Goal: Task Accomplishment & Management: Manage account settings

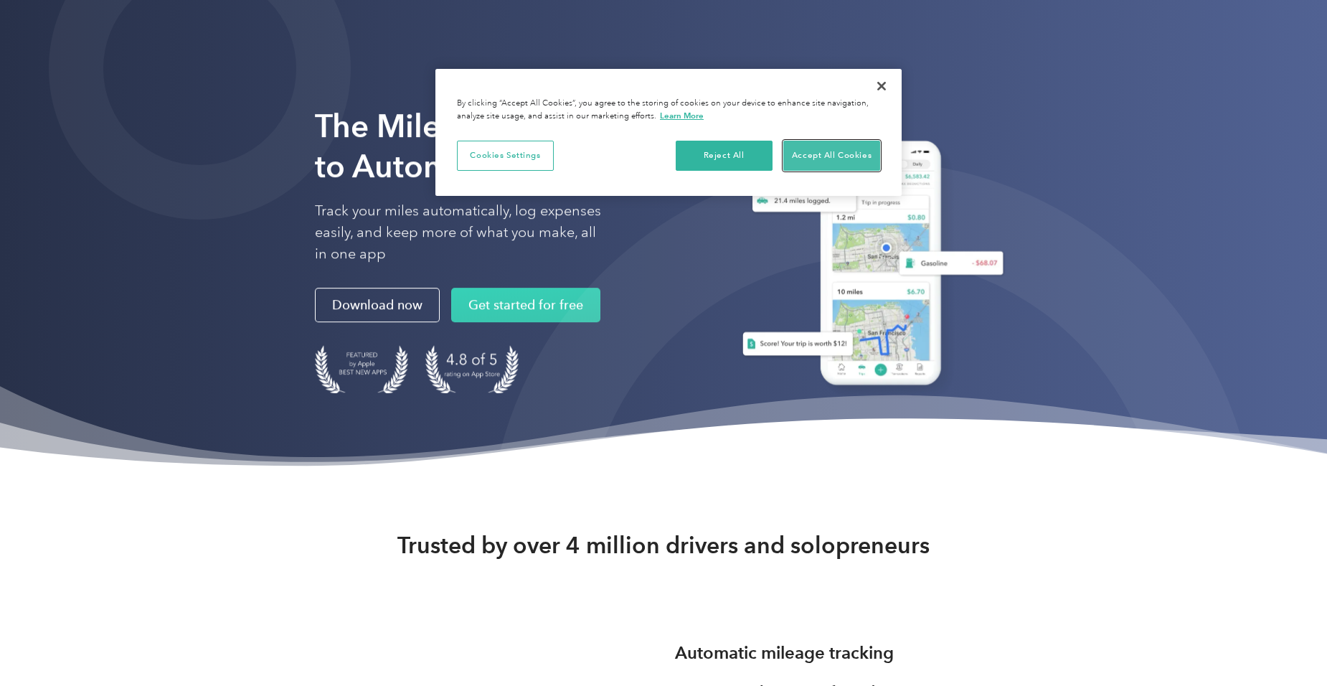
click at [819, 145] on button "Accept All Cookies" at bounding box center [831, 156] width 97 height 30
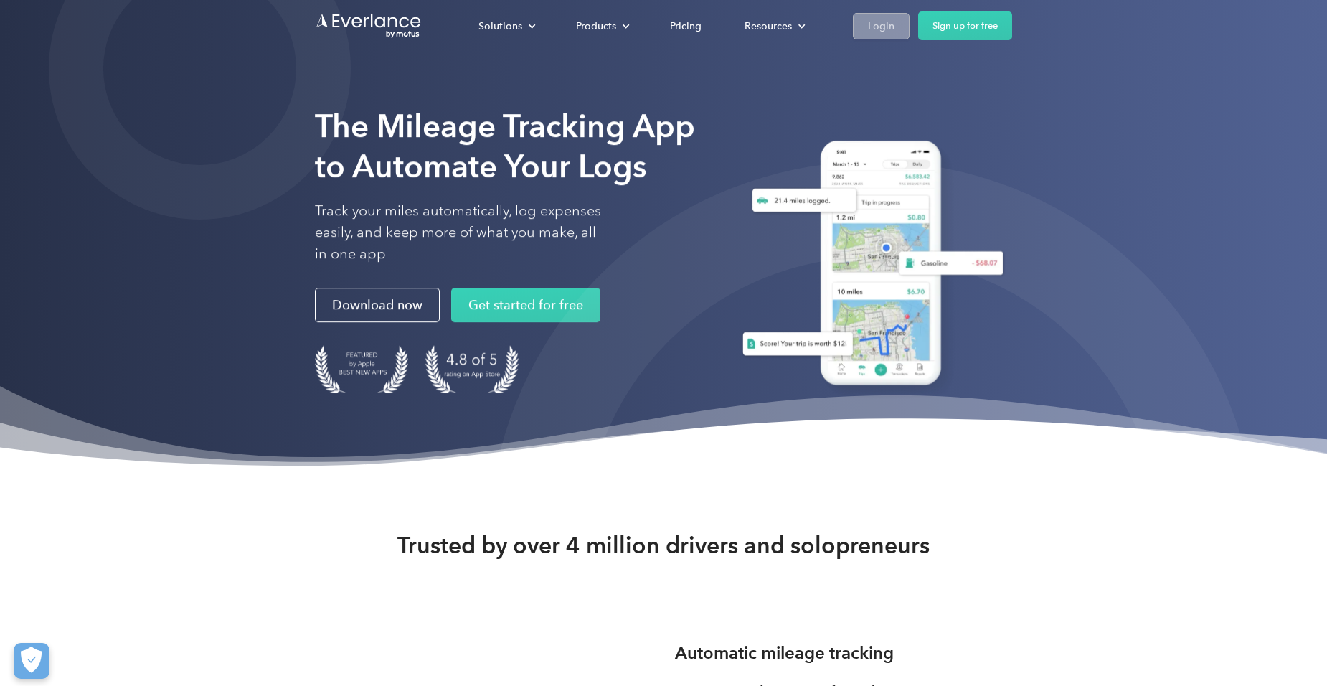
click at [869, 28] on div "Login" at bounding box center [881, 26] width 27 height 18
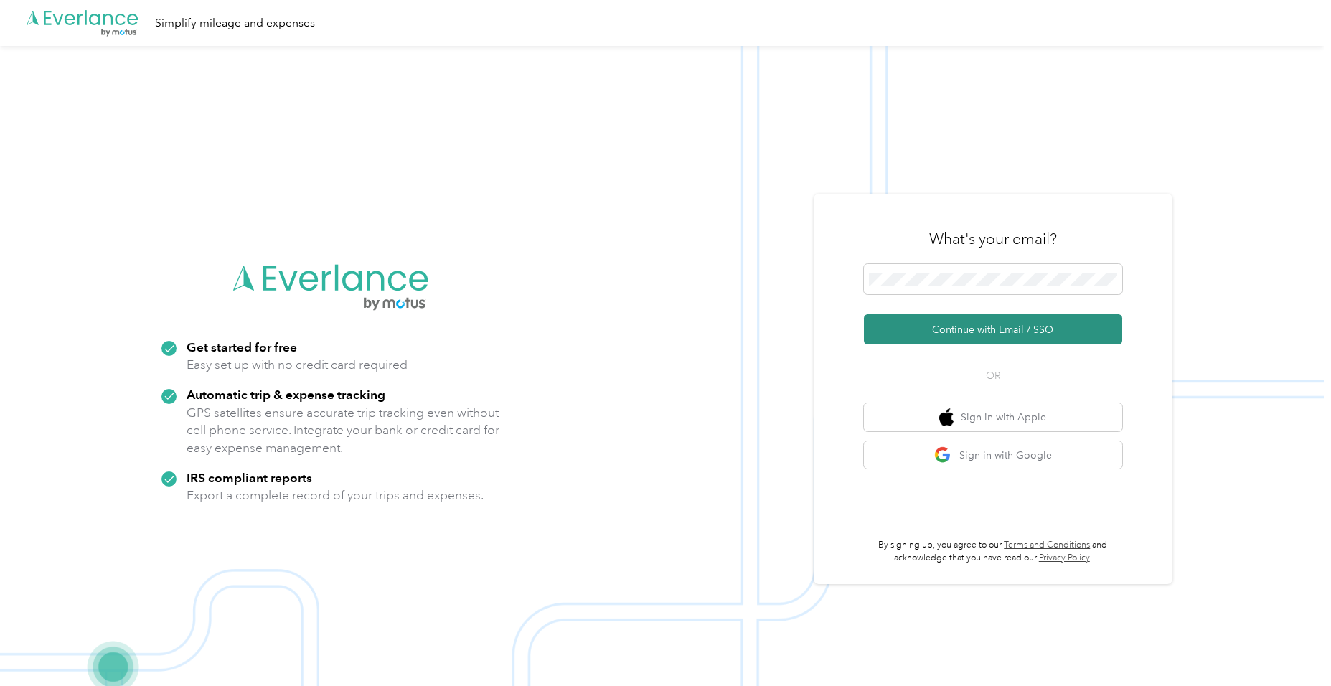
click at [954, 327] on button "Continue with Email / SSO" at bounding box center [993, 329] width 258 height 30
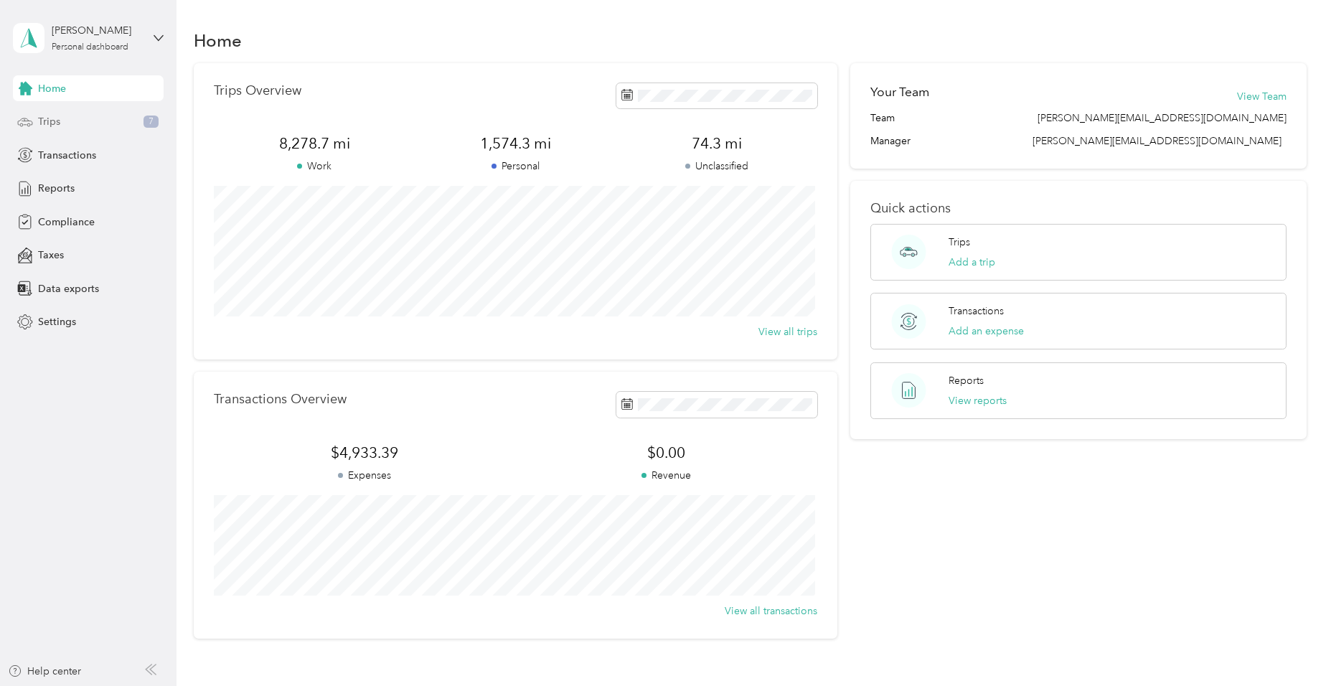
click at [63, 114] on div "Trips 7" at bounding box center [88, 122] width 151 height 26
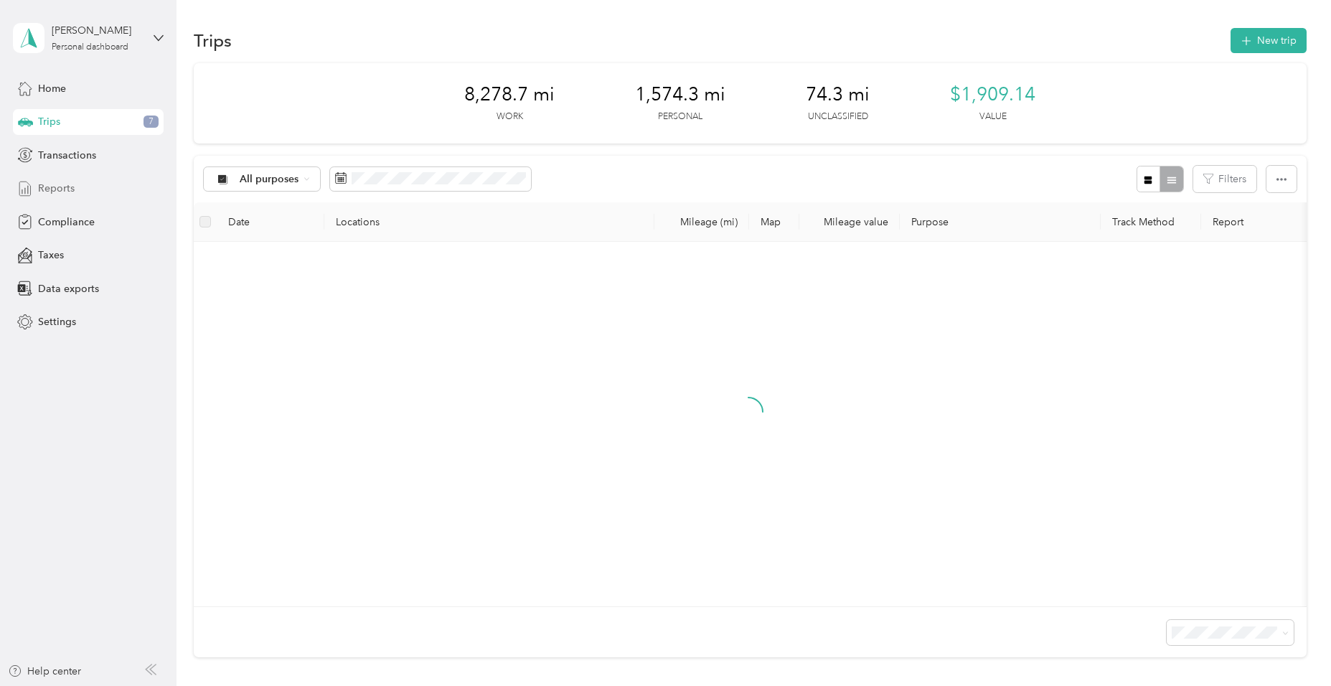
click at [53, 192] on span "Reports" at bounding box center [56, 188] width 37 height 15
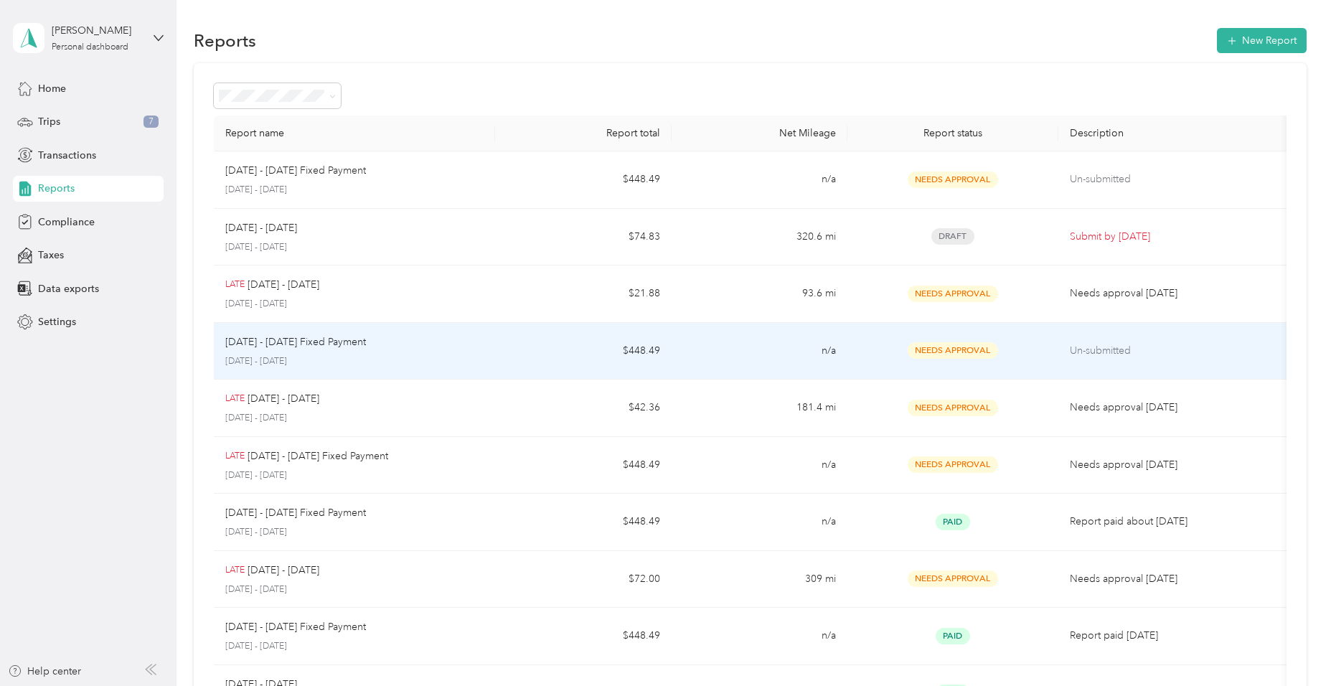
click at [726, 359] on td "n/a" at bounding box center [760, 351] width 176 height 57
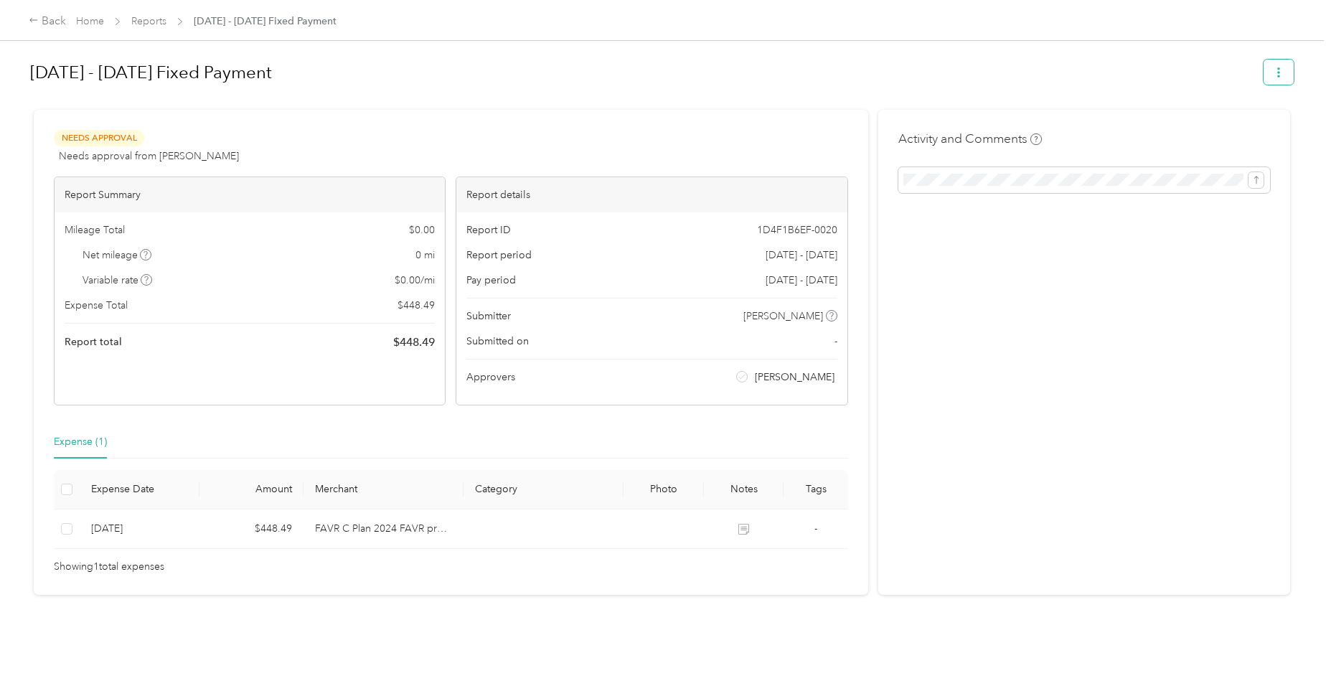
click at [1277, 70] on icon "button" at bounding box center [1278, 72] width 3 height 10
click at [39, 20] on div "Back" at bounding box center [47, 21] width 37 height 17
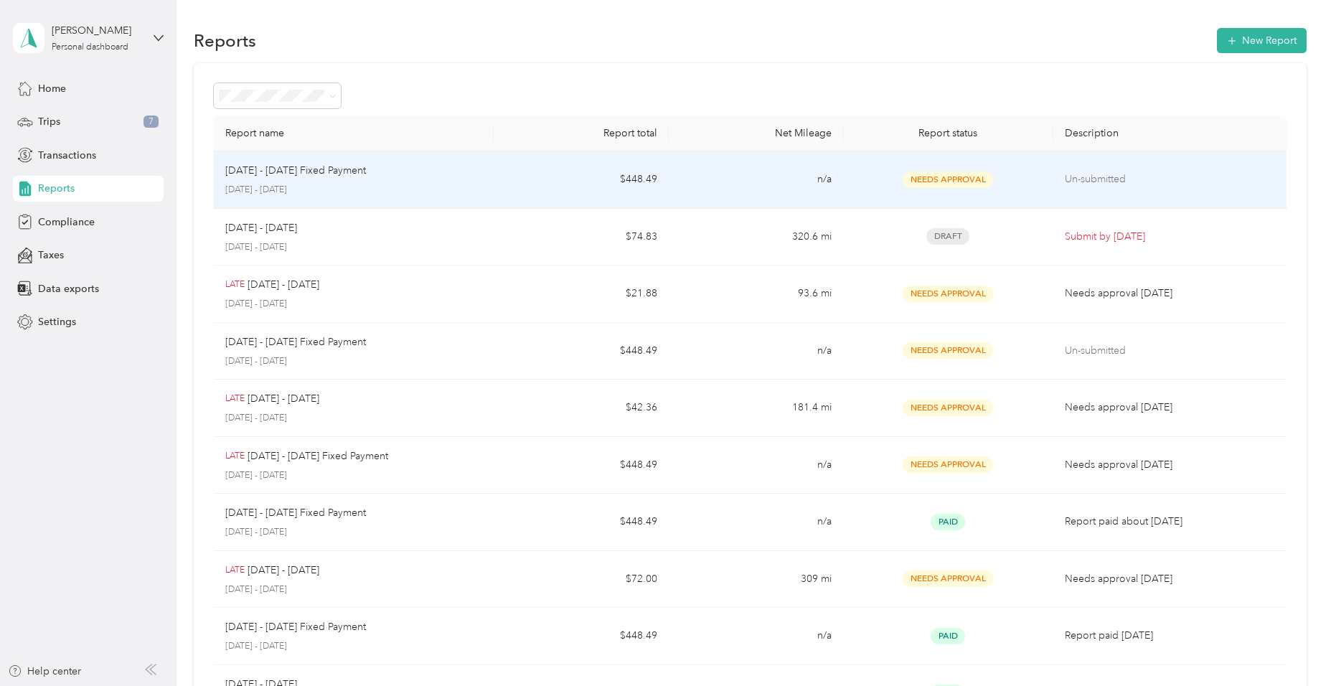
click at [485, 169] on td "Oct 1 - 31, 2025 Fixed Payment October 1 - 31, 2025" at bounding box center [354, 179] width 280 height 57
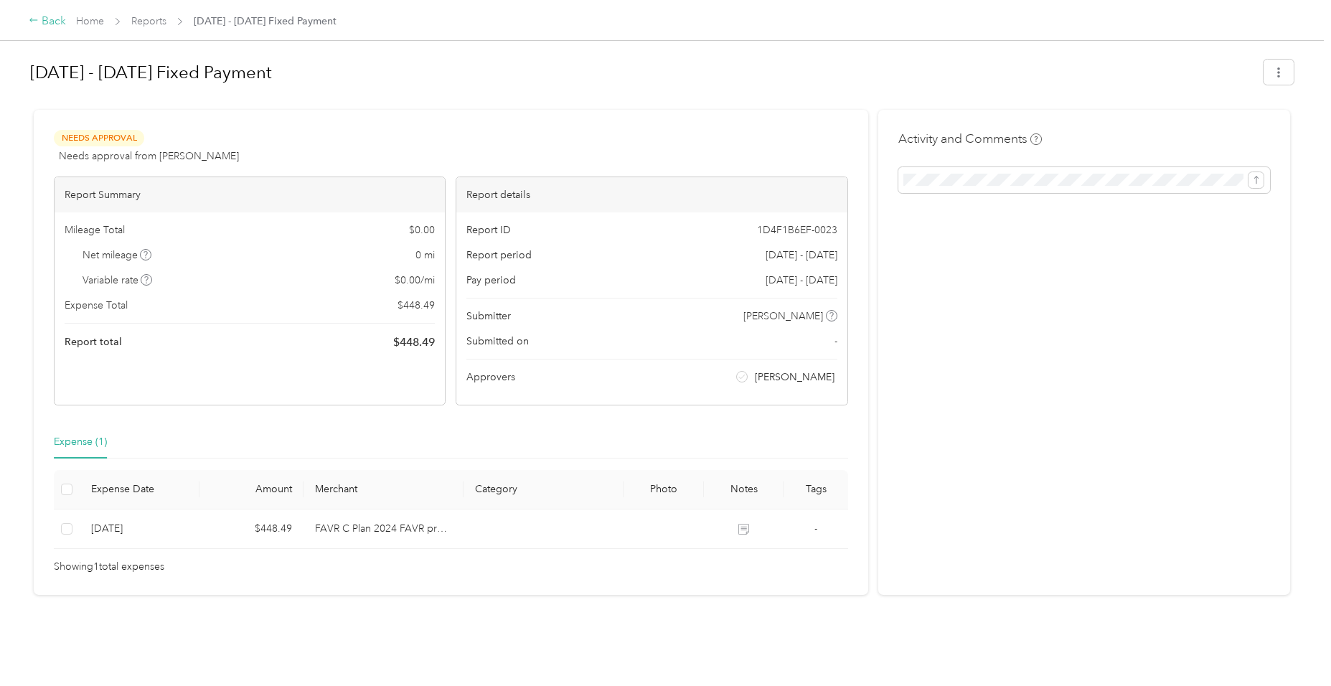
click at [34, 21] on icon at bounding box center [33, 20] width 8 height 4
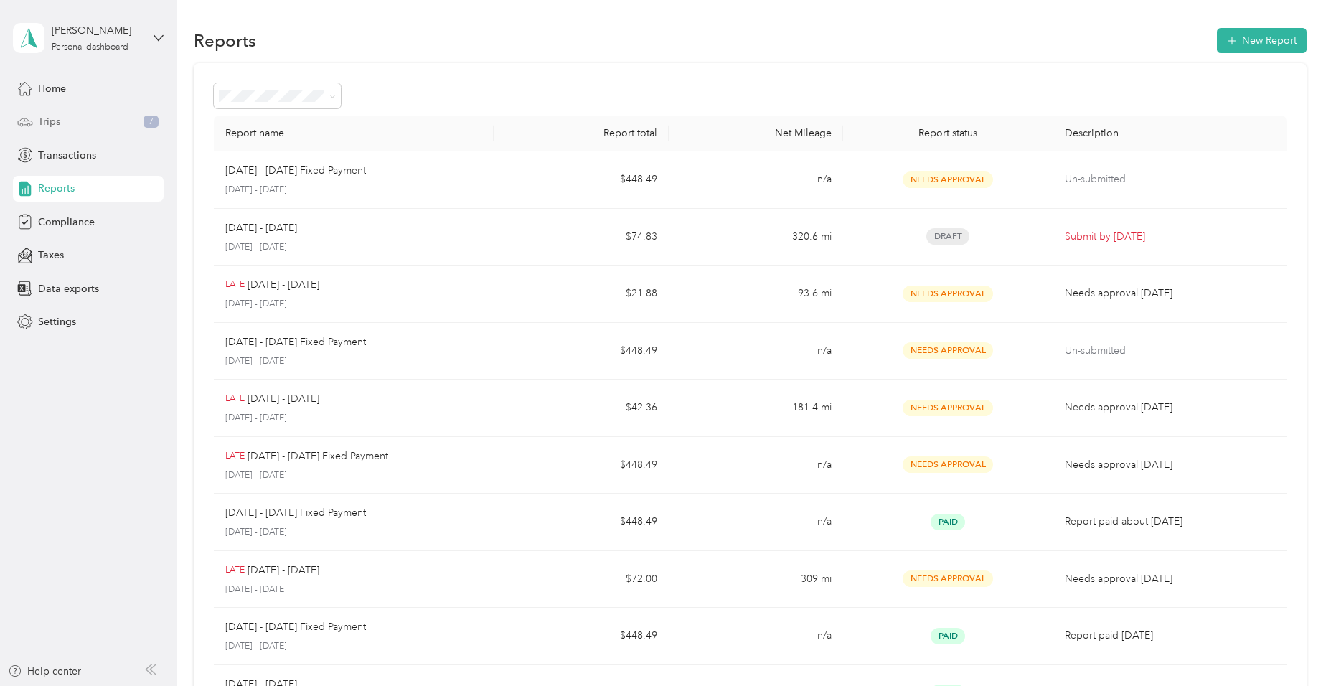
click at [69, 121] on div "Trips 7" at bounding box center [88, 122] width 151 height 26
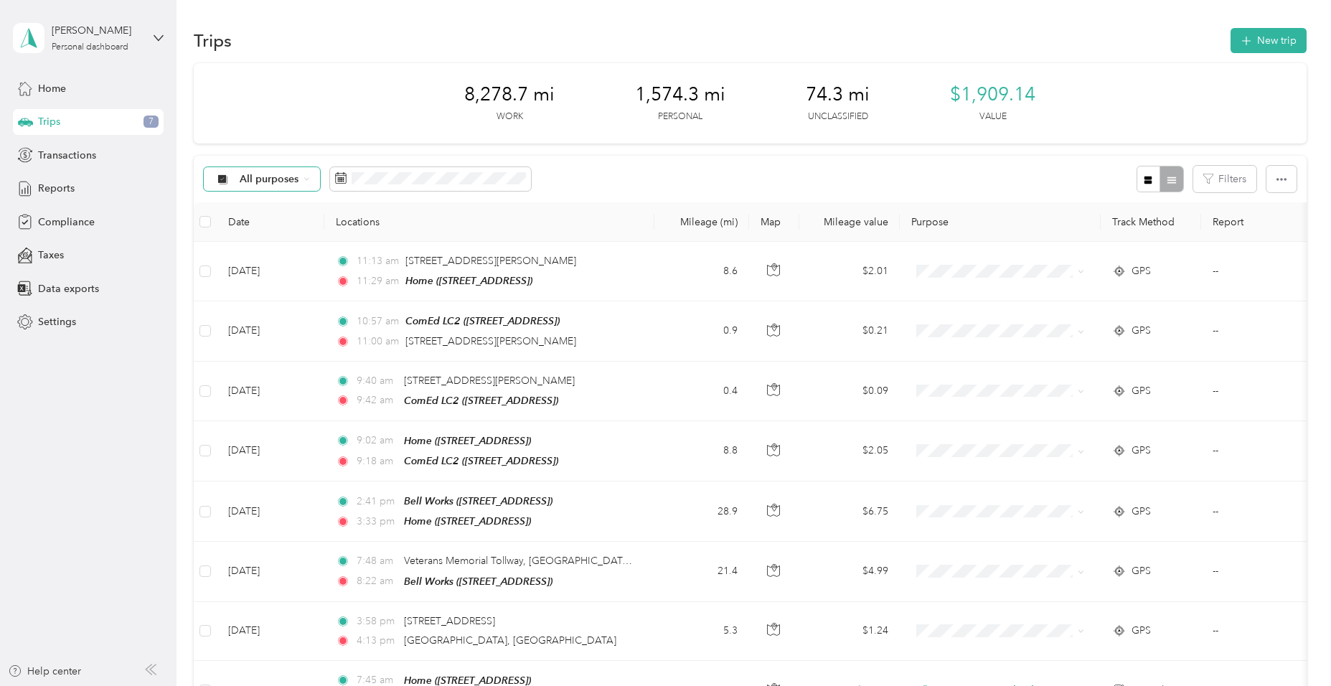
click at [293, 184] on span "All purposes" at bounding box center [270, 179] width 60 height 10
click at [295, 230] on span "Unclassified" at bounding box center [299, 227] width 118 height 15
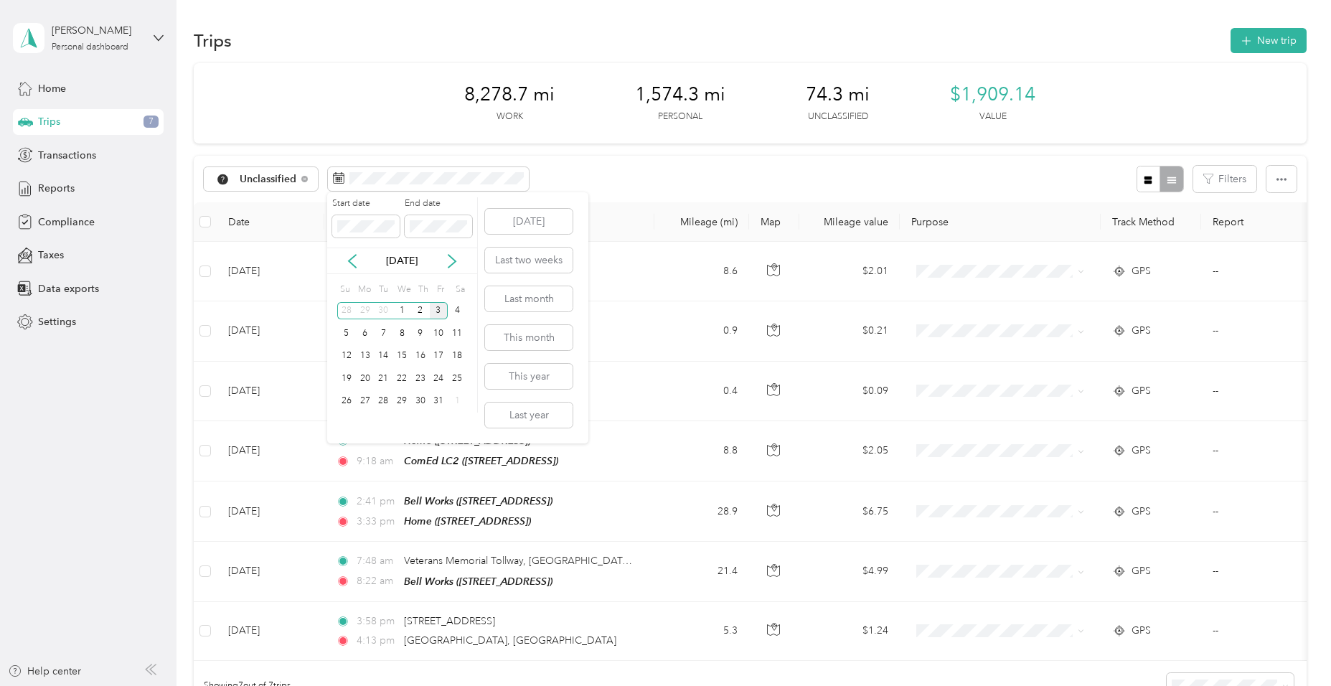
click at [360, 265] on div "Oct 2025" at bounding box center [402, 260] width 150 height 15
click at [350, 258] on icon at bounding box center [352, 261] width 14 height 14
click at [361, 311] on div "1" at bounding box center [365, 311] width 19 height 18
click at [387, 400] on div "30" at bounding box center [383, 401] width 19 height 18
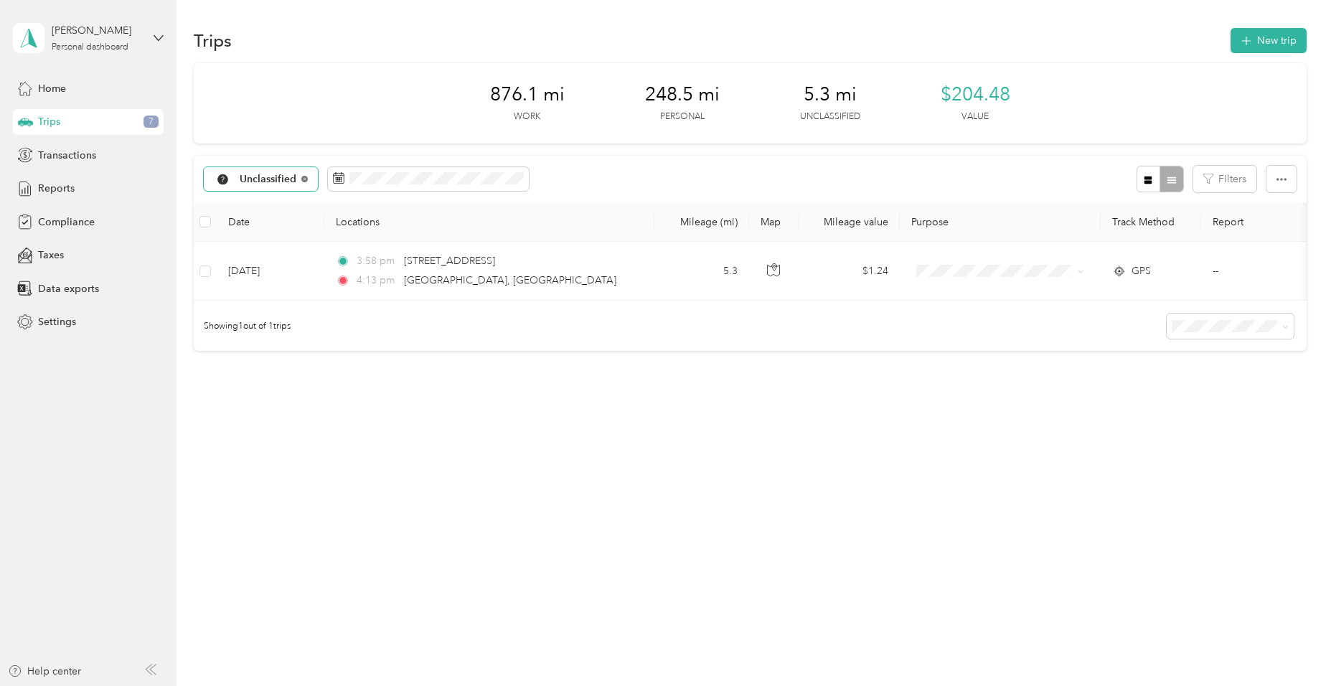
click at [301, 179] on icon at bounding box center [304, 179] width 6 height 6
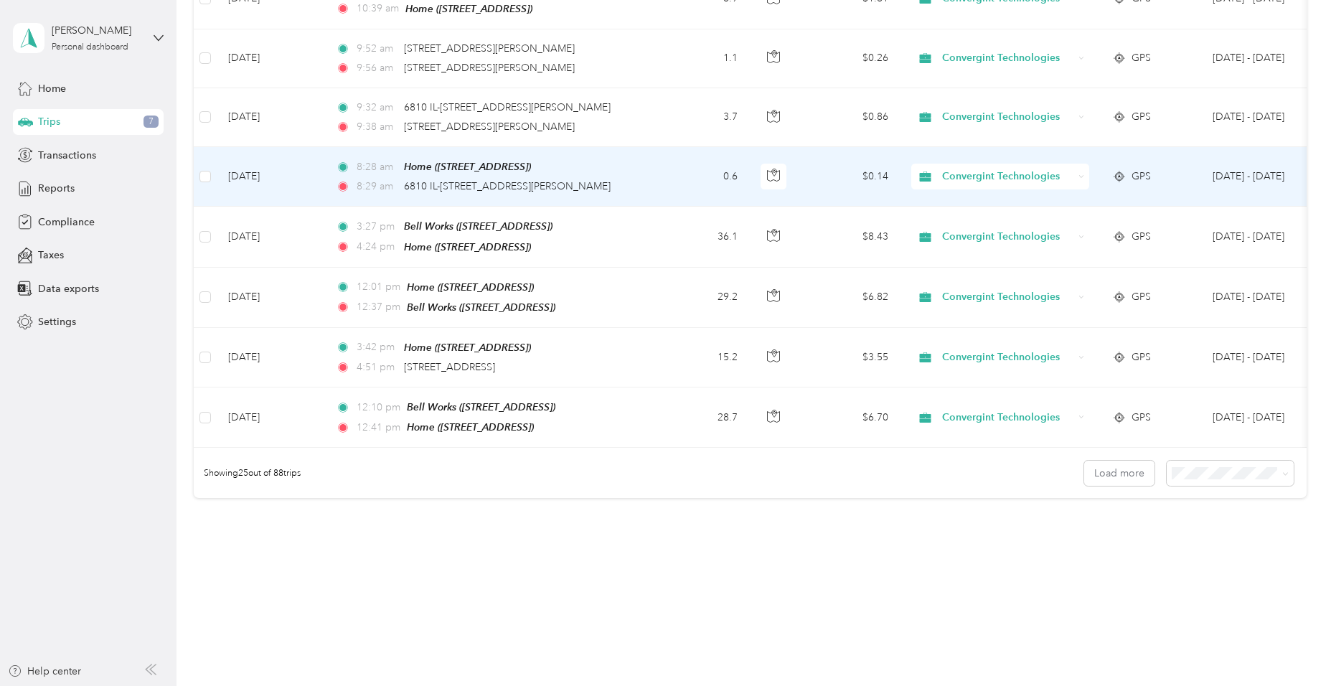
scroll to position [1291, 0]
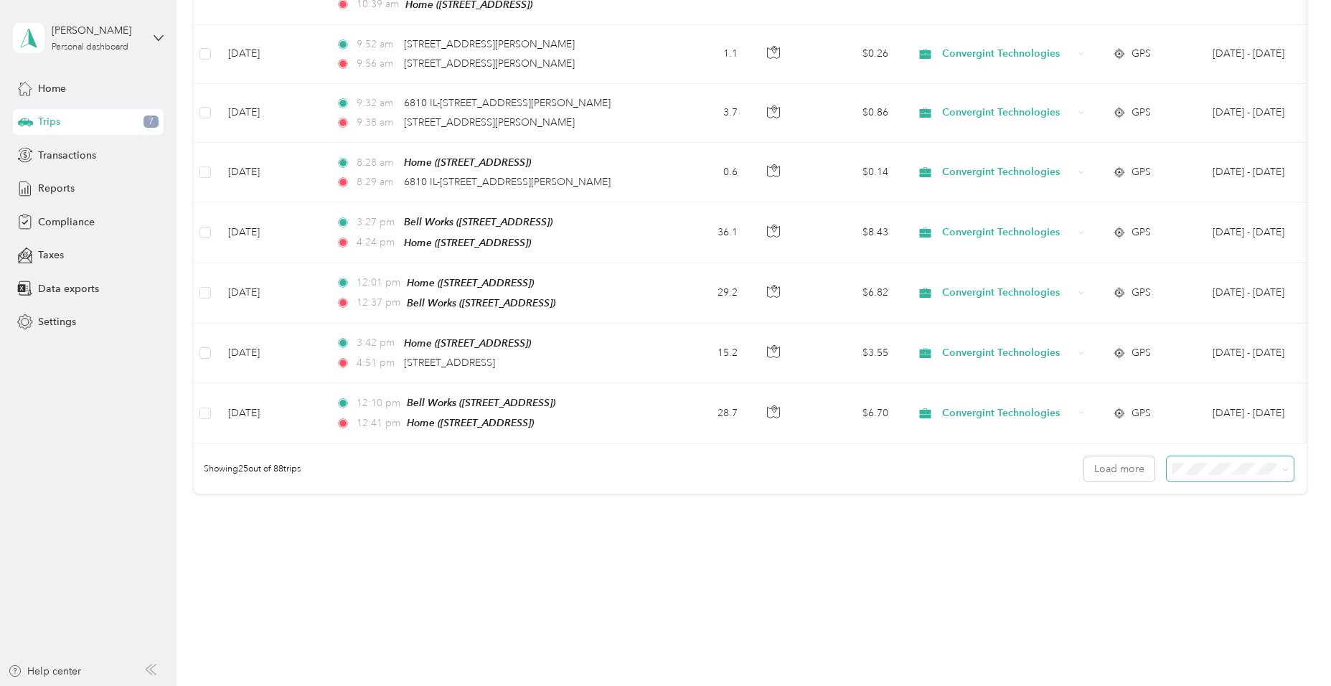
click at [1210, 468] on span at bounding box center [1230, 468] width 127 height 25
click at [1196, 537] on span "100 per load" at bounding box center [1202, 539] width 59 height 12
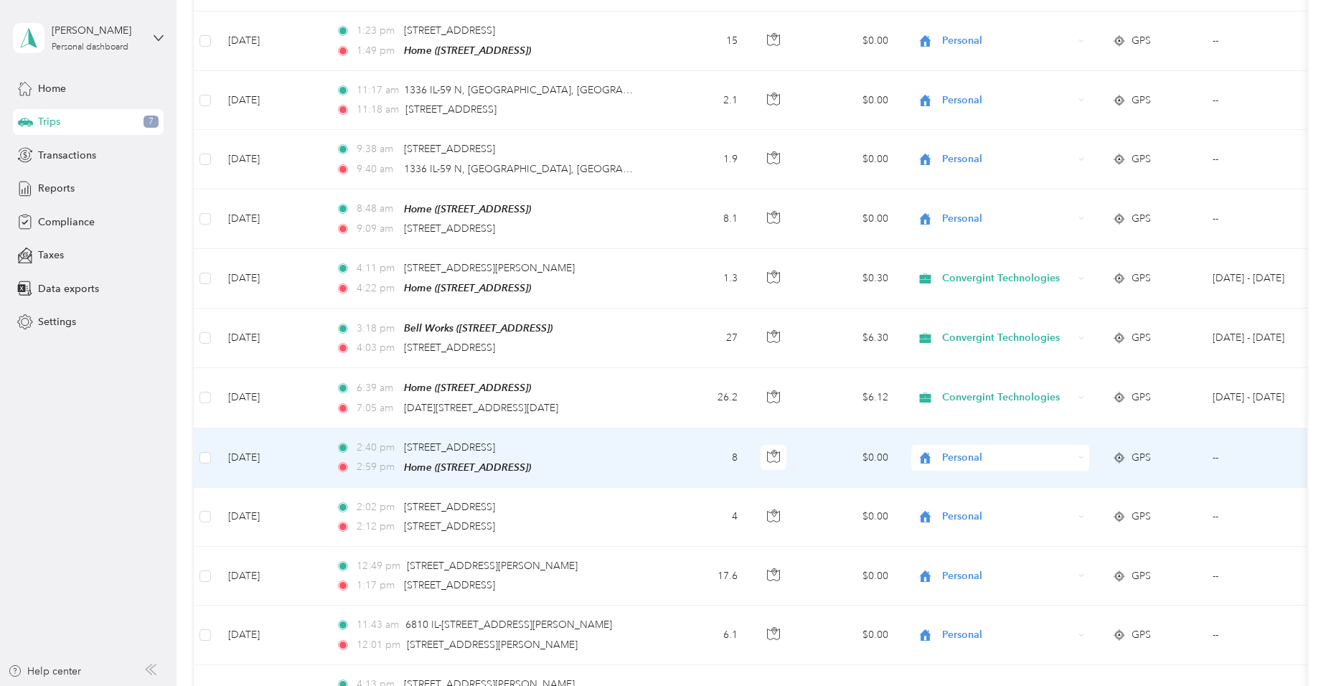
scroll to position [4879, 0]
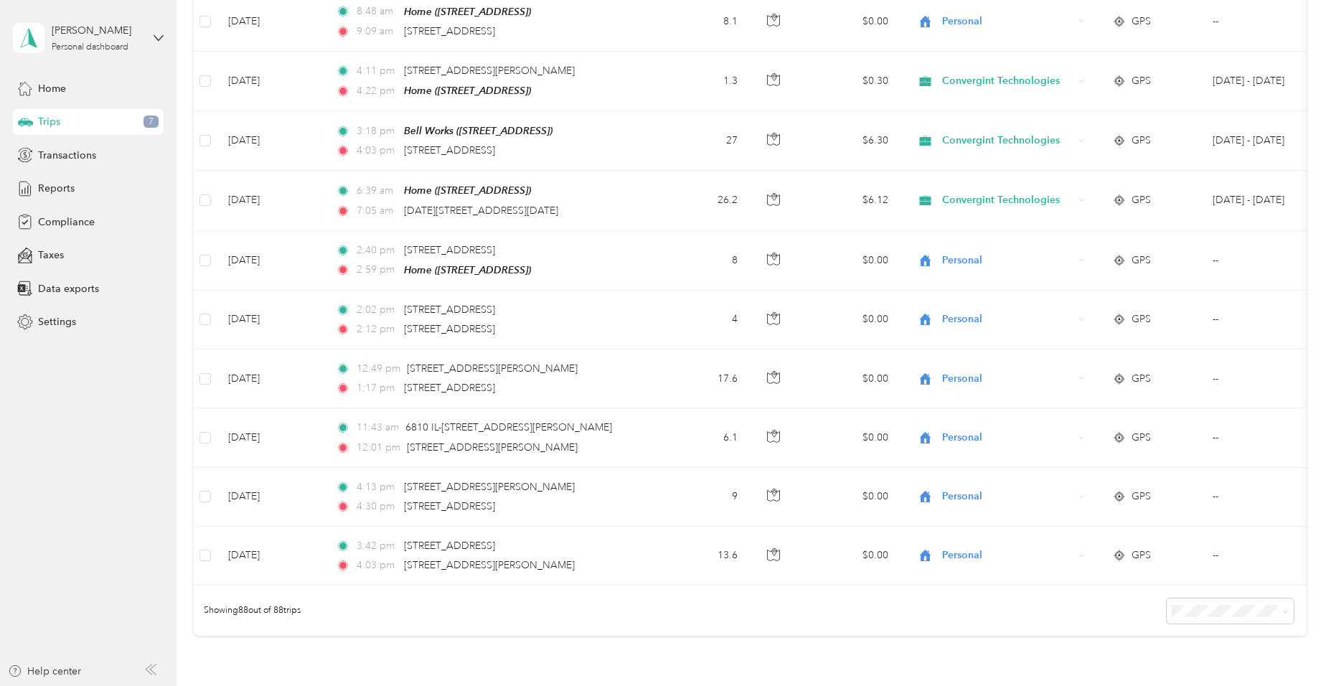
scroll to position [4865, 0]
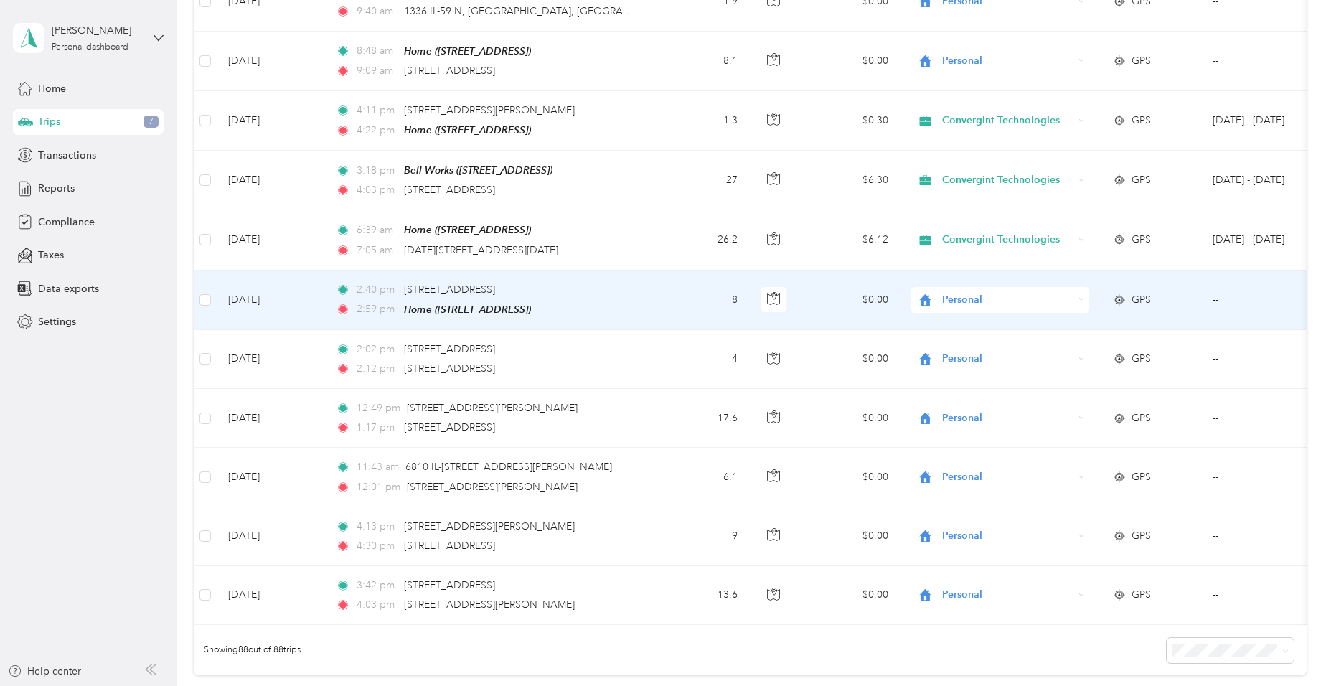
click at [531, 303] on span "Home (6450 Double Eagle Dr, Woodridge, IL, United States , Woodridge, IL)" at bounding box center [467, 308] width 127 height 11
click at [695, 270] on td "8" at bounding box center [701, 300] width 95 height 60
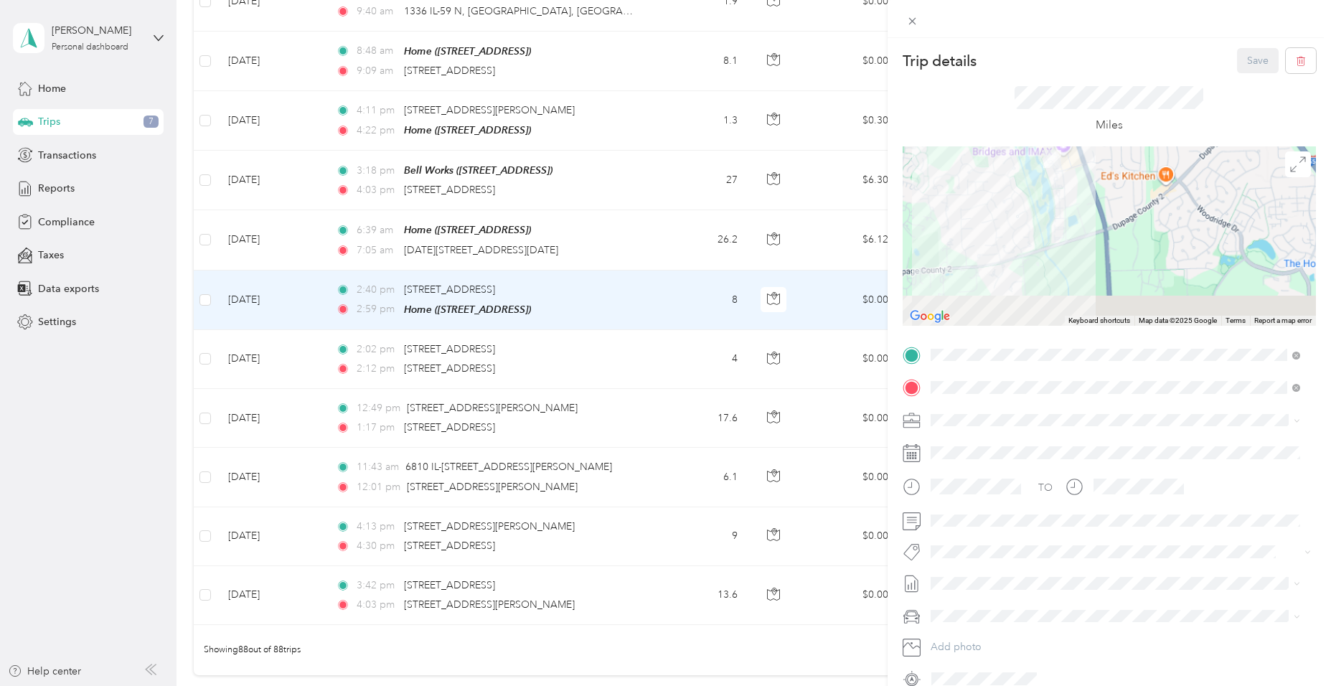
drag, startPoint x: 1044, startPoint y: 255, endPoint x: 1049, endPoint y: 146, distance: 108.5
click at [1039, 164] on div at bounding box center [1109, 235] width 413 height 179
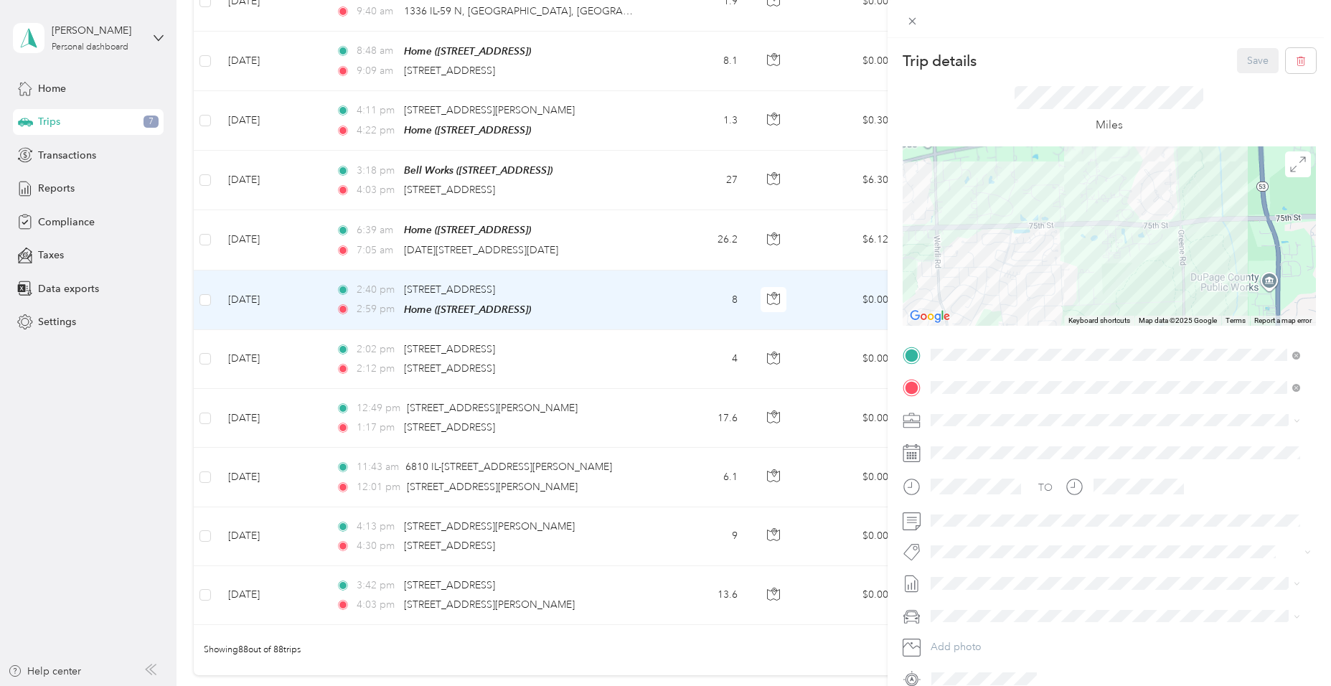
drag, startPoint x: 1020, startPoint y: 223, endPoint x: 1301, endPoint y: 257, distance: 282.6
click at [1286, 256] on div at bounding box center [1109, 235] width 413 height 179
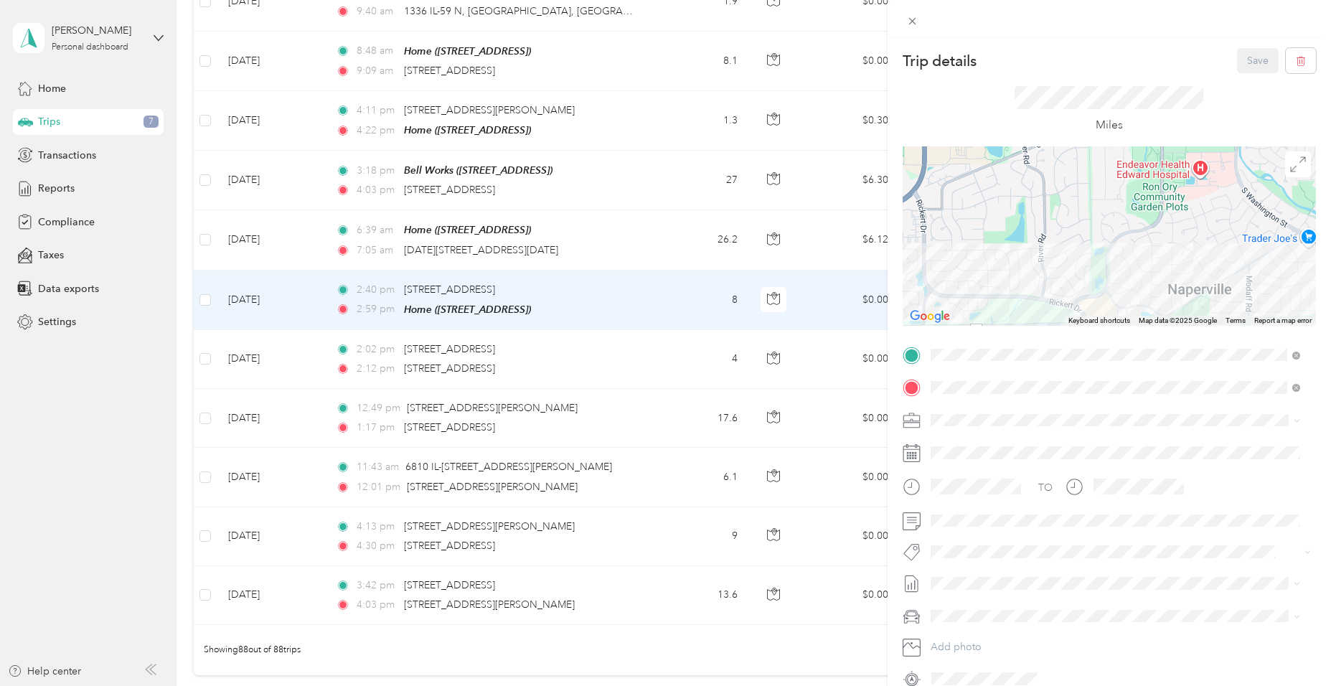
drag, startPoint x: 1162, startPoint y: 155, endPoint x: 1169, endPoint y: 152, distance: 7.7
click at [1168, 152] on div at bounding box center [1109, 235] width 413 height 179
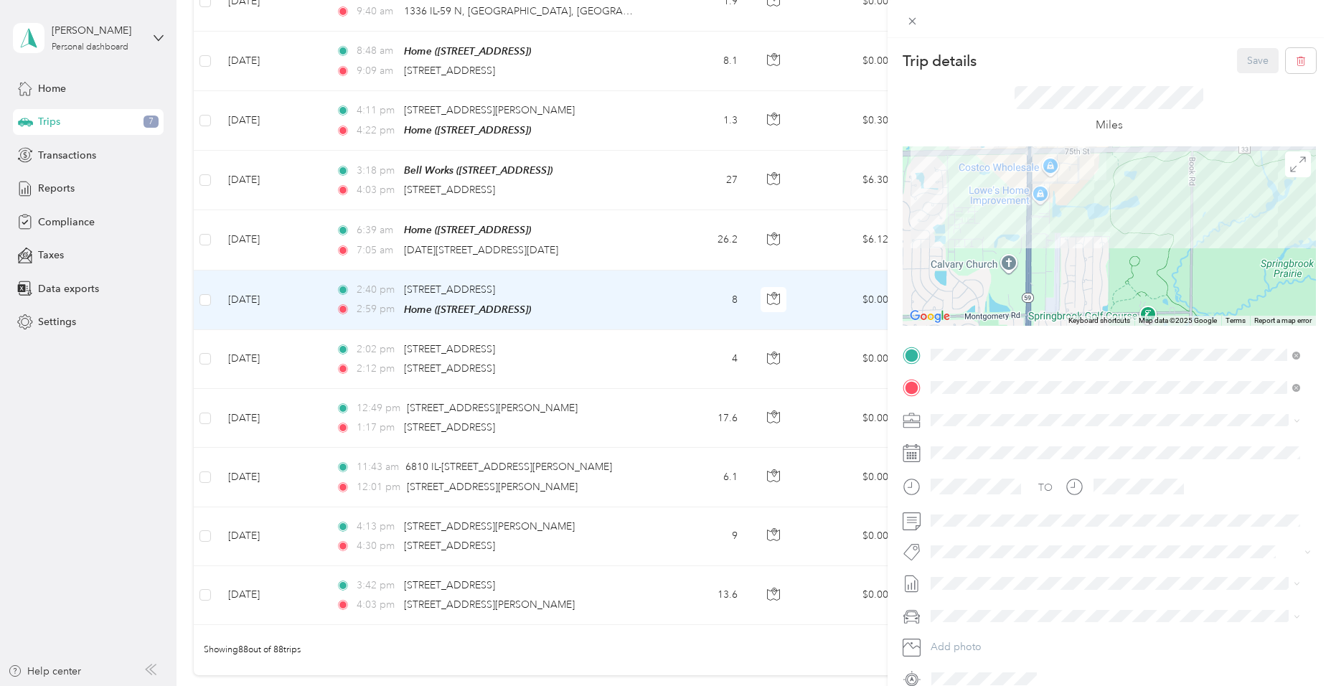
click at [1073, 253] on div at bounding box center [1109, 235] width 413 height 179
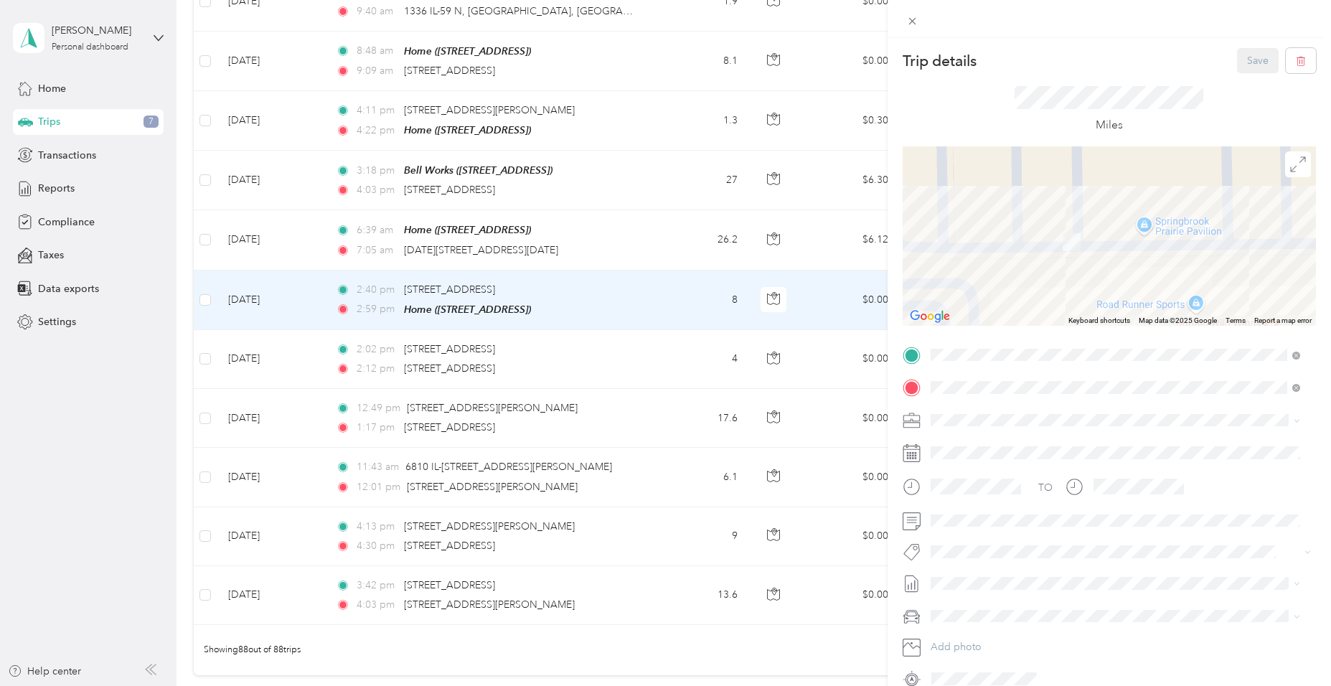
drag, startPoint x: 1078, startPoint y: 199, endPoint x: 1056, endPoint y: 283, distance: 87.4
click at [1056, 283] on div at bounding box center [1109, 235] width 413 height 179
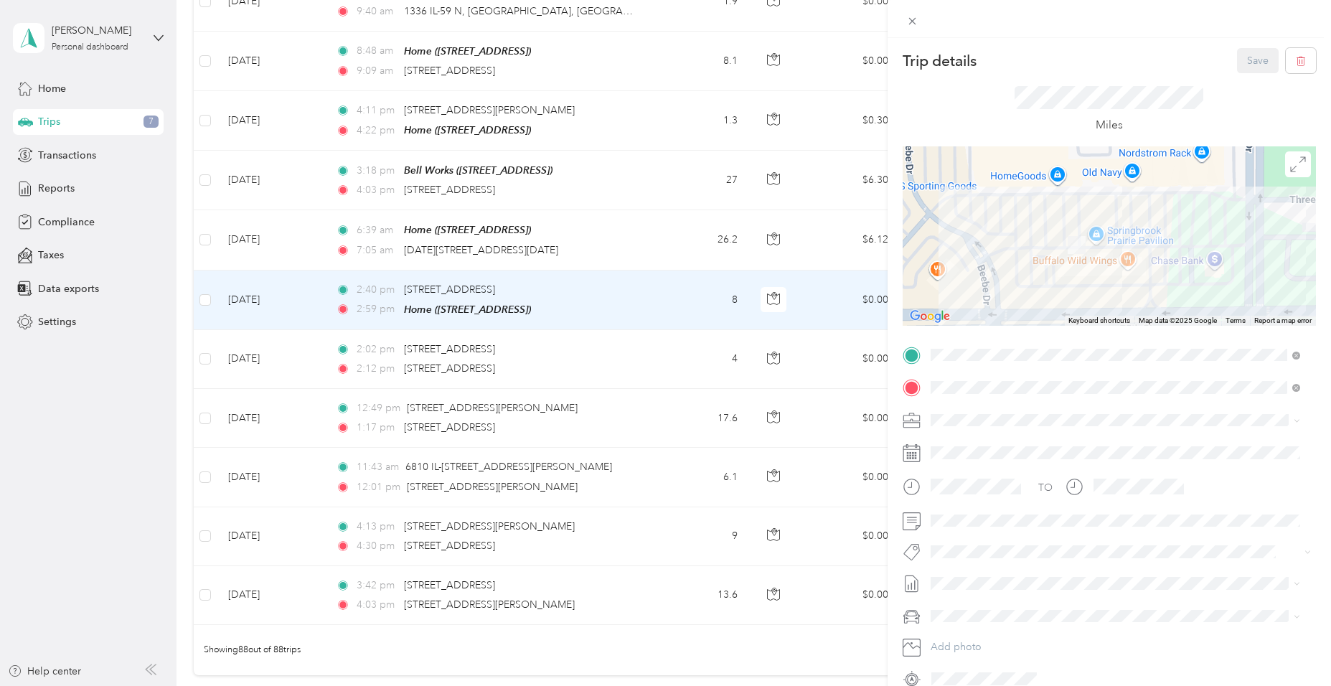
click at [567, 537] on div "Trip details Save This trip cannot be edited because it is either under review,…" at bounding box center [665, 343] width 1331 height 686
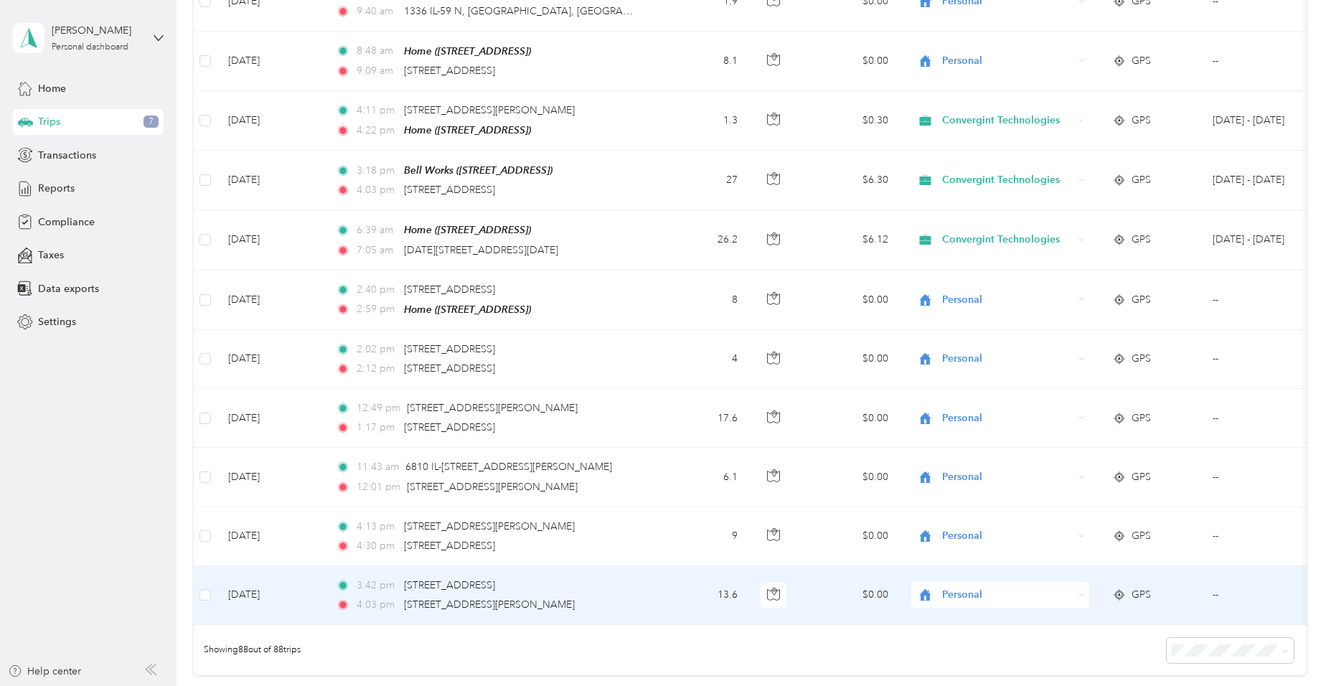
click at [576, 578] on div "3:42 pm 8232 Deerwood Ct, Woodridge, IL" at bounding box center [486, 586] width 301 height 16
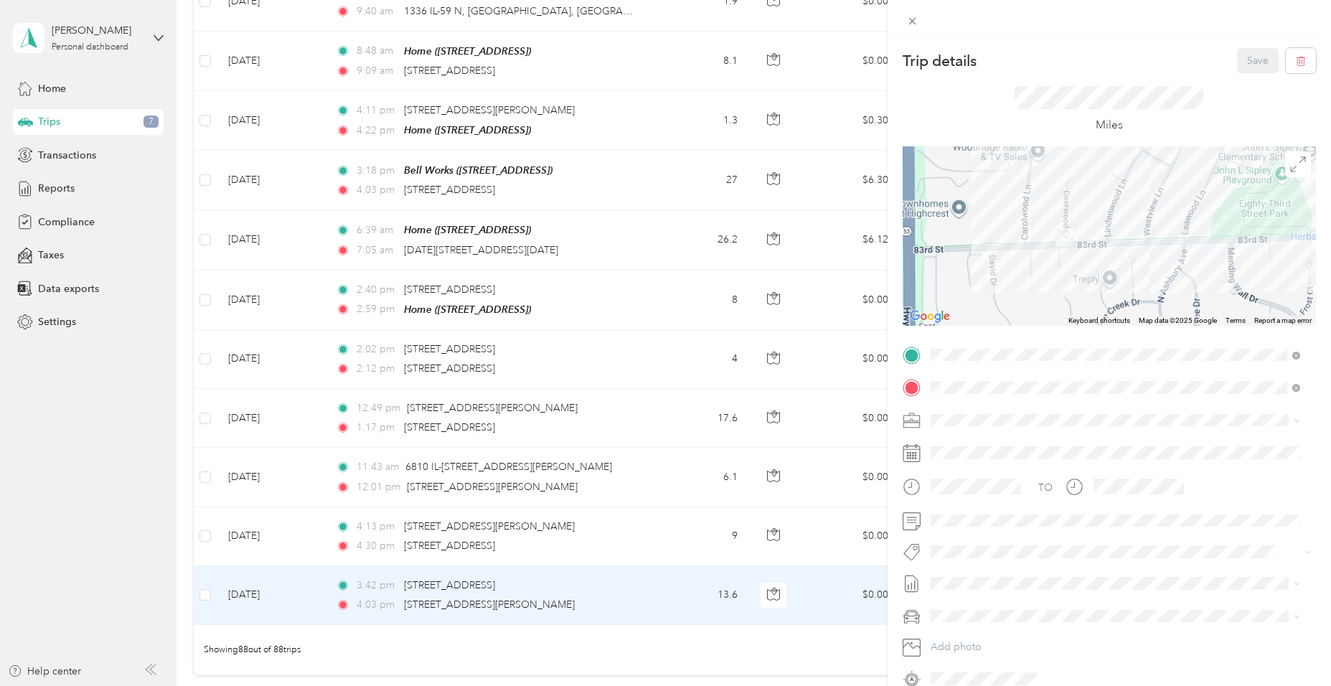
drag, startPoint x: 974, startPoint y: 225, endPoint x: 1146, endPoint y: 215, distance: 172.5
click at [1146, 215] on div at bounding box center [1109, 235] width 413 height 179
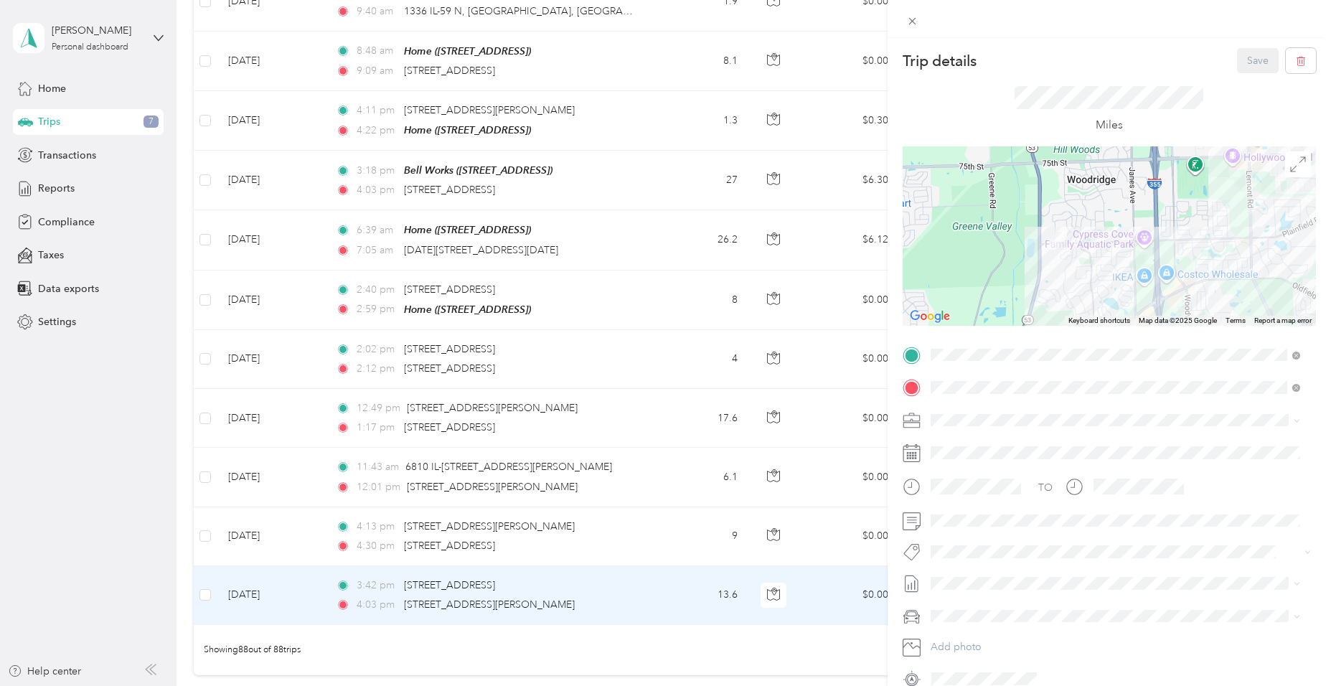
drag, startPoint x: 1164, startPoint y: 273, endPoint x: 1215, endPoint y: 203, distance: 86.2
click at [860, 283] on div "Trip details Save This trip cannot be edited because it is either under review,…" at bounding box center [665, 343] width 1331 height 686
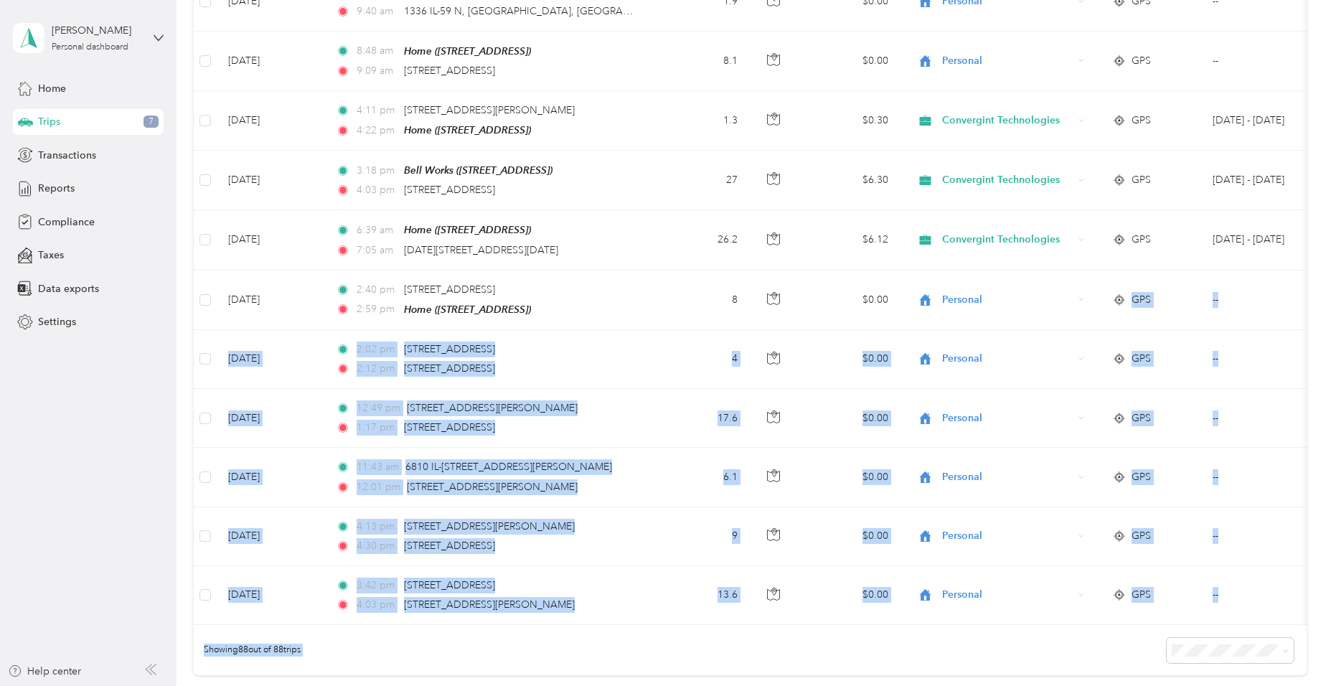
drag, startPoint x: 1215, startPoint y: 203, endPoint x: 1032, endPoint y: 254, distance: 190.6
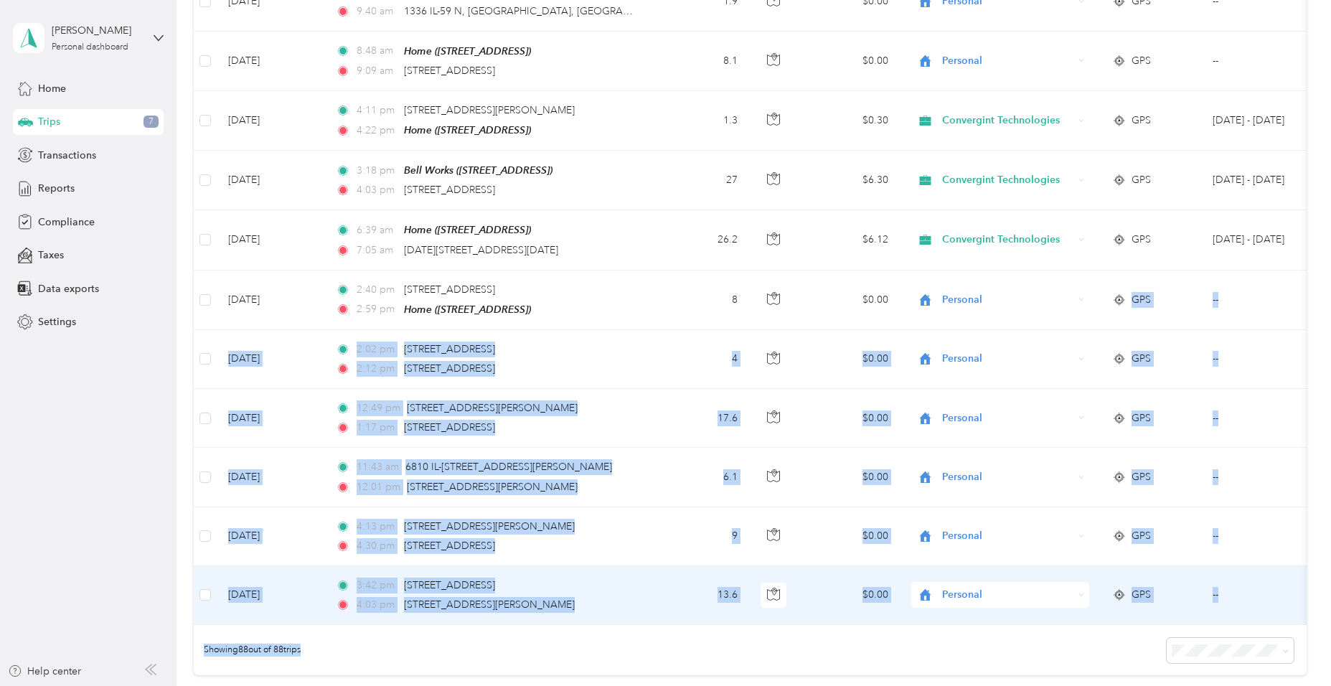
click at [650, 566] on td "3:42 pm 8232 Deerwood Ct, Woodridge, IL 4:03 pm 9500 Joliet Rd, Hodgkins, IL" at bounding box center [489, 595] width 330 height 59
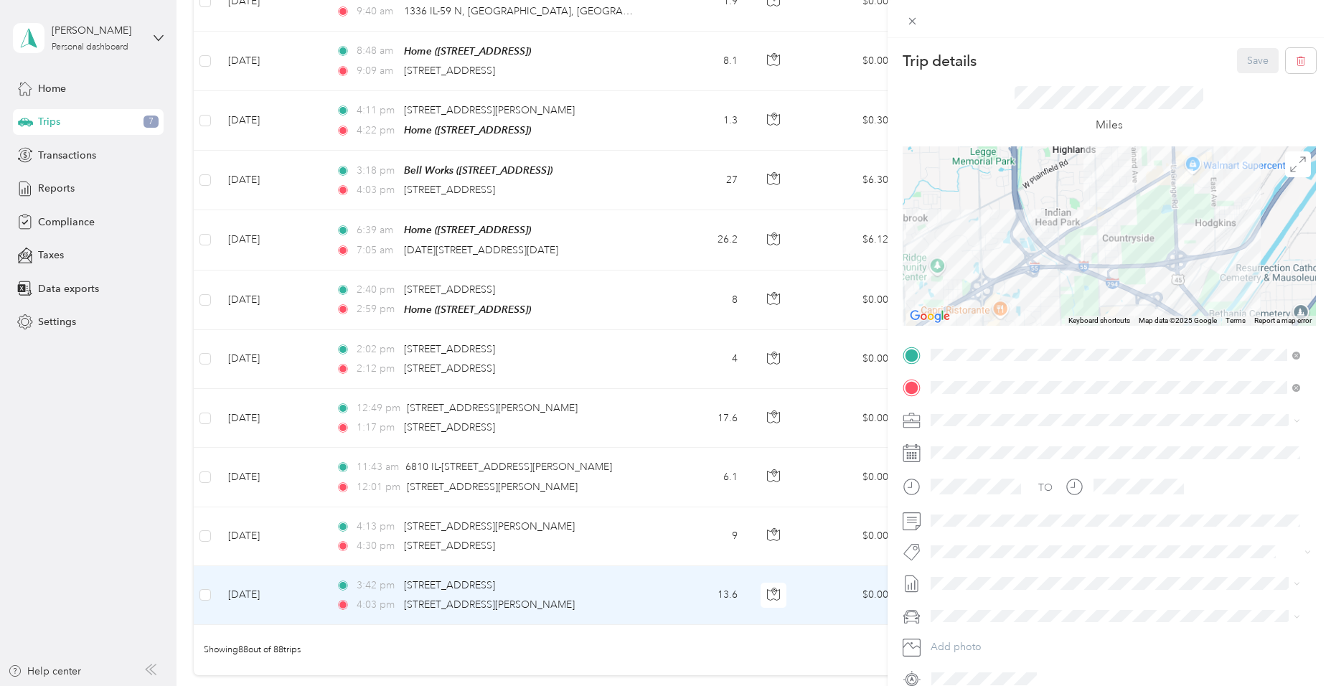
drag, startPoint x: 1235, startPoint y: 192, endPoint x: 1181, endPoint y: 278, distance: 100.9
click at [1182, 278] on div at bounding box center [1109, 235] width 413 height 179
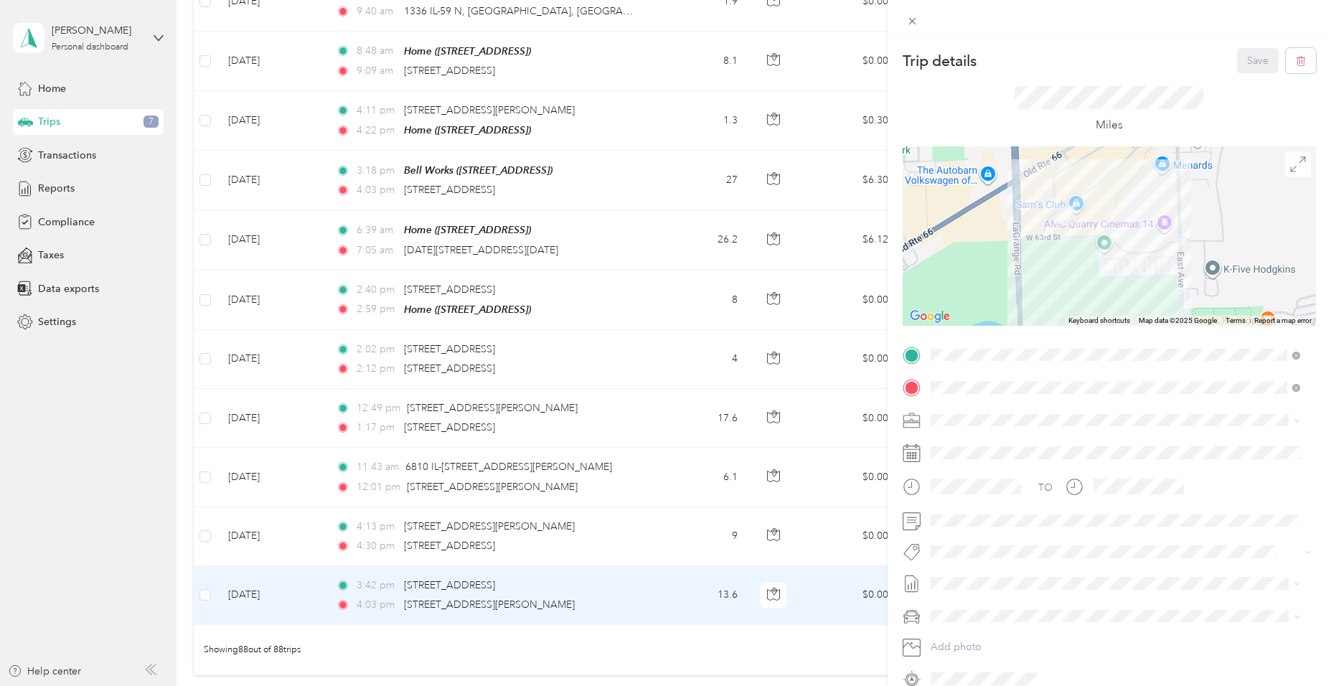
click at [635, 601] on div "Trip details Save This trip cannot be edited because it is either under review,…" at bounding box center [665, 343] width 1331 height 686
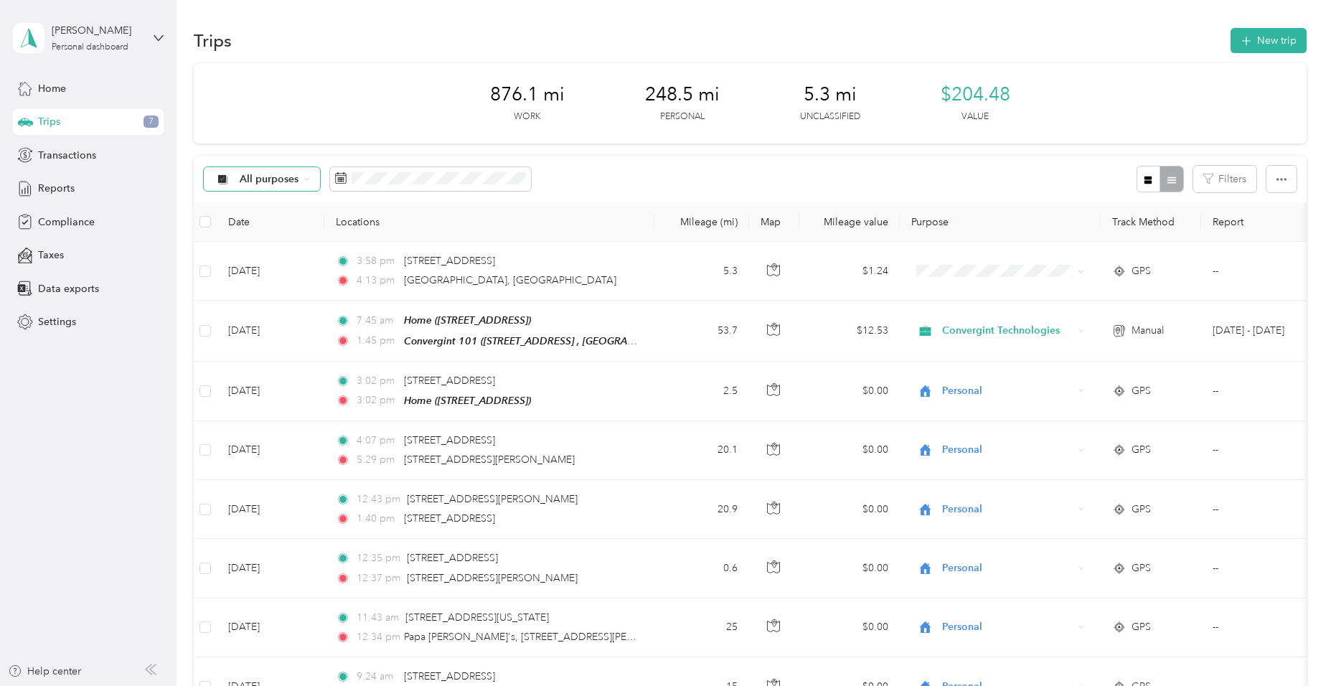
click at [289, 185] on div "All purposes" at bounding box center [262, 179] width 116 height 24
drag, startPoint x: 279, startPoint y: 225, endPoint x: 329, endPoint y: 218, distance: 50.7
click at [289, 184] on span "All purposes" at bounding box center [270, 179] width 60 height 10
click at [291, 204] on span "All purposes" at bounding box center [299, 204] width 118 height 15
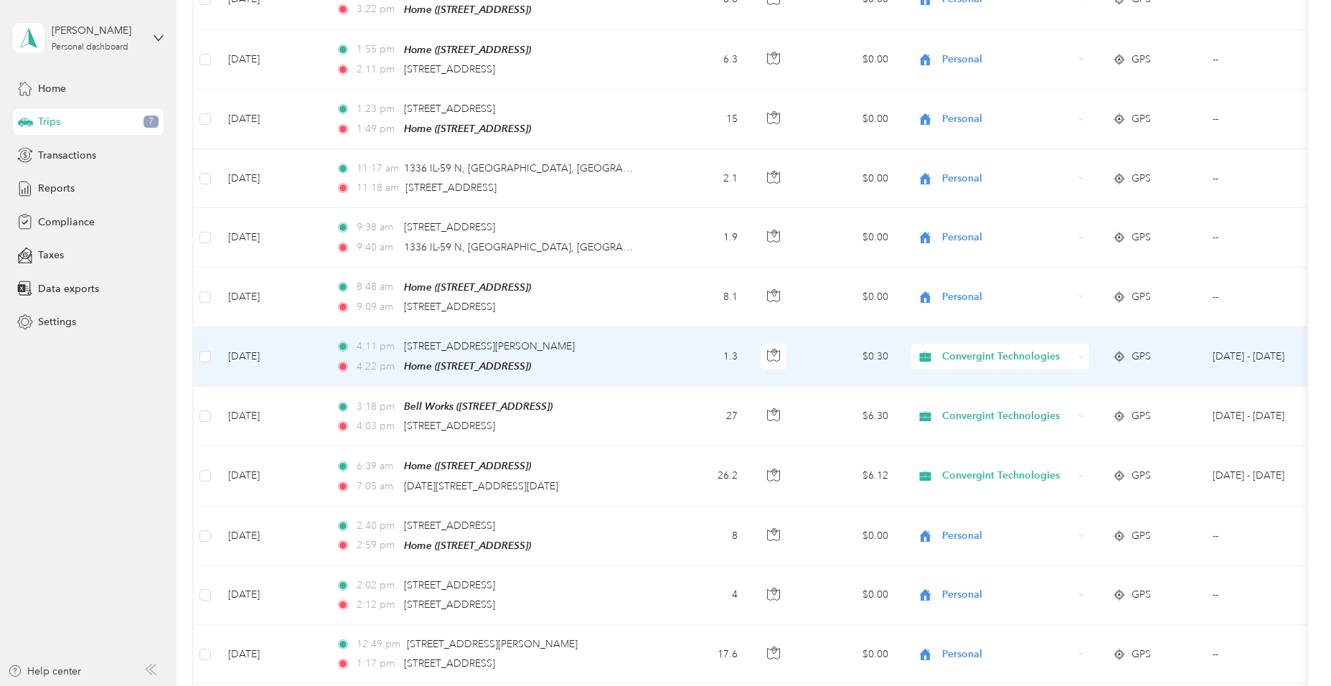
scroll to position [4578, 0]
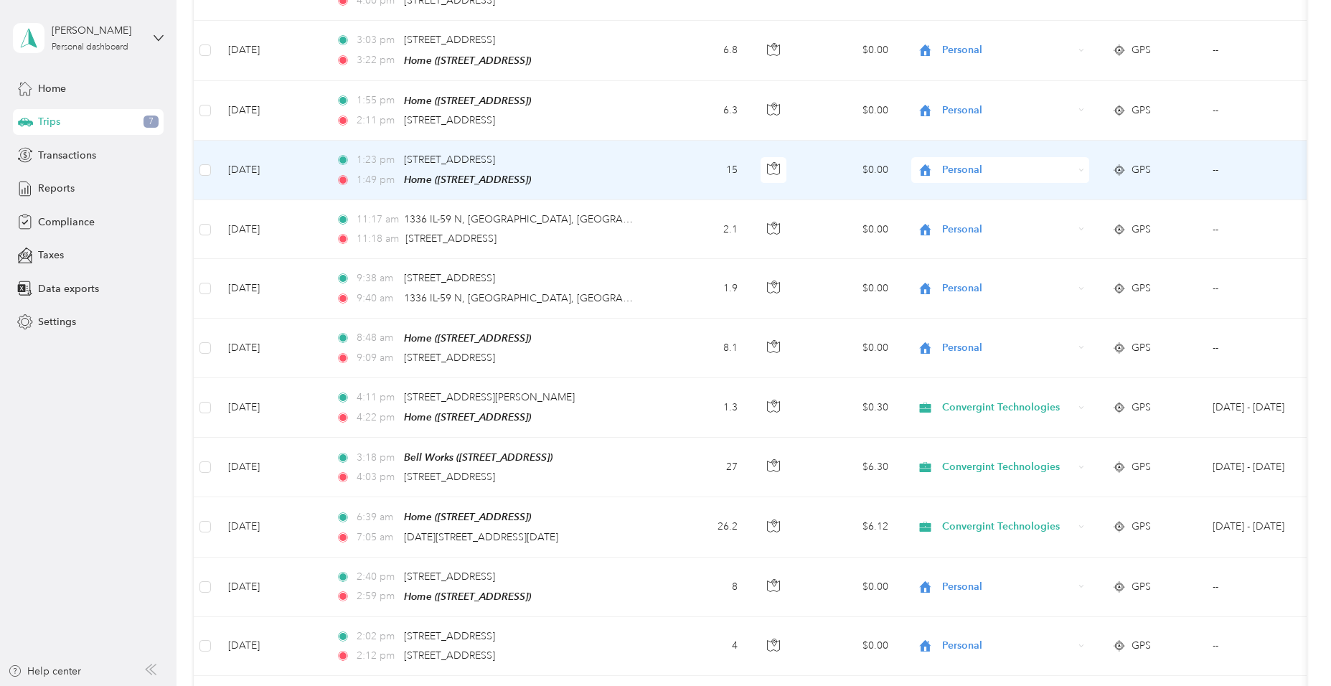
click at [807, 141] on td "$0.00" at bounding box center [849, 171] width 100 height 60
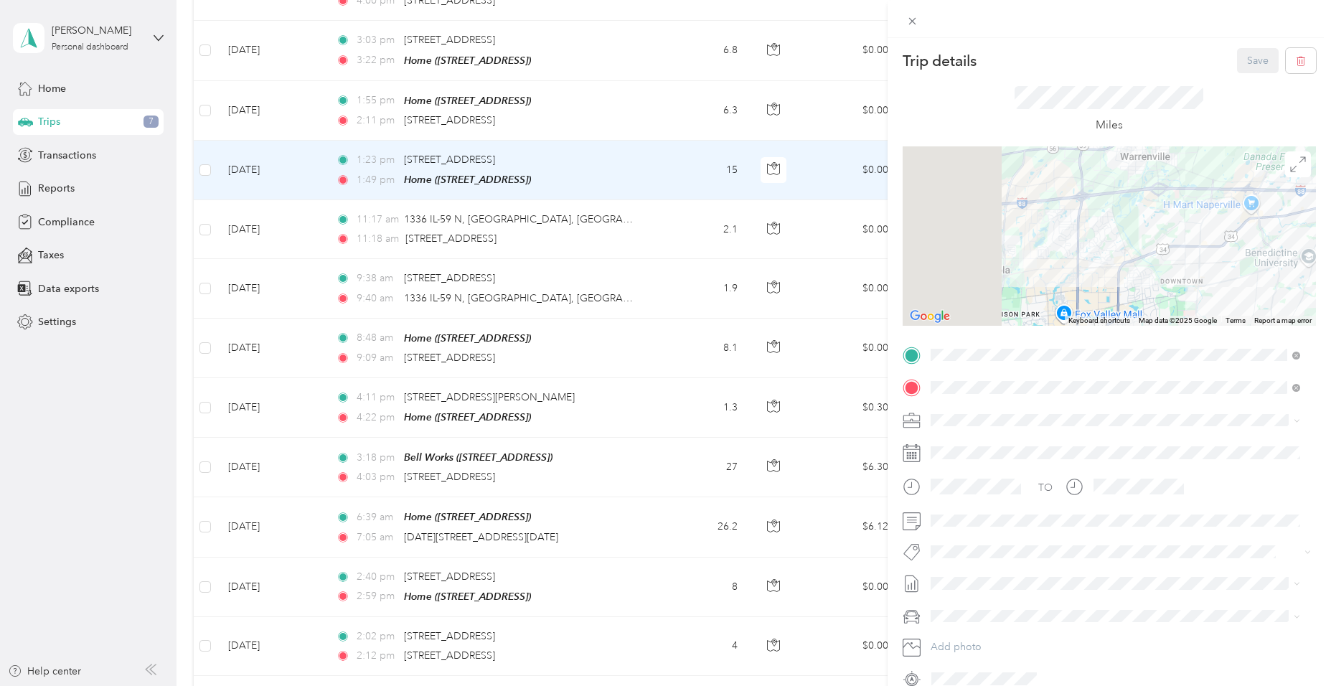
drag, startPoint x: 1171, startPoint y: 276, endPoint x: 1183, endPoint y: 276, distance: 12.2
click at [1183, 278] on div at bounding box center [1109, 235] width 413 height 179
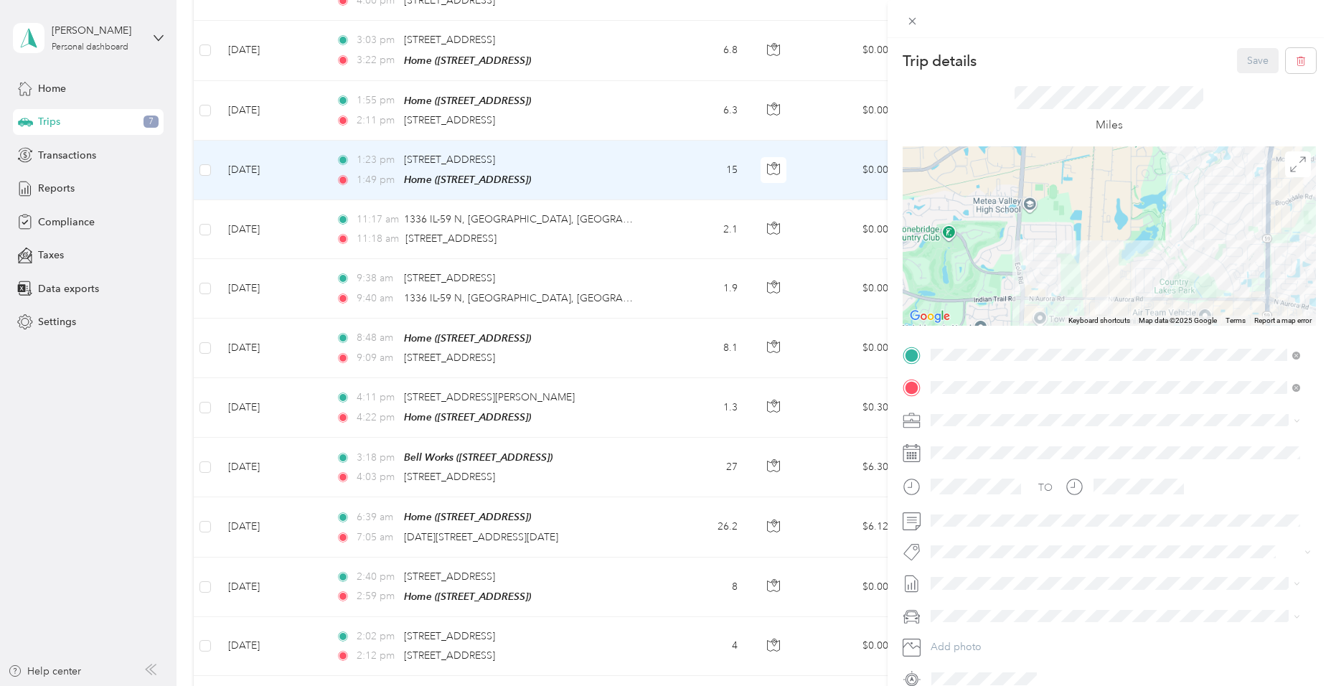
drag, startPoint x: 1121, startPoint y: 292, endPoint x: 1098, endPoint y: 203, distance: 91.9
click at [1098, 204] on div at bounding box center [1109, 235] width 413 height 179
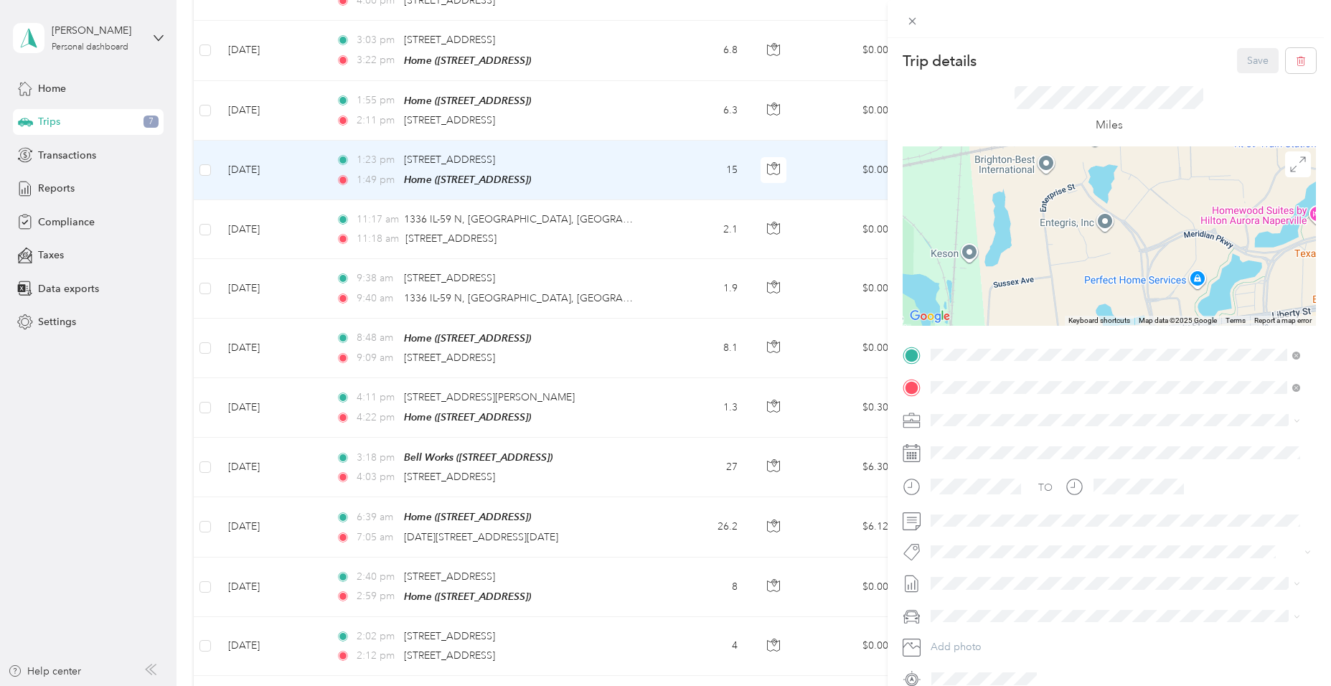
drag, startPoint x: 1065, startPoint y: 211, endPoint x: 1110, endPoint y: 285, distance: 86.3
click at [1107, 299] on div at bounding box center [1109, 235] width 413 height 179
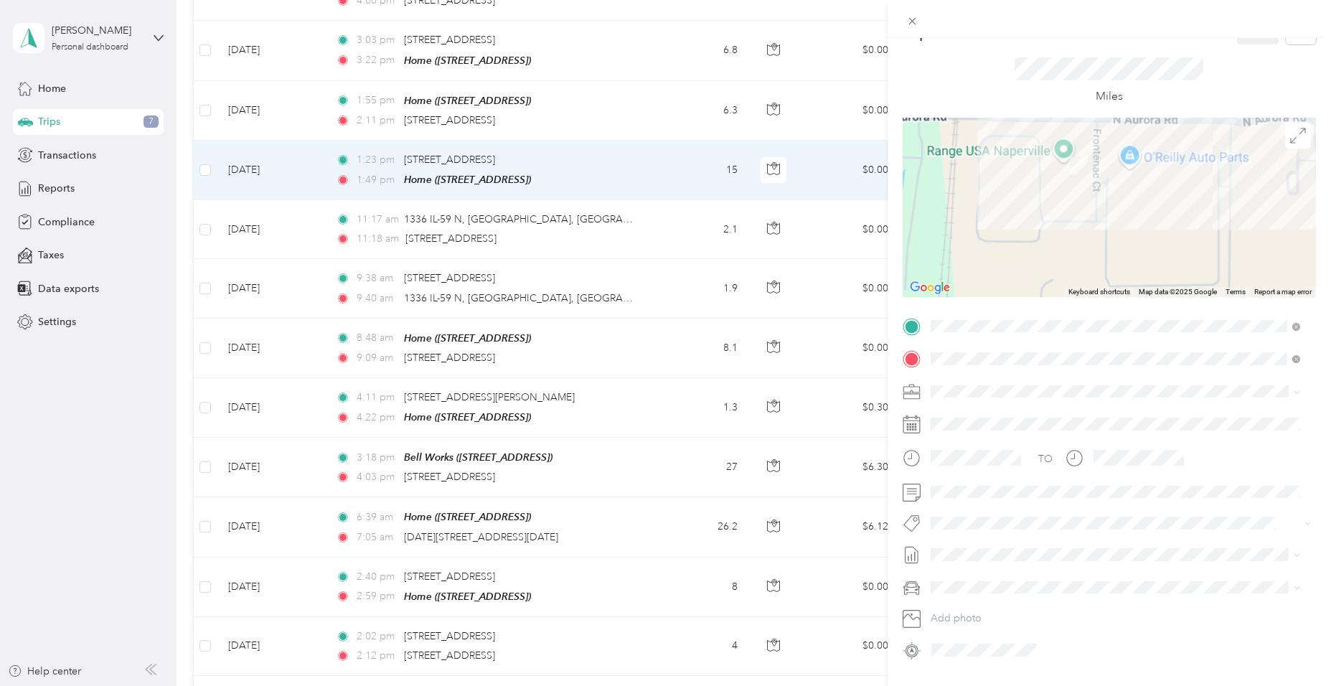
scroll to position [67, 0]
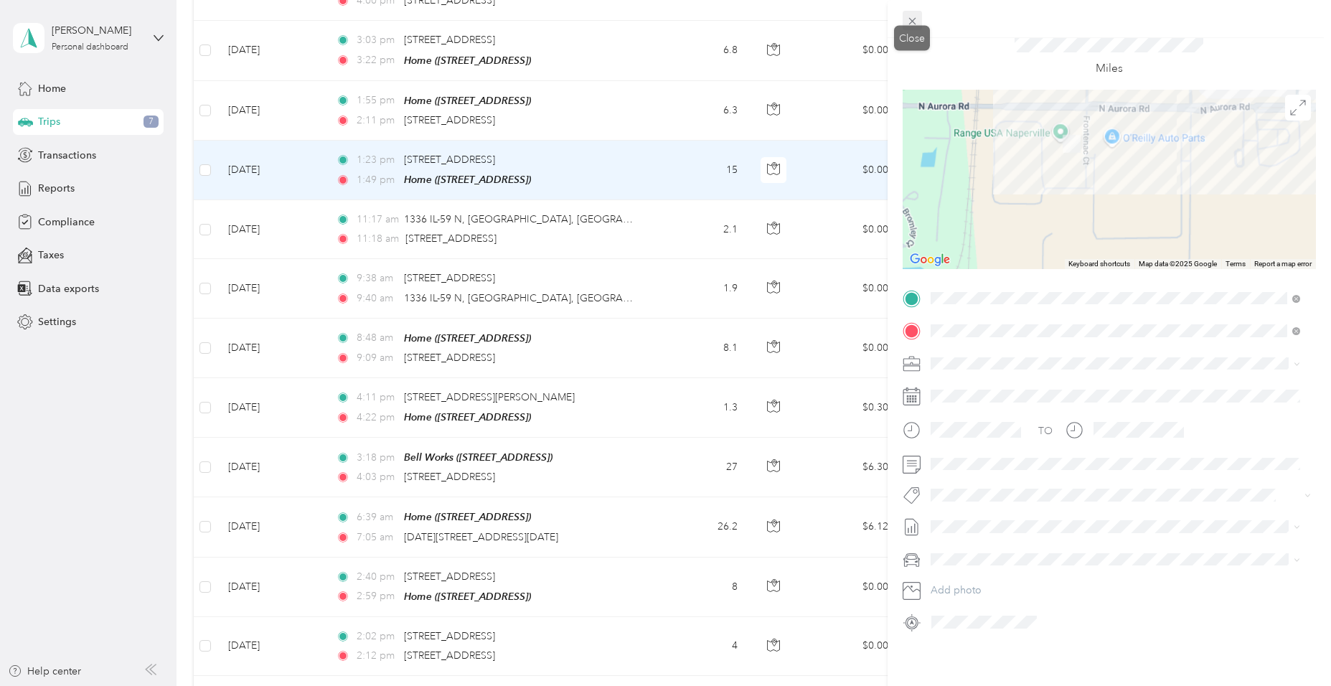
click at [913, 24] on icon at bounding box center [912, 21] width 12 height 12
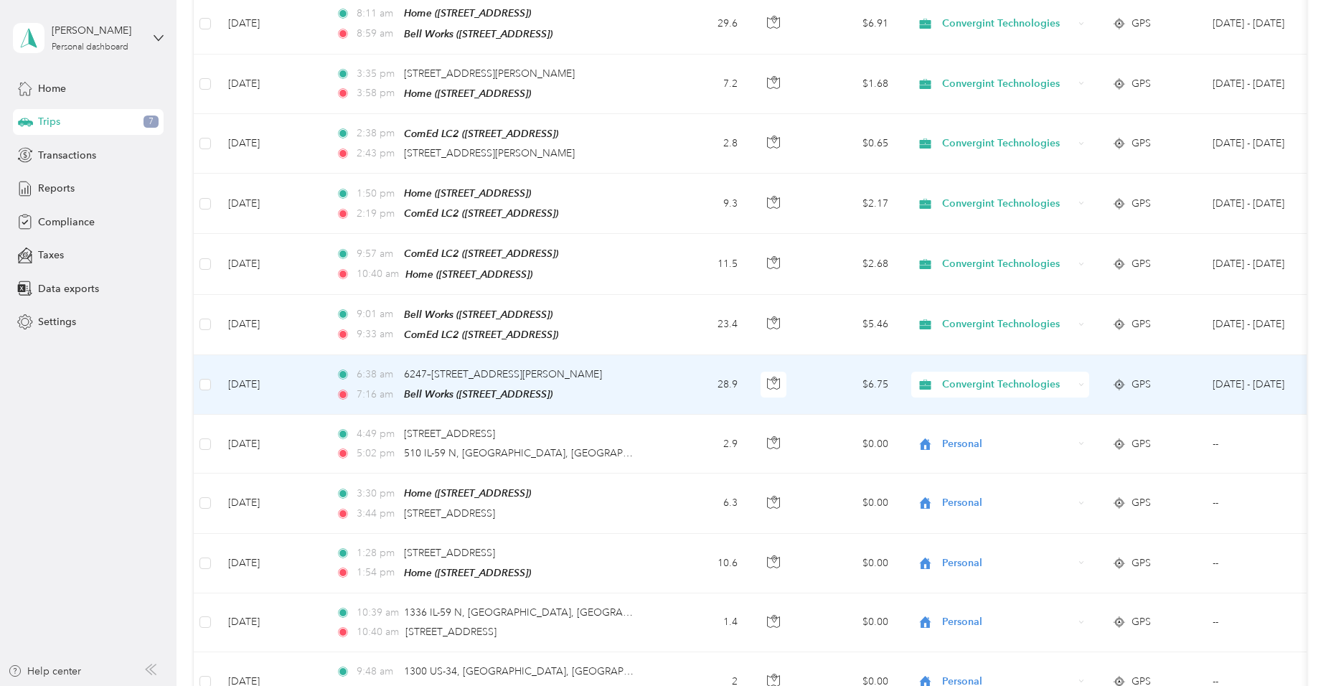
scroll to position [3646, 0]
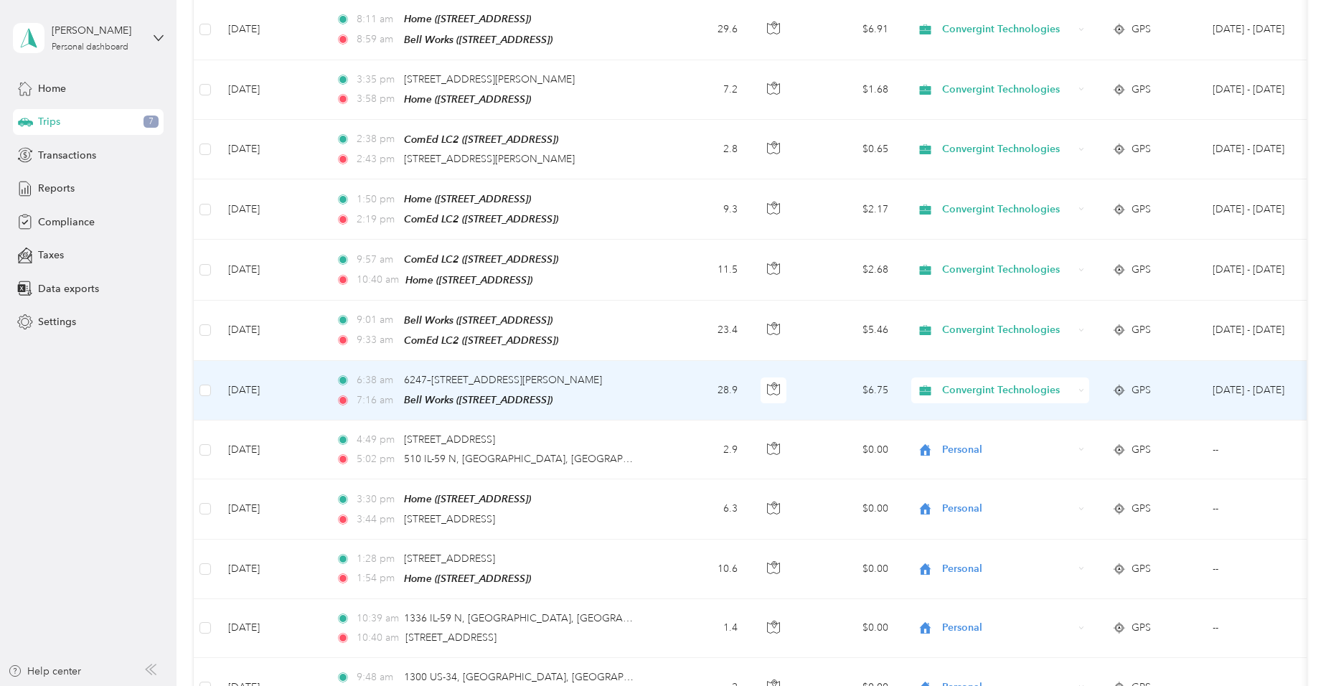
click at [664, 361] on td "28.9" at bounding box center [701, 391] width 95 height 60
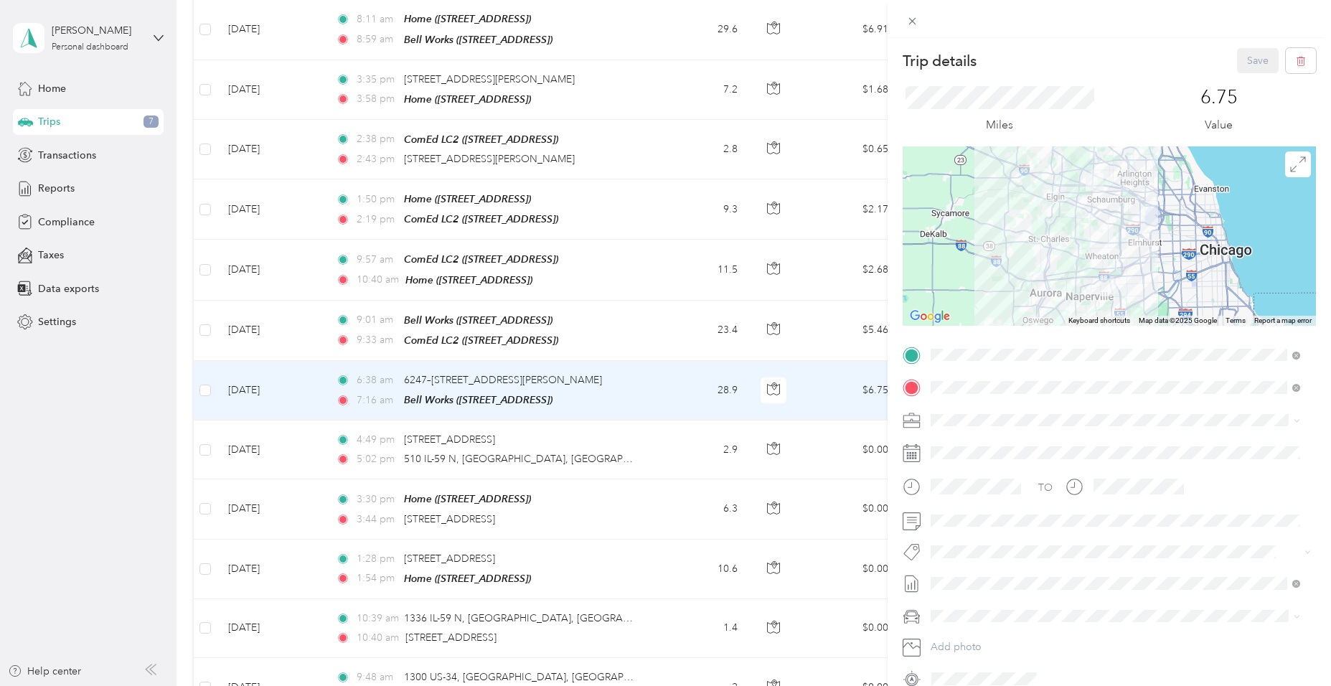
click at [1074, 416] on div "Home 6450 Double Eagle Dr, Woodridge, IL, United States , 60517, Woodridge, IL,…" at bounding box center [1042, 420] width 171 height 30
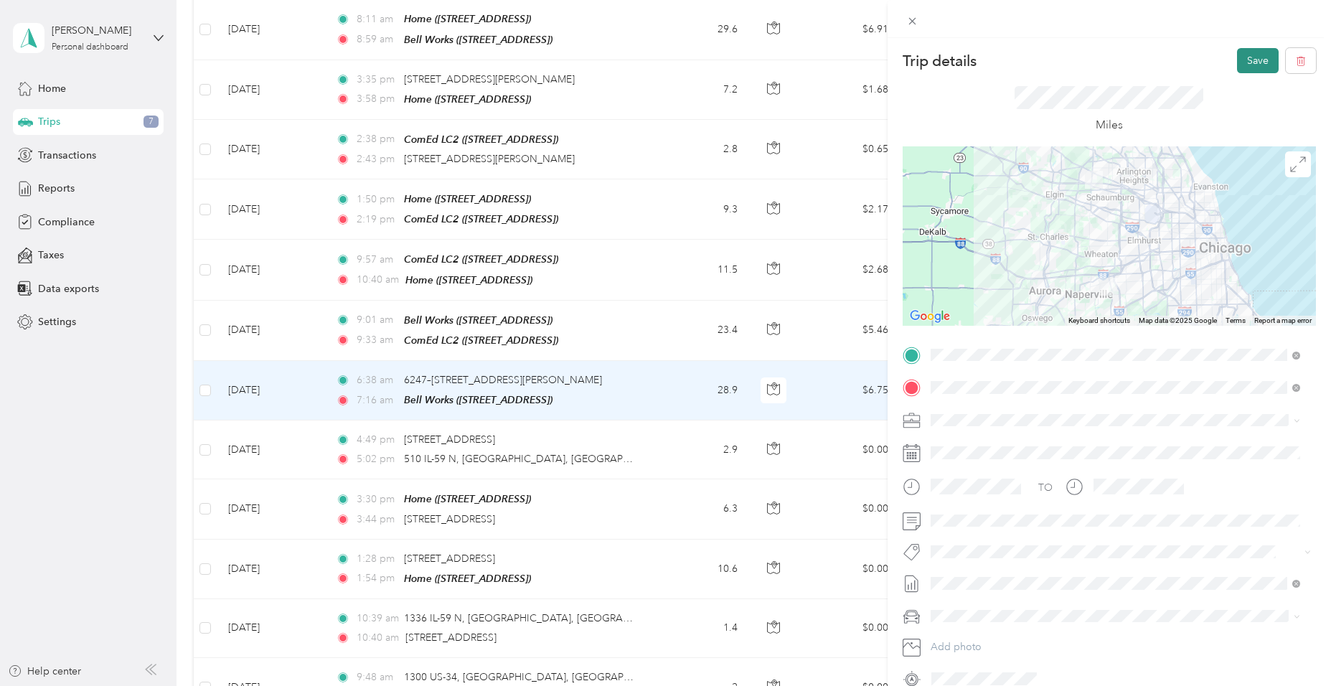
click at [1248, 57] on button "Save" at bounding box center [1258, 60] width 42 height 25
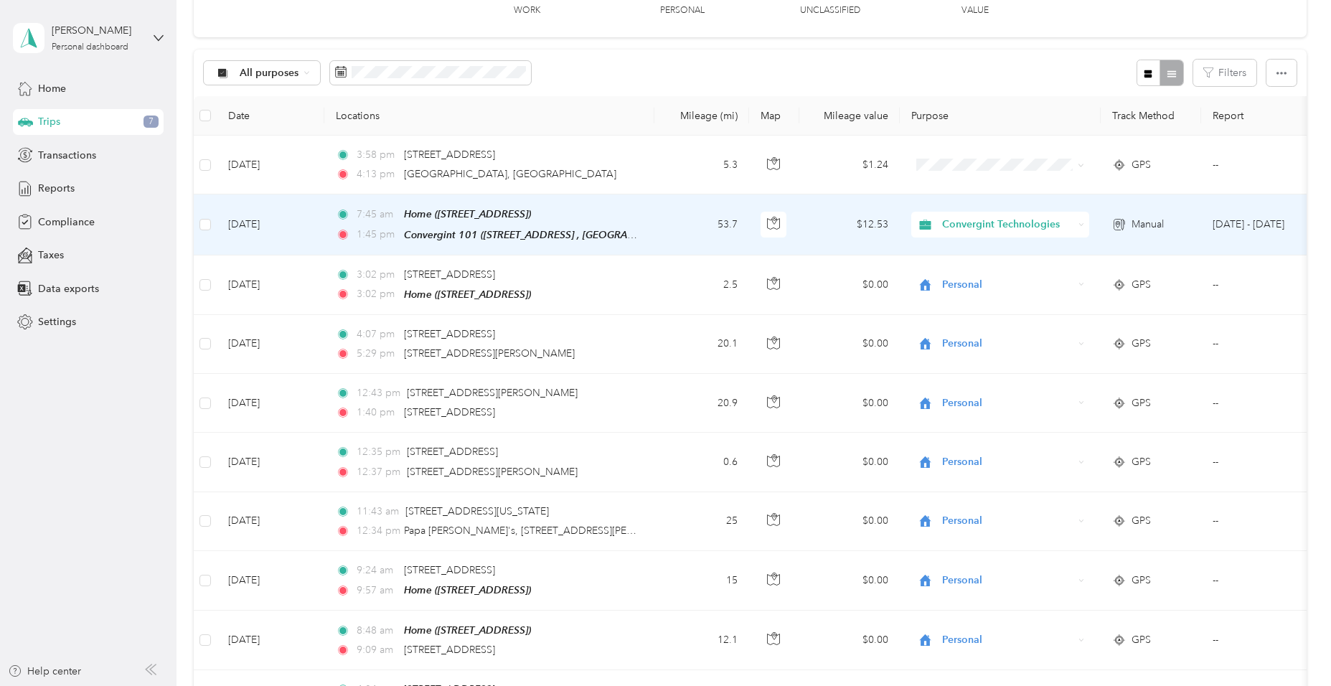
scroll to position [58, 0]
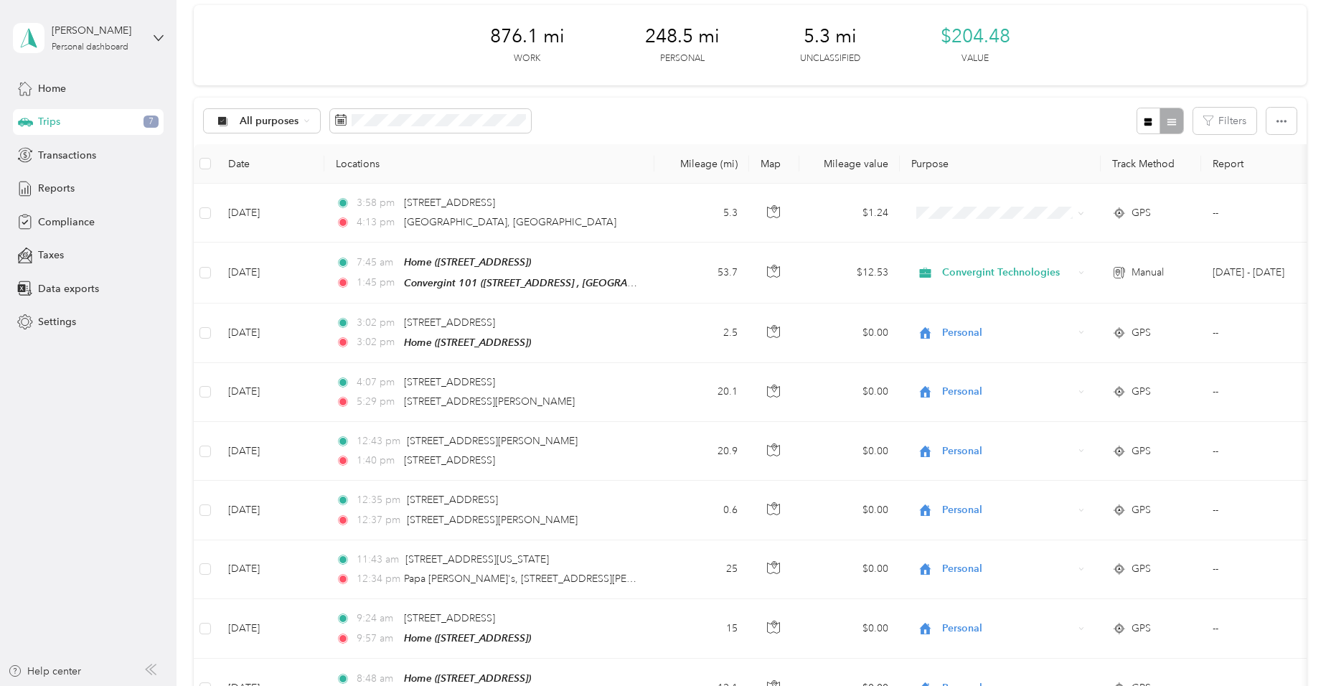
click at [397, 56] on div "876.1 mi Work 248.5 mi Personal 5.3 mi Unclassified $204.48 Value" at bounding box center [750, 45] width 1112 height 80
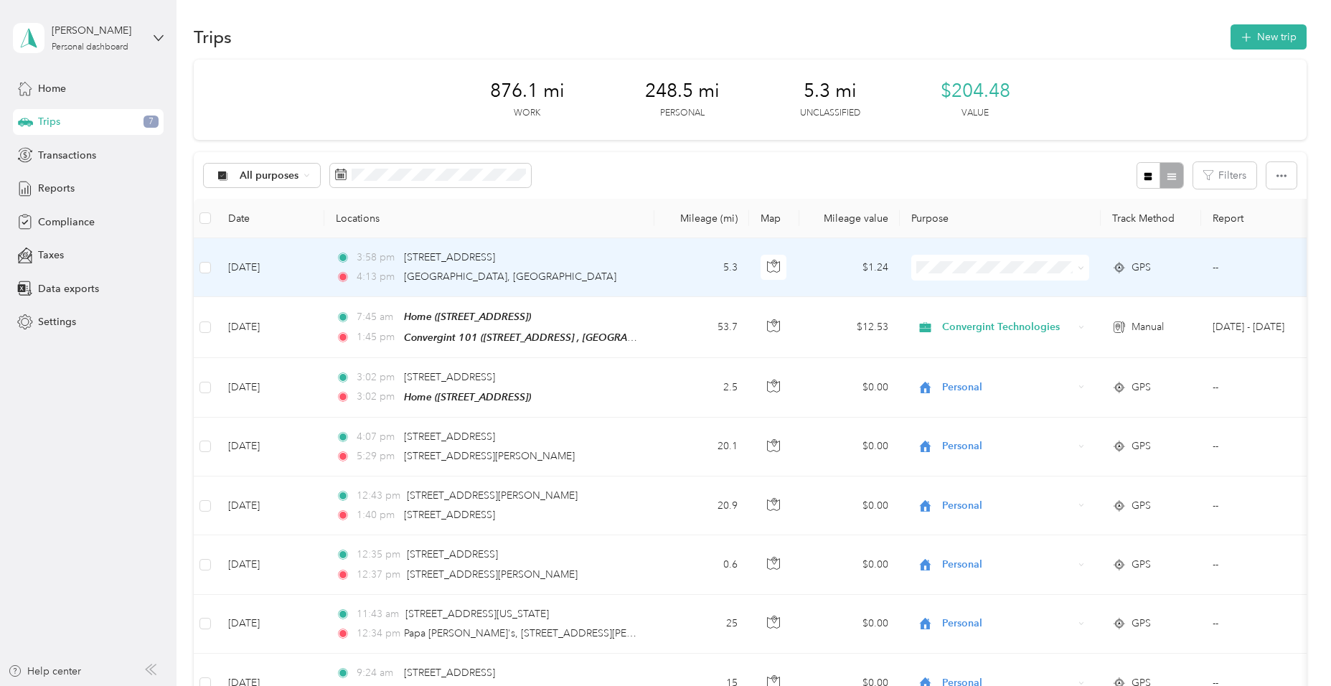
scroll to position [0, 0]
click at [959, 263] on span at bounding box center [1000, 271] width 178 height 26
click at [987, 320] on span "Personal" at bounding box center [1013, 323] width 133 height 15
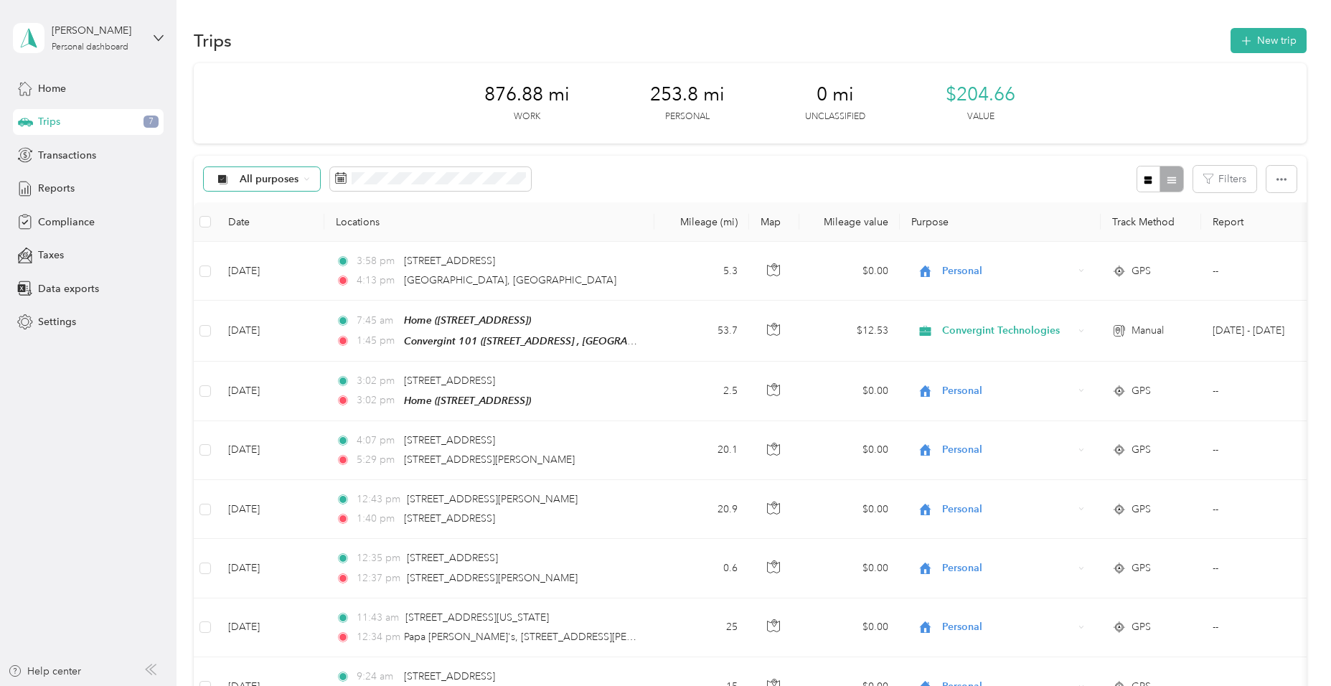
click at [307, 178] on icon at bounding box center [306, 179] width 6 height 6
click at [284, 234] on span "Unclassified" at bounding box center [299, 229] width 118 height 15
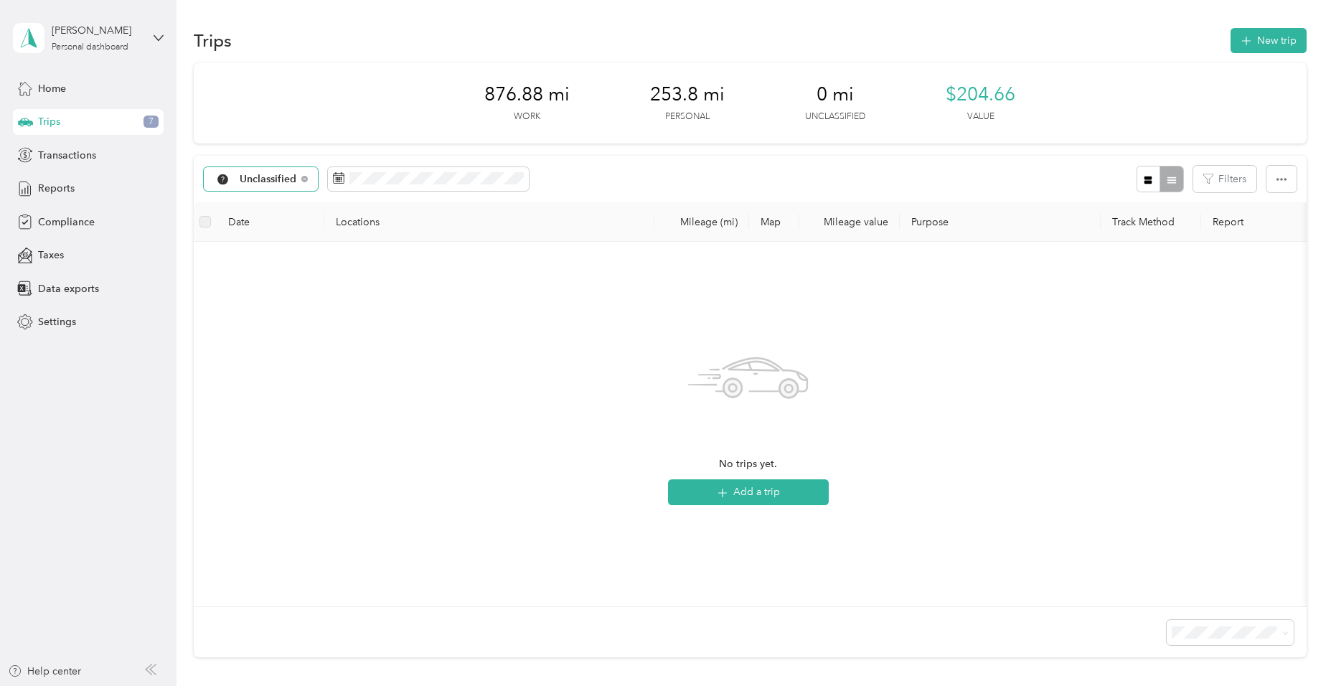
click at [273, 179] on span "Unclassified" at bounding box center [268, 179] width 57 height 10
click at [291, 254] on span "Convergint Technologies" at bounding box center [299, 255] width 118 height 15
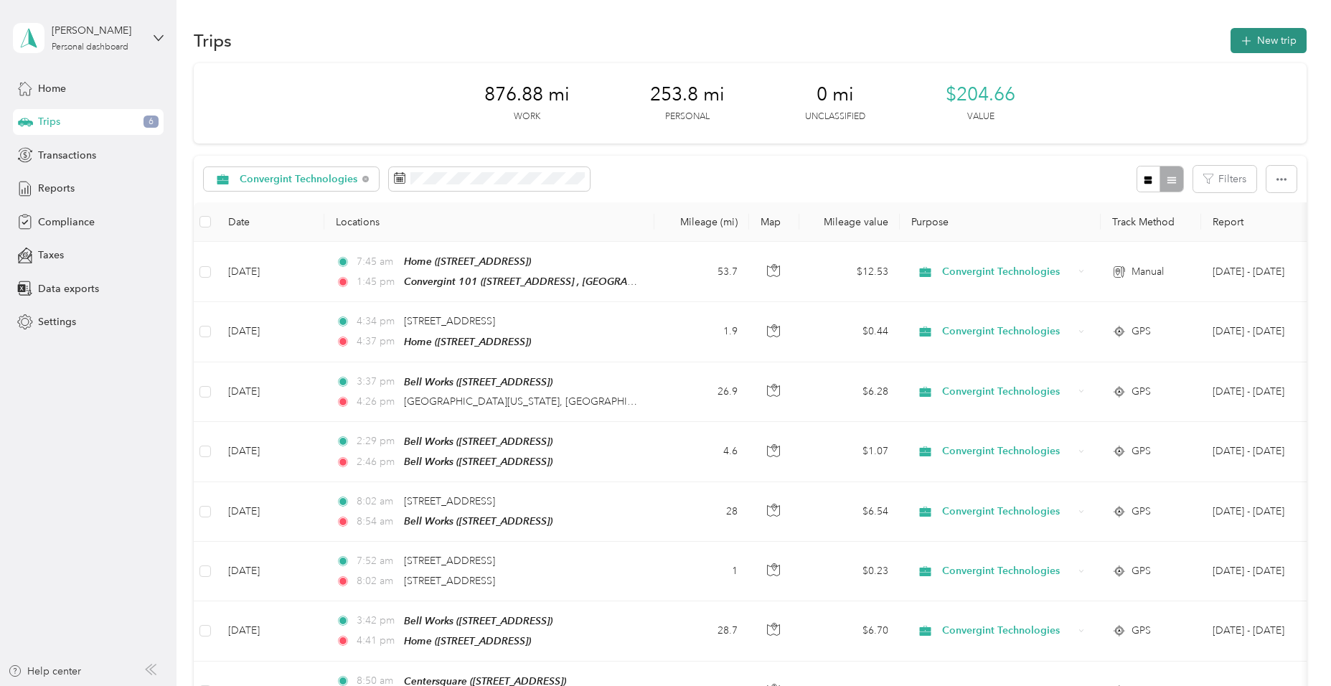
click at [1259, 47] on button "New trip" at bounding box center [1268, 40] width 76 height 25
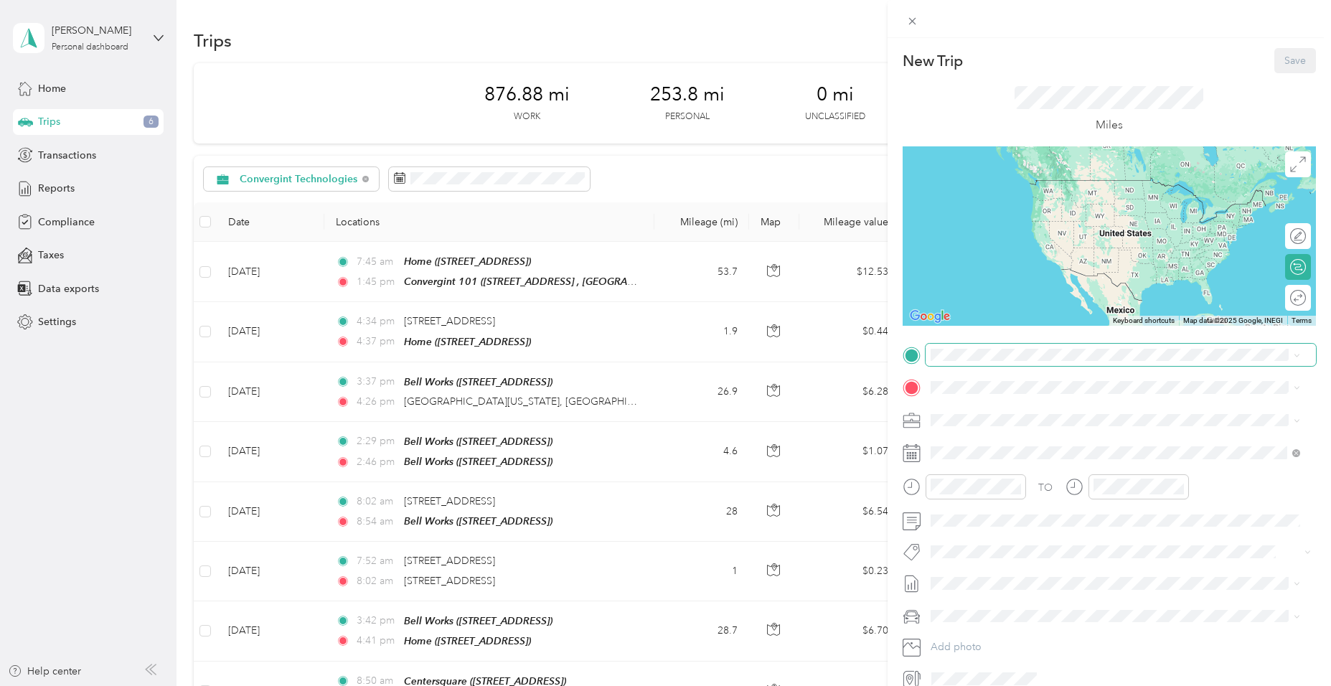
click at [1000, 361] on span at bounding box center [1121, 355] width 390 height 23
click at [994, 410] on div "Home" at bounding box center [1042, 411] width 171 height 13
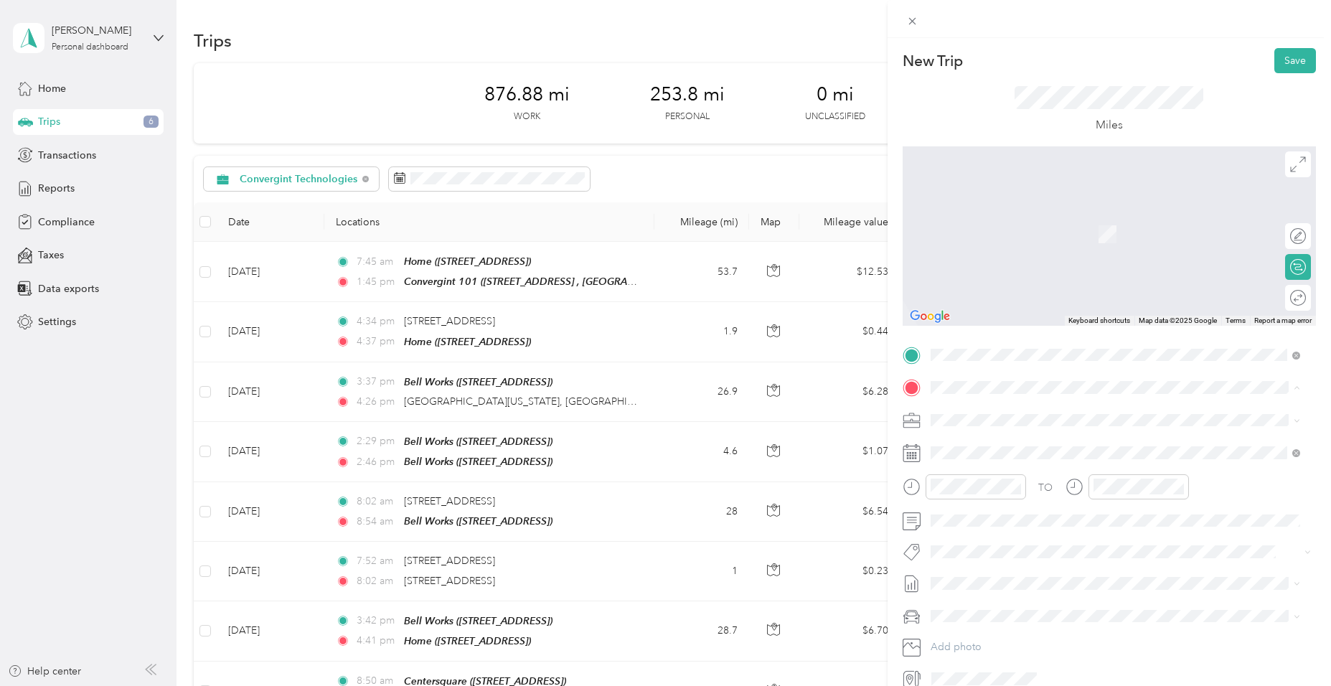
click at [898, 363] on form "New Trip Save This trip cannot be edited because it is either under review, app…" at bounding box center [1109, 369] width 443 height 642
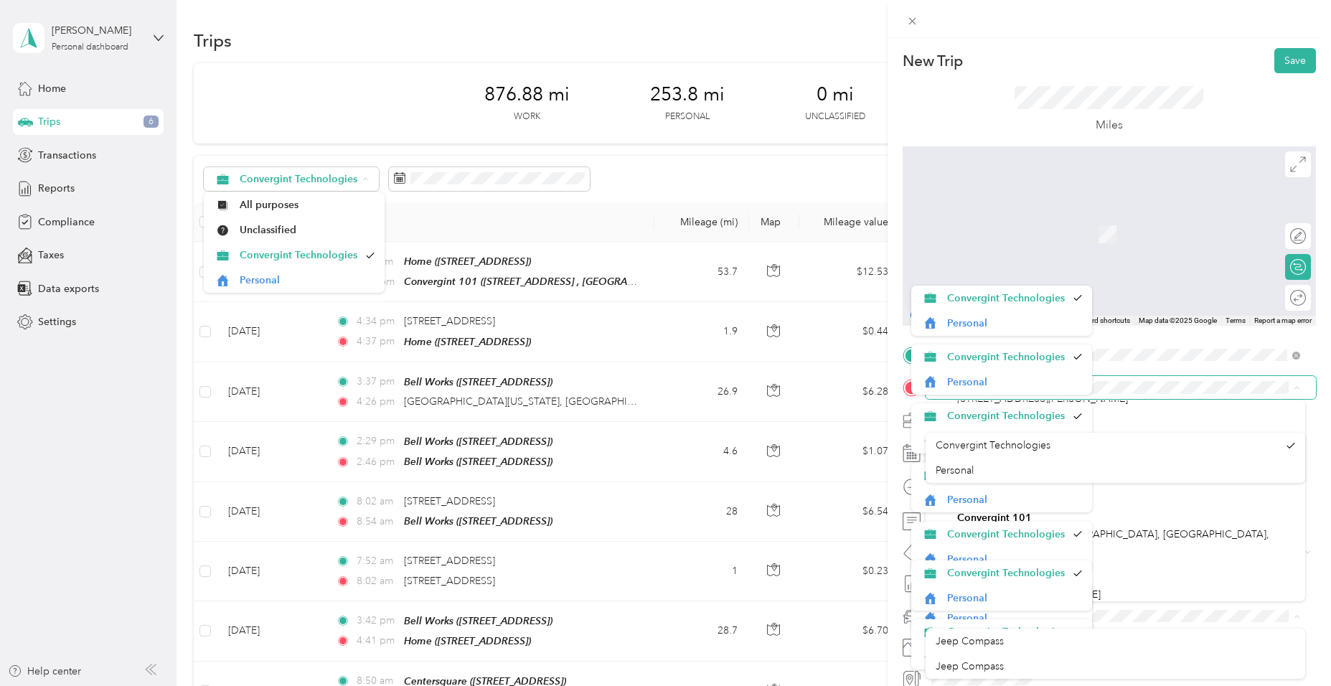
scroll to position [85, 0]
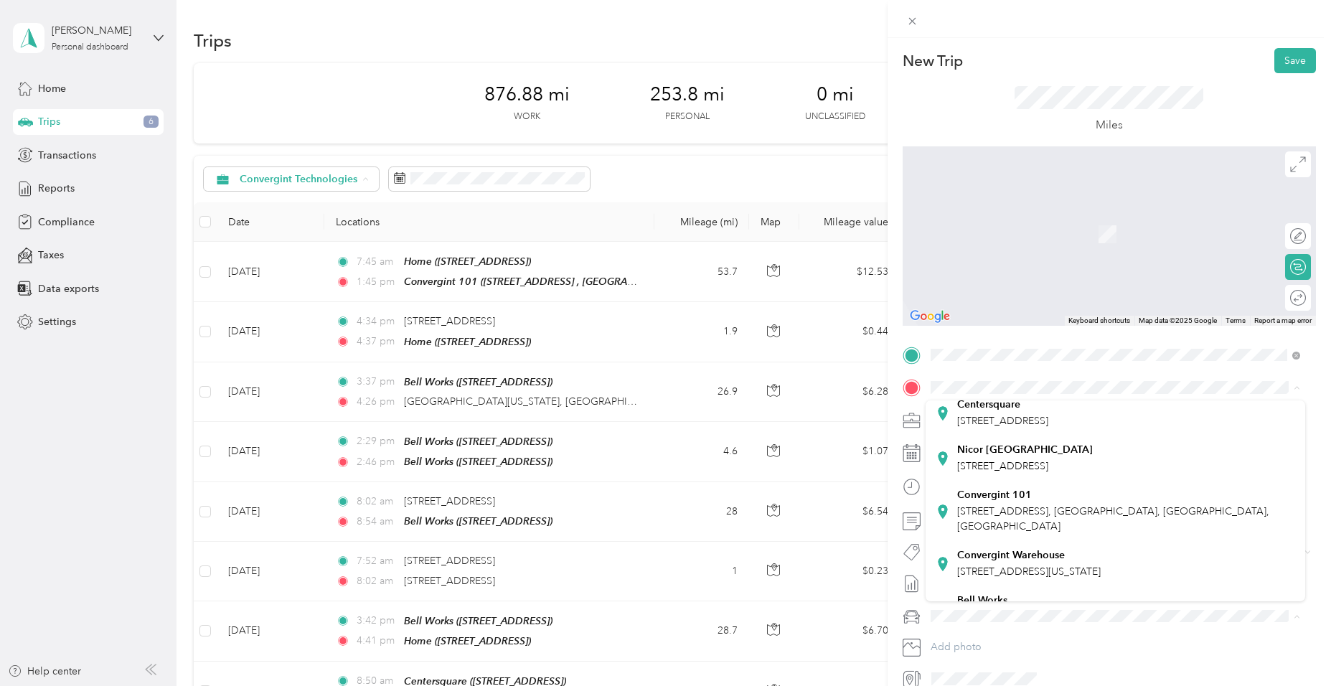
click at [1219, 448] on div "Convergint Technologies" at bounding box center [1107, 445] width 343 height 15
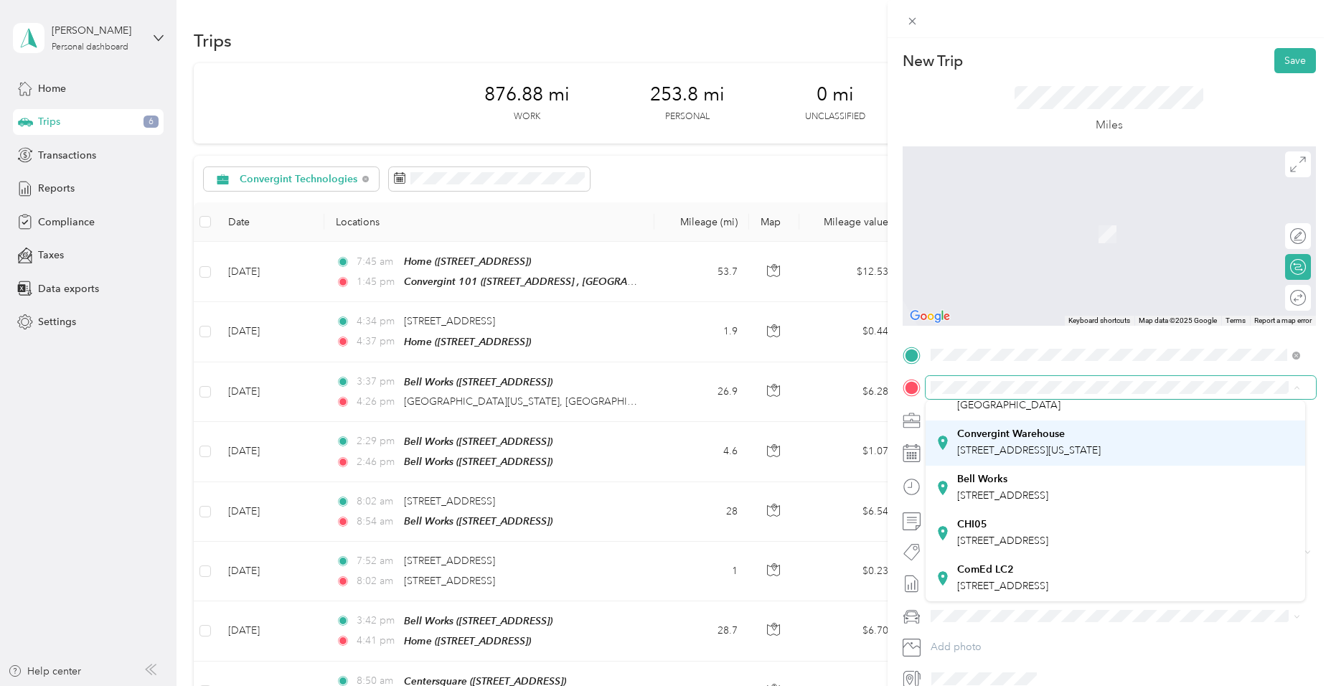
scroll to position [215, 0]
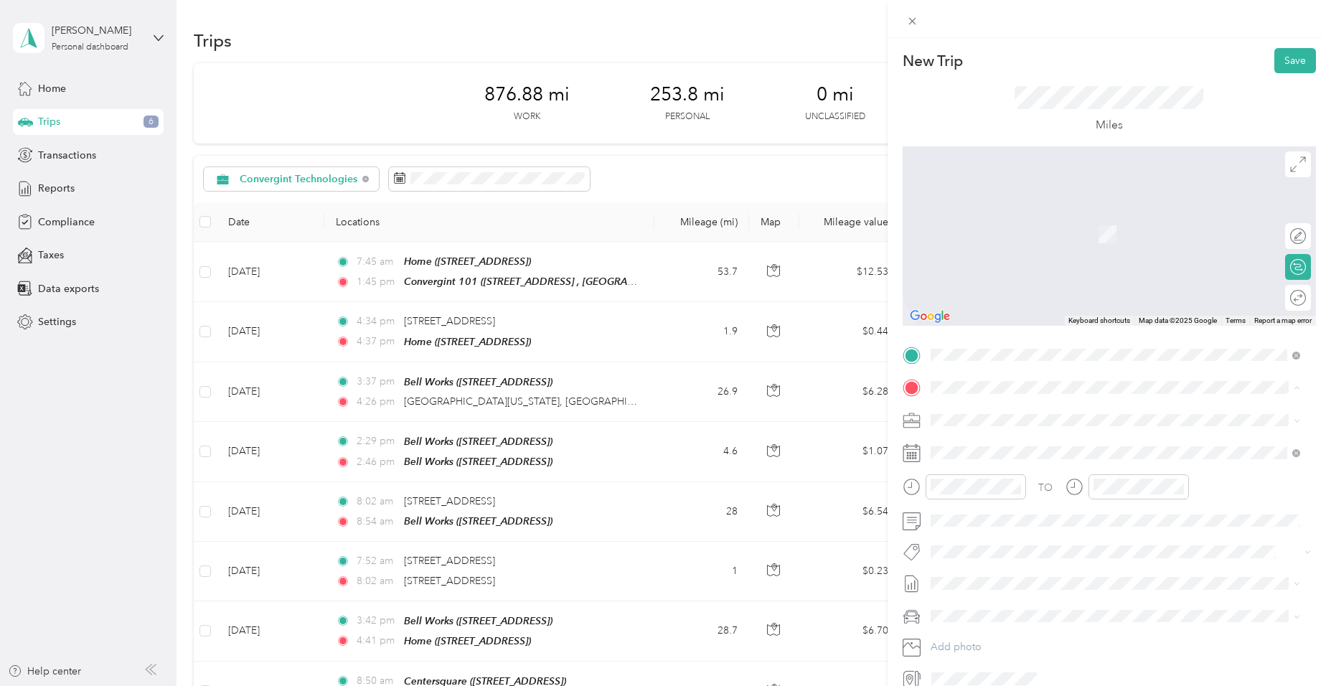
click at [1048, 503] on div "Bell Works 2000 Center Dr, 60192, Hoffman Estates, IL, United States" at bounding box center [1002, 488] width 91 height 30
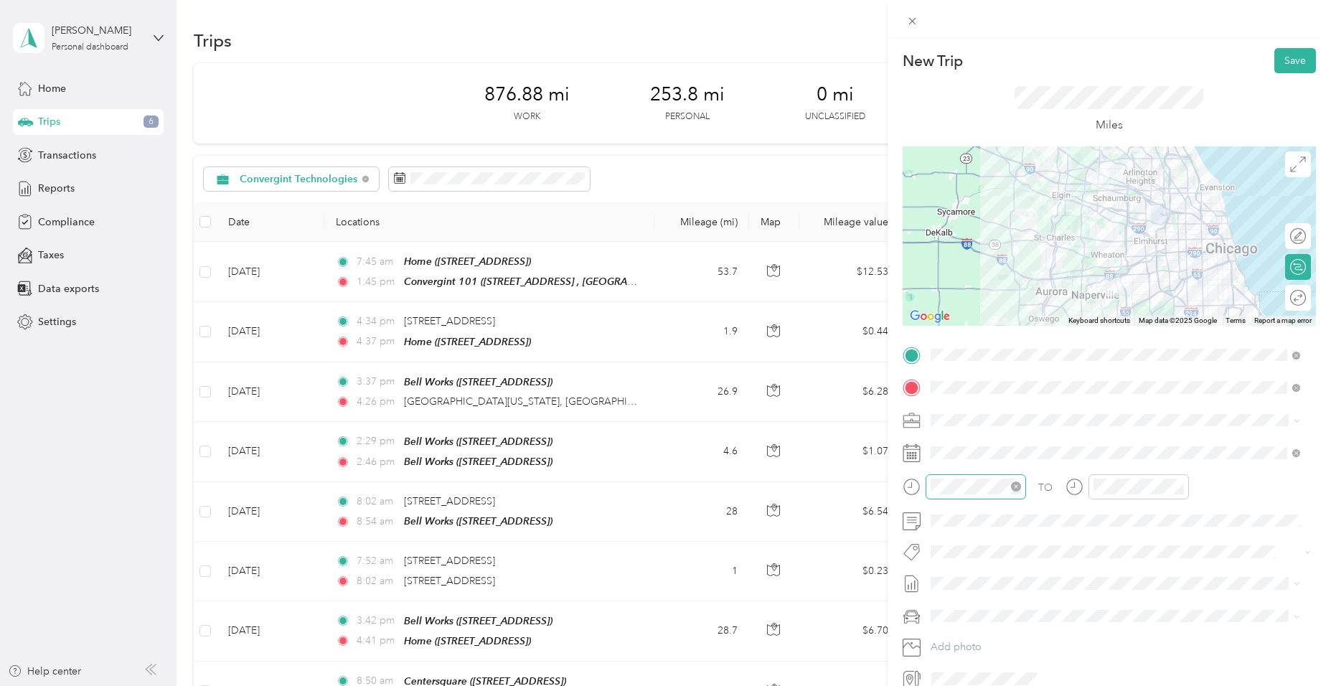
click at [1023, 489] on div at bounding box center [976, 486] width 100 height 25
click at [1019, 489] on icon "close-circle" at bounding box center [1016, 486] width 10 height 10
click at [949, 397] on div "07" at bounding box center [945, 395] width 34 height 20
click at [1109, 411] on div "08" at bounding box center [1108, 415] width 34 height 20
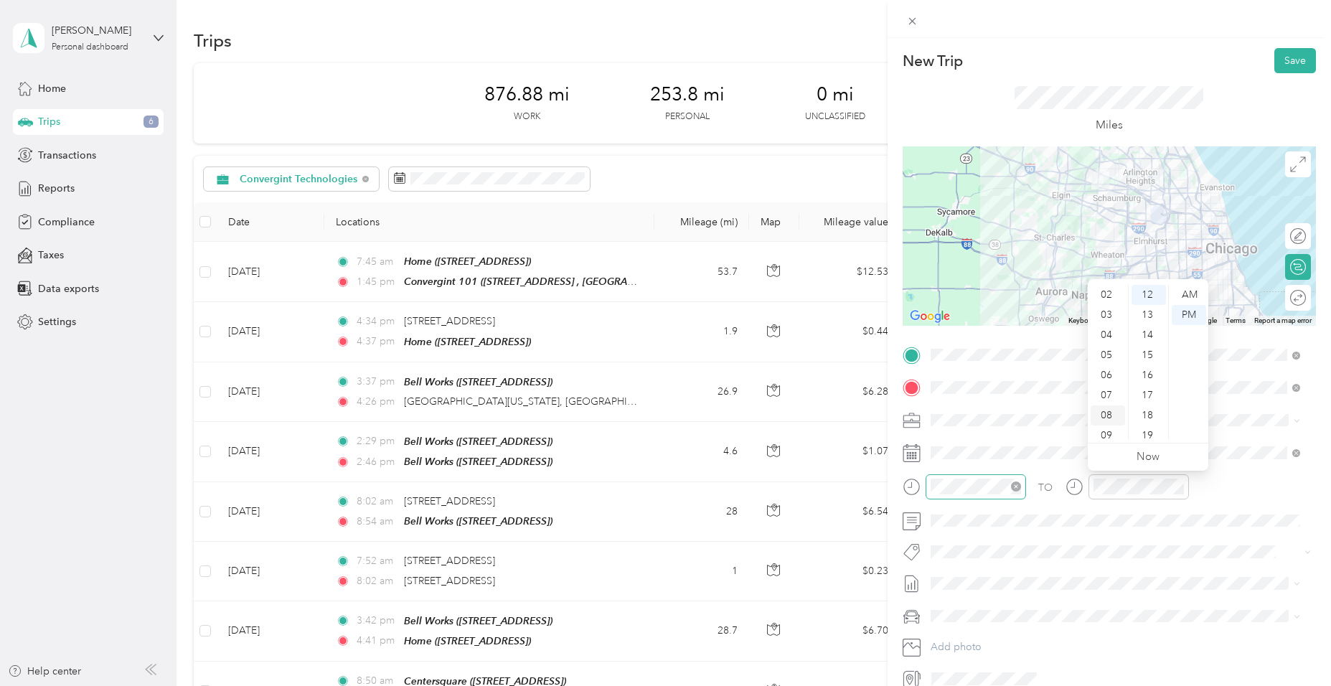
scroll to position [86, 0]
click at [1068, 65] on div "New Trip Save" at bounding box center [1109, 60] width 413 height 25
click at [1288, 57] on button "Save" at bounding box center [1295, 60] width 42 height 25
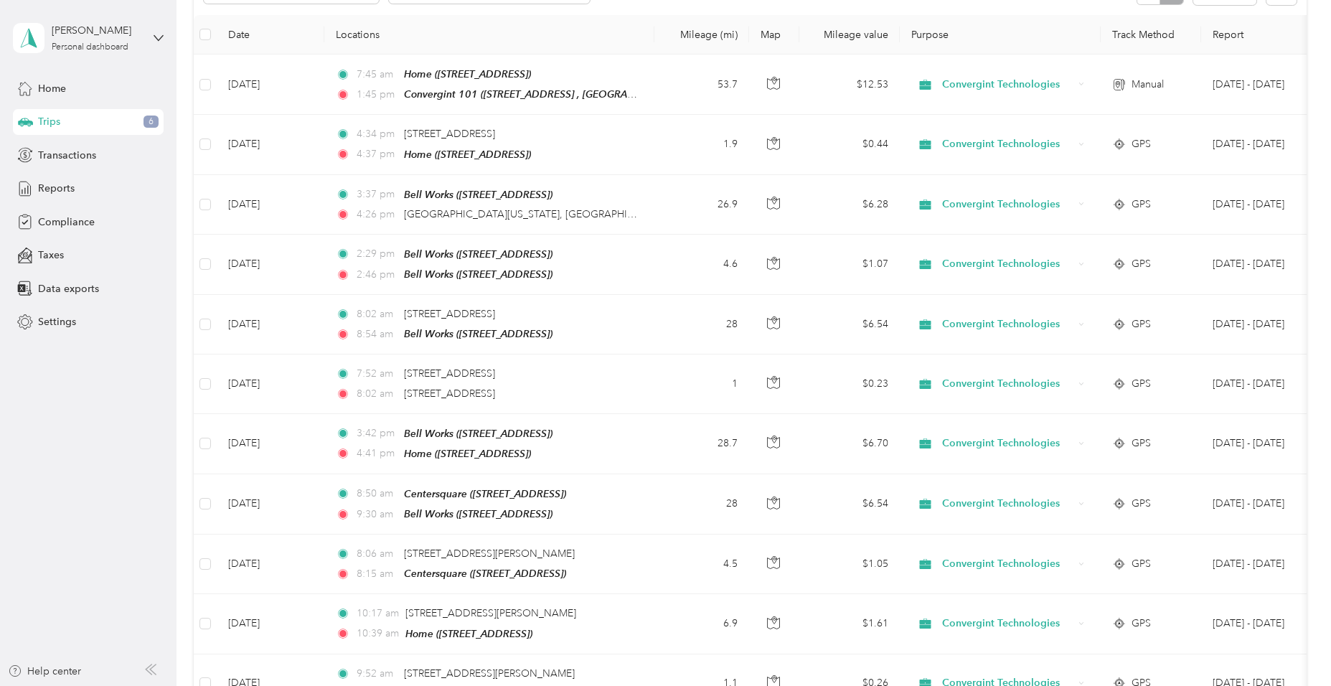
scroll to position [0, 0]
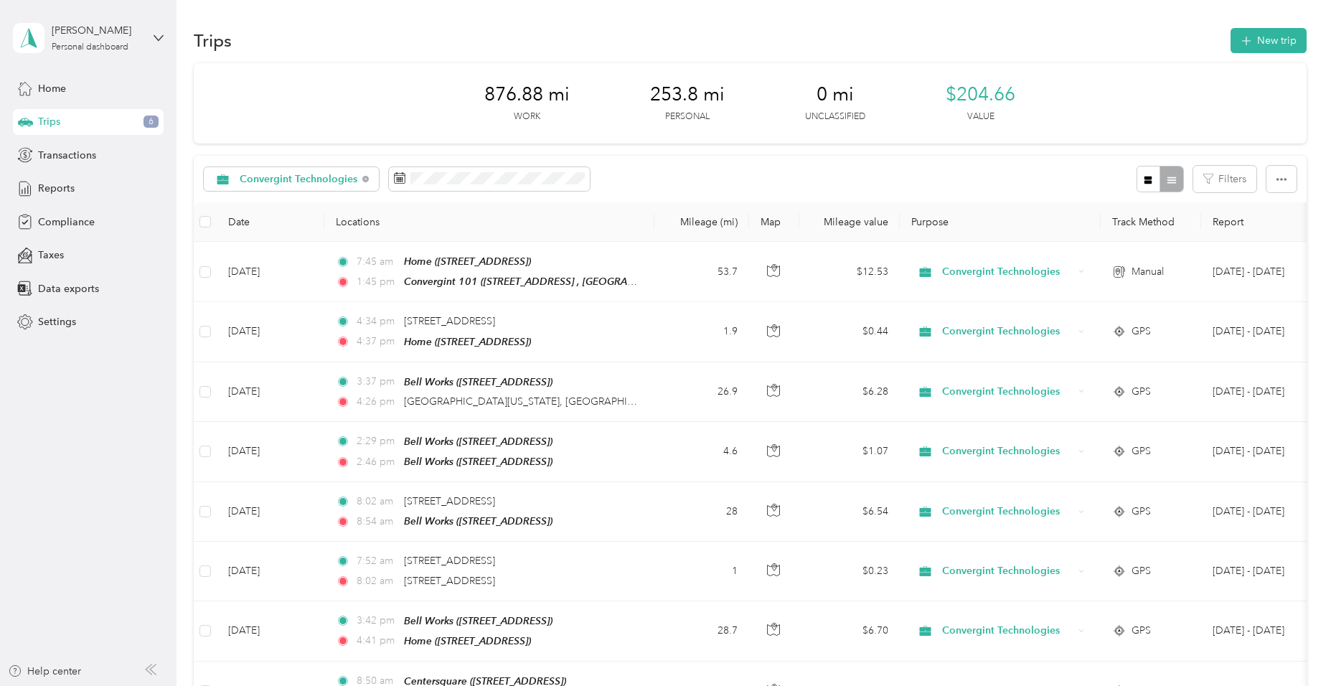
click at [87, 128] on div "Trips 6" at bounding box center [88, 122] width 151 height 26
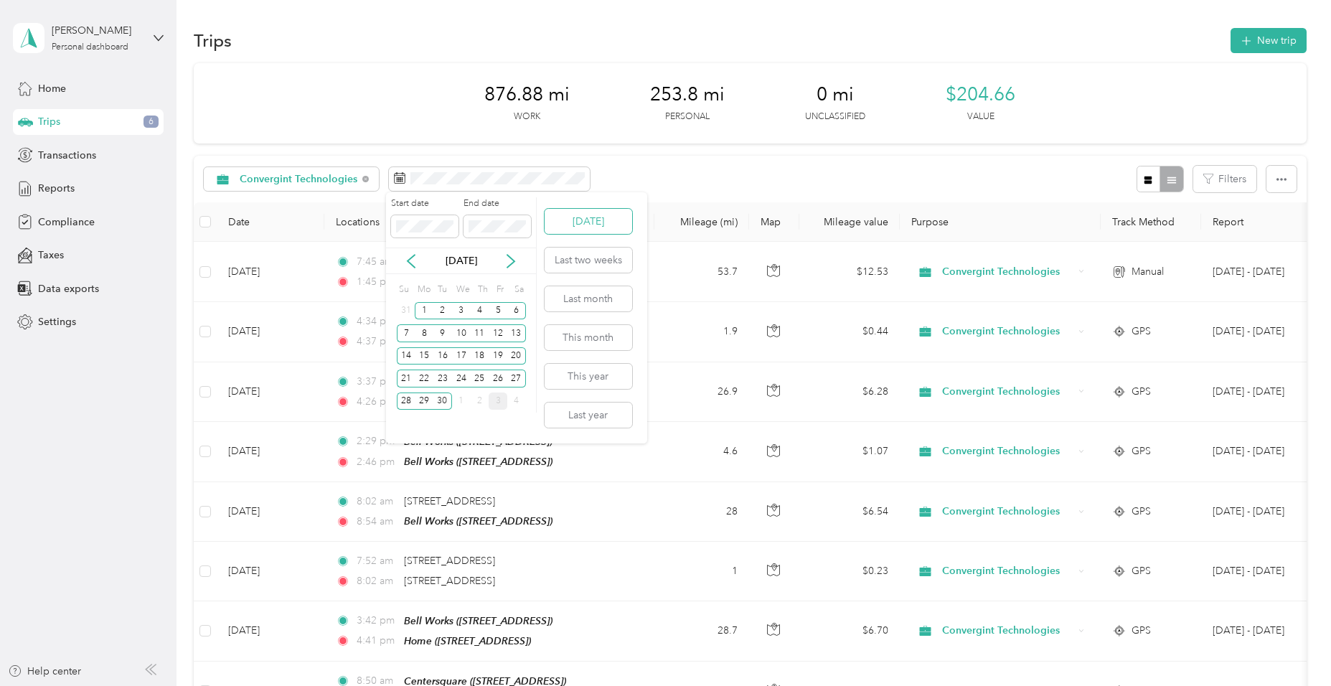
click at [564, 229] on button "Today" at bounding box center [589, 221] width 88 height 25
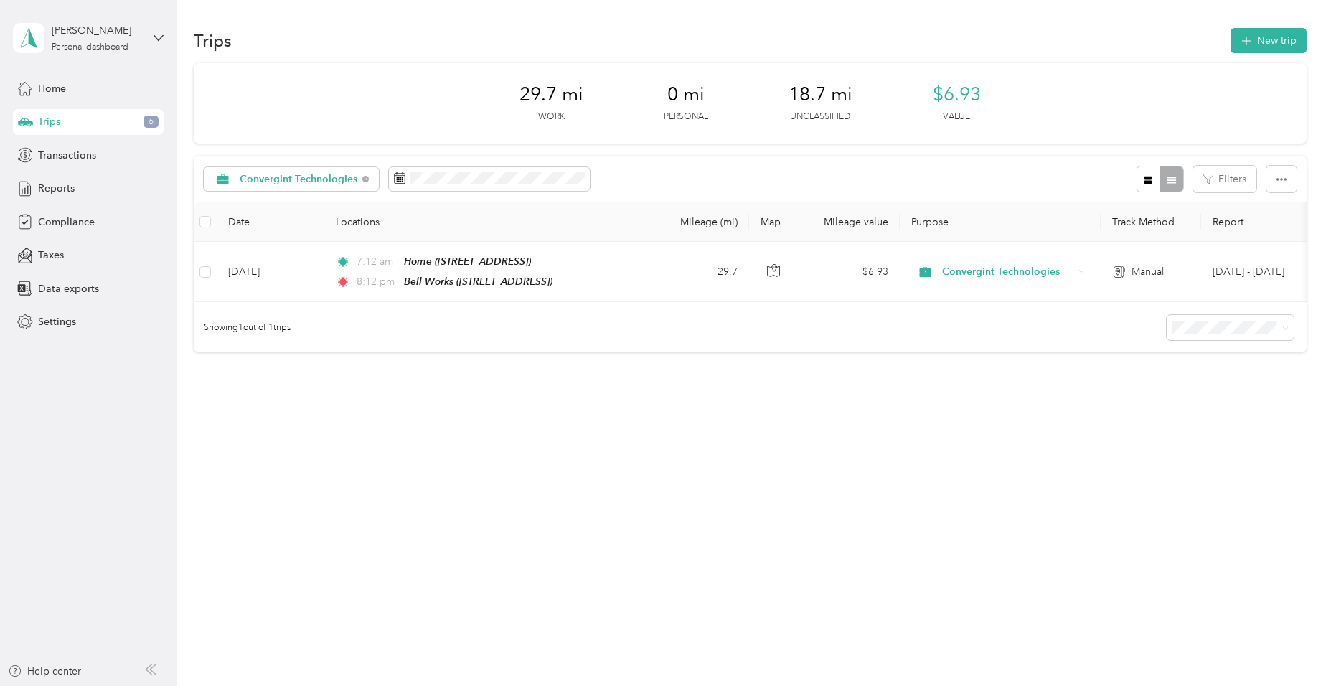
click at [1205, 276] on td "Oct 1 - 31, 2025" at bounding box center [1266, 272] width 131 height 60
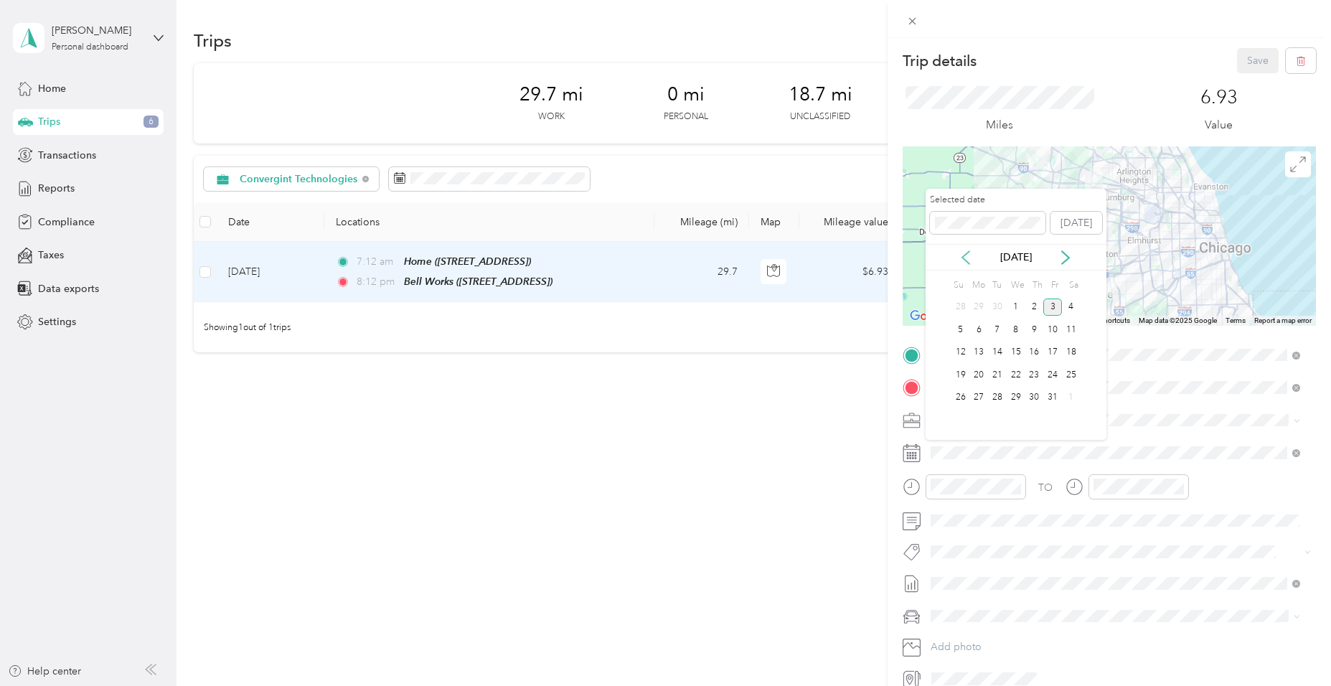
click at [967, 262] on icon at bounding box center [965, 257] width 7 height 13
click at [1034, 311] on div "4" at bounding box center [1034, 307] width 19 height 18
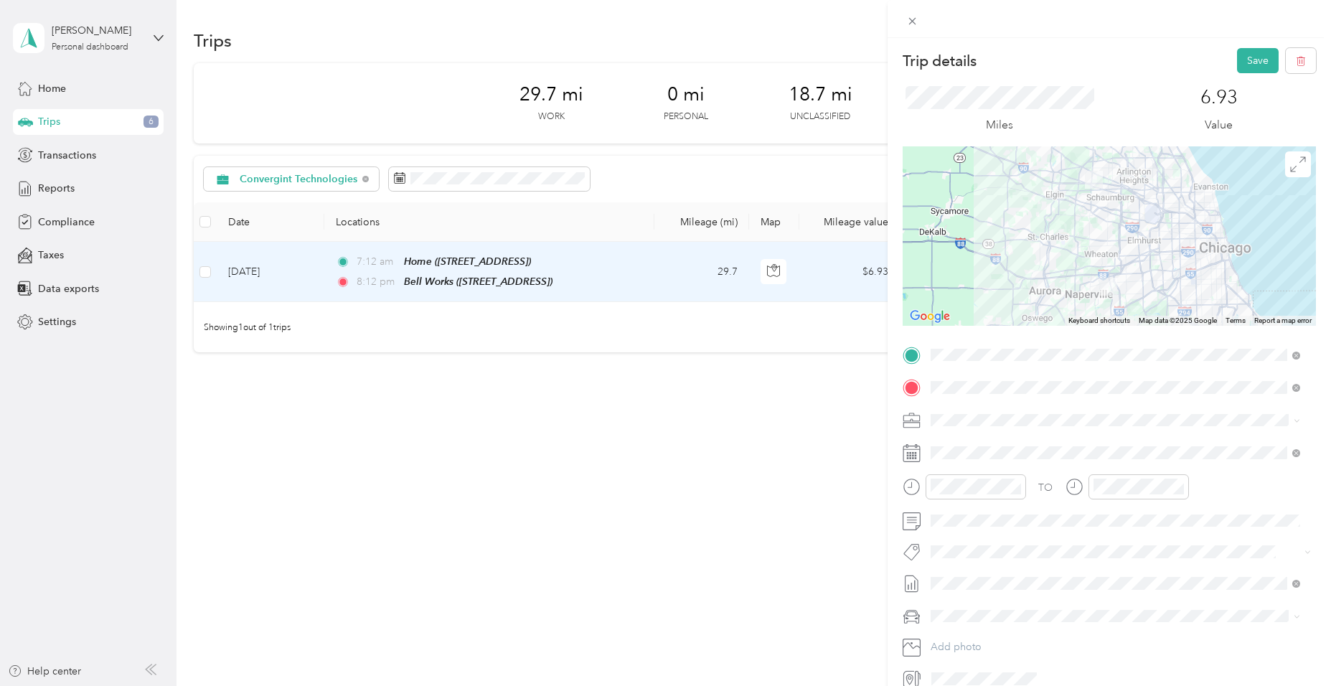
drag, startPoint x: 1252, startPoint y: 65, endPoint x: 1149, endPoint y: 93, distance: 106.3
click at [1149, 93] on div "Trip details Save This trip cannot be edited because it is either under review,…" at bounding box center [1109, 369] width 413 height 642
click at [1248, 55] on button "Save" at bounding box center [1258, 60] width 42 height 25
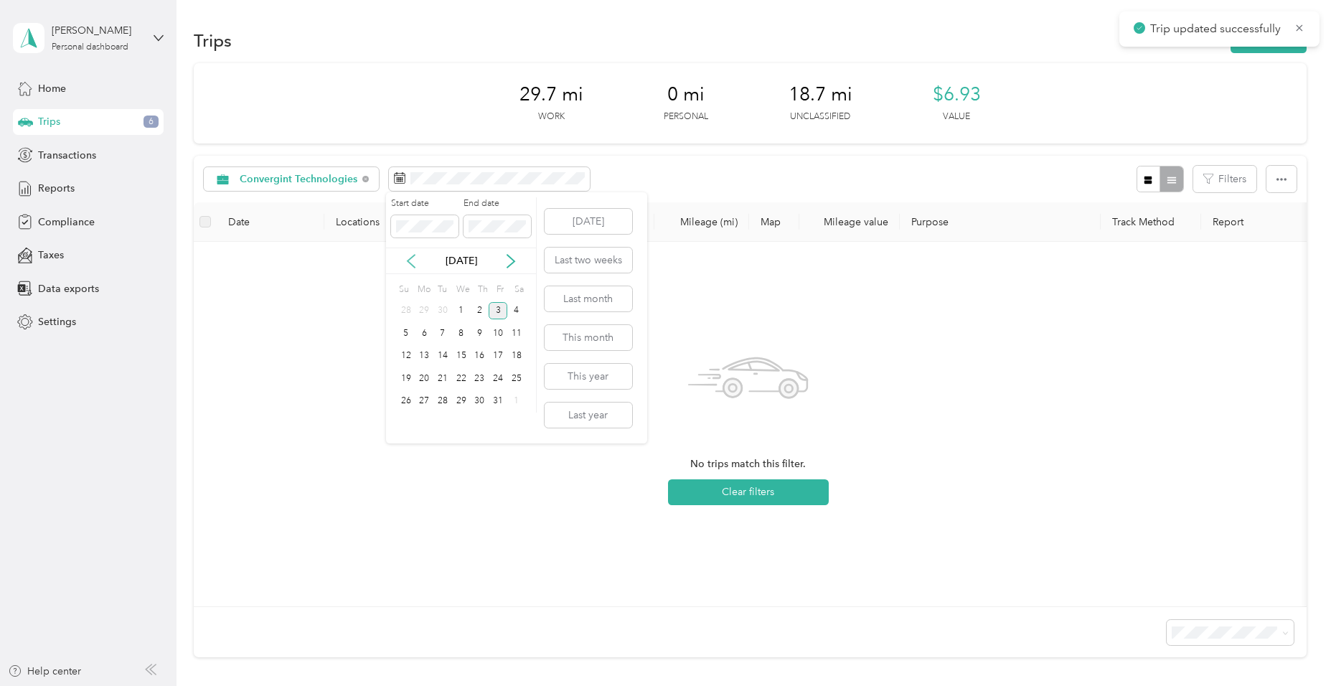
click at [408, 260] on icon at bounding box center [411, 261] width 7 height 13
click at [424, 312] on div "1" at bounding box center [424, 311] width 19 height 18
click at [439, 402] on div "30" at bounding box center [442, 401] width 19 height 18
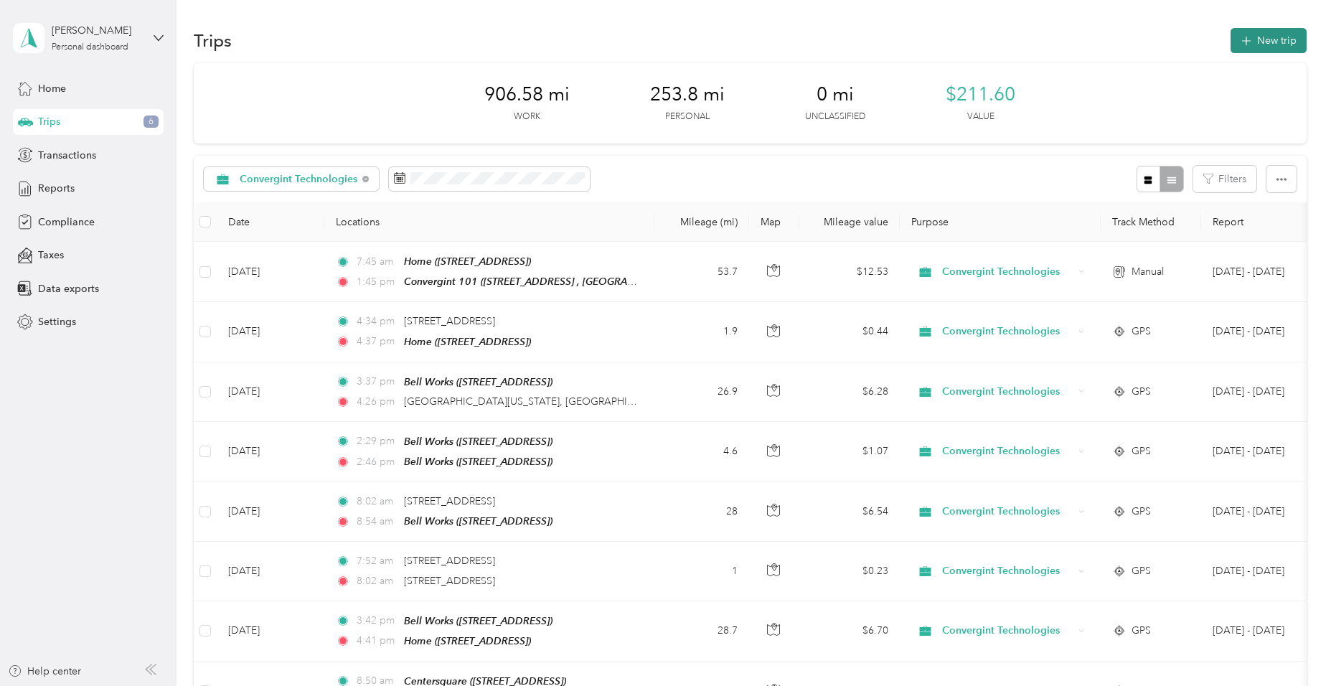
click at [1273, 43] on button "New trip" at bounding box center [1268, 40] width 76 height 25
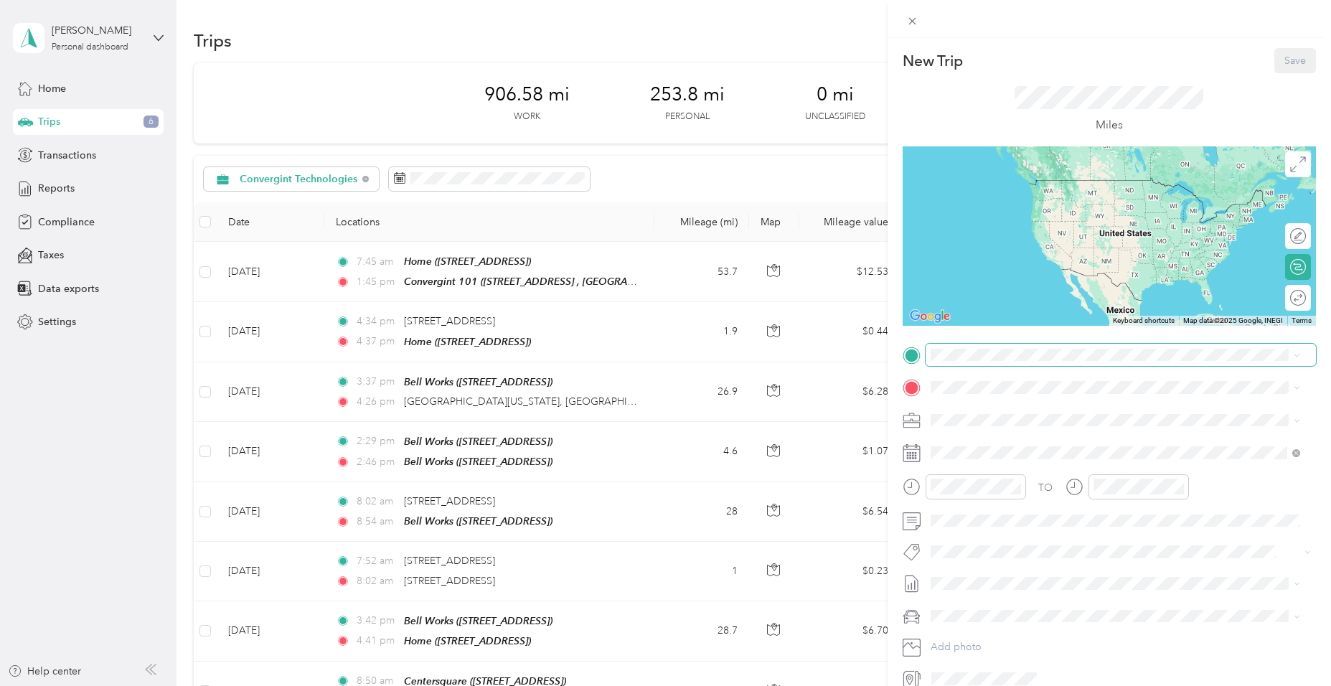
click at [961, 361] on span at bounding box center [1121, 355] width 390 height 23
click at [1003, 408] on div "Home" at bounding box center [1042, 411] width 171 height 13
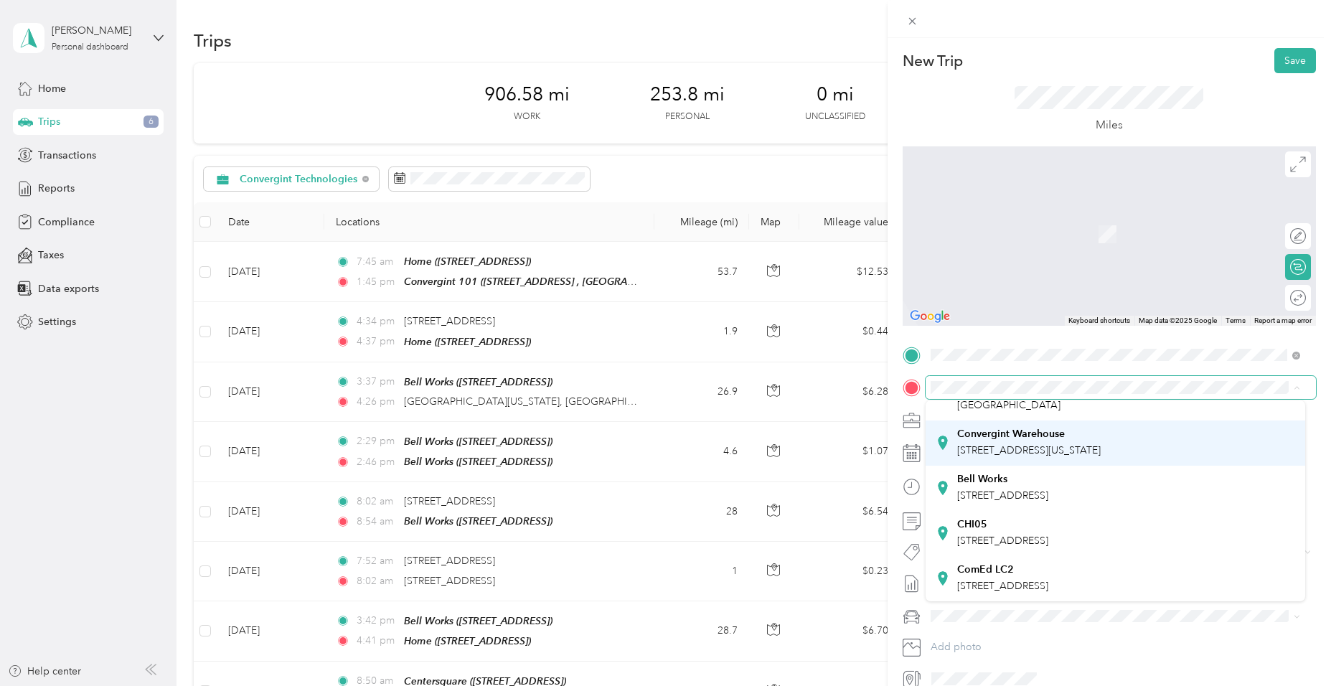
scroll to position [215, 0]
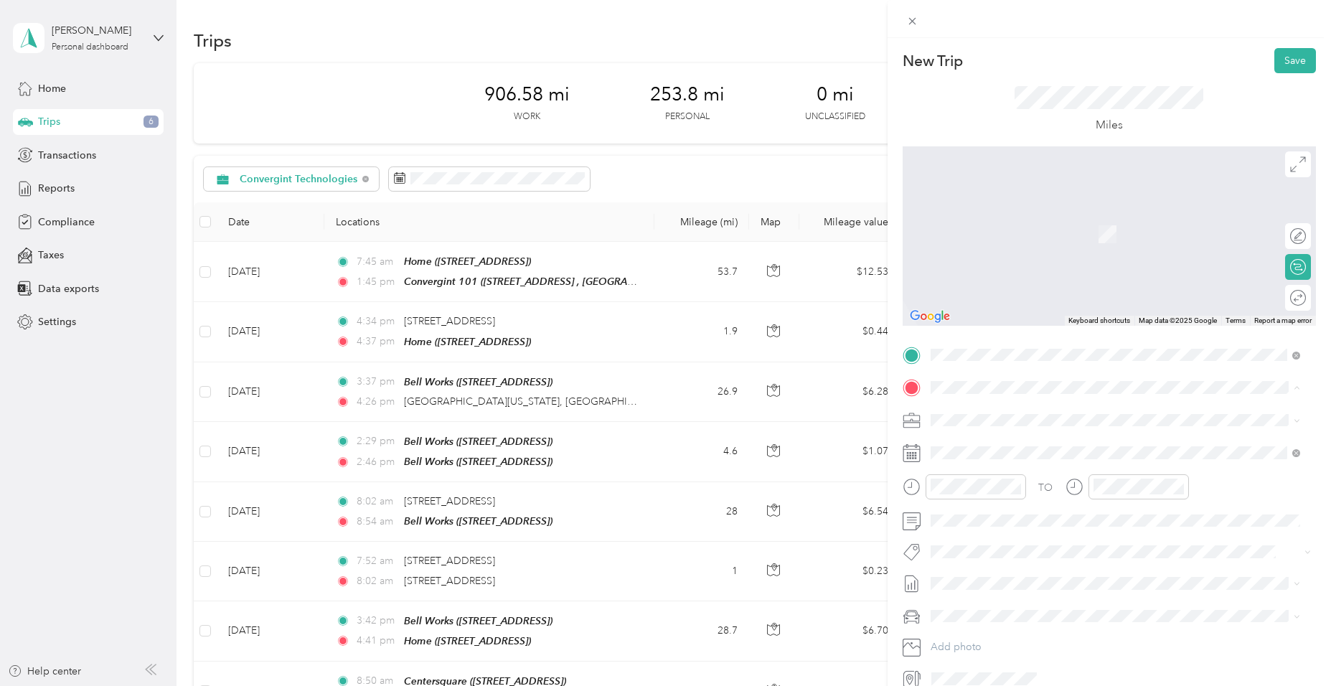
click at [1048, 486] on div "Bell Works" at bounding box center [1002, 479] width 91 height 13
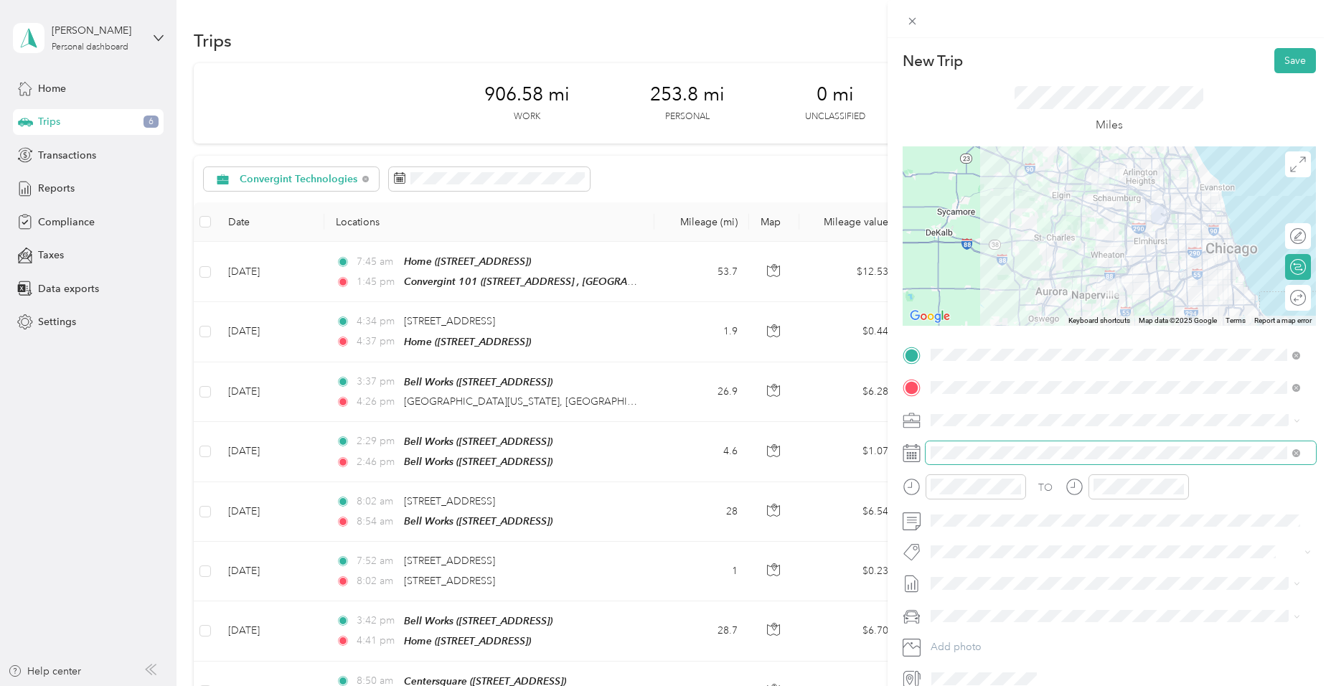
click at [1241, 445] on span at bounding box center [1121, 452] width 390 height 23
click at [1294, 451] on icon at bounding box center [1296, 453] width 8 height 8
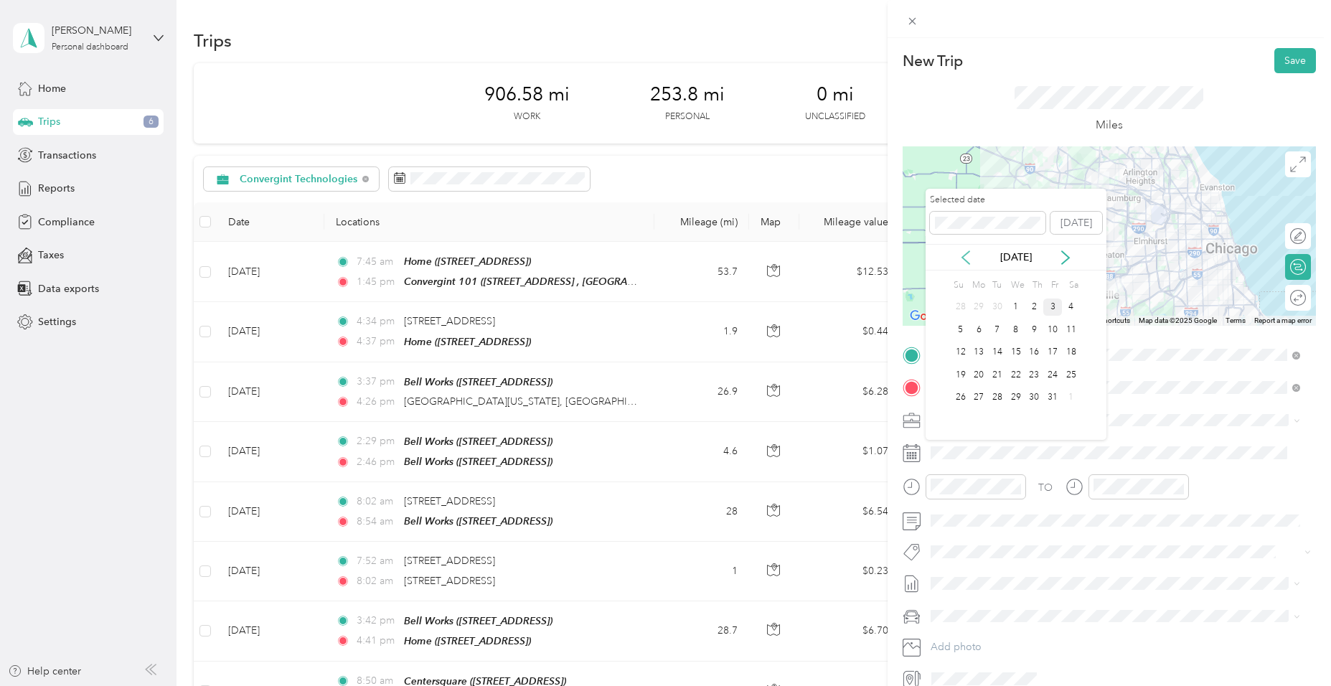
click at [965, 260] on icon at bounding box center [965, 257] width 7 height 13
click at [1055, 310] on div "5" at bounding box center [1052, 307] width 19 height 18
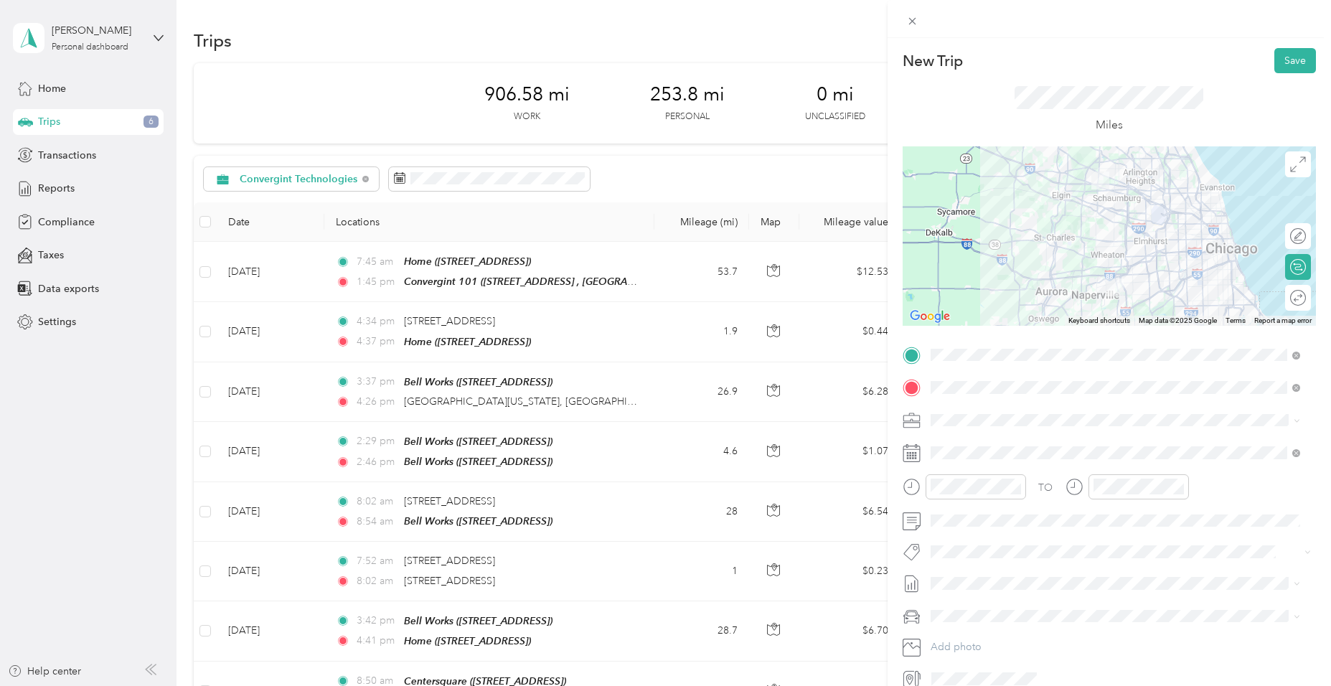
click at [1290, 300] on icon at bounding box center [1298, 298] width 16 height 16
click at [1277, 298] on div at bounding box center [1283, 297] width 13 height 13
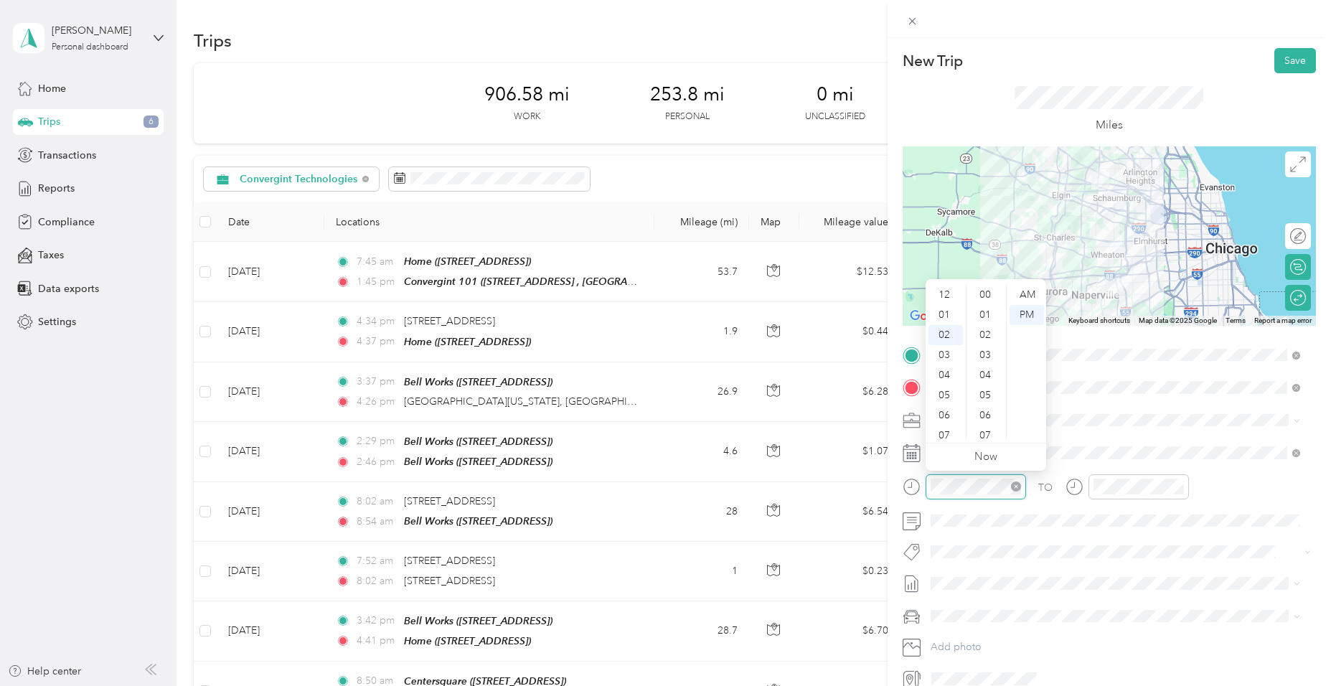
scroll to position [281, 0]
click at [946, 377] on div "06" at bounding box center [945, 375] width 34 height 20
drag, startPoint x: 1026, startPoint y: 298, endPoint x: 1028, endPoint y: 334, distance: 35.2
click at [1025, 298] on div "AM" at bounding box center [1027, 295] width 34 height 20
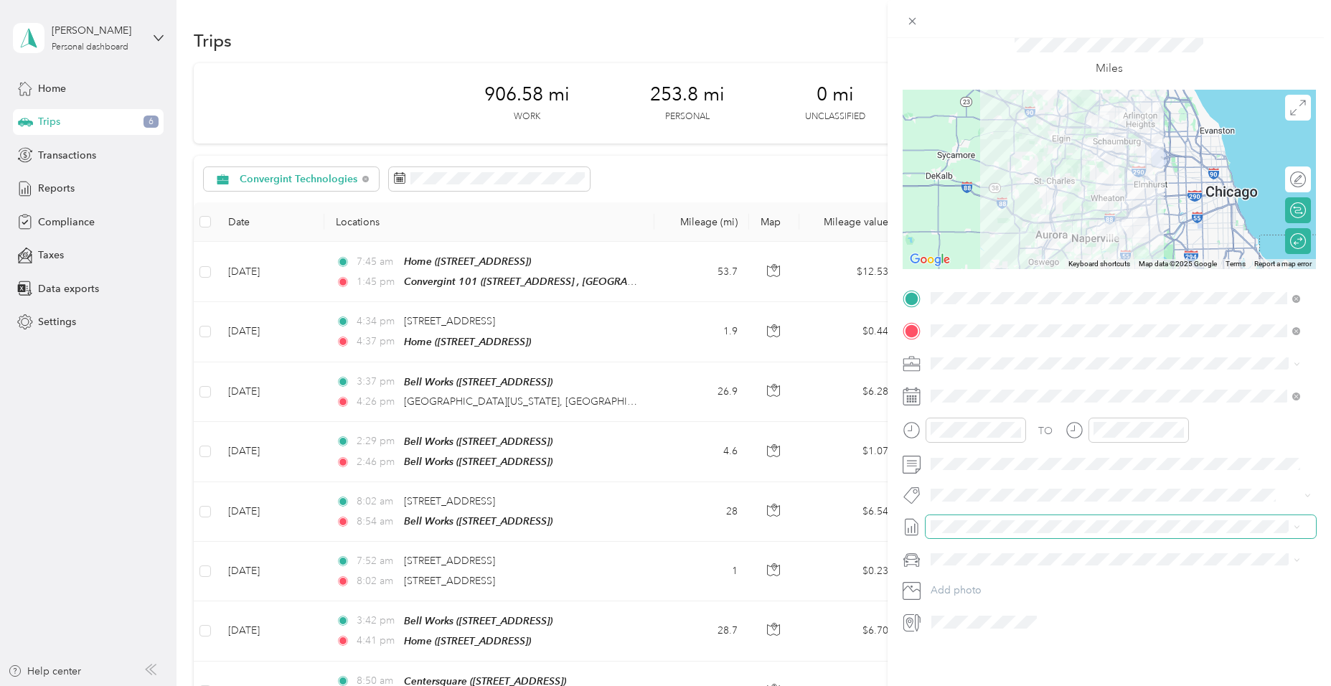
scroll to position [67, 0]
click at [1009, 548] on span at bounding box center [1121, 559] width 390 height 23
click at [986, 577] on span "Jeep Compass" at bounding box center [970, 574] width 68 height 12
click at [971, 529] on div "TO Add photo" at bounding box center [1109, 460] width 413 height 347
click at [971, 522] on span at bounding box center [1121, 526] width 390 height 23
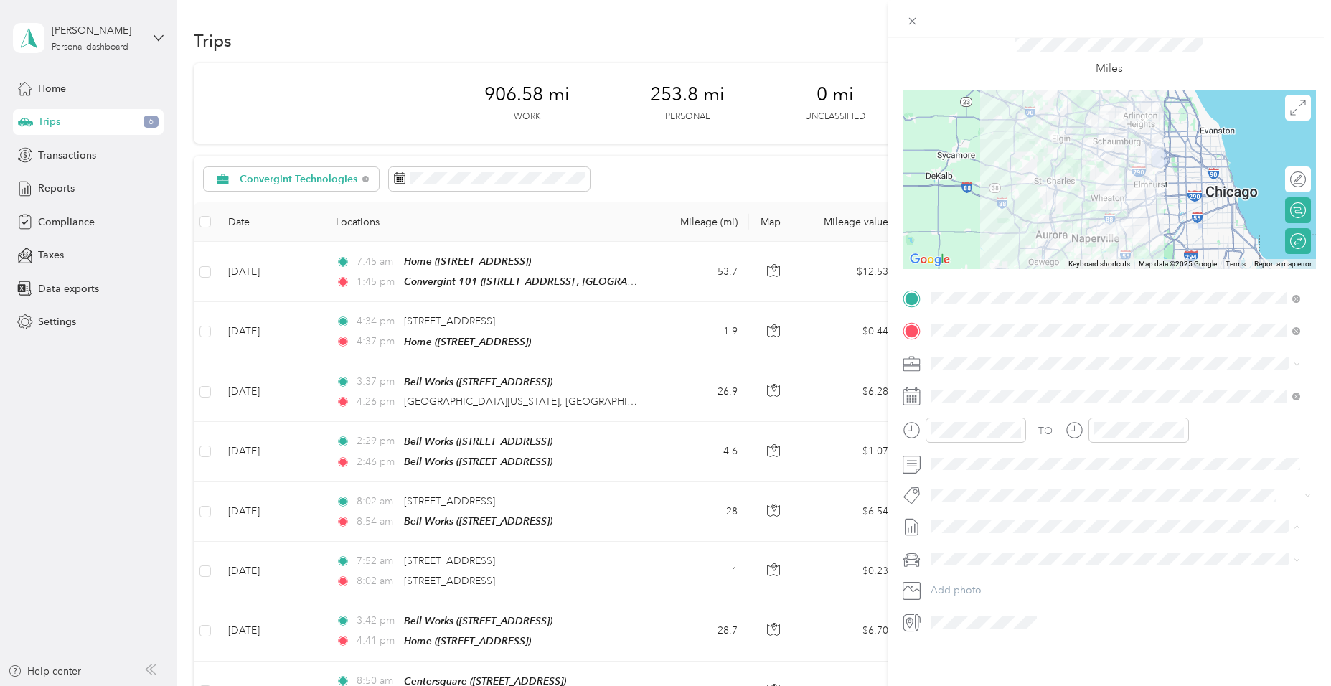
click at [999, 560] on span "Sep 1 - 30, 2025" at bounding box center [967, 563] width 72 height 15
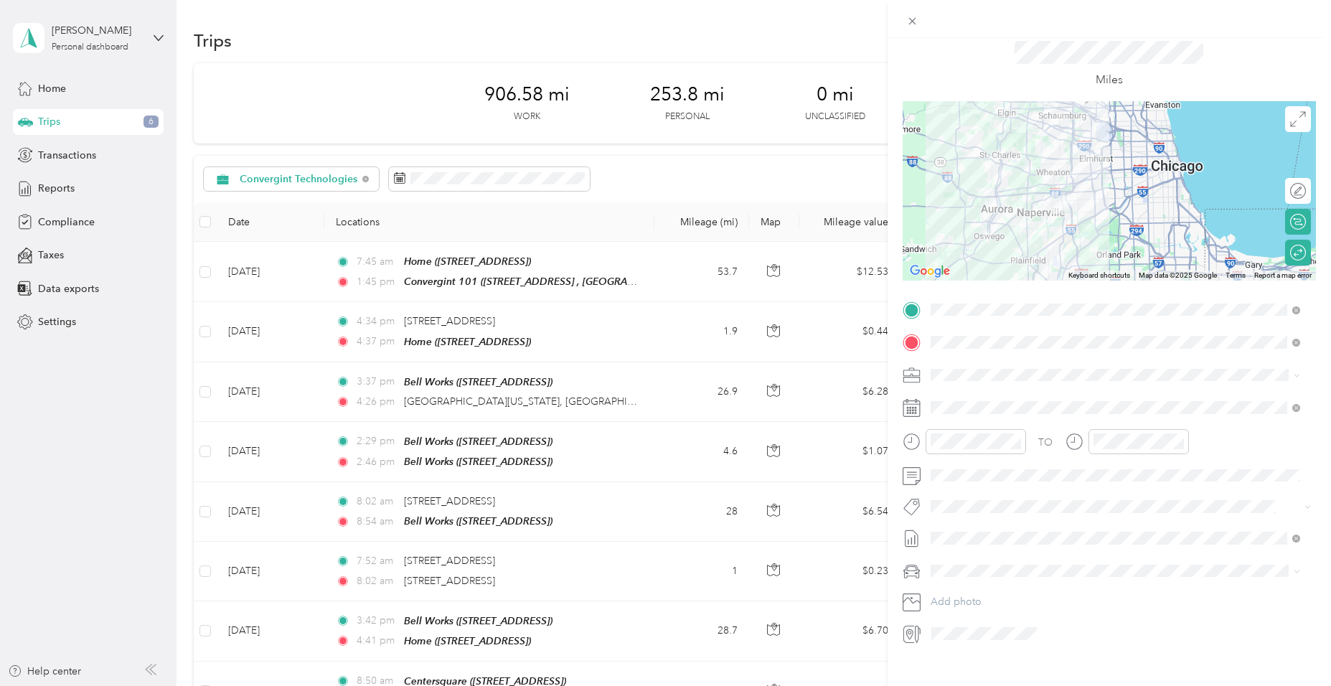
scroll to position [0, 0]
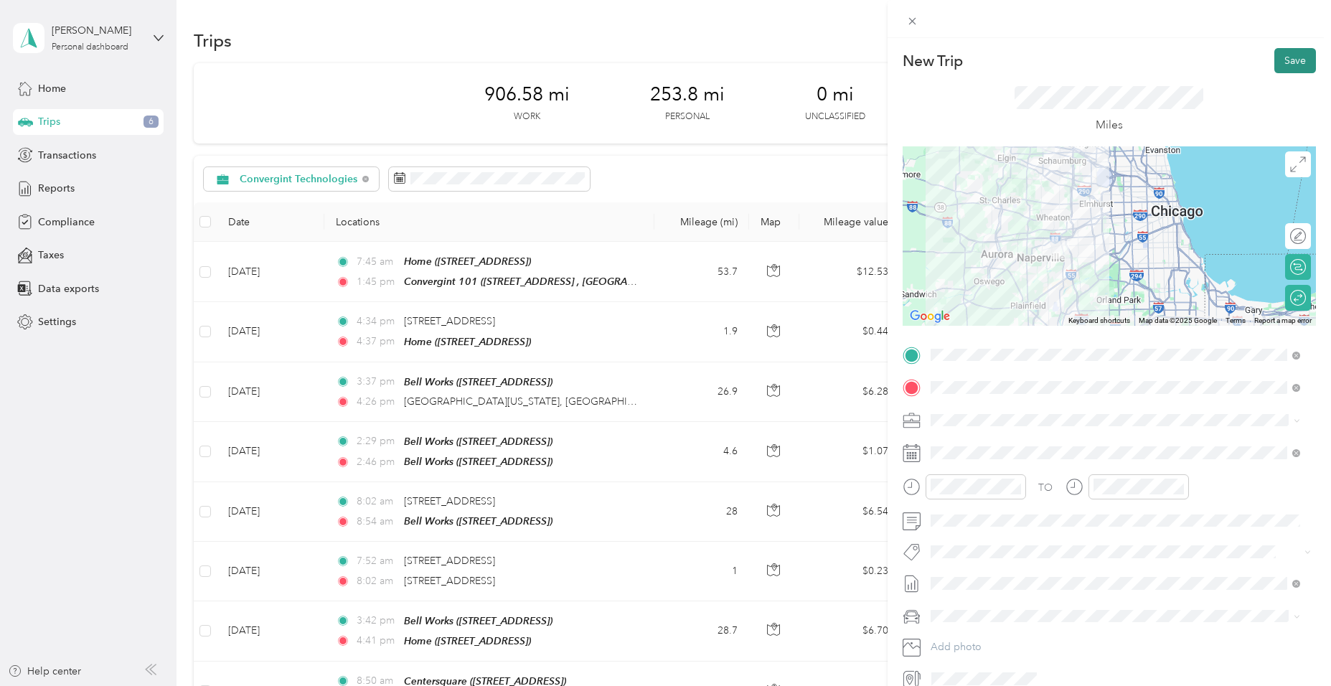
click at [1279, 66] on button "Save" at bounding box center [1295, 60] width 42 height 25
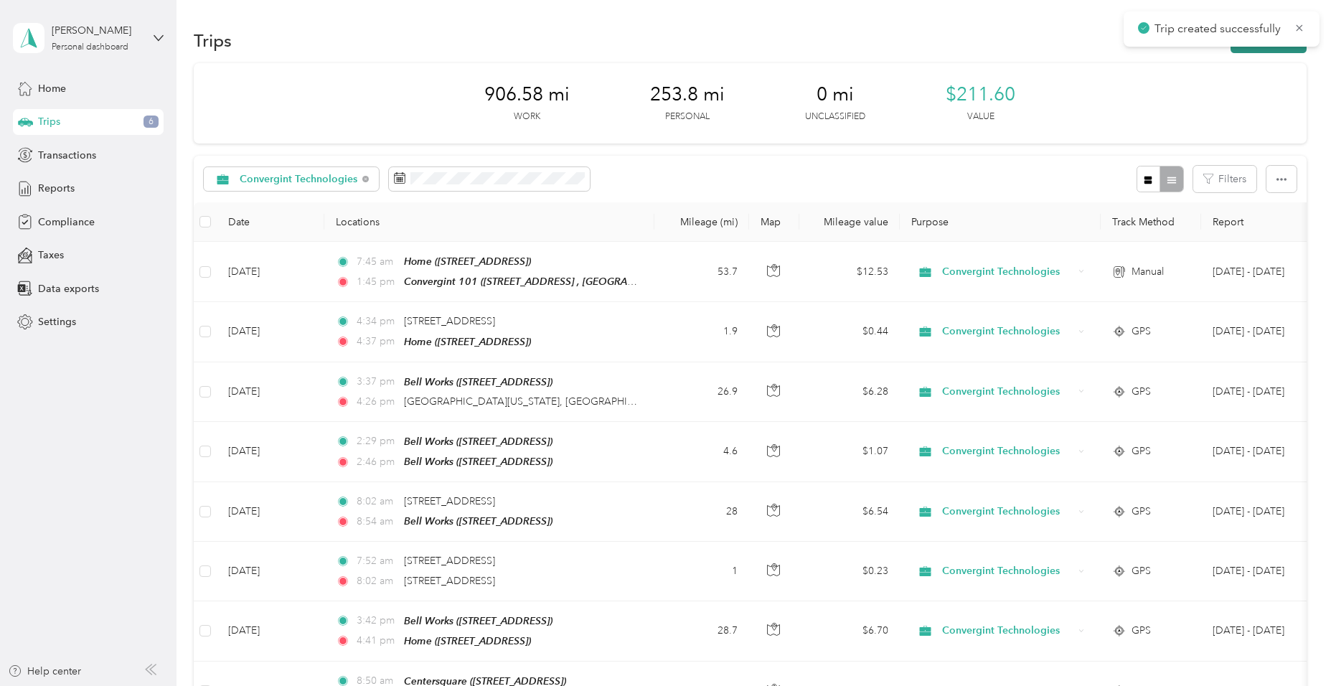
click at [1242, 51] on button "New trip" at bounding box center [1268, 40] width 76 height 25
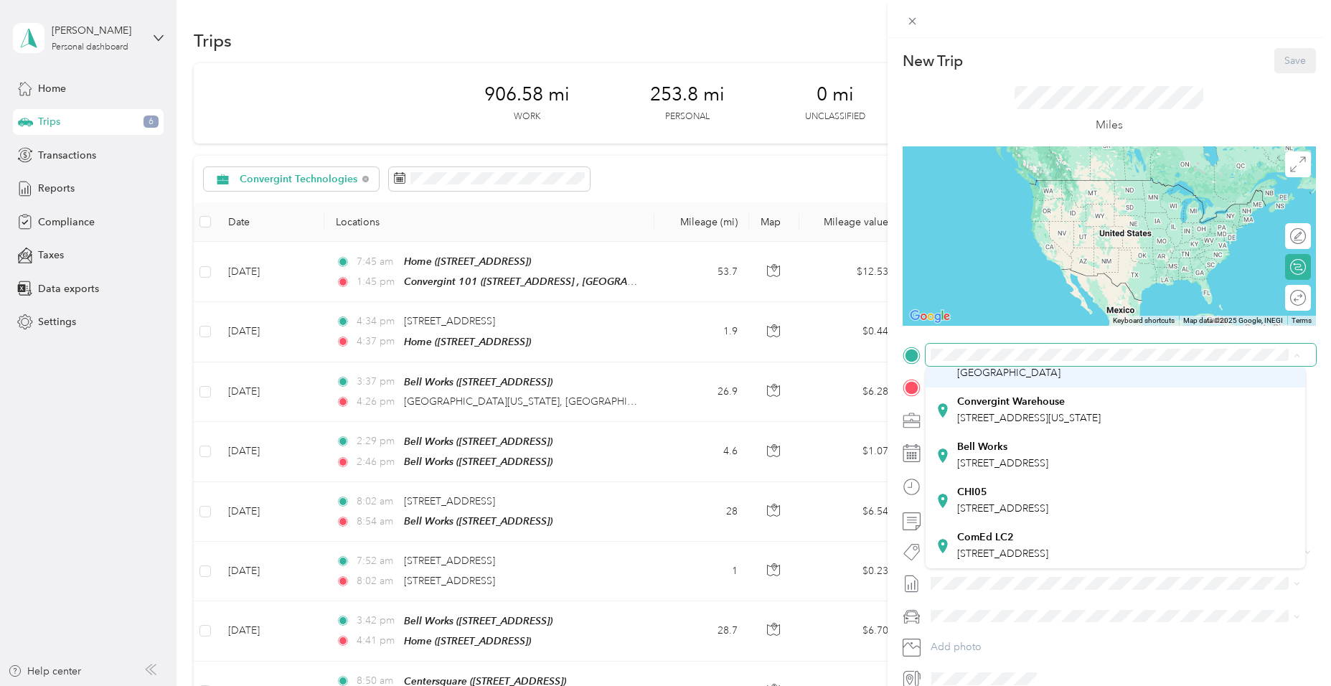
scroll to position [215, 0]
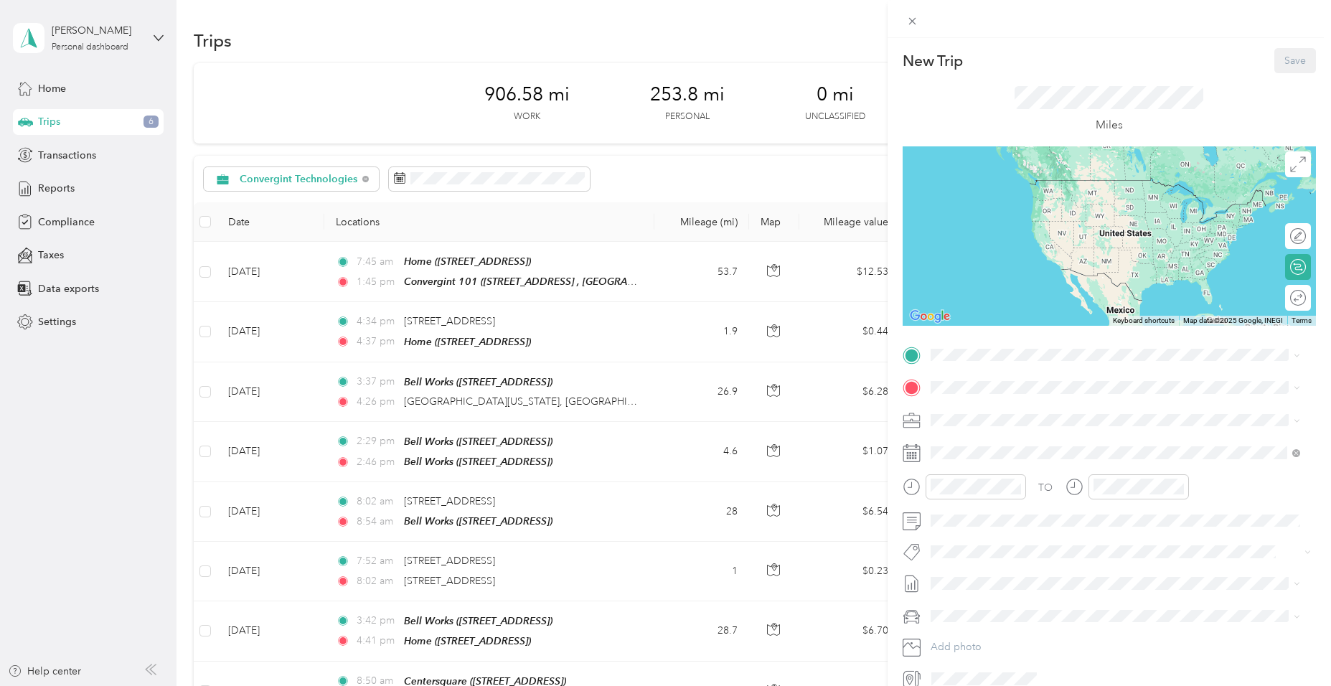
click at [1048, 469] on span "2000 Center Dr, 60192, Hoffman Estates, IL, United States" at bounding box center [1002, 462] width 91 height 12
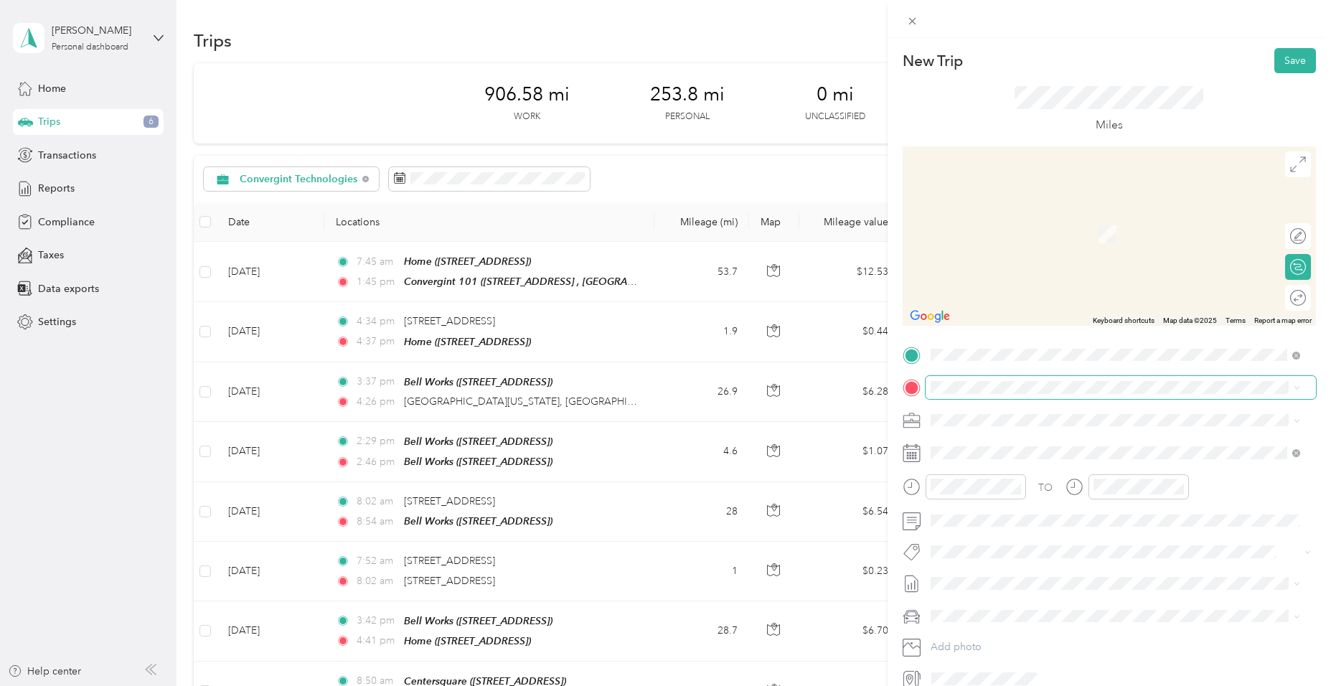
click at [1004, 395] on span at bounding box center [1121, 387] width 390 height 23
click at [1018, 445] on div "Home" at bounding box center [1042, 444] width 171 height 13
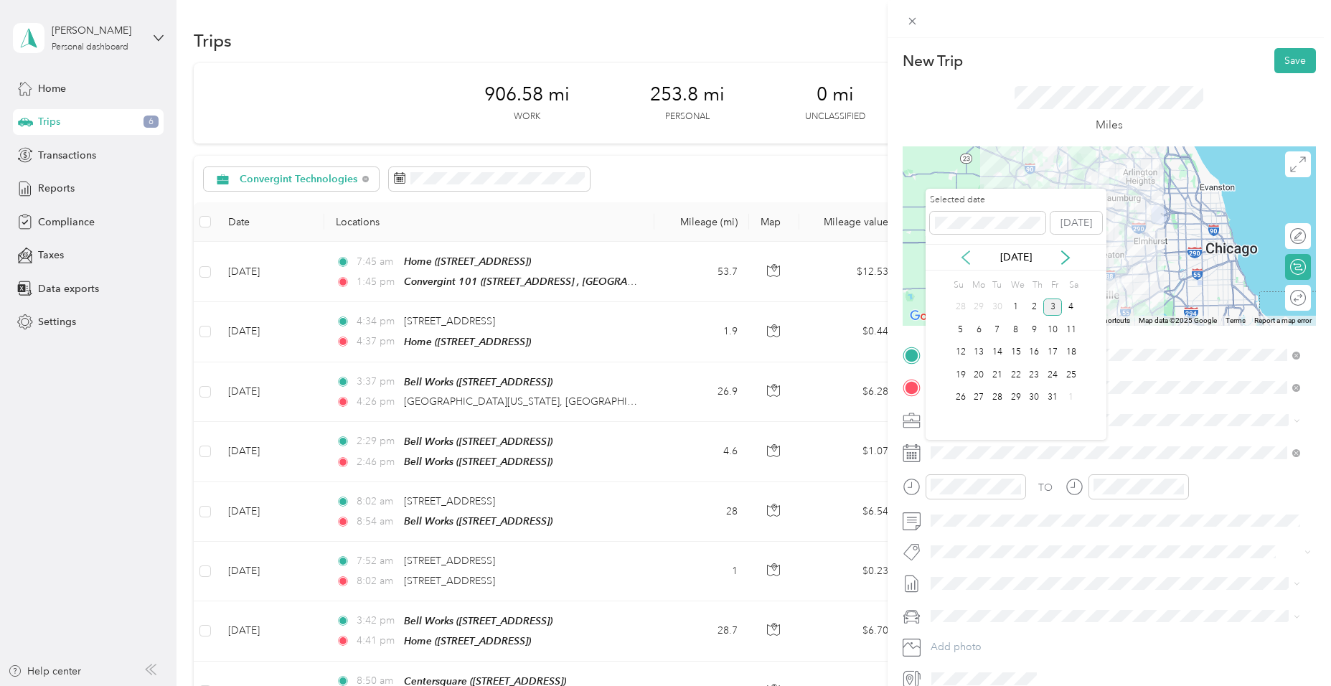
click at [972, 259] on icon at bounding box center [966, 257] width 14 height 14
click at [1031, 305] on div "4" at bounding box center [1034, 307] width 19 height 18
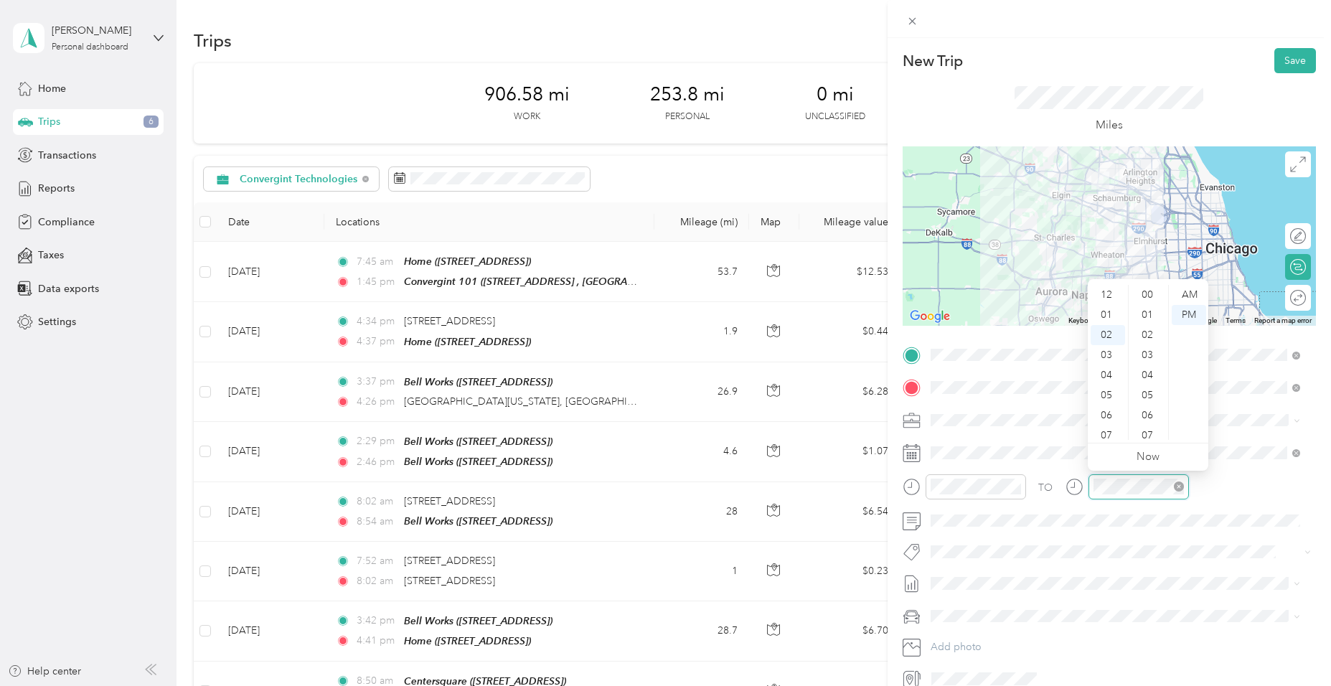
scroll to position [301, 0]
click at [1107, 321] on div "03" at bounding box center [1108, 315] width 34 height 20
click at [1235, 480] on div "TO" at bounding box center [1109, 491] width 413 height 35
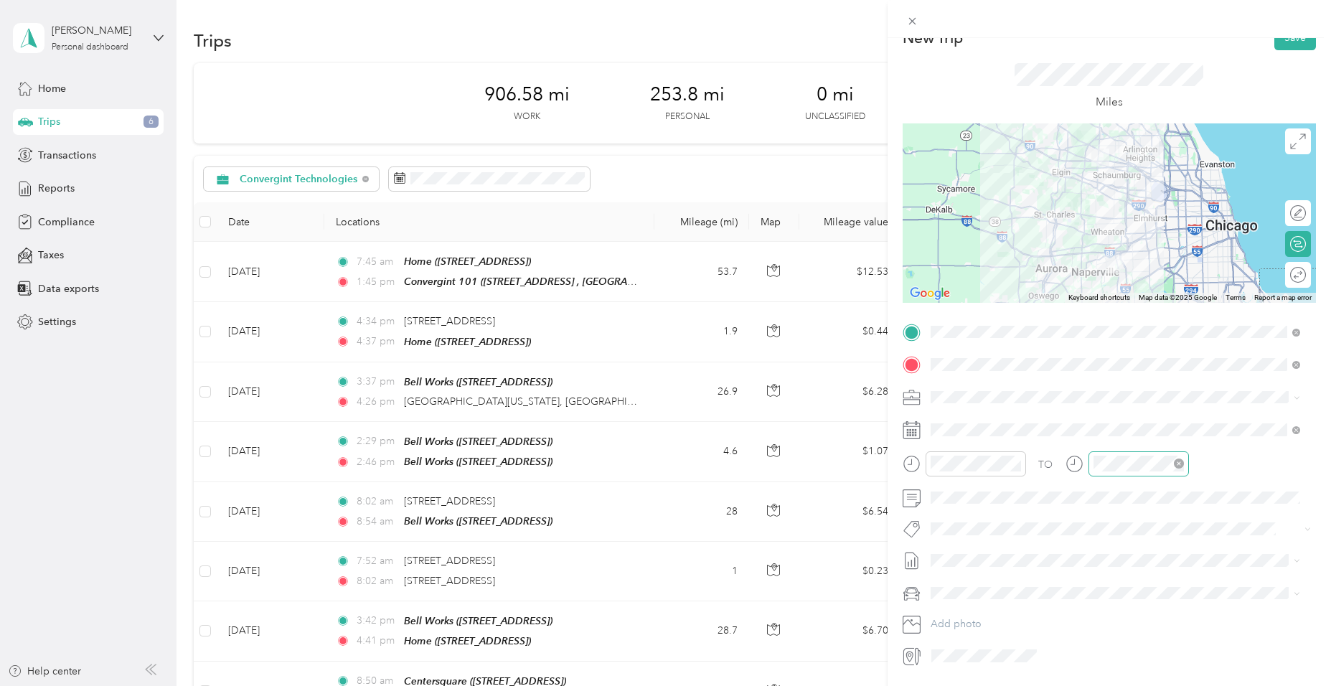
scroll to position [67, 0]
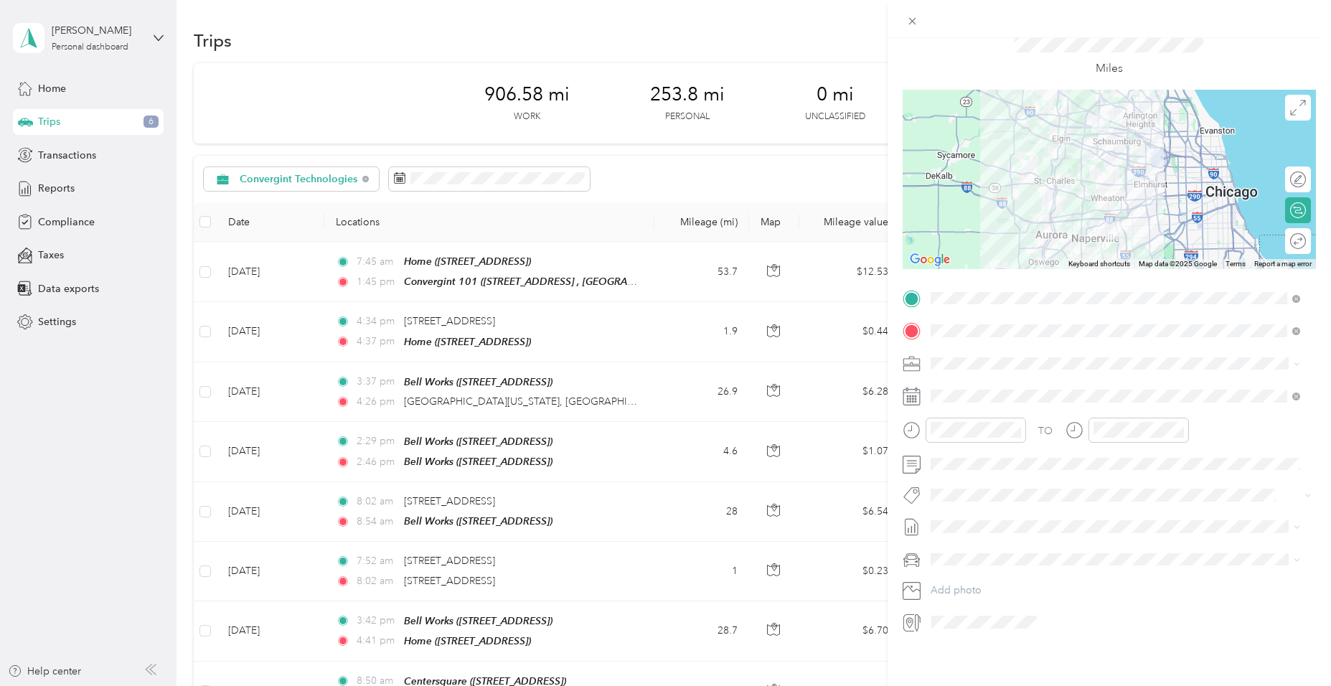
click at [989, 571] on span "Jeep Compass" at bounding box center [970, 574] width 68 height 12
drag, startPoint x: 1004, startPoint y: 570, endPoint x: 1011, endPoint y: 550, distance: 21.8
click at [1004, 569] on li "Sep 1 - 30, 2025 Draft" at bounding box center [1116, 563] width 380 height 23
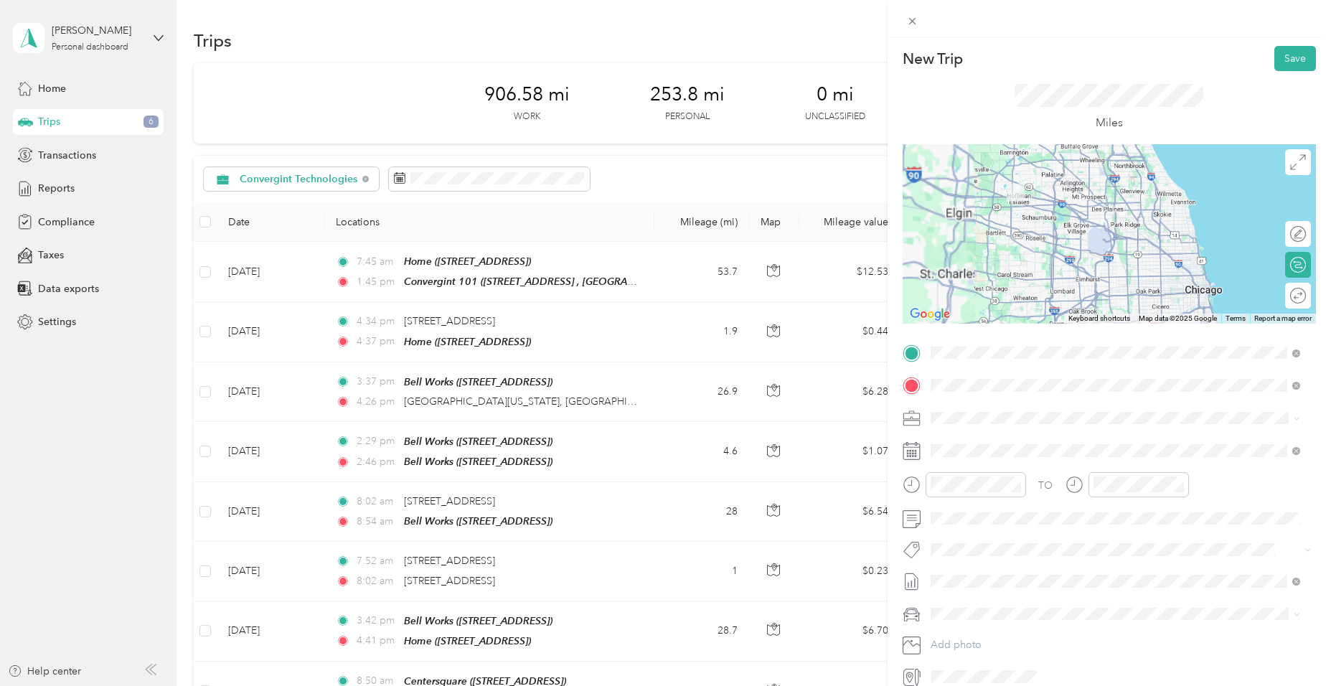
scroll to position [0, 0]
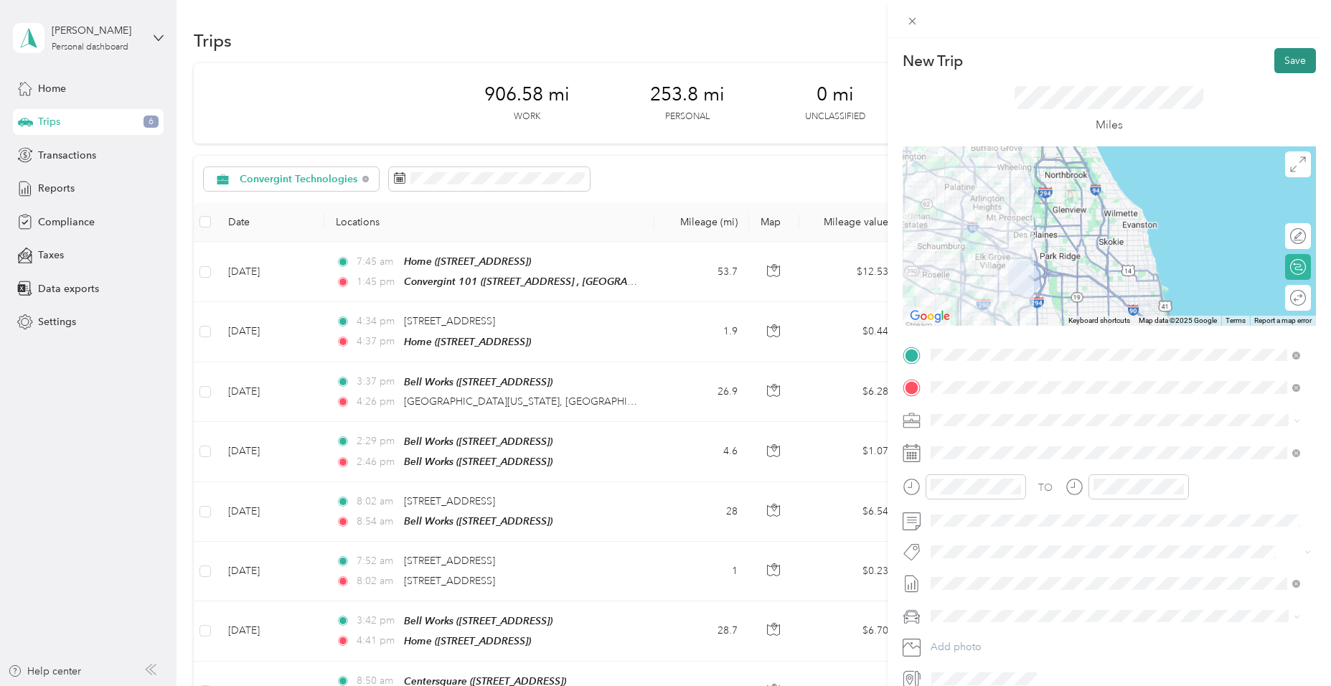
click at [1281, 63] on button "Save" at bounding box center [1295, 60] width 42 height 25
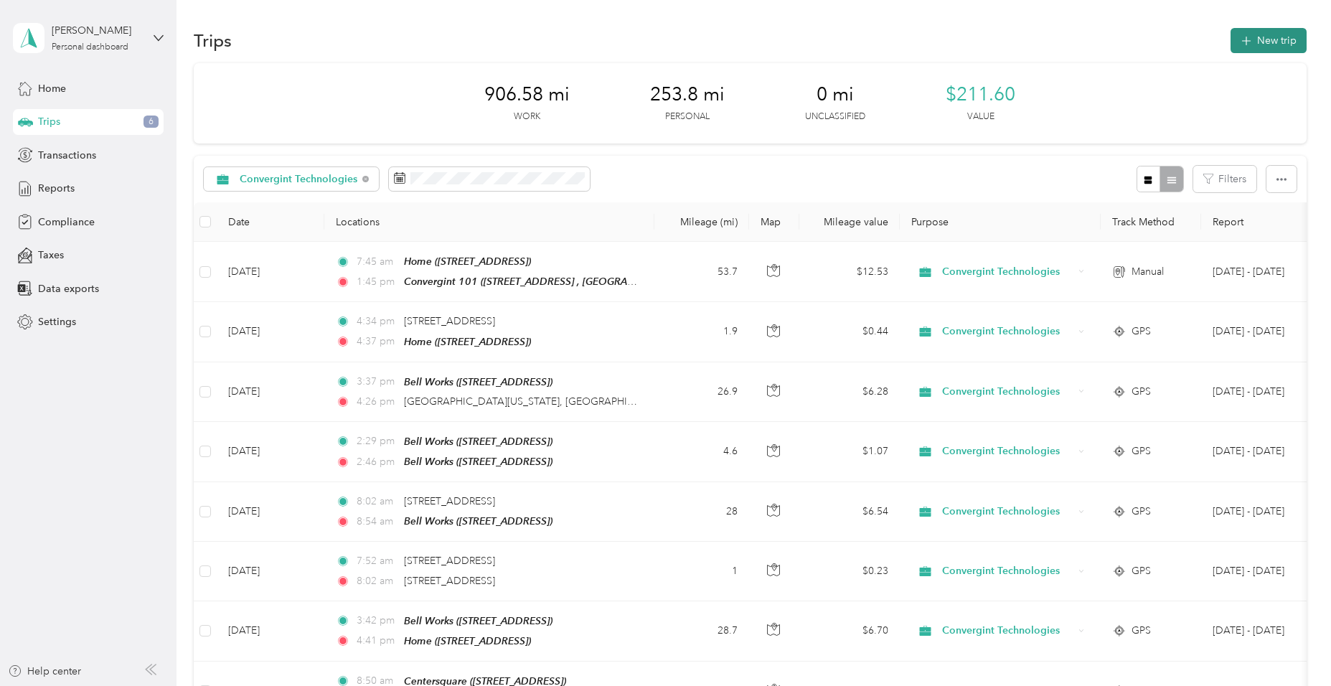
click at [1283, 44] on button "New trip" at bounding box center [1268, 40] width 76 height 25
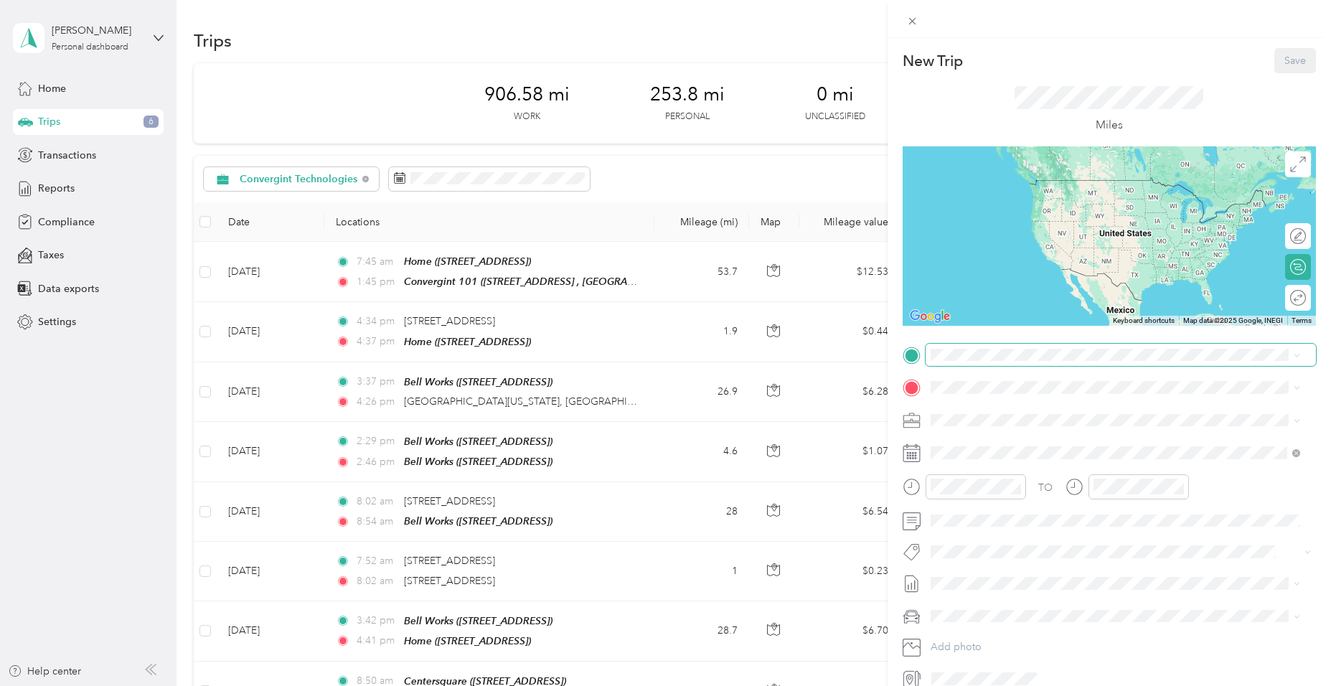
click at [997, 361] on span at bounding box center [1121, 355] width 390 height 23
click at [1003, 402] on li "Home 6450 Double Eagle Dr, Woodridge, IL, United States , 60517, Woodridge, IL,…" at bounding box center [1116, 419] width 380 height 45
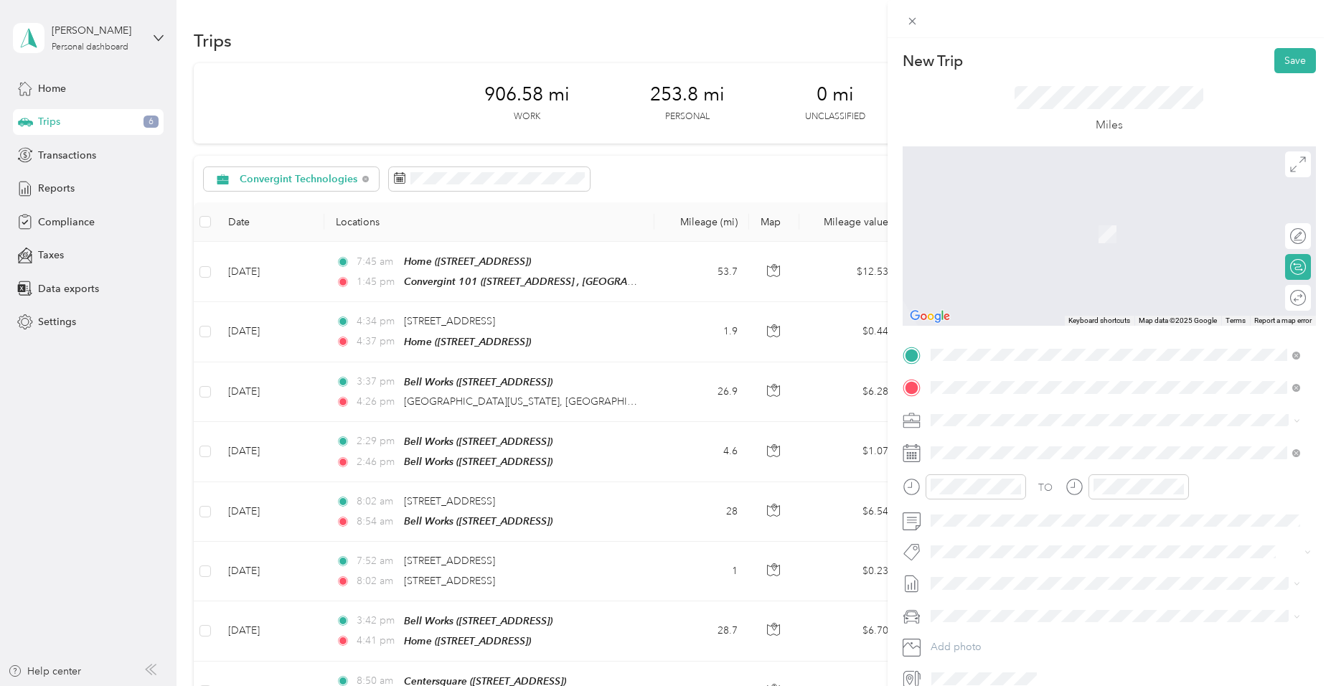
click at [1004, 446] on span "36400 Essex Road Wilmington, Illinois 60481, United States" at bounding box center [1028, 439] width 143 height 13
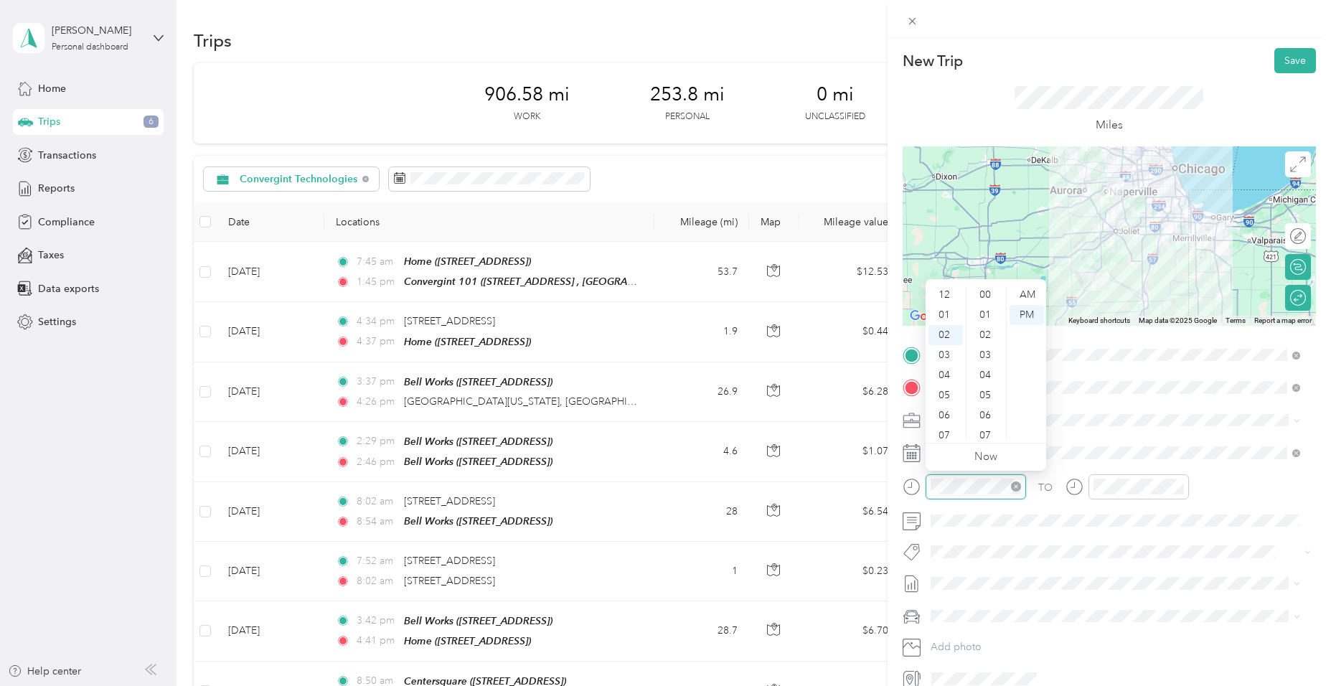
scroll to position [321, 0]
click at [944, 388] on div "07" at bounding box center [945, 395] width 34 height 20
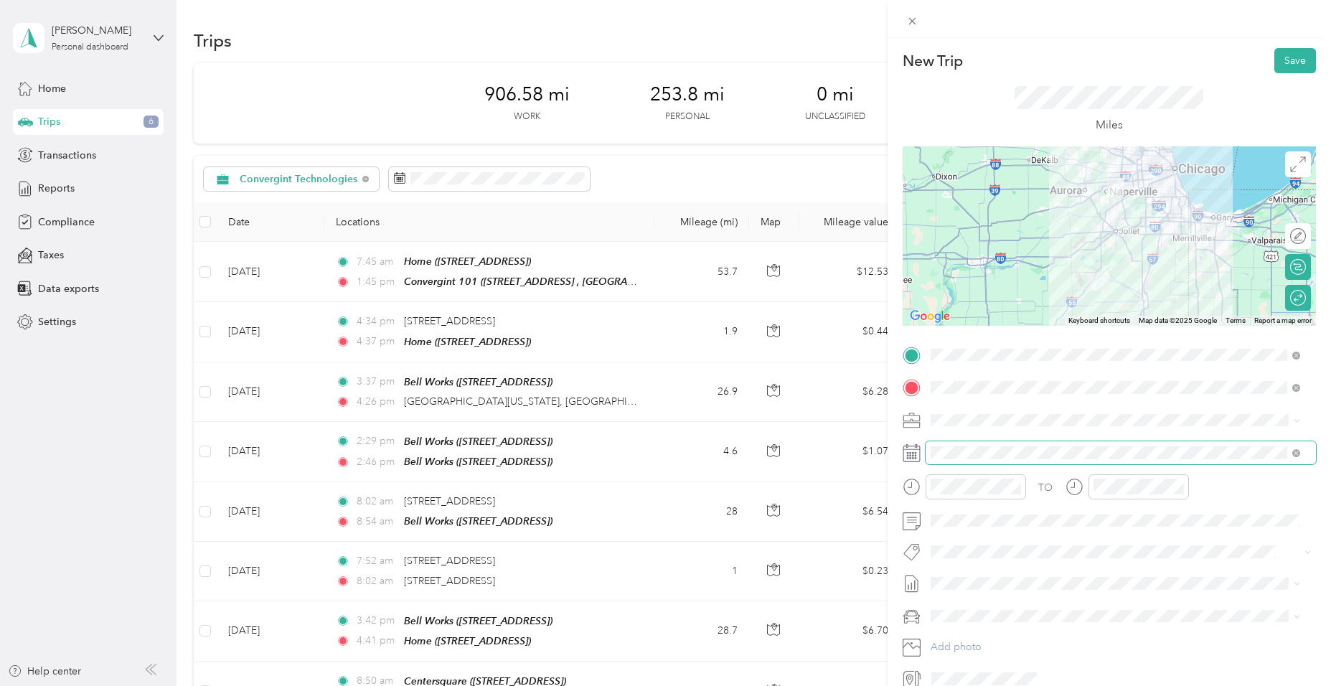
click at [1075, 461] on span at bounding box center [1121, 452] width 390 height 23
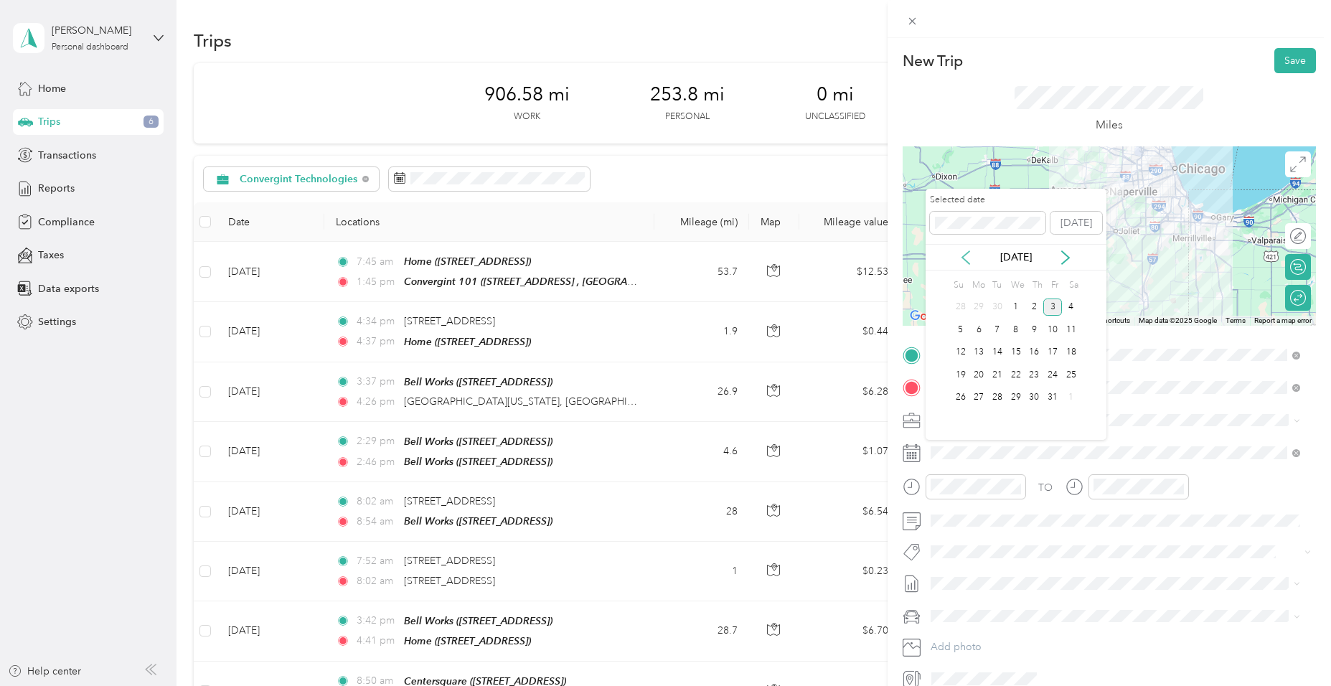
click at [973, 263] on icon at bounding box center [966, 257] width 14 height 14
click at [981, 400] on div "29" at bounding box center [978, 398] width 19 height 18
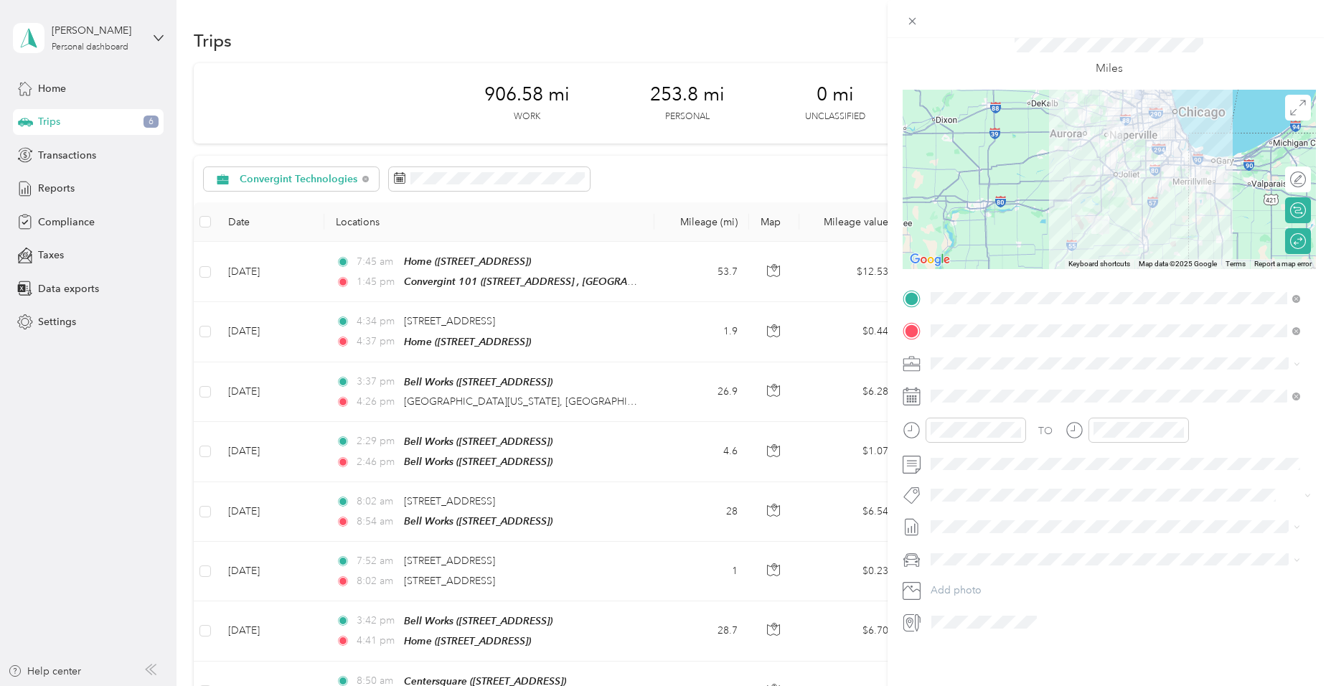
scroll to position [67, 0]
click at [978, 558] on span "Sep 1 - 30, 2025" at bounding box center [967, 560] width 72 height 15
click at [977, 580] on li "Jeep Compass" at bounding box center [1116, 573] width 380 height 25
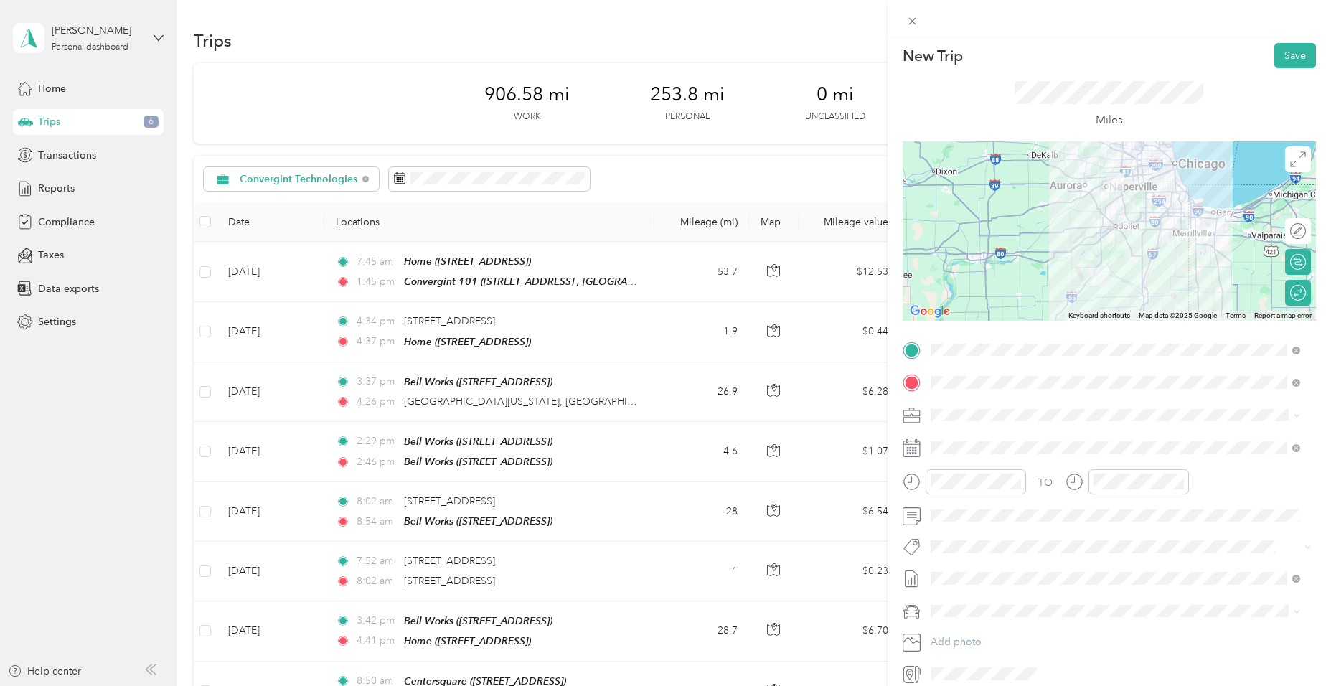
scroll to position [0, 0]
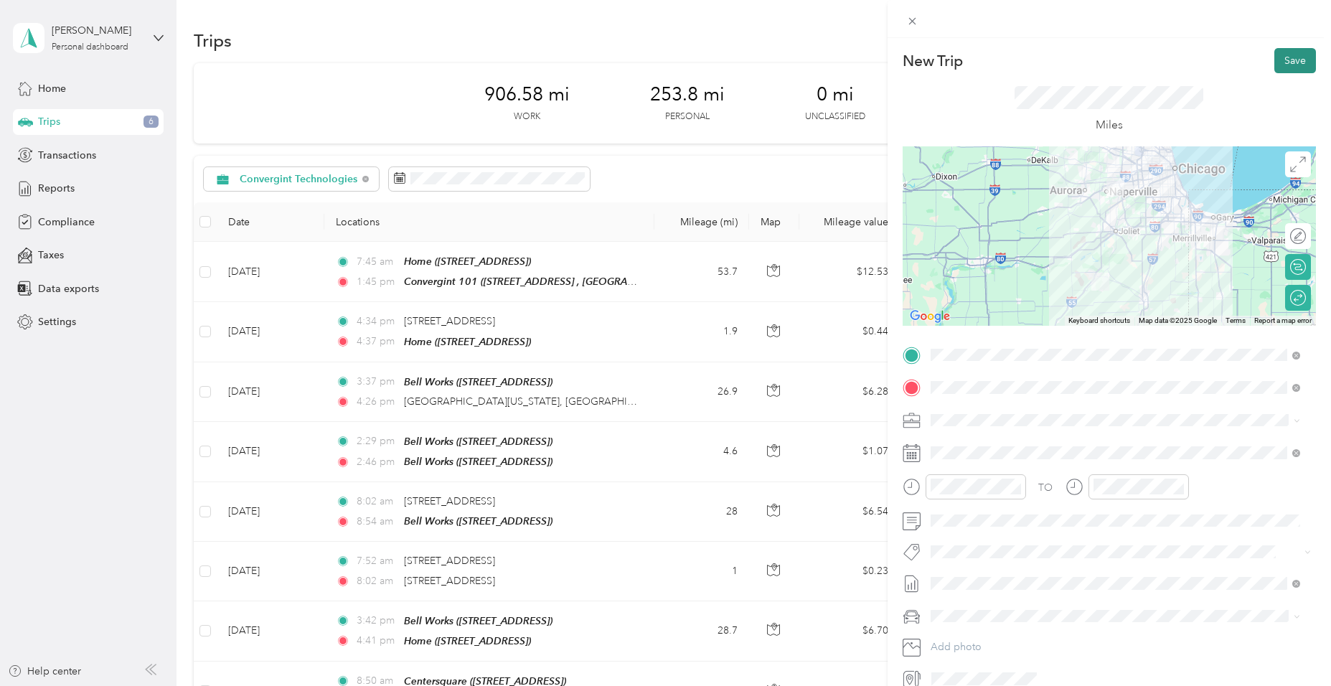
click at [1282, 62] on button "Save" at bounding box center [1295, 60] width 42 height 25
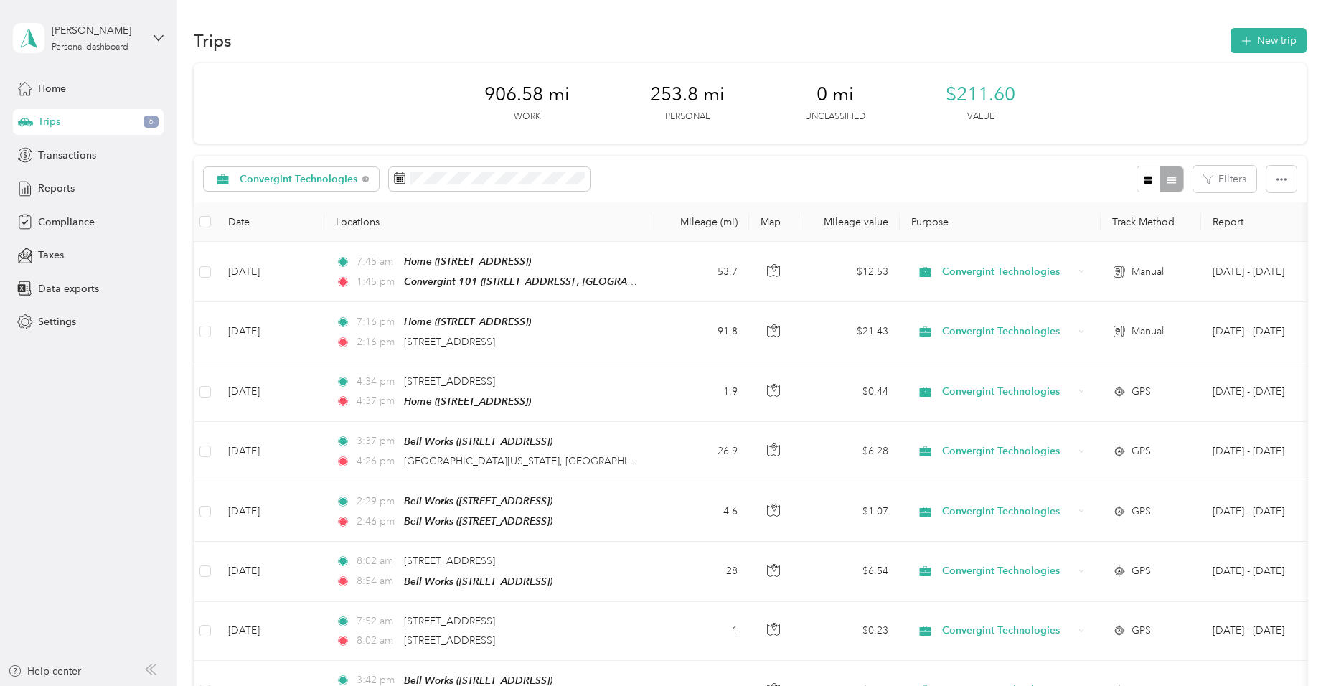
click at [134, 123] on div "Trips 6" at bounding box center [88, 122] width 151 height 26
click at [106, 99] on div "Home" at bounding box center [88, 88] width 151 height 26
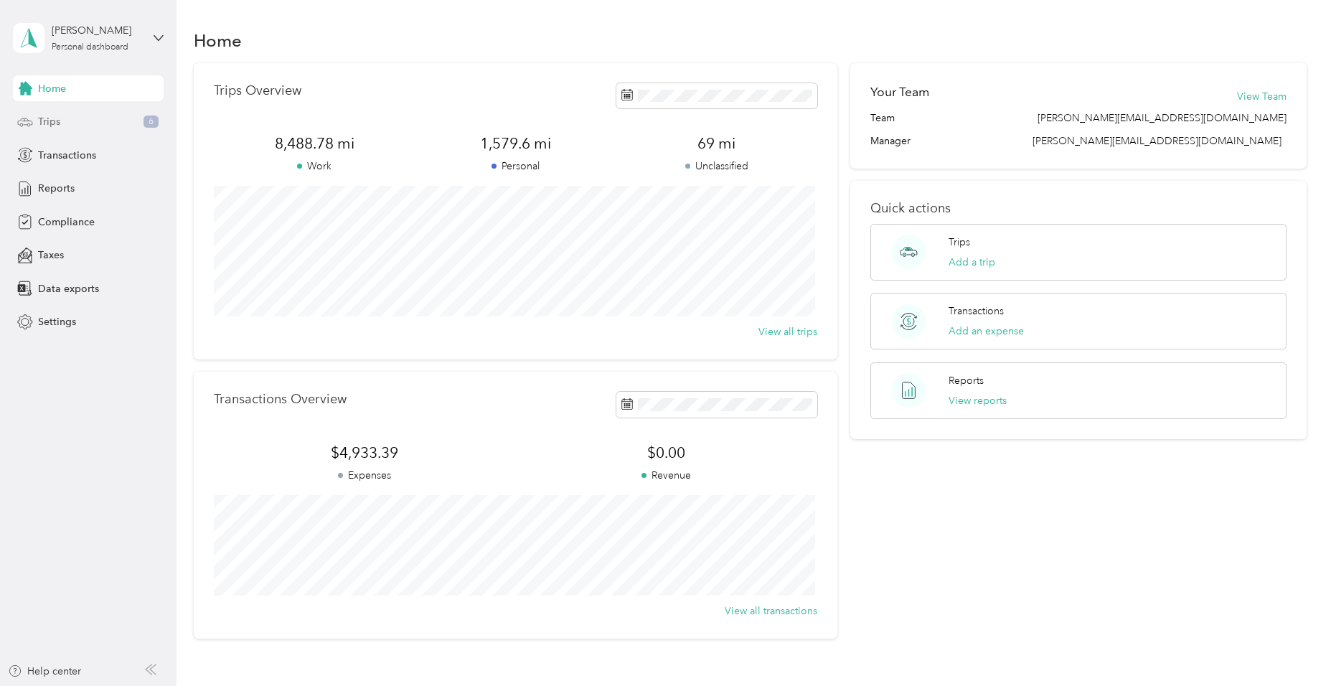
click at [120, 114] on div "Trips 6" at bounding box center [88, 122] width 151 height 26
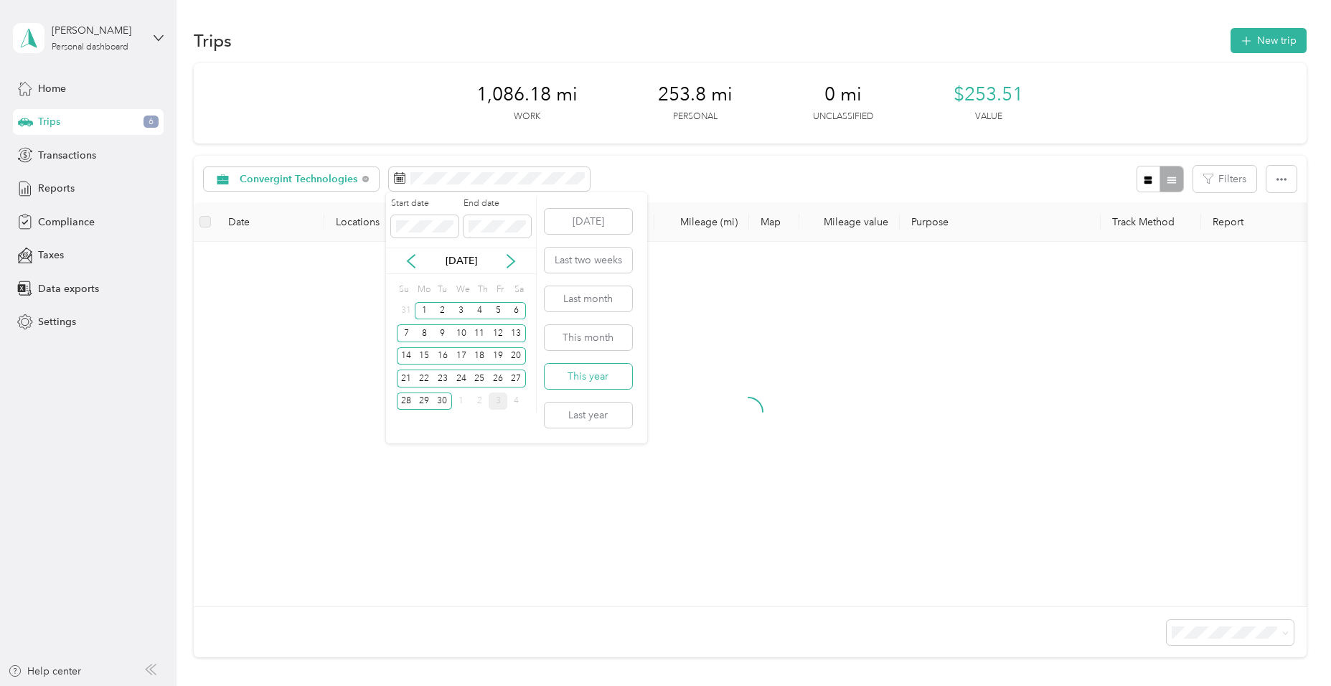
click at [586, 384] on button "This year" at bounding box center [589, 376] width 88 height 25
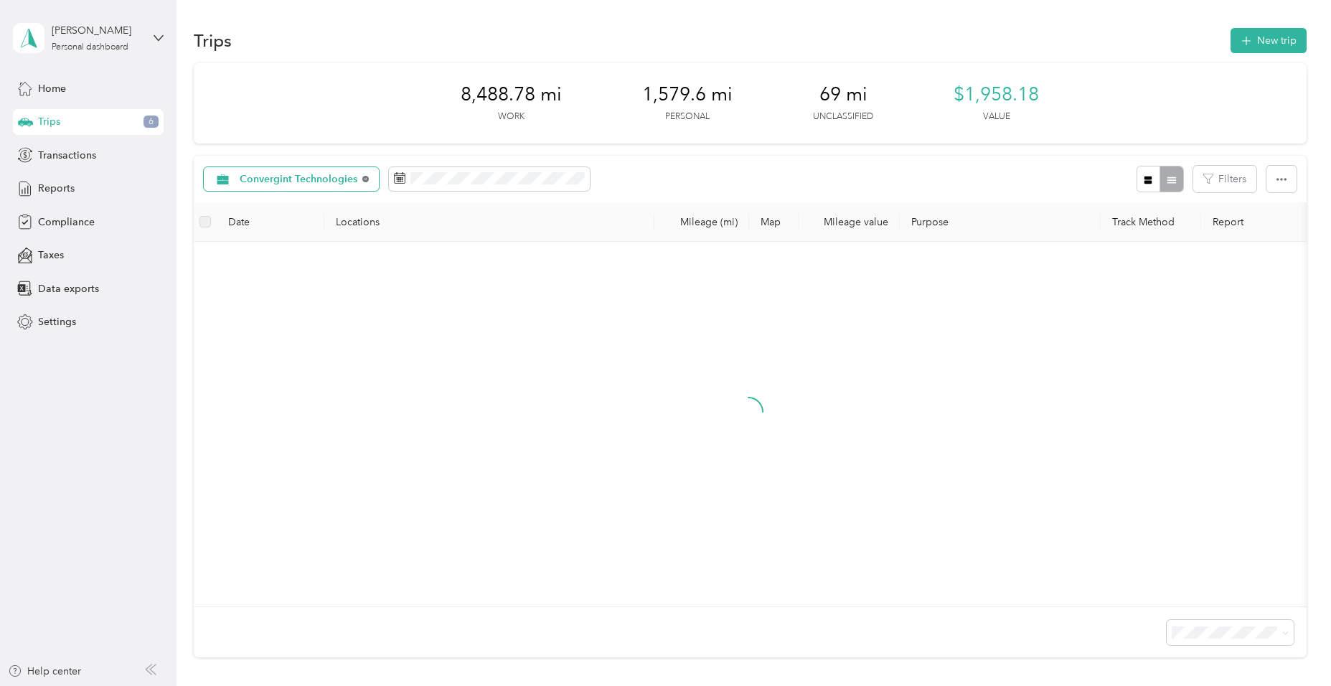
click at [364, 179] on icon at bounding box center [365, 179] width 6 height 6
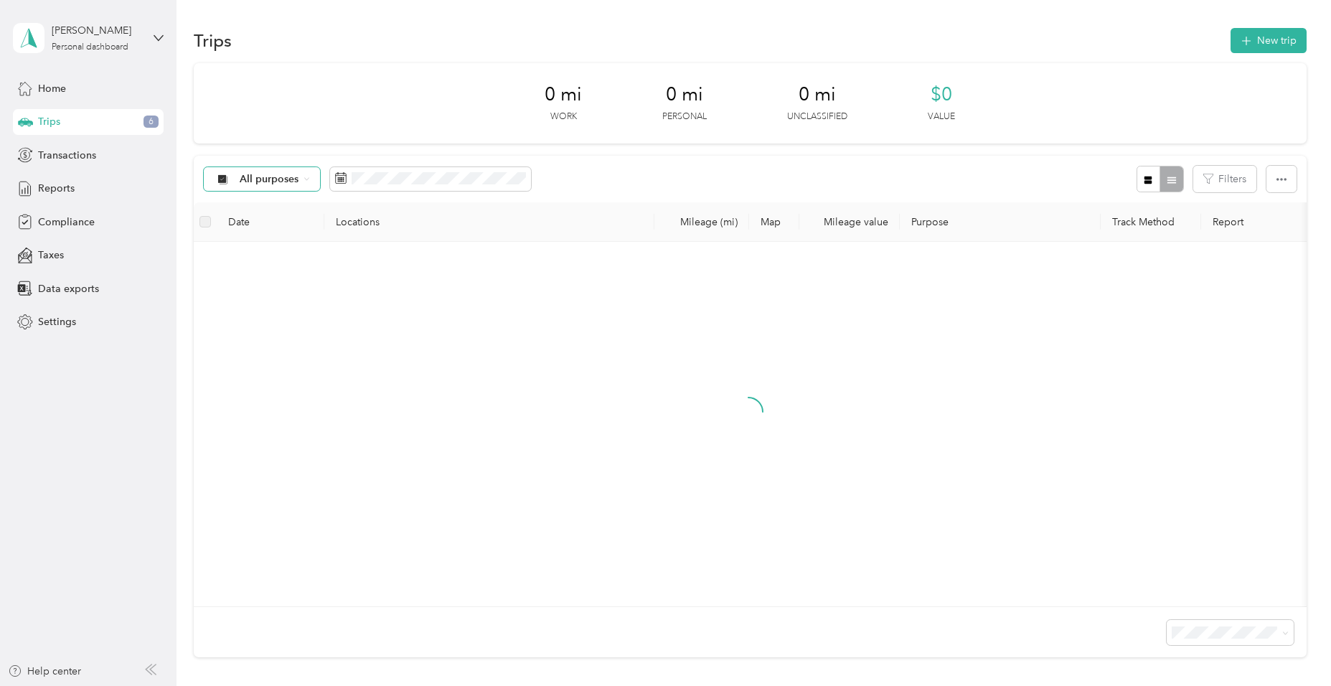
click at [271, 177] on span "All purposes" at bounding box center [270, 179] width 60 height 10
click at [285, 228] on span "Unclassified" at bounding box center [299, 229] width 118 height 15
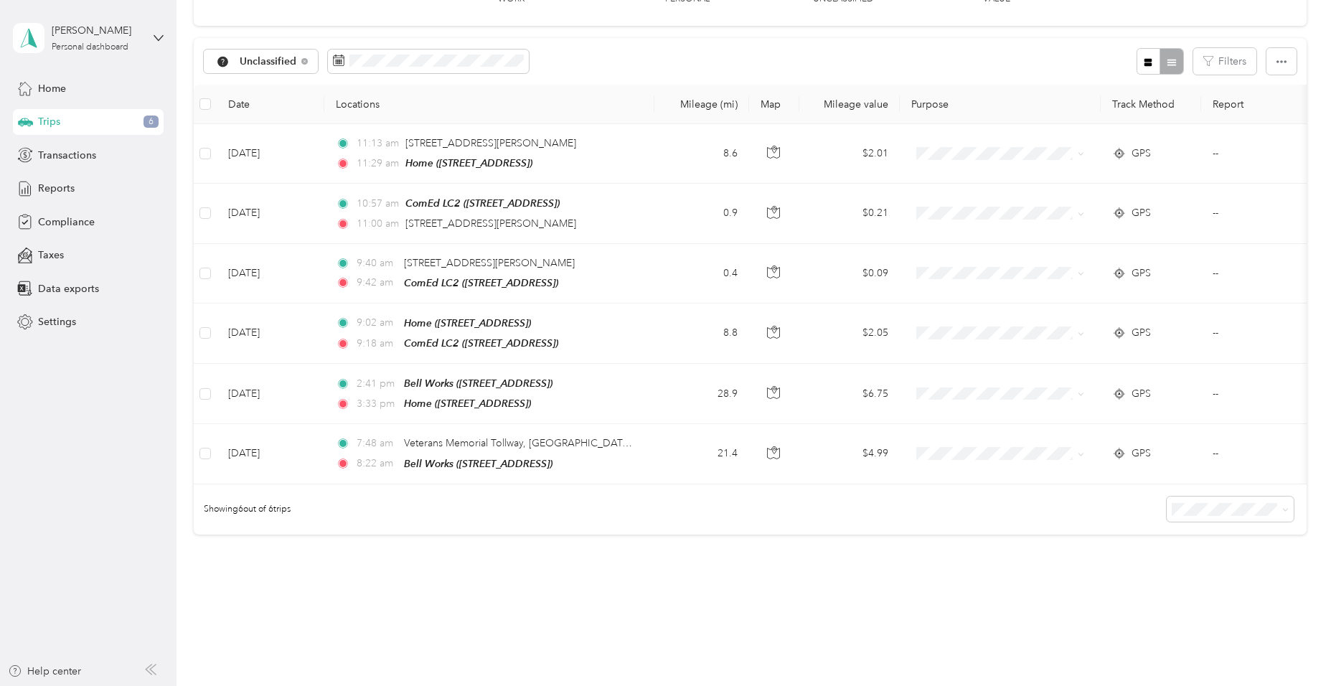
scroll to position [72, 0]
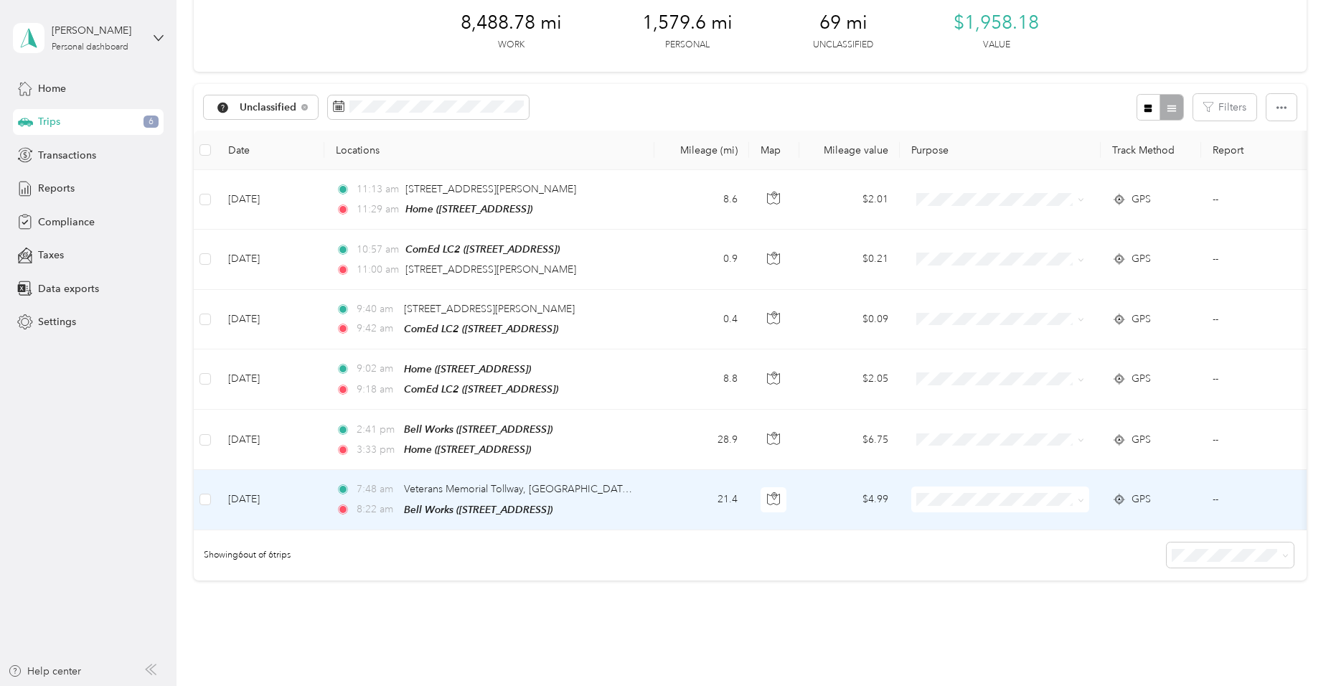
click at [679, 490] on td "21.4" at bounding box center [701, 500] width 95 height 60
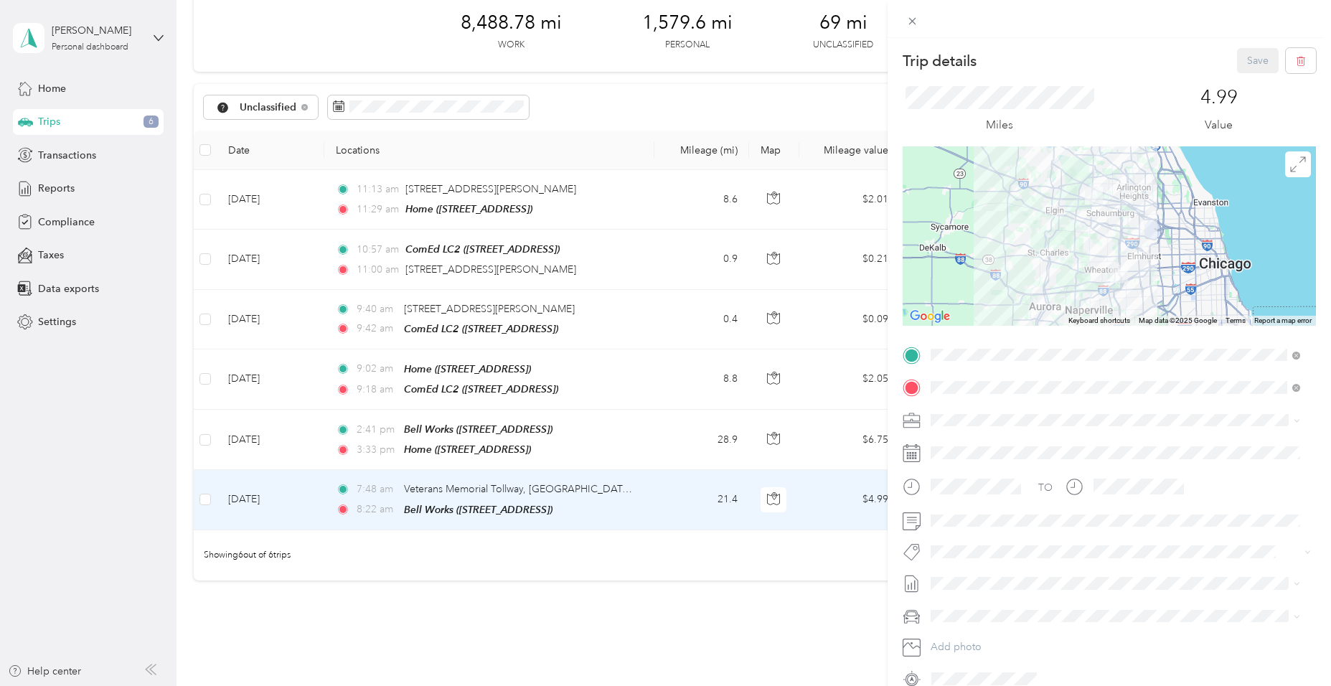
click at [1032, 503] on div "Home" at bounding box center [1042, 502] width 171 height 13
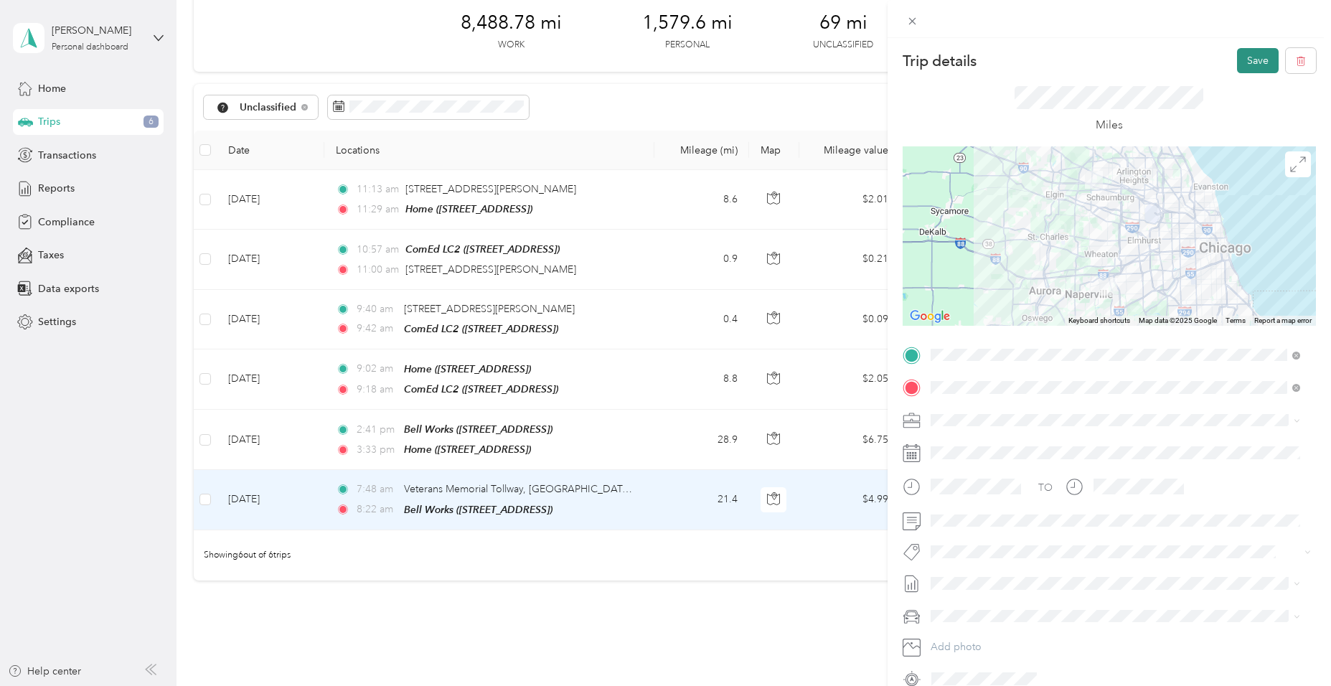
click at [1244, 65] on button "Save" at bounding box center [1258, 60] width 42 height 25
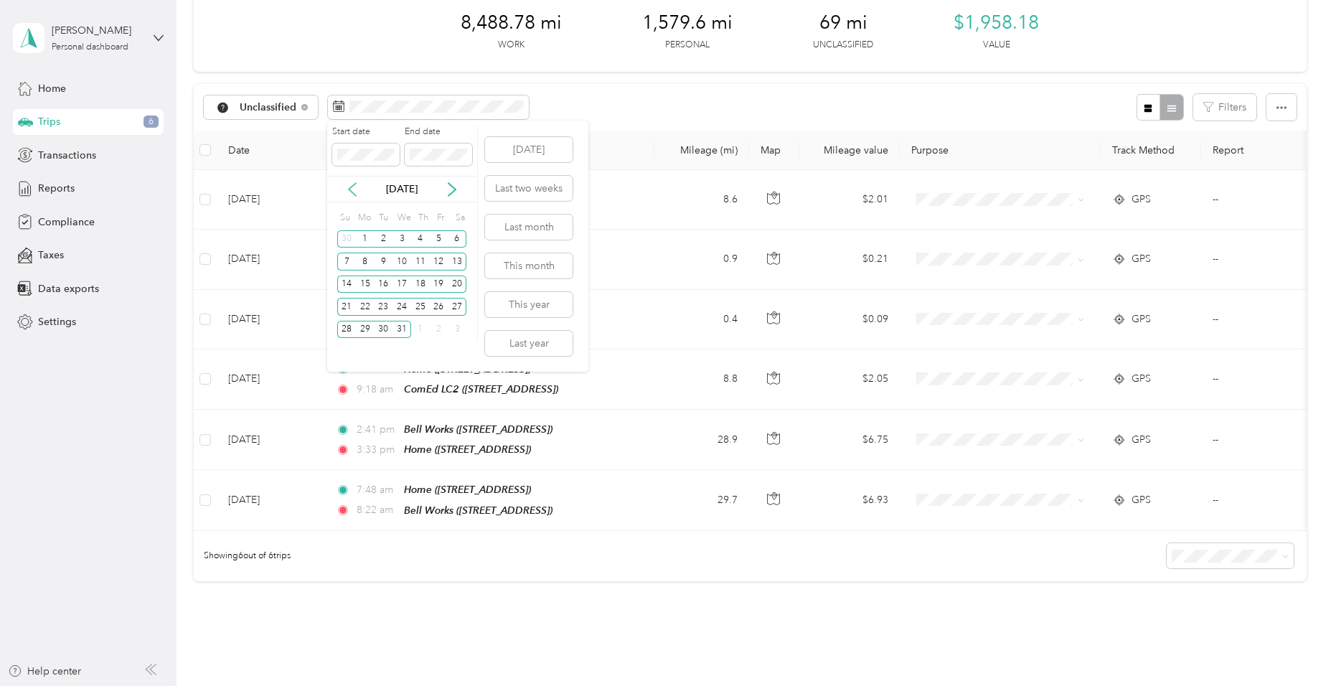
click at [351, 182] on icon at bounding box center [352, 189] width 14 height 14
click at [345, 188] on icon at bounding box center [352, 189] width 14 height 14
click at [371, 240] on div "1" at bounding box center [365, 239] width 19 height 18
click at [384, 333] on div "30" at bounding box center [383, 330] width 19 height 18
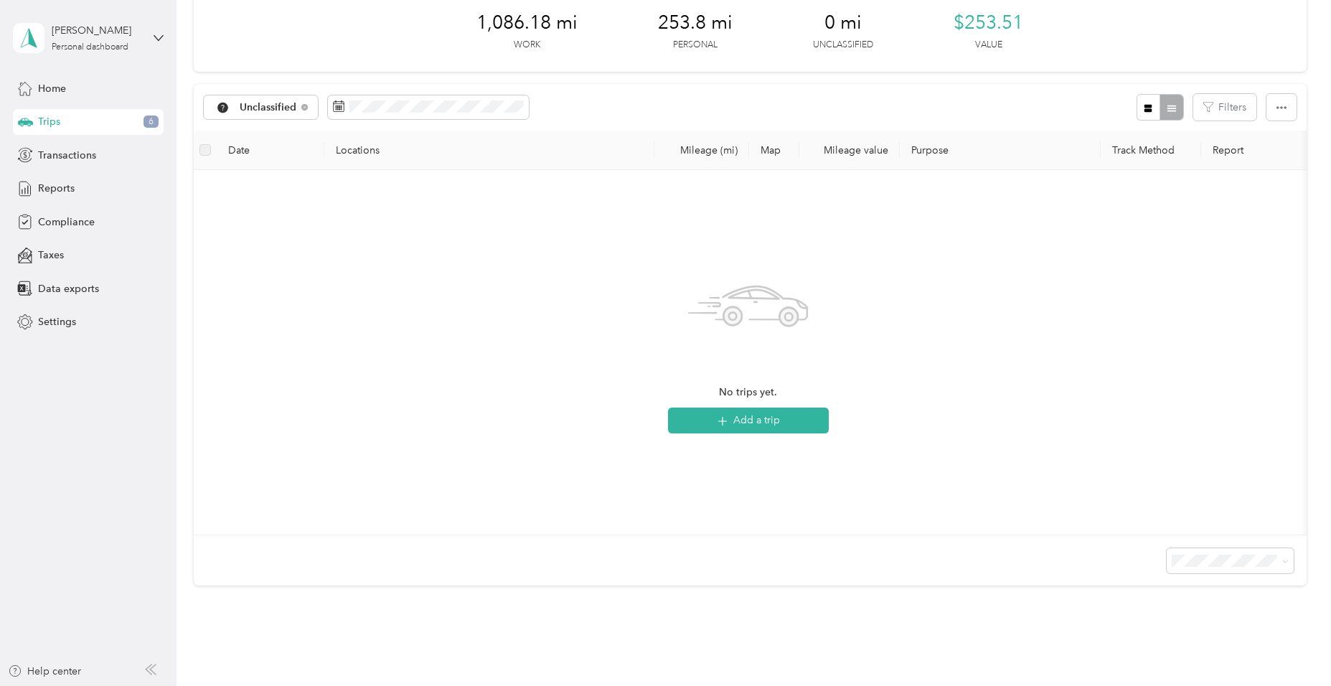
click at [303, 122] on div "Unclassified Filters" at bounding box center [750, 107] width 1112 height 47
click at [303, 110] on icon at bounding box center [304, 107] width 6 height 6
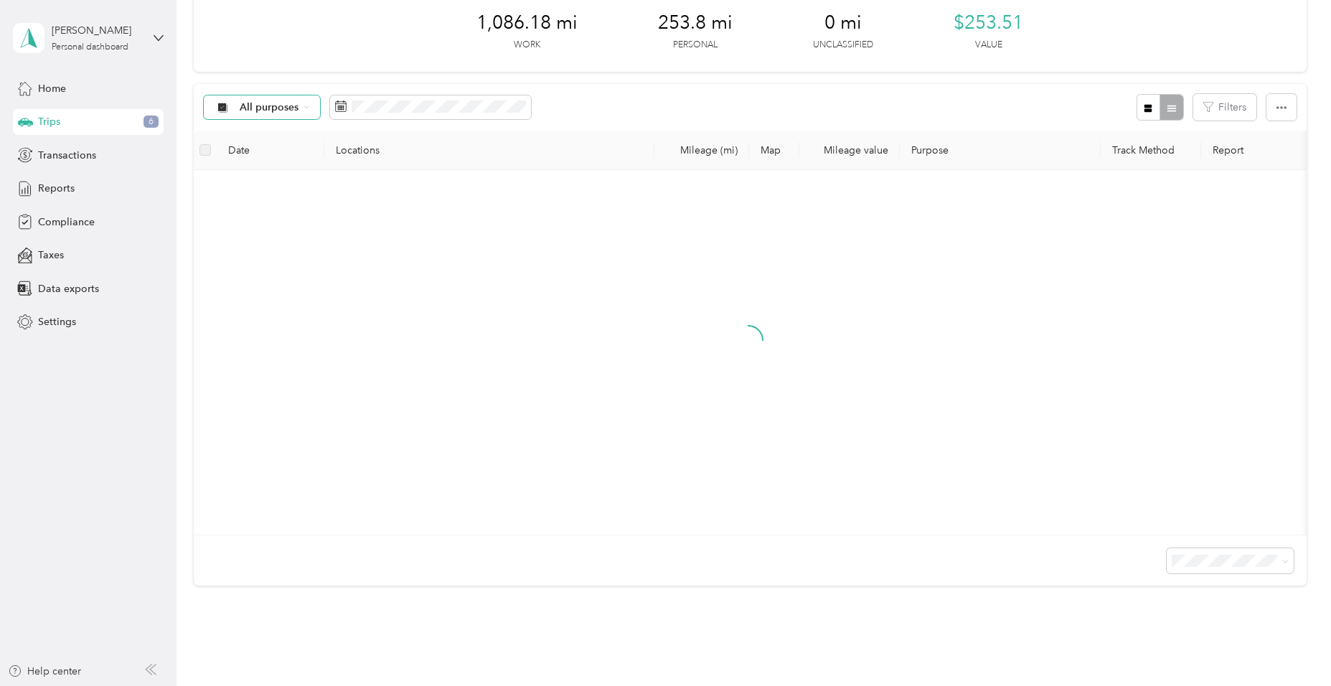
click at [293, 113] on span "All purposes" at bounding box center [270, 108] width 60 height 10
click at [292, 190] on li "Convergint Technologies" at bounding box center [286, 183] width 164 height 25
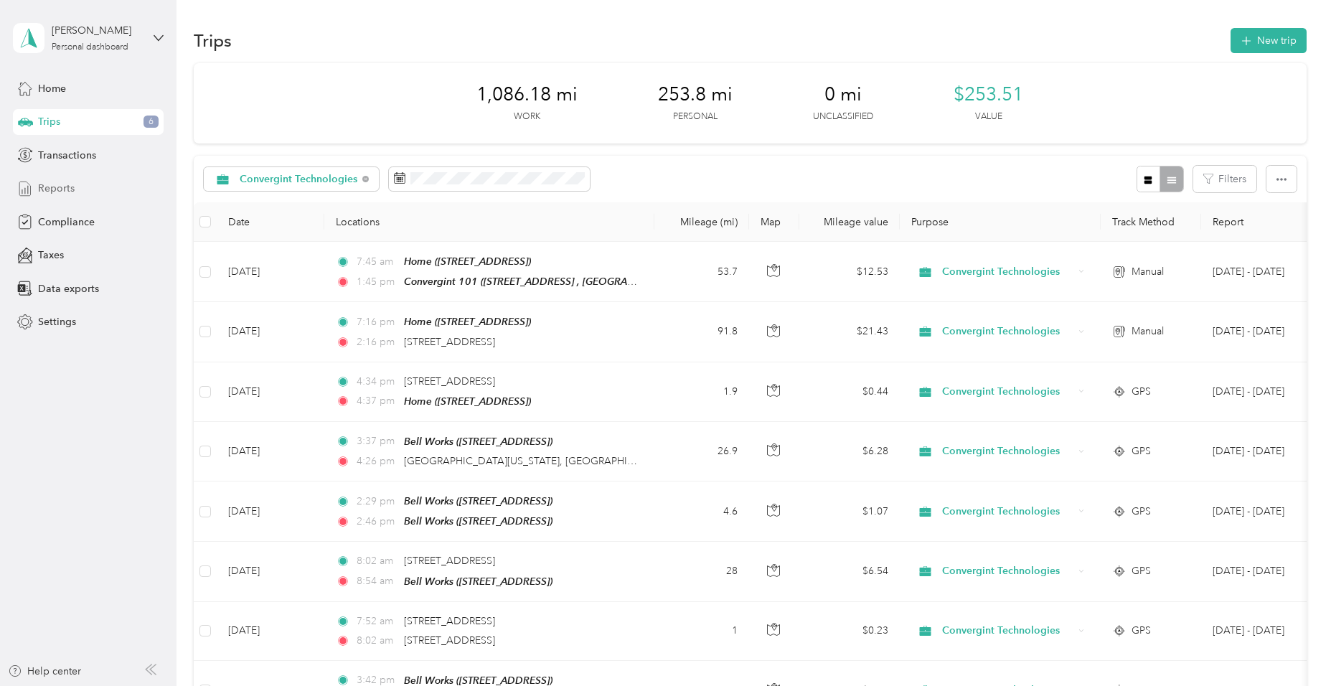
click at [88, 192] on div "Reports" at bounding box center [88, 189] width 151 height 26
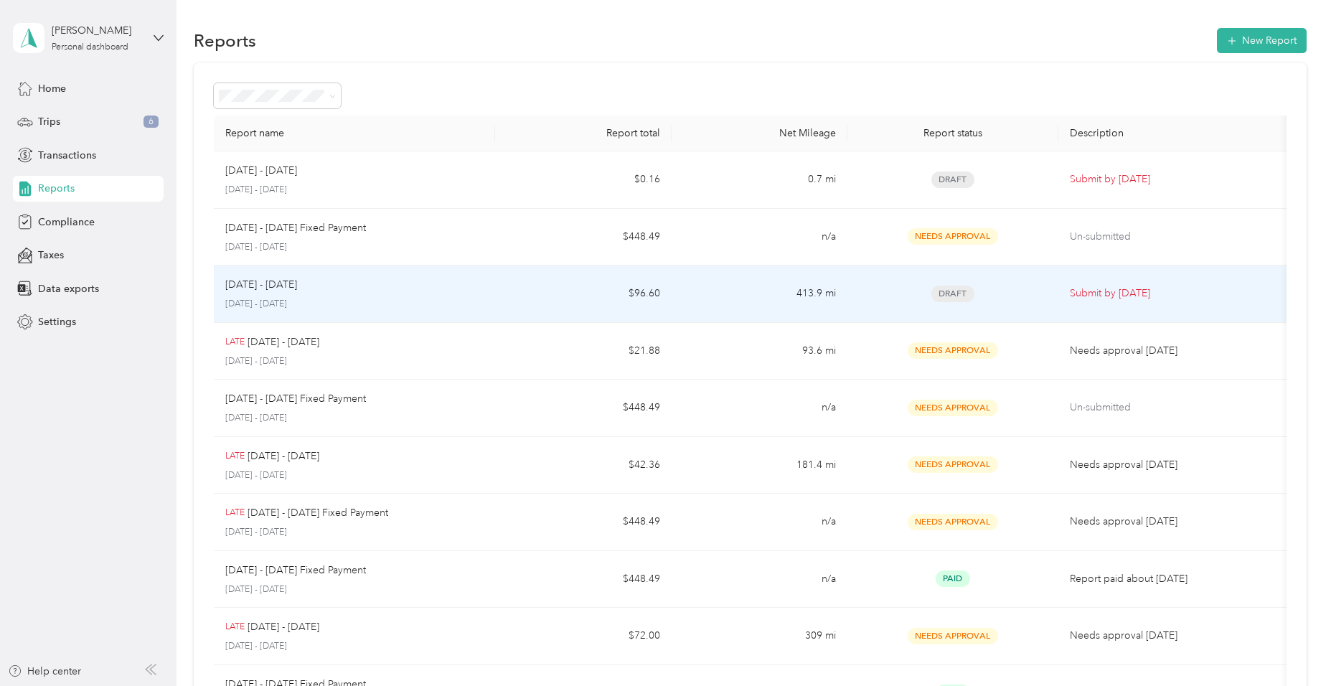
click at [723, 300] on td "413.9 mi" at bounding box center [760, 293] width 176 height 57
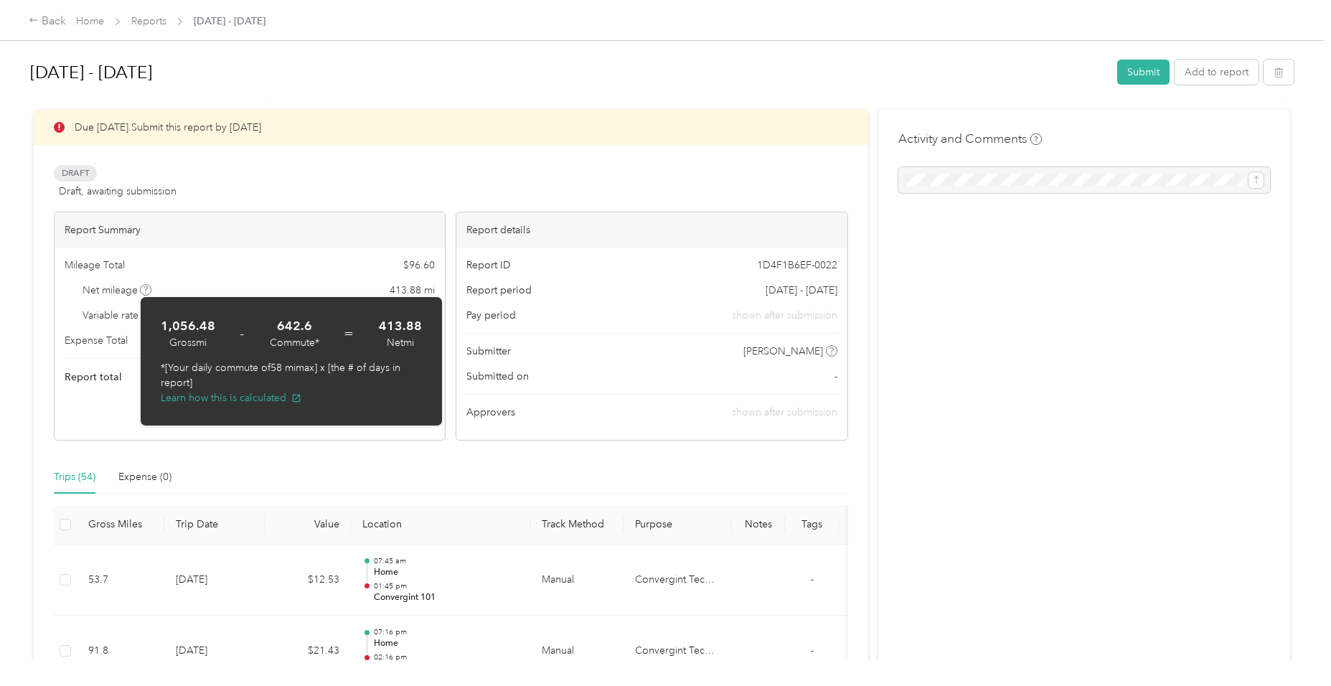
click at [657, 390] on div "Report ID 1D4F1B6EF-0022 Report period Sep 1 - 30, 2025 Pay period shown after …" at bounding box center [651, 344] width 390 height 192
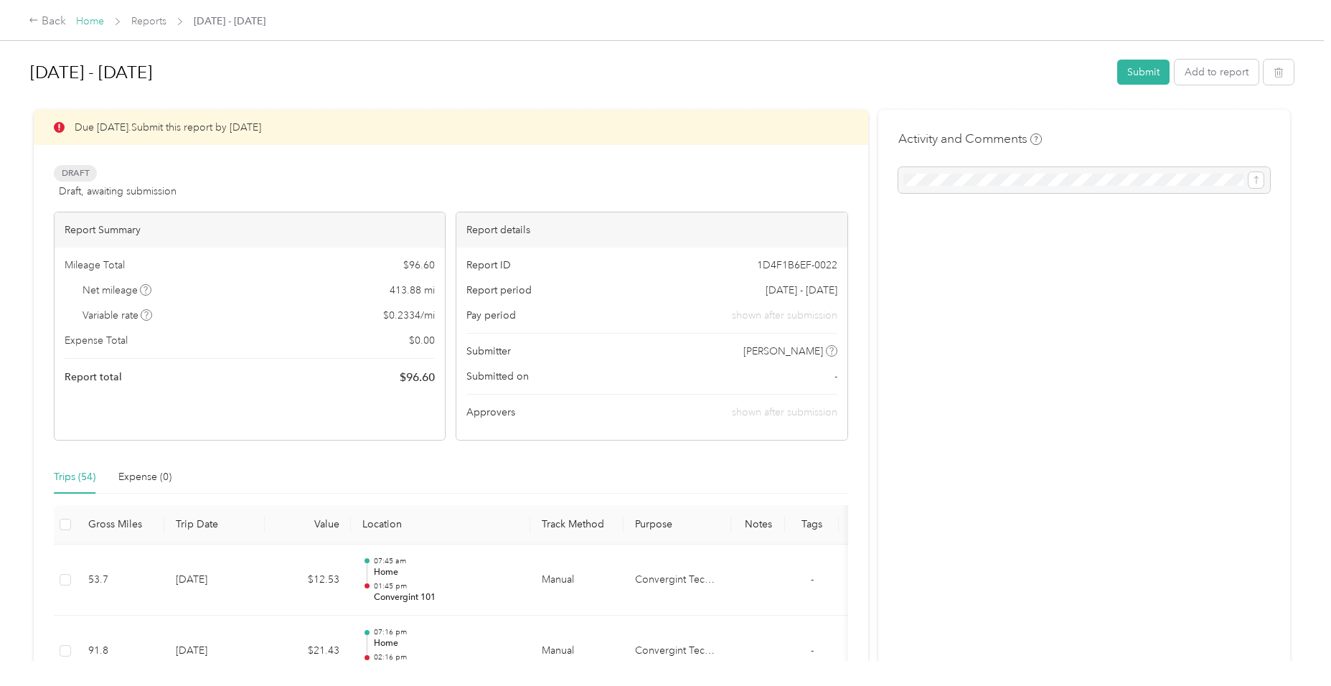
click at [103, 22] on link "Home" at bounding box center [90, 21] width 28 height 12
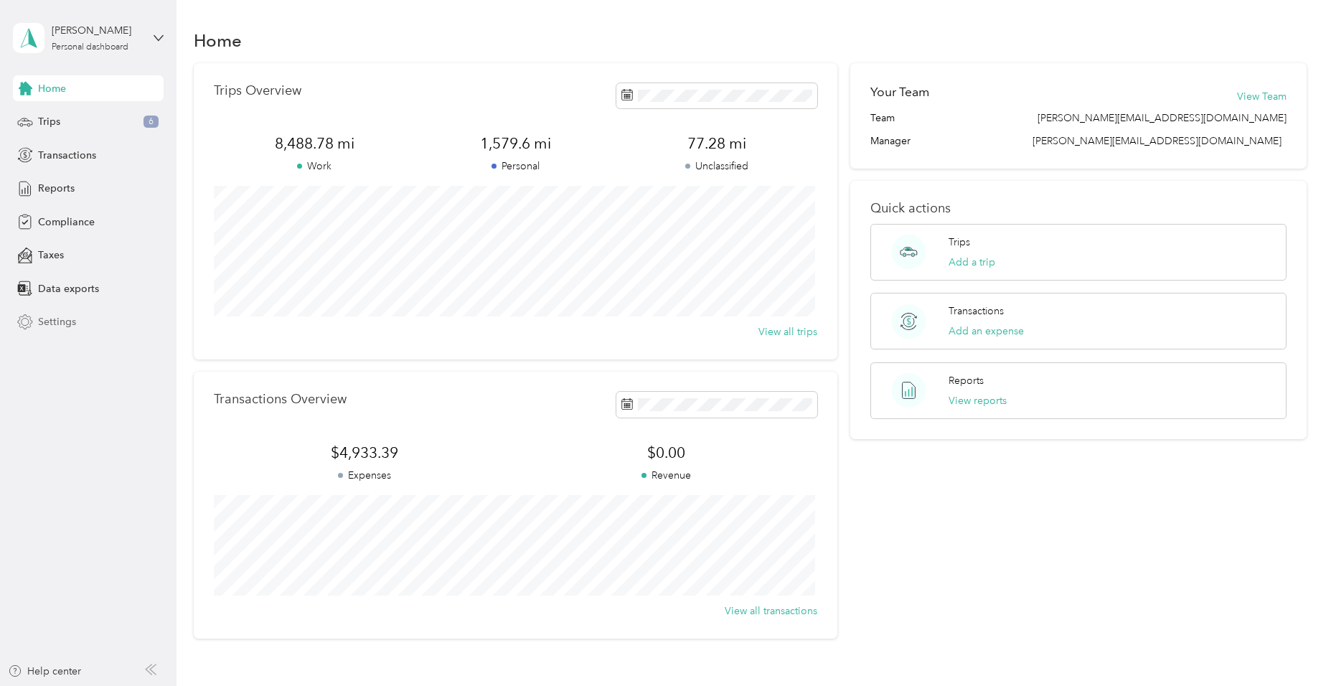
click at [74, 322] on span "Settings" at bounding box center [57, 321] width 38 height 15
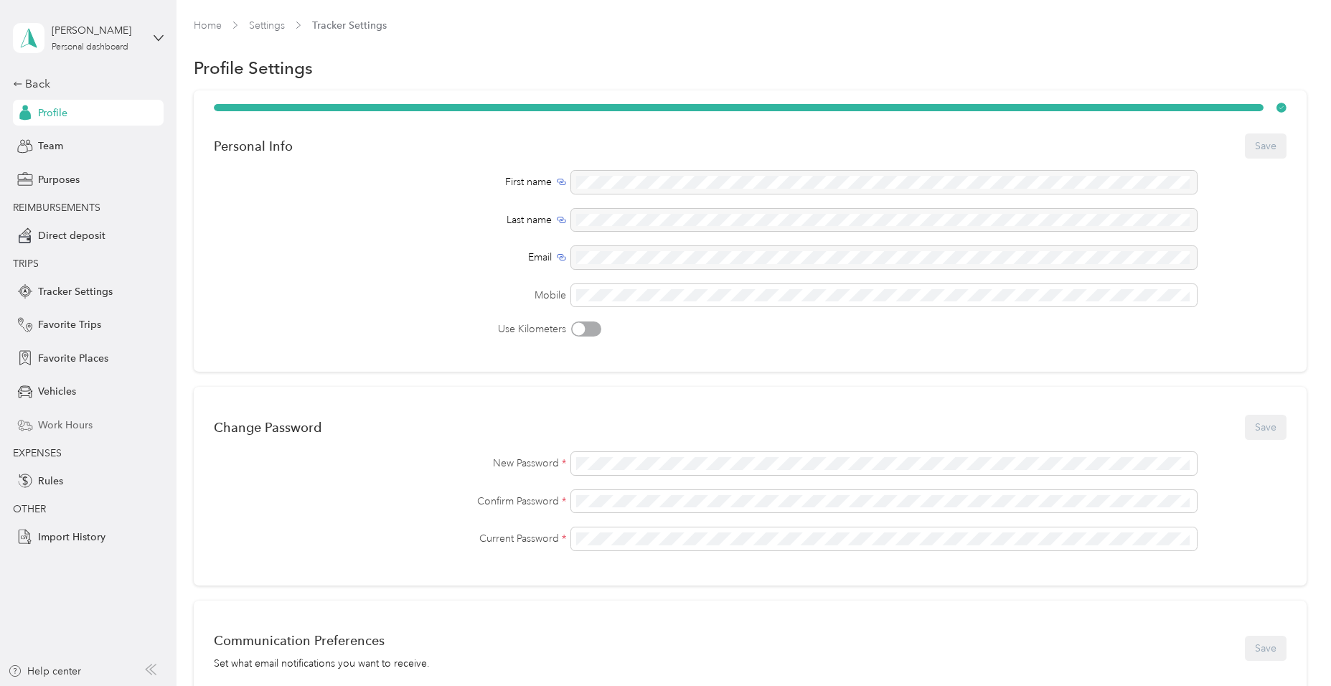
click at [61, 438] on div "Work Hours" at bounding box center [88, 425] width 151 height 26
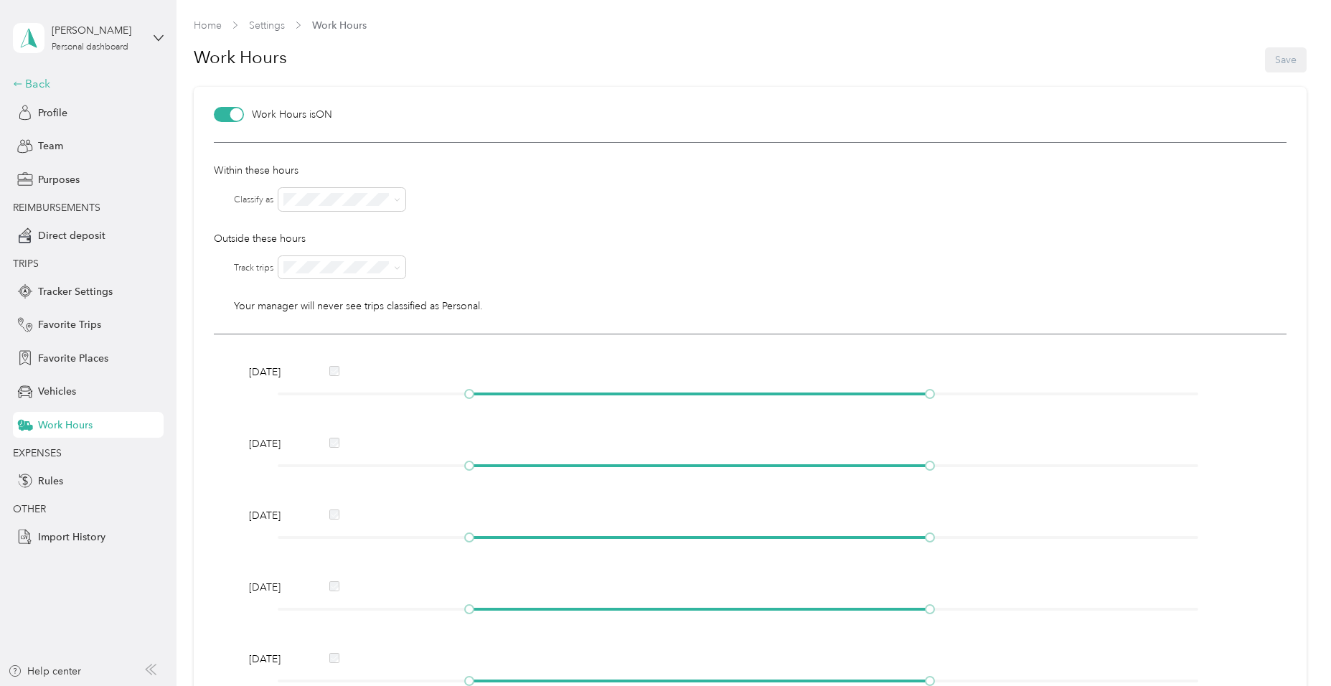
click at [27, 77] on div "Back" at bounding box center [84, 83] width 143 height 17
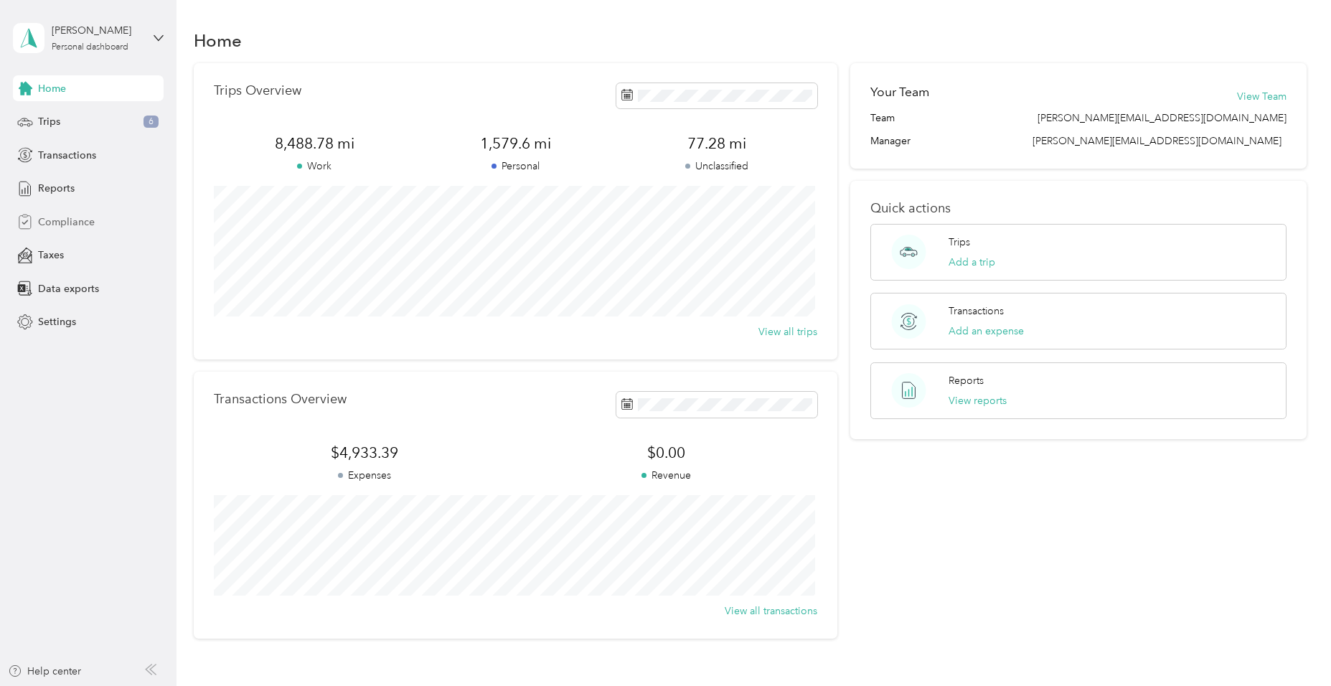
click at [68, 226] on span "Compliance" at bounding box center [66, 222] width 57 height 15
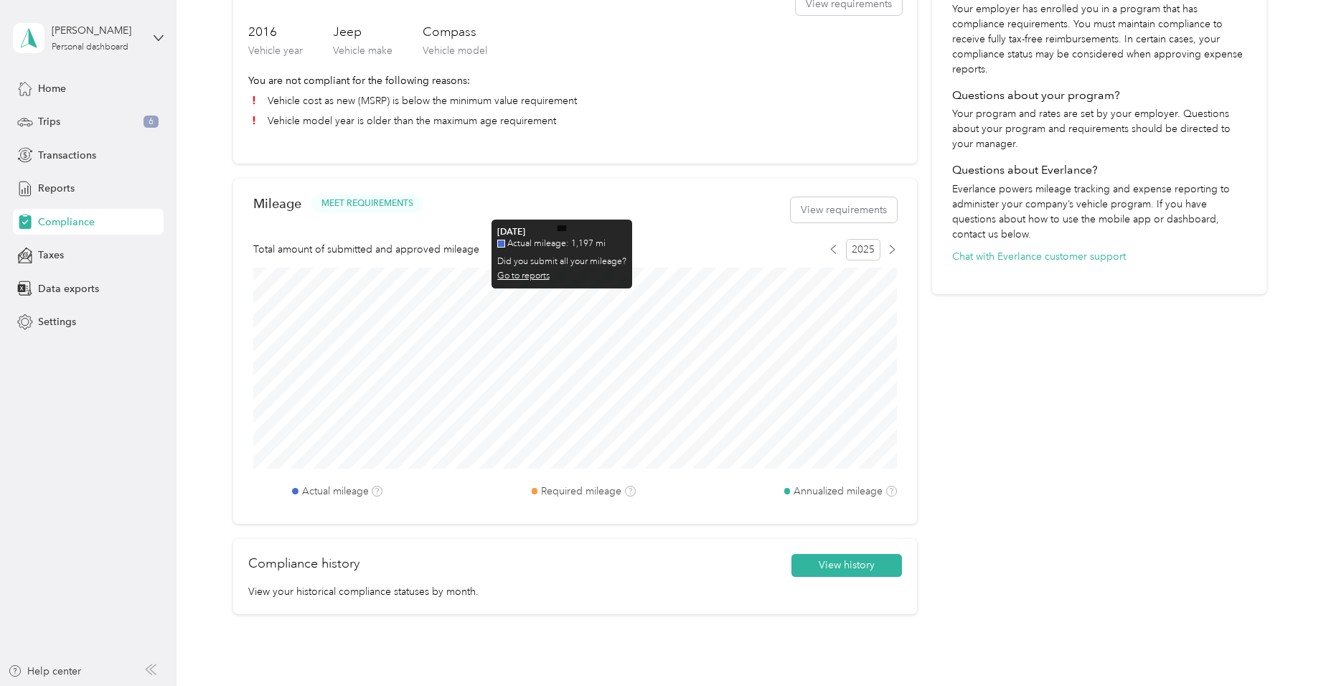
scroll to position [359, 0]
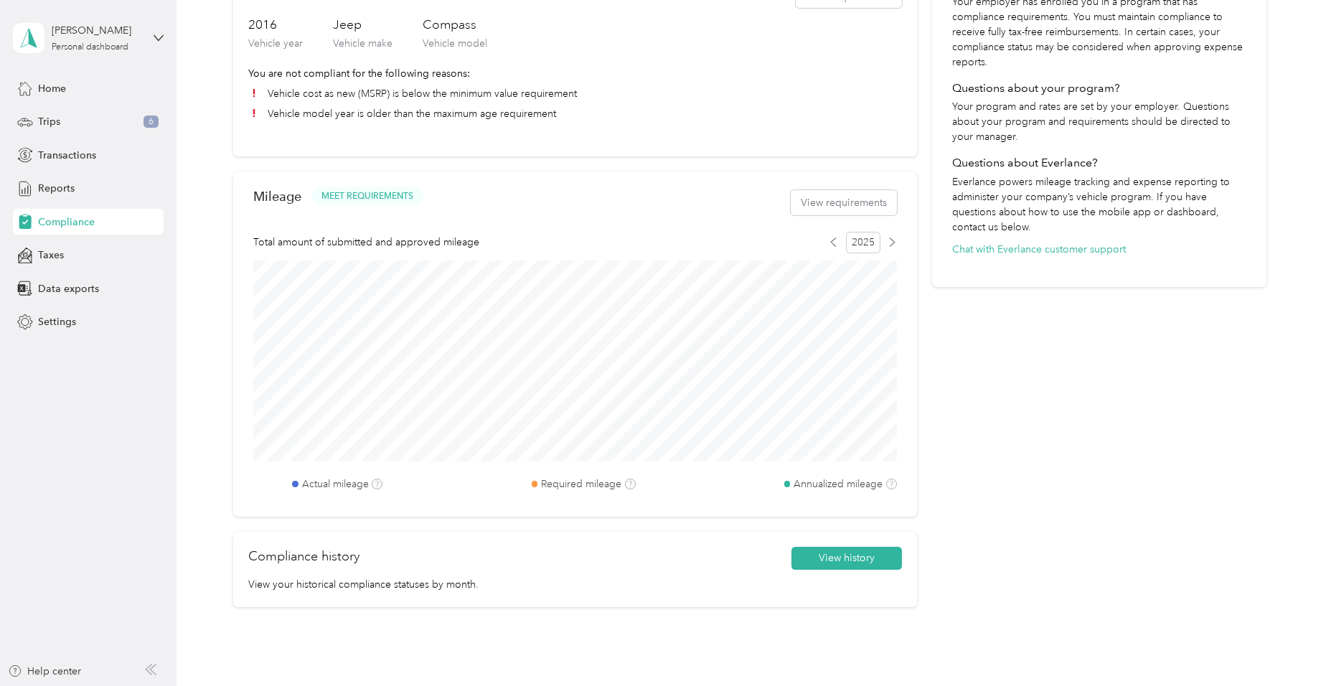
click at [839, 240] on div "2025" at bounding box center [863, 243] width 68 height 22
click at [832, 243] on icon at bounding box center [834, 242] width 5 height 8
click at [882, 239] on div "2025" at bounding box center [863, 243] width 68 height 22
click at [834, 200] on button "View requirements" at bounding box center [844, 202] width 106 height 25
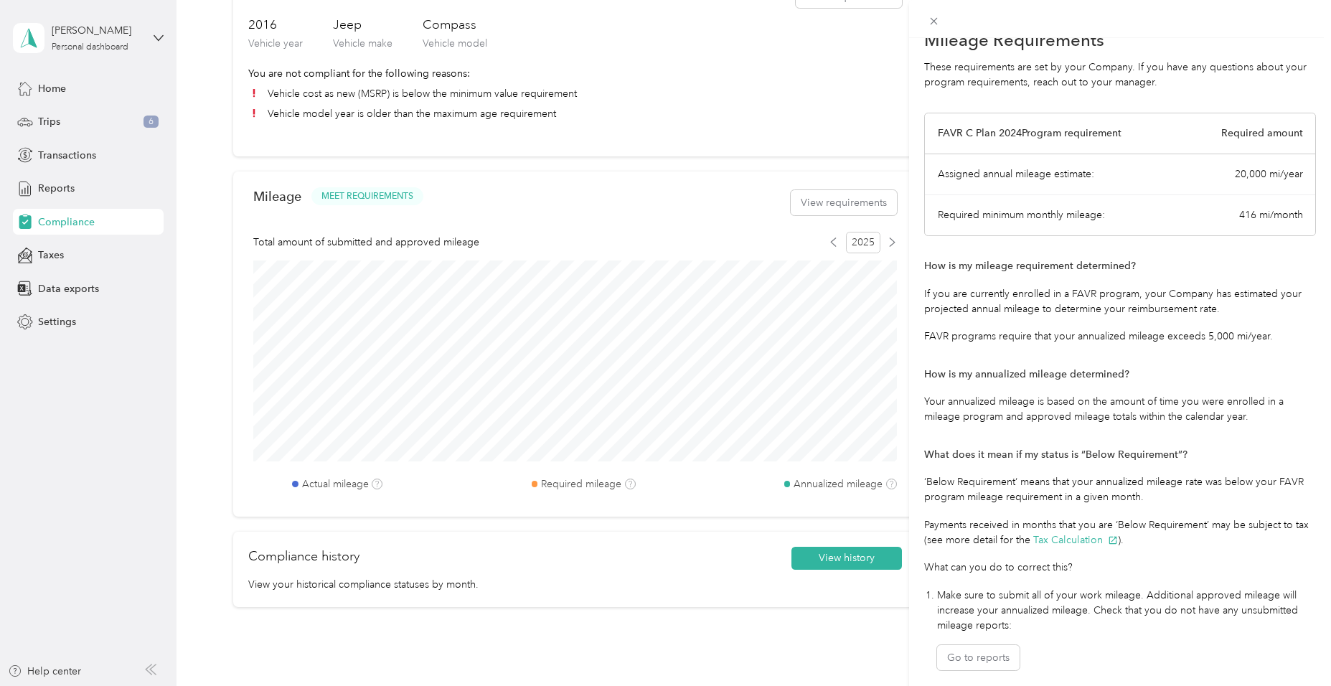
scroll to position [0, 0]
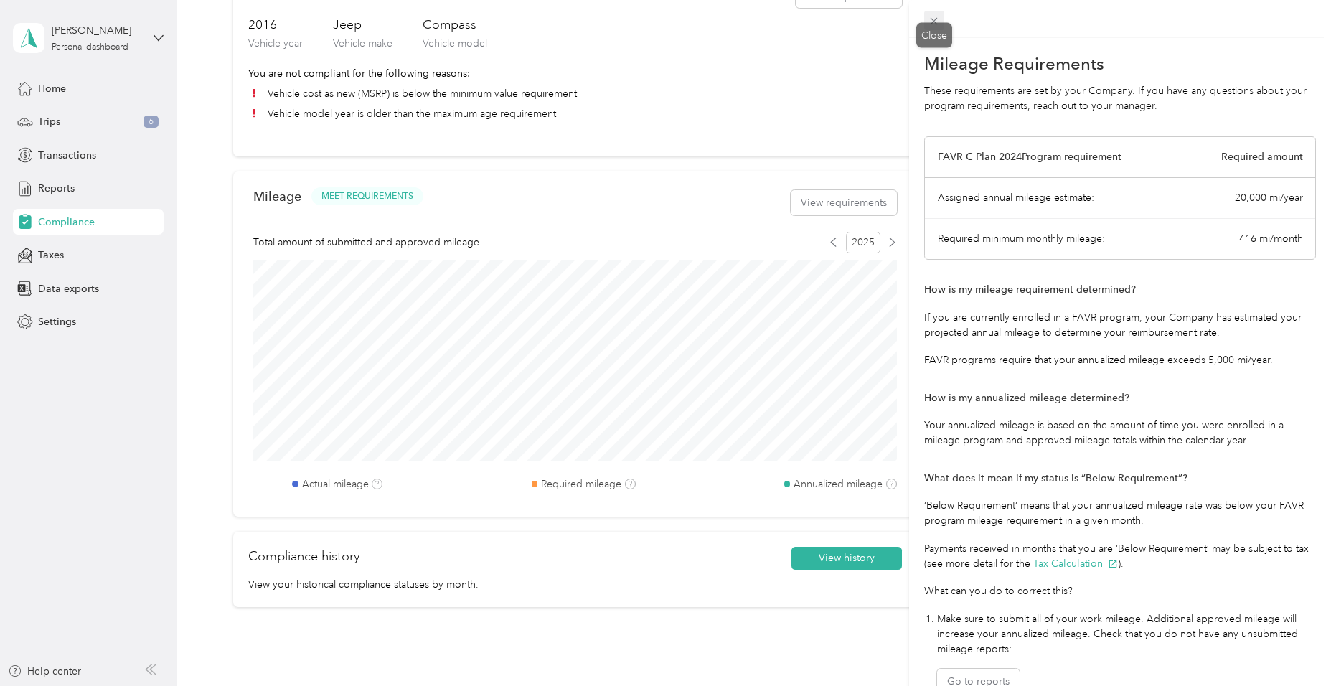
click at [931, 24] on icon at bounding box center [934, 21] width 12 height 12
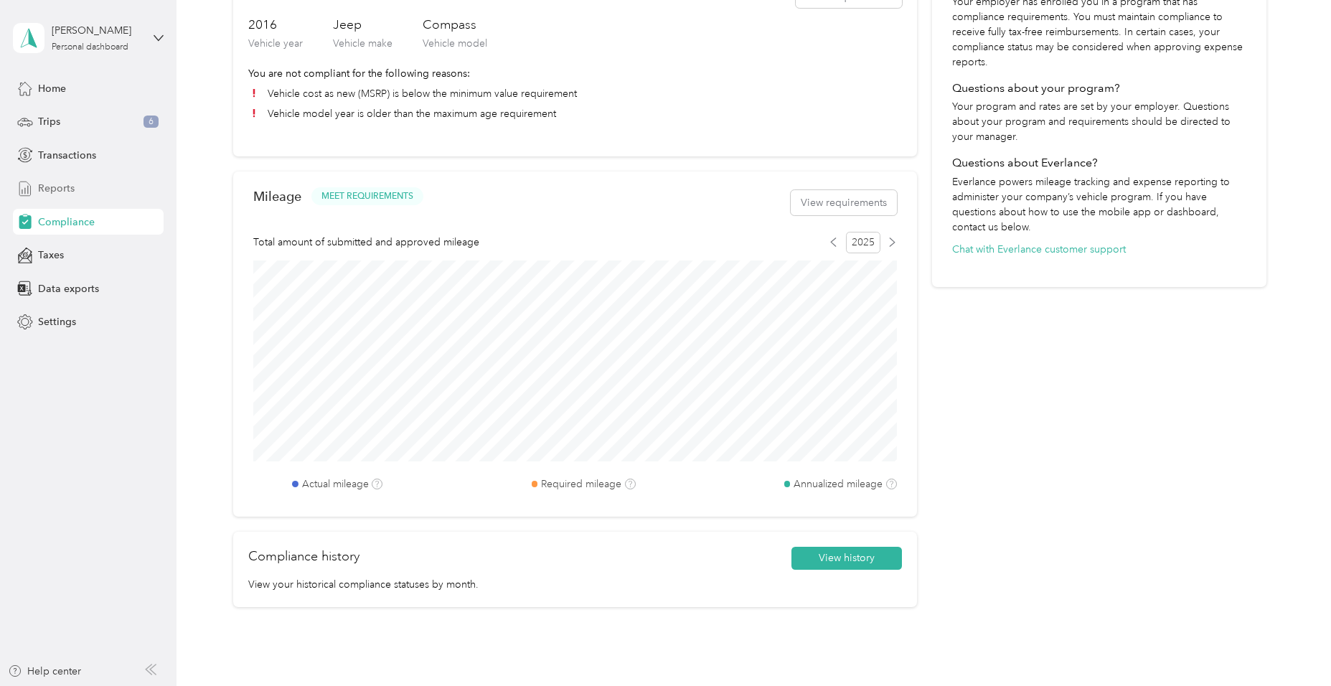
click at [76, 191] on div "Reports" at bounding box center [88, 189] width 151 height 26
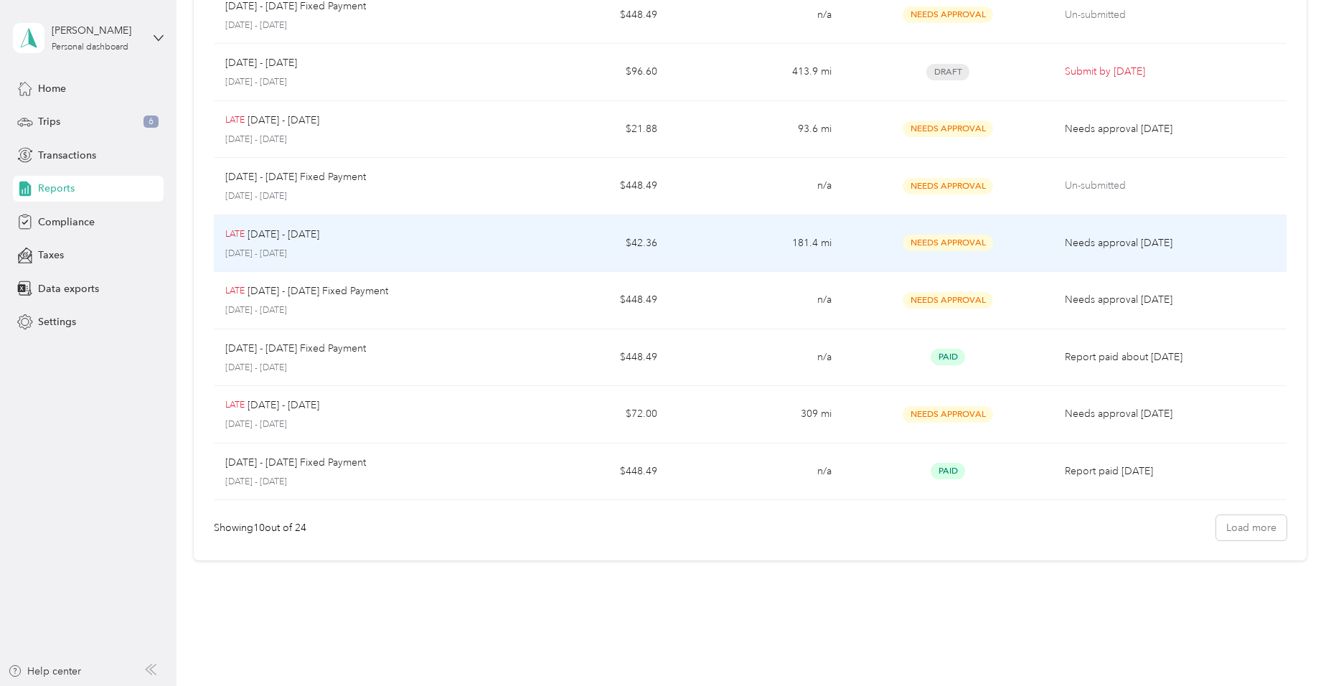
scroll to position [245, 0]
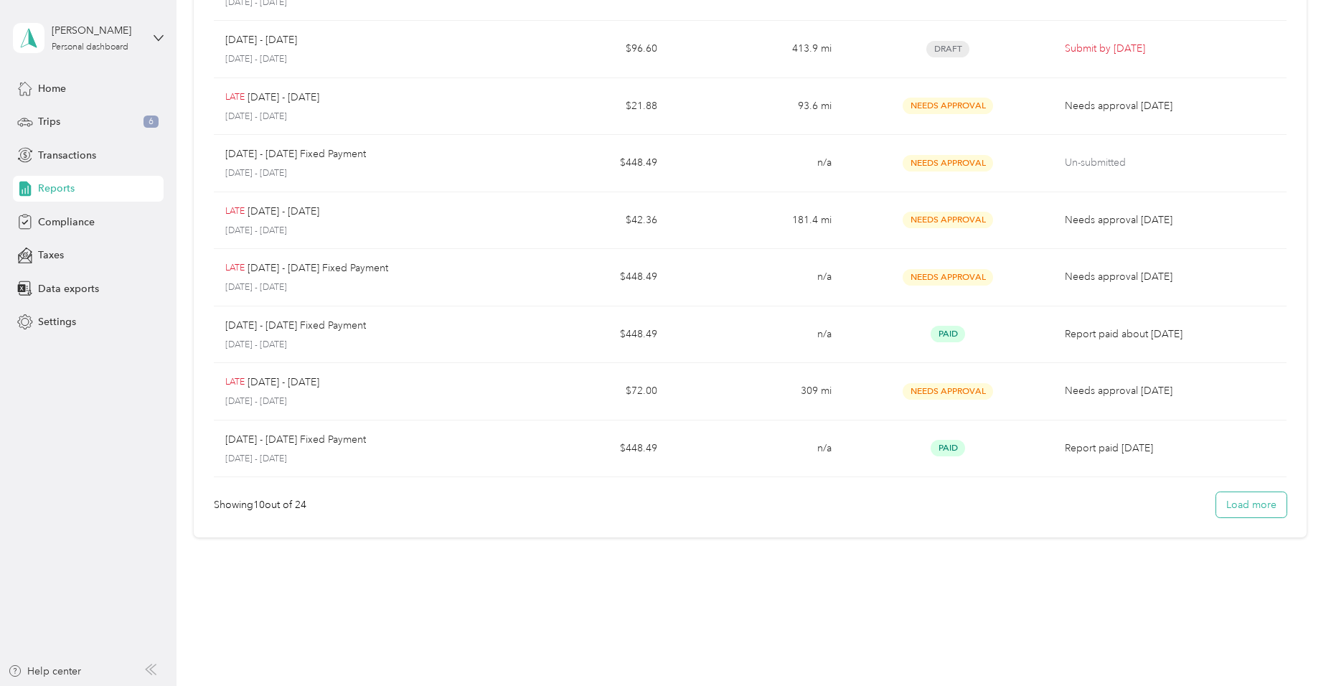
click at [1250, 510] on button "Load more" at bounding box center [1251, 504] width 70 height 25
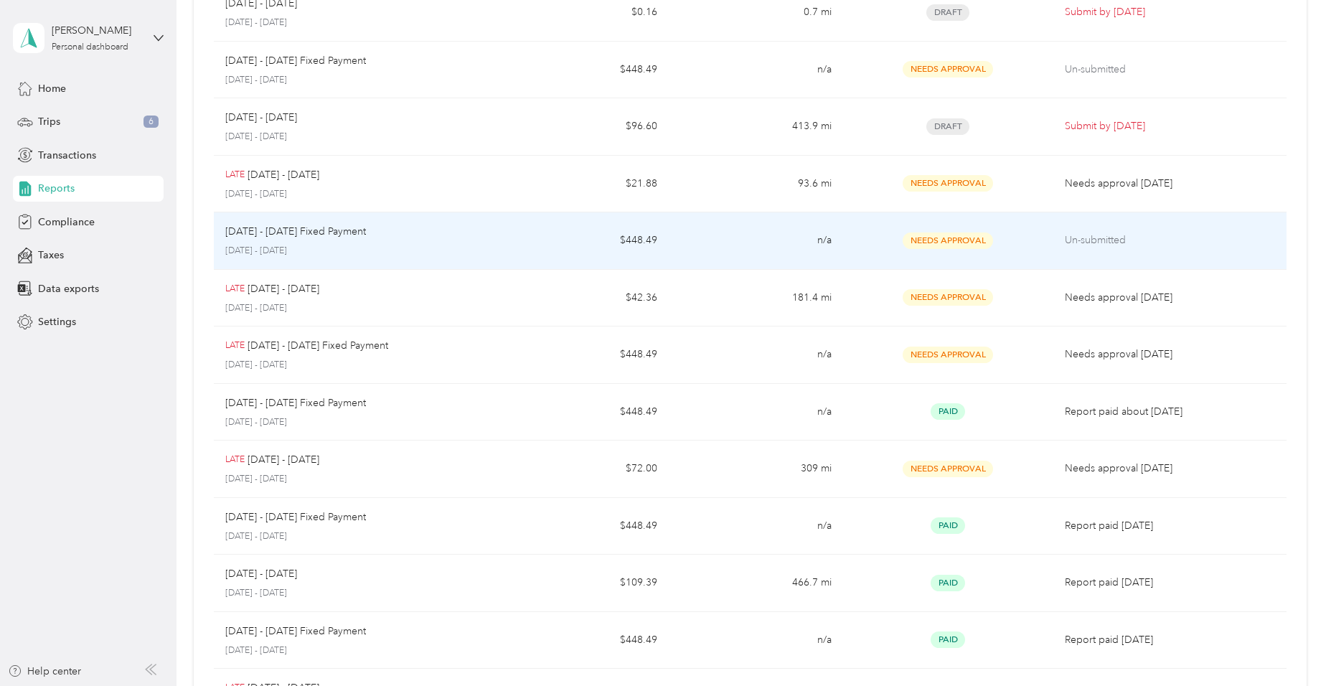
scroll to position [101, 0]
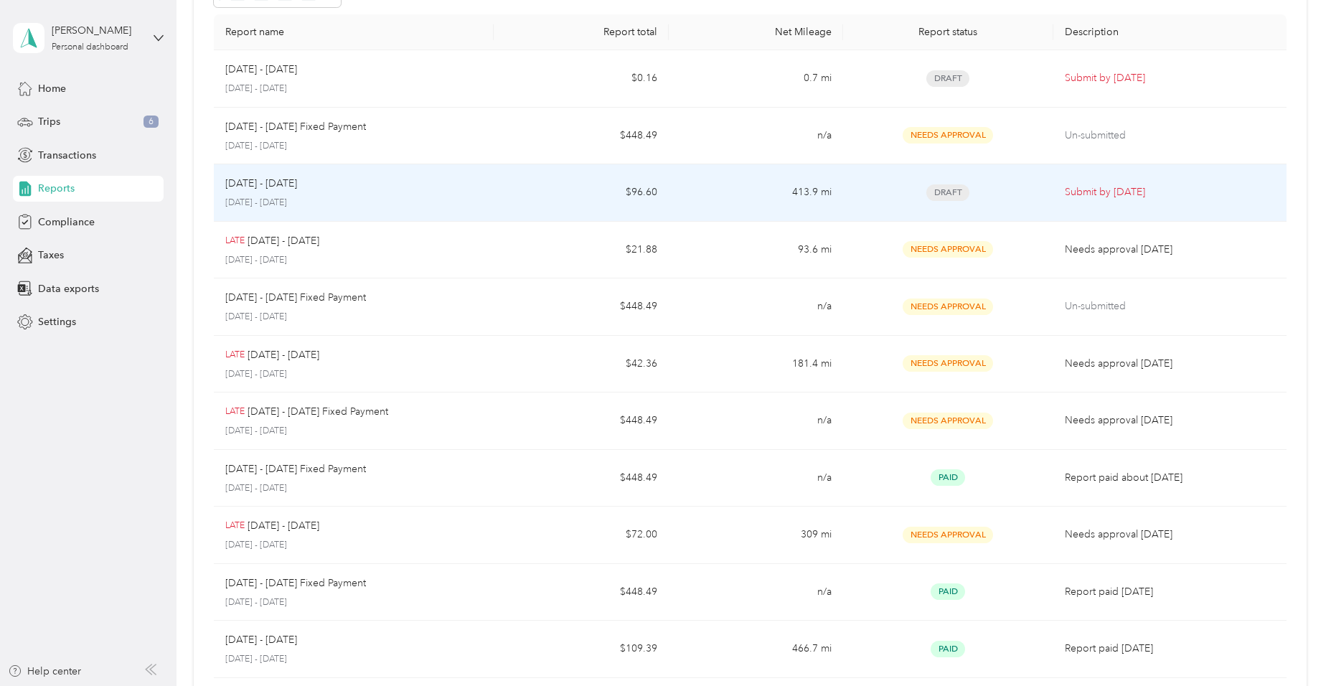
click at [843, 204] on td "Draft" at bounding box center [948, 192] width 210 height 57
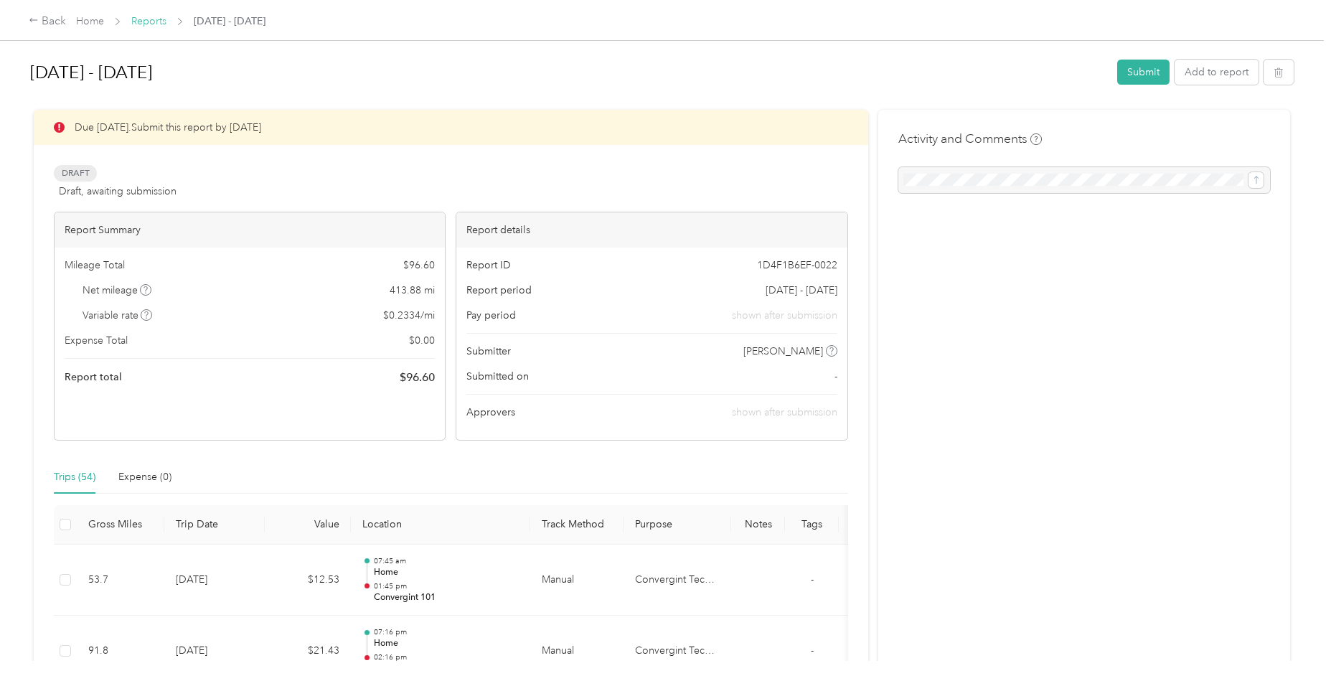
click at [143, 23] on link "Reports" at bounding box center [148, 21] width 35 height 12
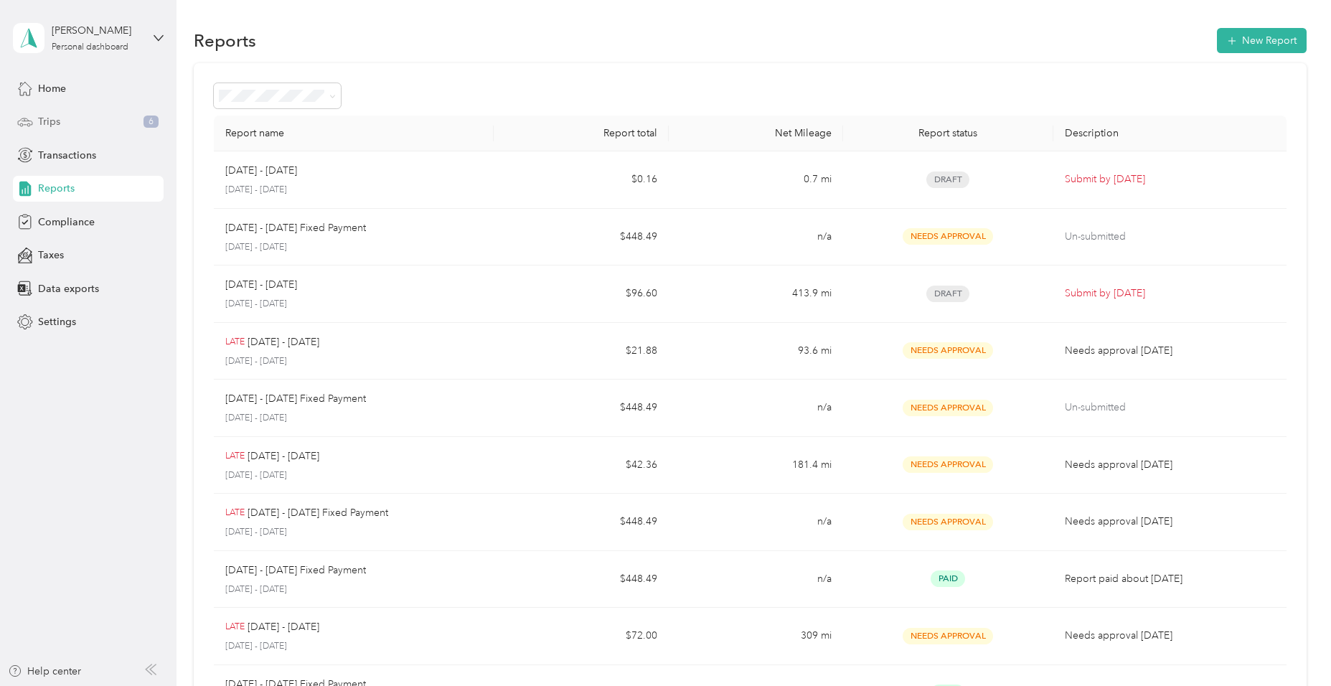
click at [57, 120] on span "Trips" at bounding box center [49, 121] width 22 height 15
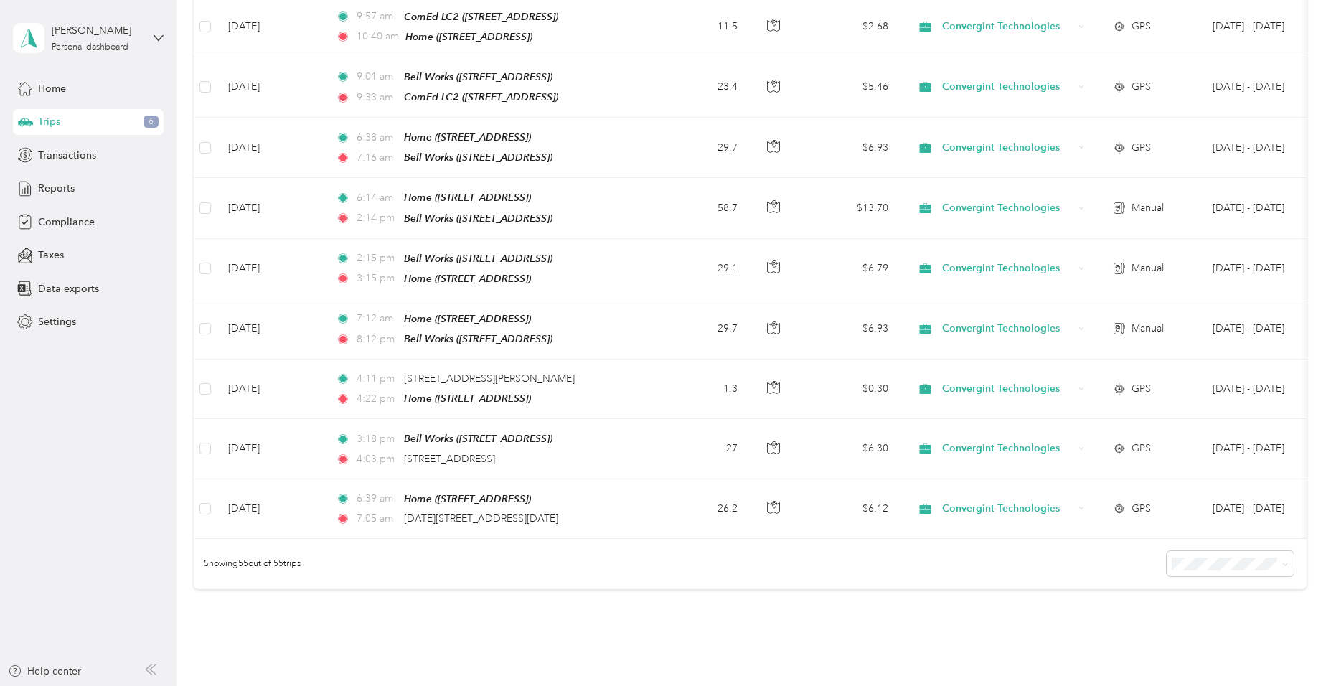
scroll to position [2989, 0]
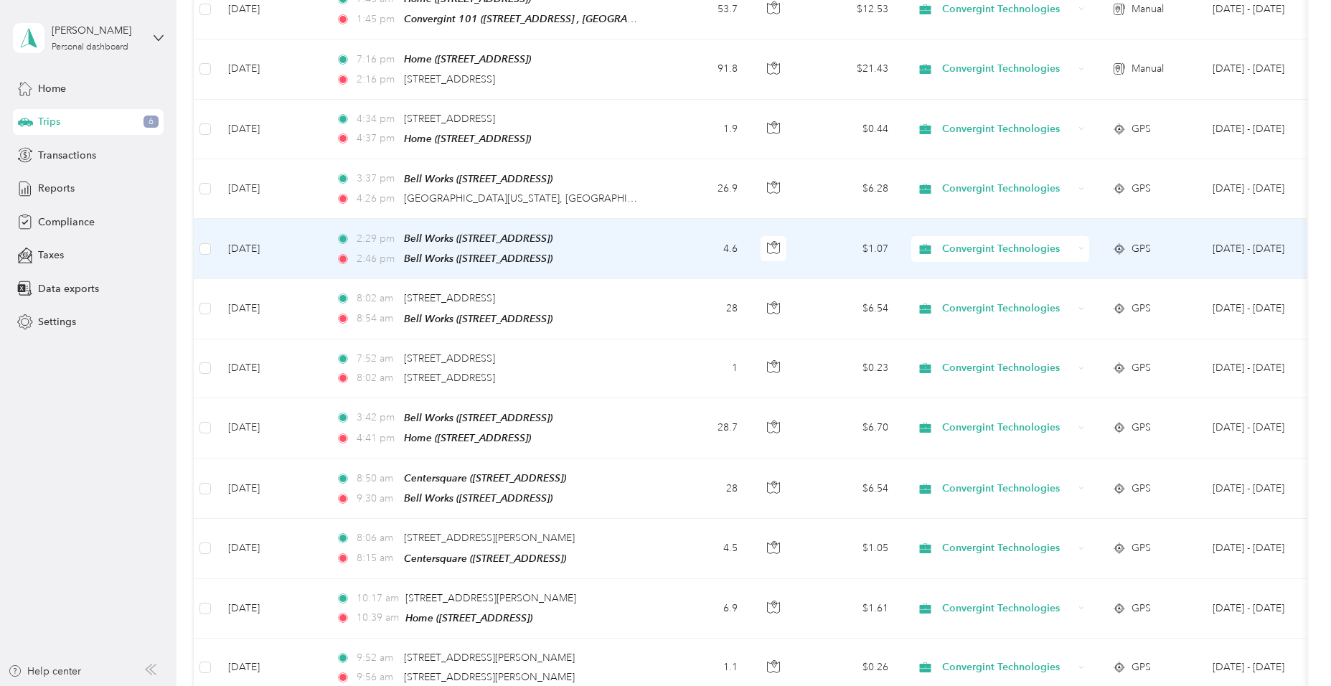
scroll to position [0, 0]
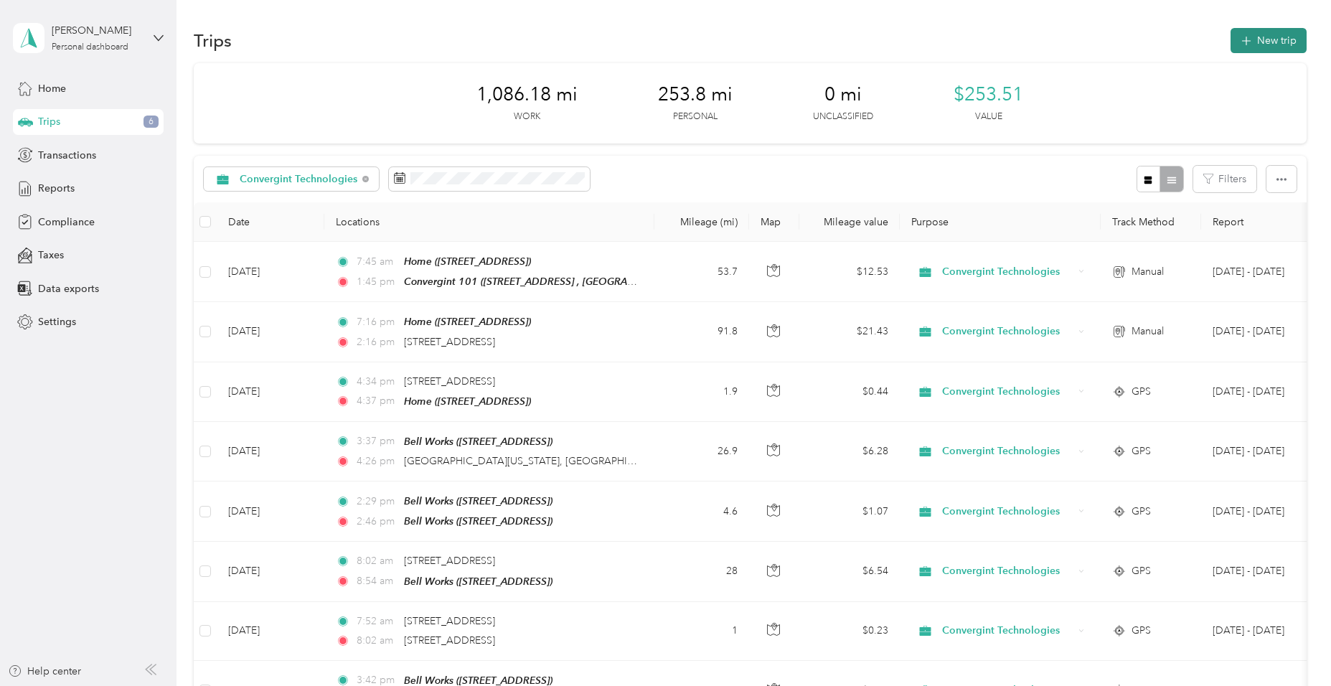
click at [1253, 39] on button "New trip" at bounding box center [1268, 40] width 76 height 25
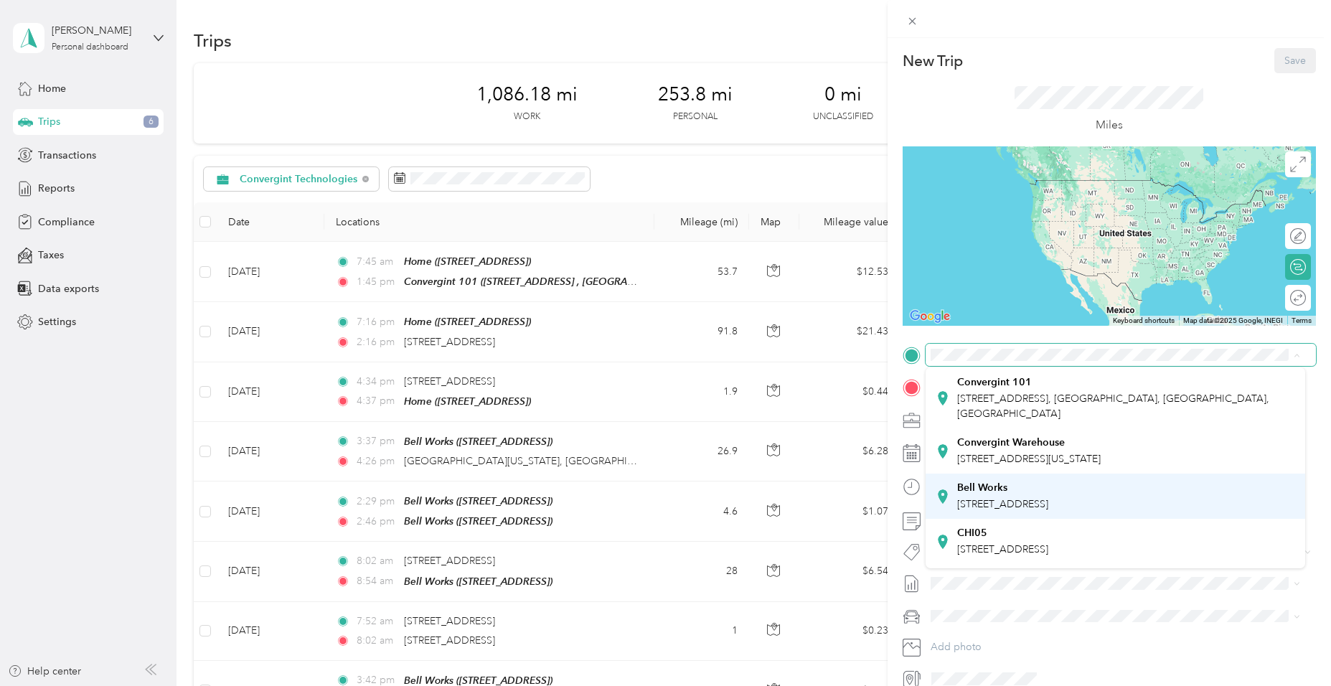
scroll to position [215, 0]
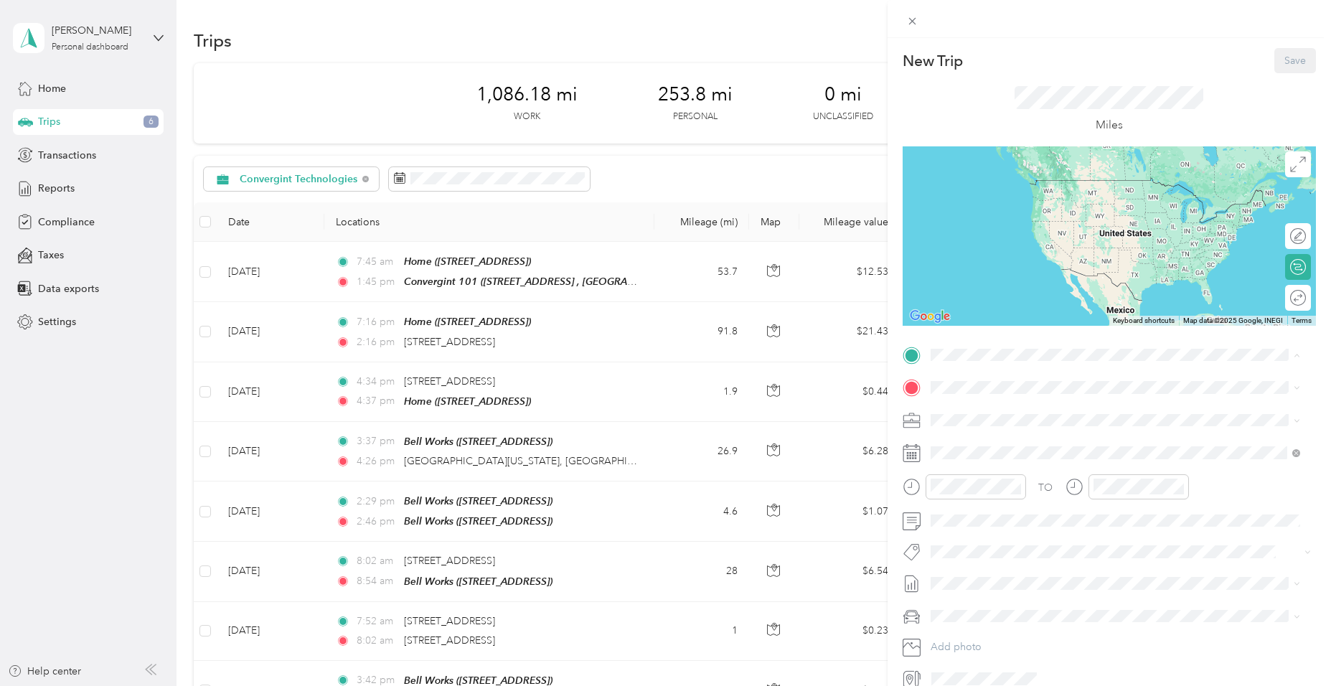
click at [1048, 469] on span "2000 Center Dr, 60192, Hoffman Estates, IL, United States" at bounding box center [1002, 463] width 91 height 12
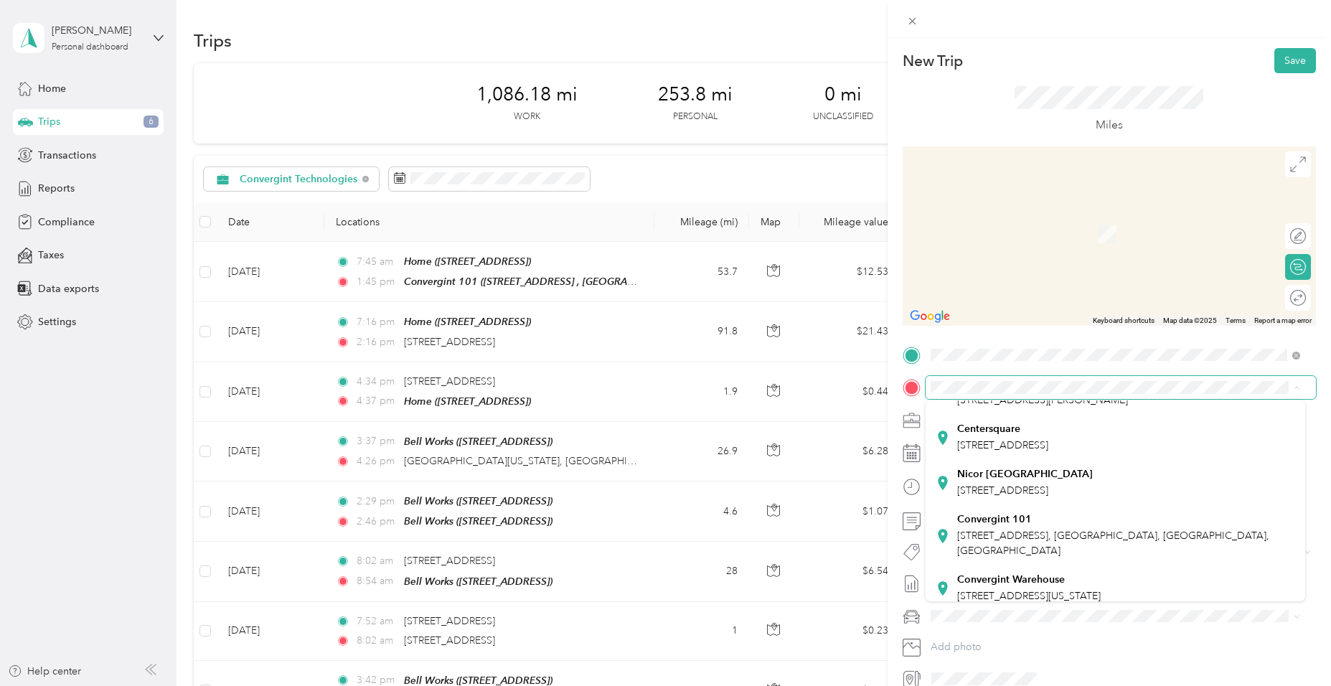
scroll to position [0, 0]
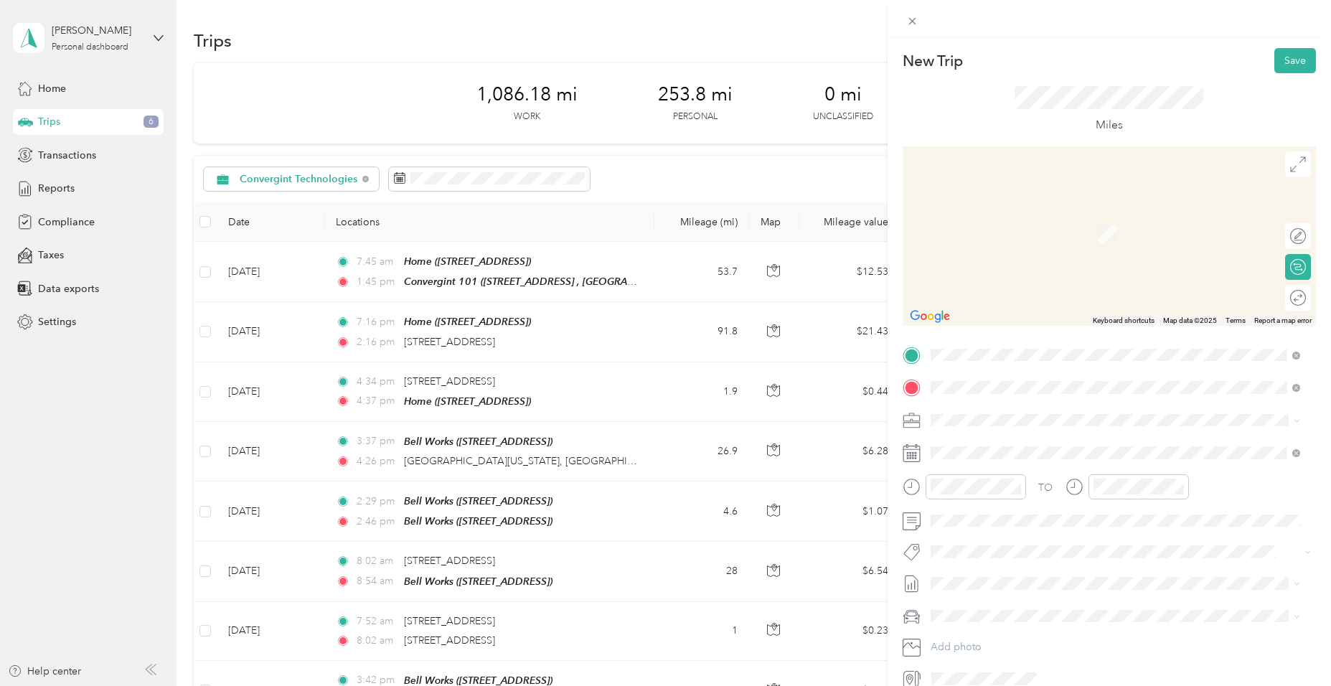
click at [1055, 455] on li "N Ni-Gas Rd Morris, Illinois 60450, United States" at bounding box center [1116, 439] width 380 height 29
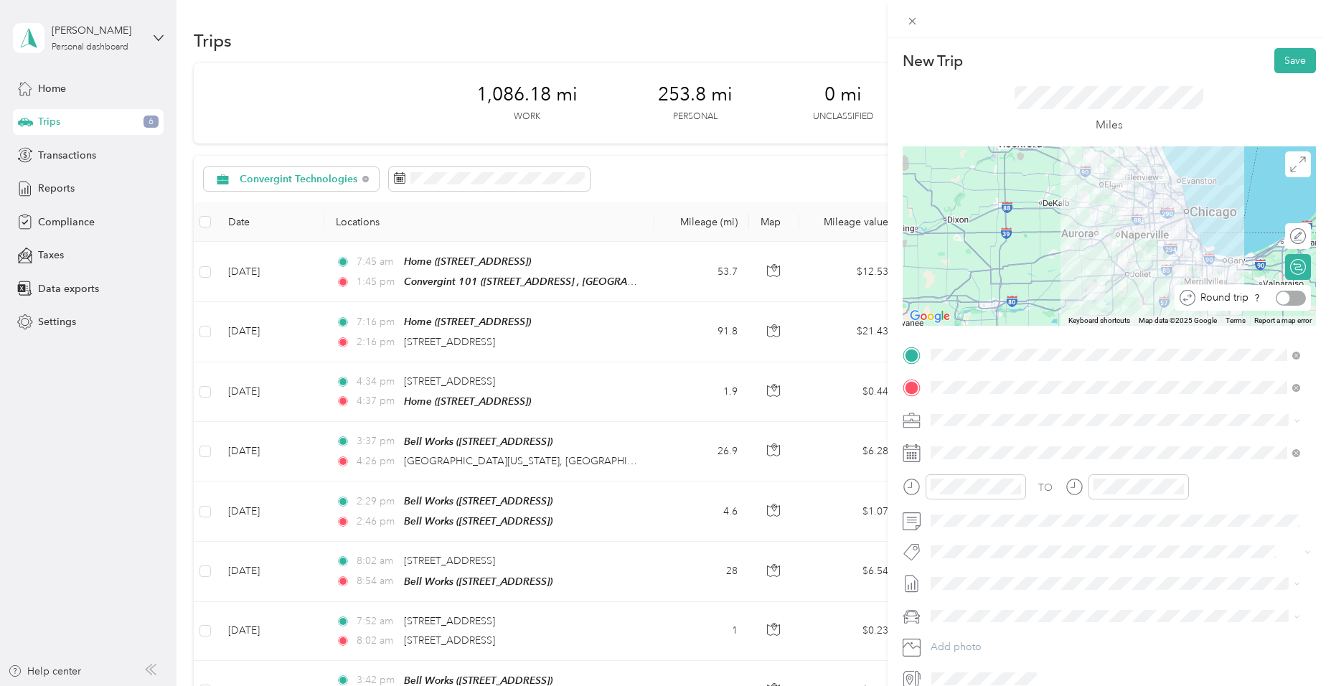
click at [1282, 298] on div at bounding box center [1291, 298] width 30 height 15
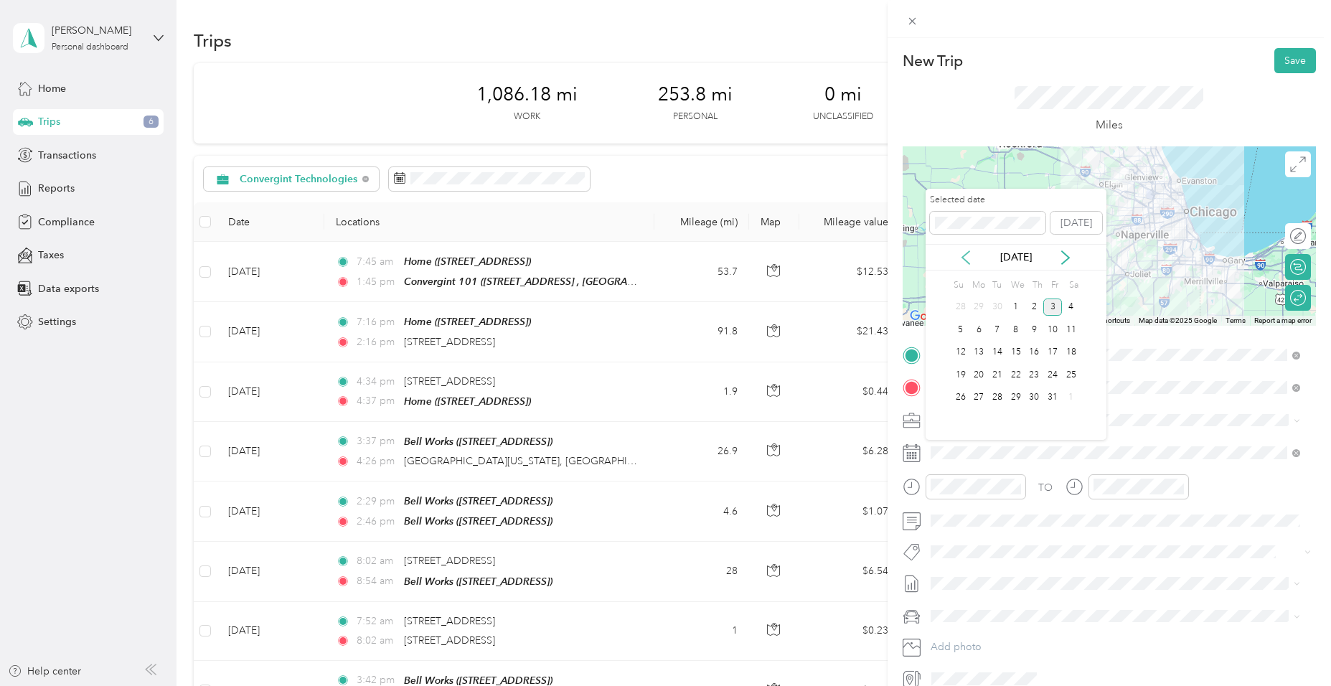
click at [968, 258] on icon at bounding box center [966, 257] width 14 height 14
click at [1034, 309] on div "4" at bounding box center [1034, 307] width 19 height 18
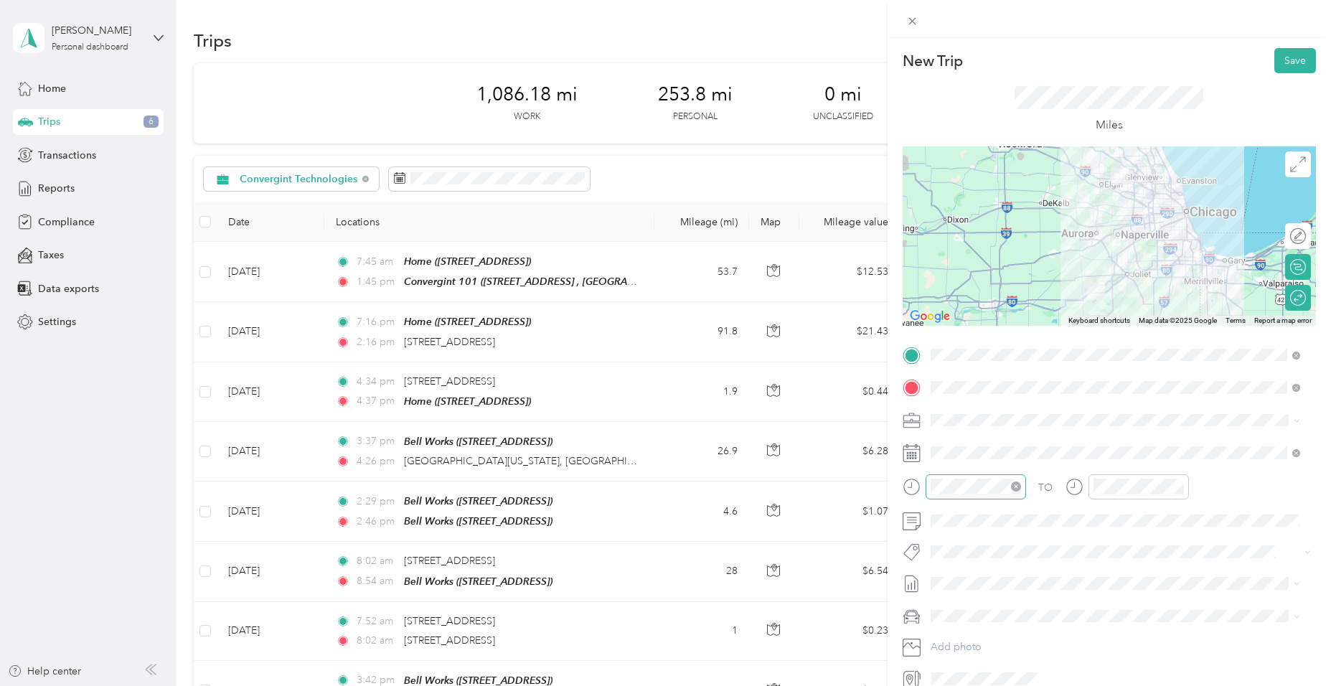
click at [1014, 489] on icon "close-circle" at bounding box center [1016, 486] width 10 height 10
click at [946, 409] on div "10" at bounding box center [945, 410] width 34 height 20
click at [1104, 316] on div "01" at bounding box center [1108, 315] width 34 height 20
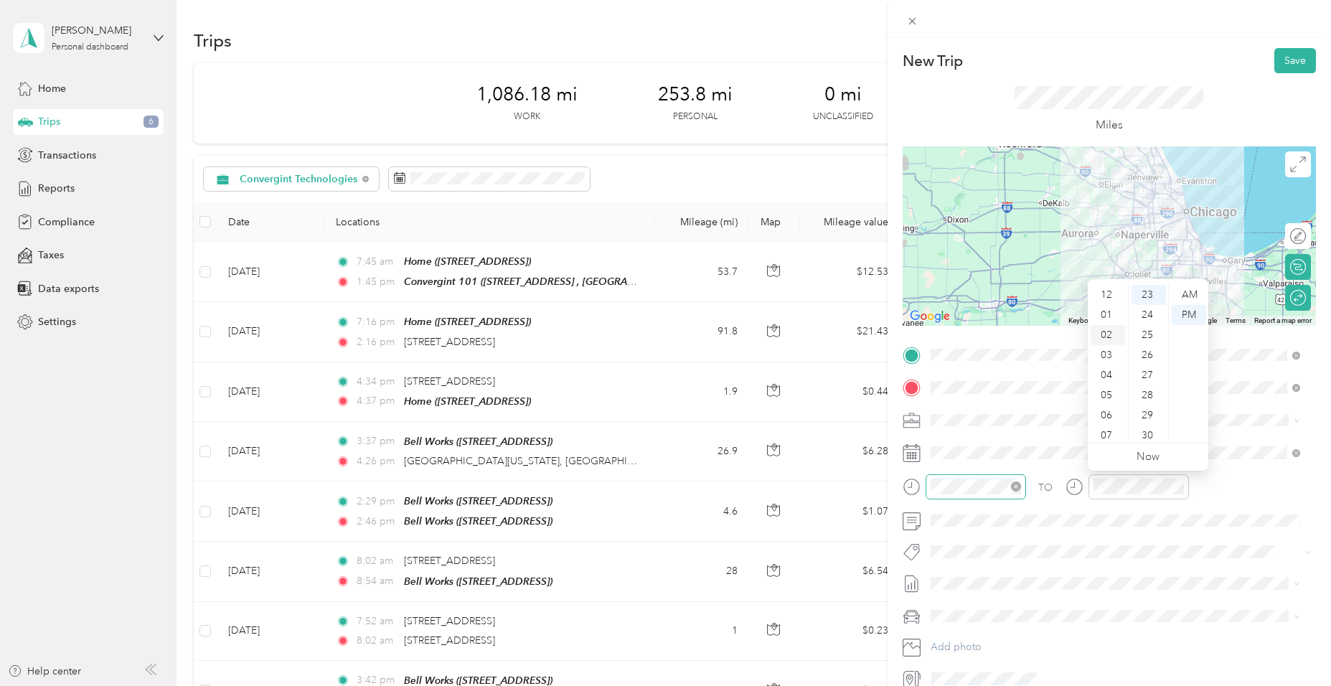
scroll to position [20, 0]
click at [1279, 67] on button "Save" at bounding box center [1295, 60] width 42 height 25
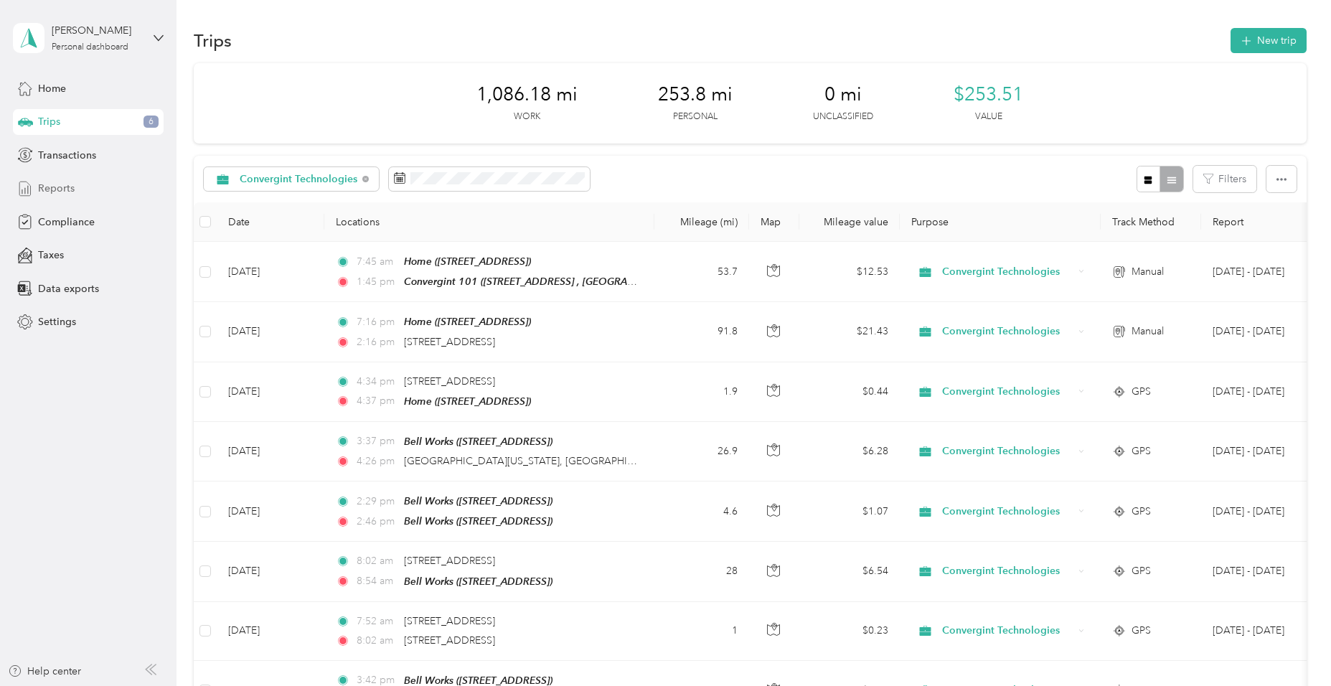
click at [73, 185] on span "Reports" at bounding box center [56, 188] width 37 height 15
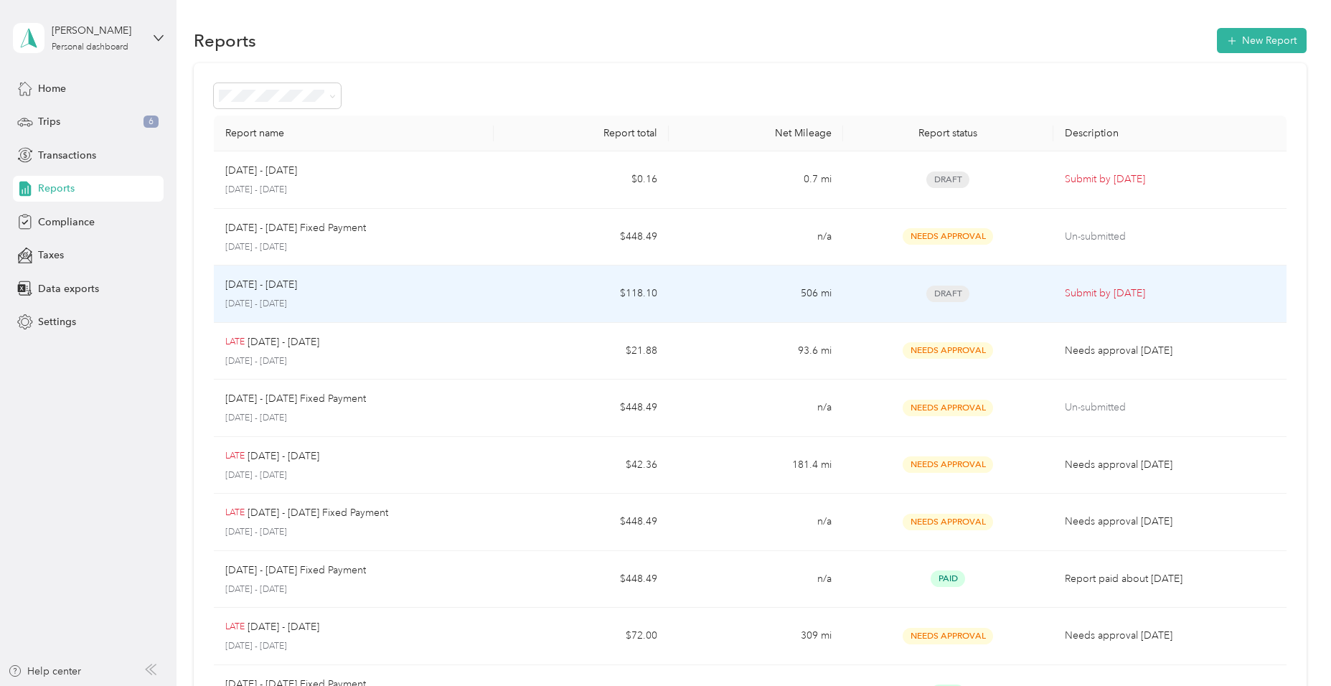
click at [417, 281] on div "Sep 1 - 30, 2025" at bounding box center [353, 285] width 257 height 16
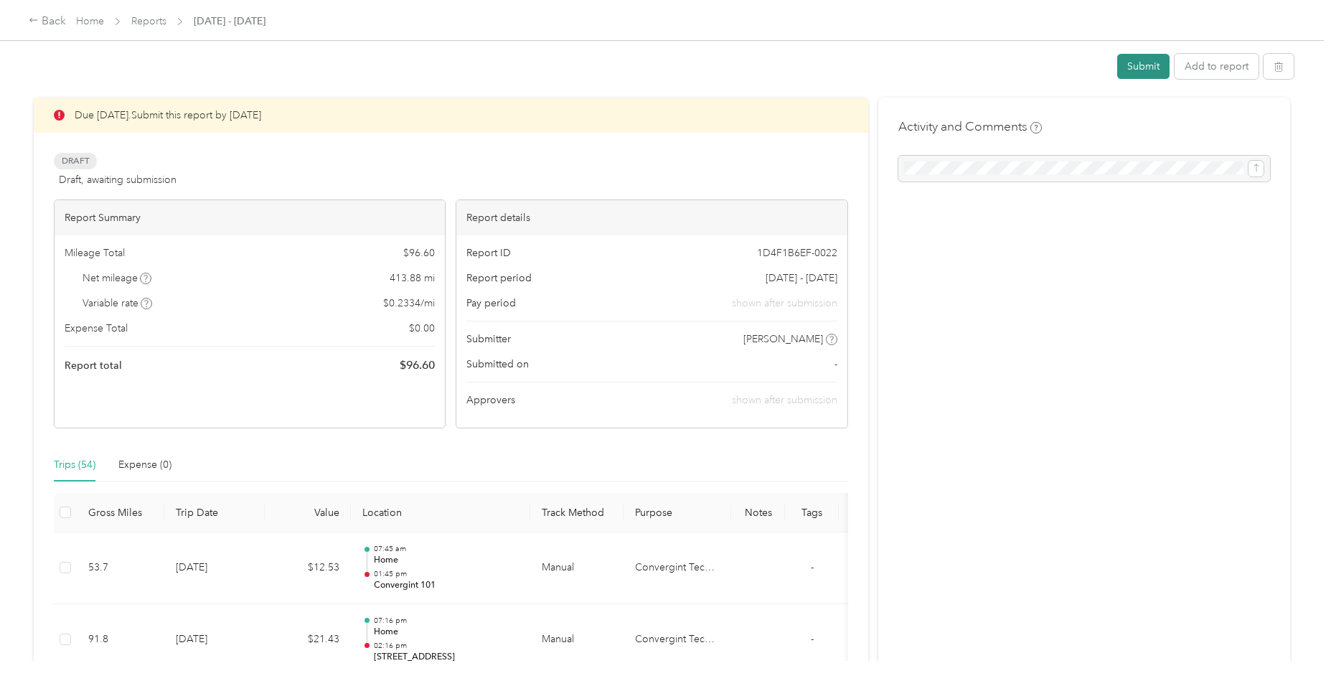
click at [1154, 72] on button "Submit" at bounding box center [1143, 66] width 52 height 25
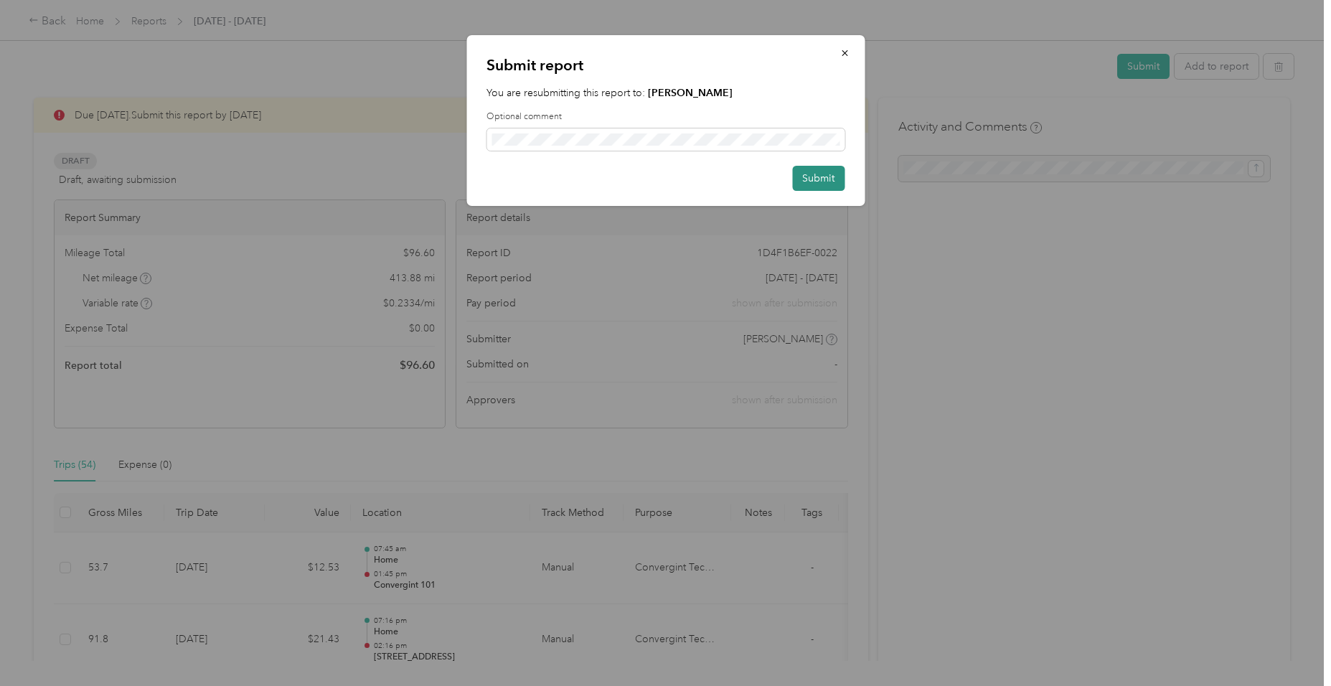
click at [818, 181] on button "Submit" at bounding box center [818, 178] width 52 height 25
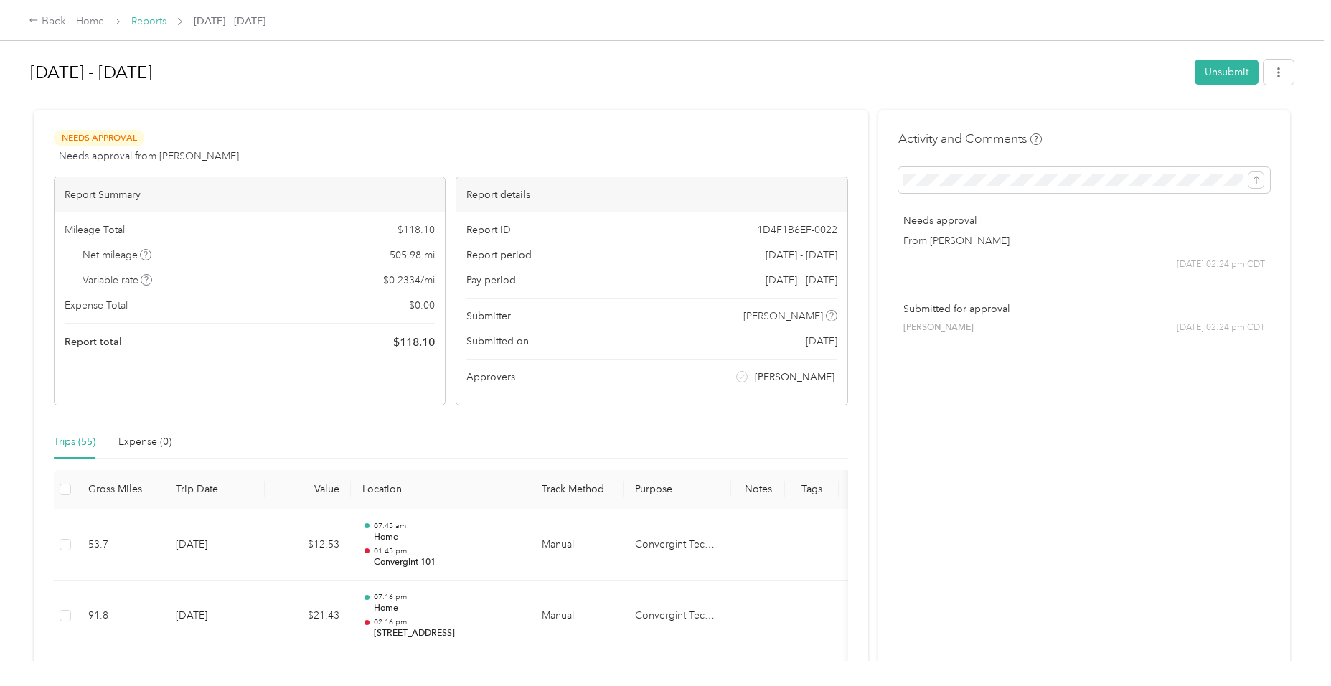
click at [153, 23] on link "Reports" at bounding box center [148, 21] width 35 height 12
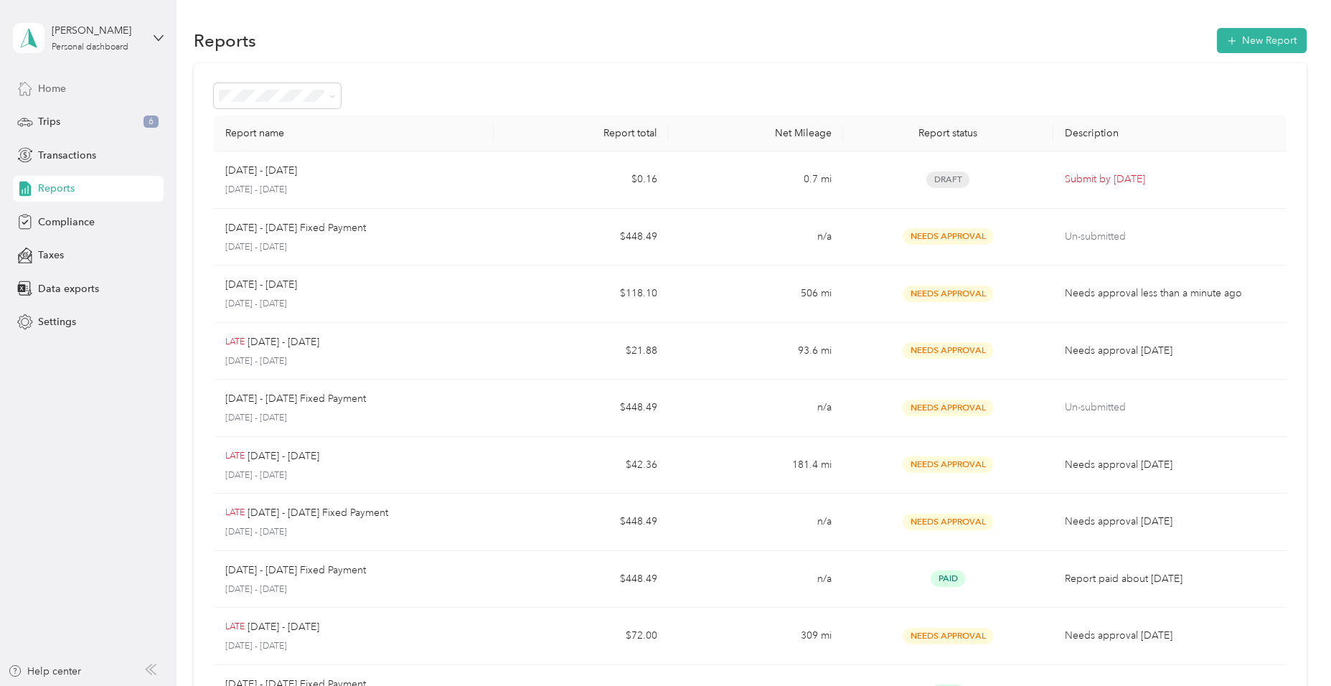
click at [44, 80] on div "Home" at bounding box center [88, 88] width 151 height 26
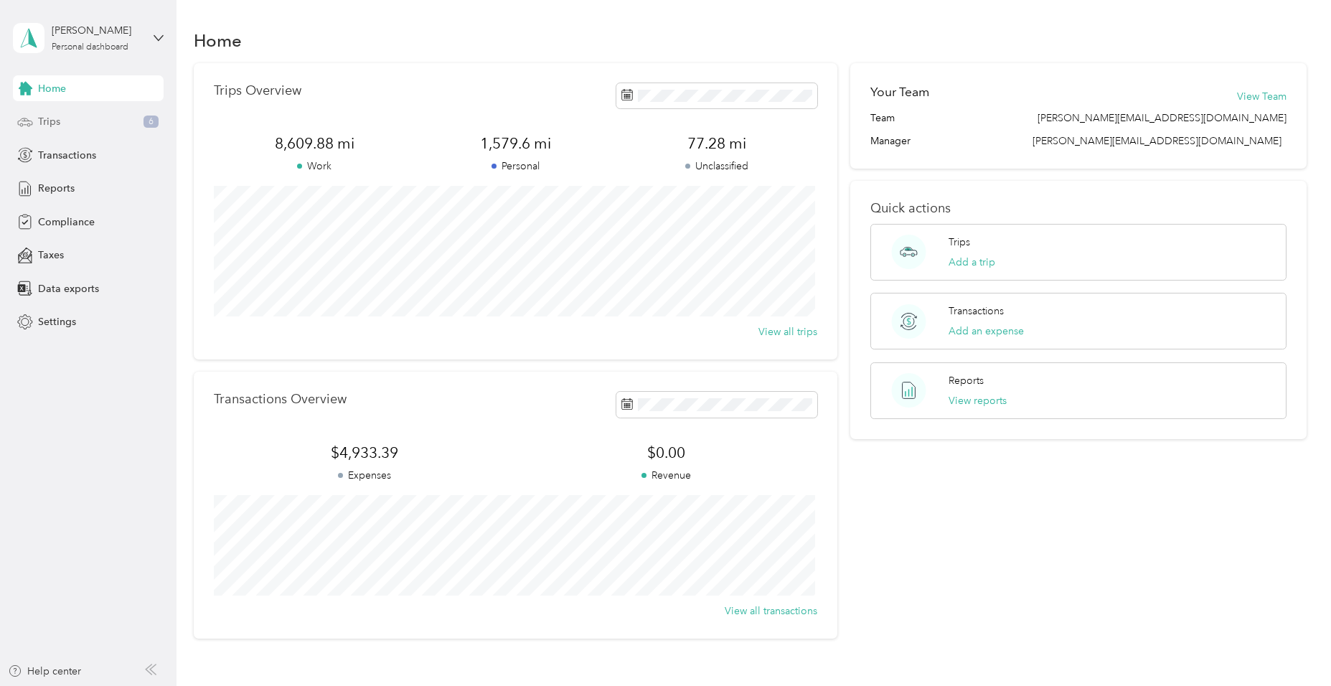
click at [75, 128] on div "Trips 6" at bounding box center [88, 122] width 151 height 26
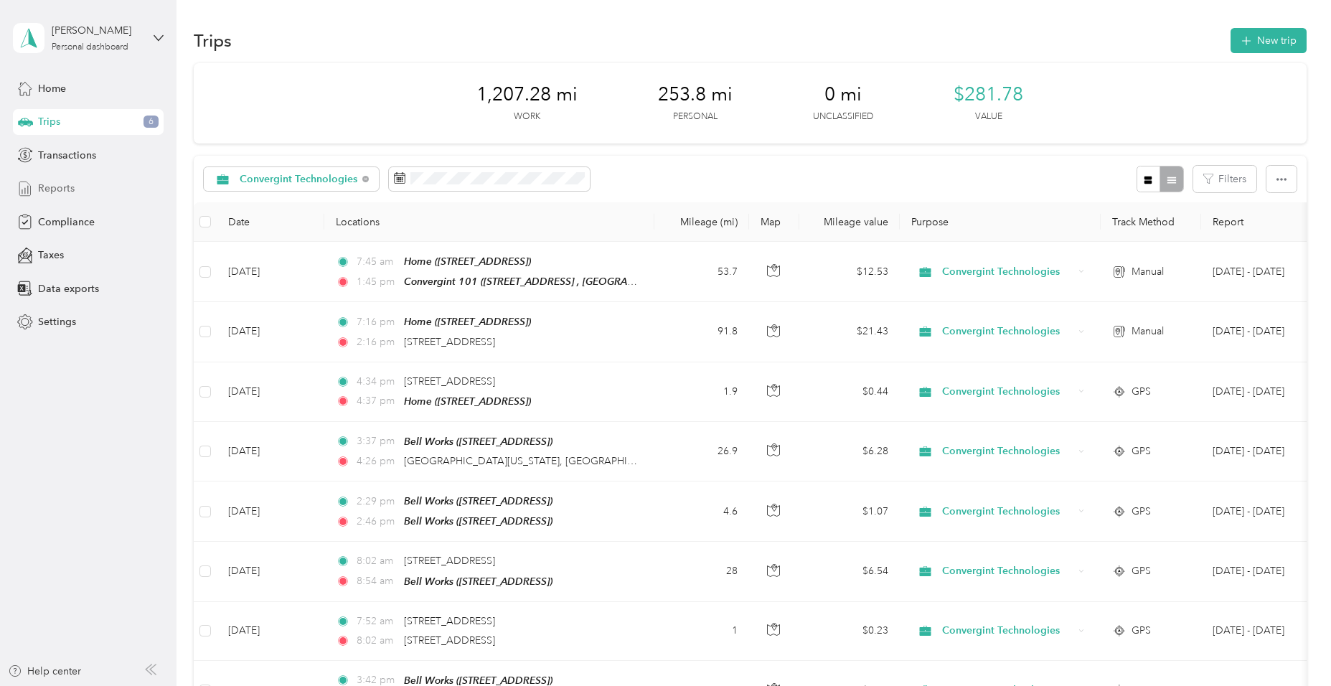
click at [57, 188] on span "Reports" at bounding box center [56, 188] width 37 height 15
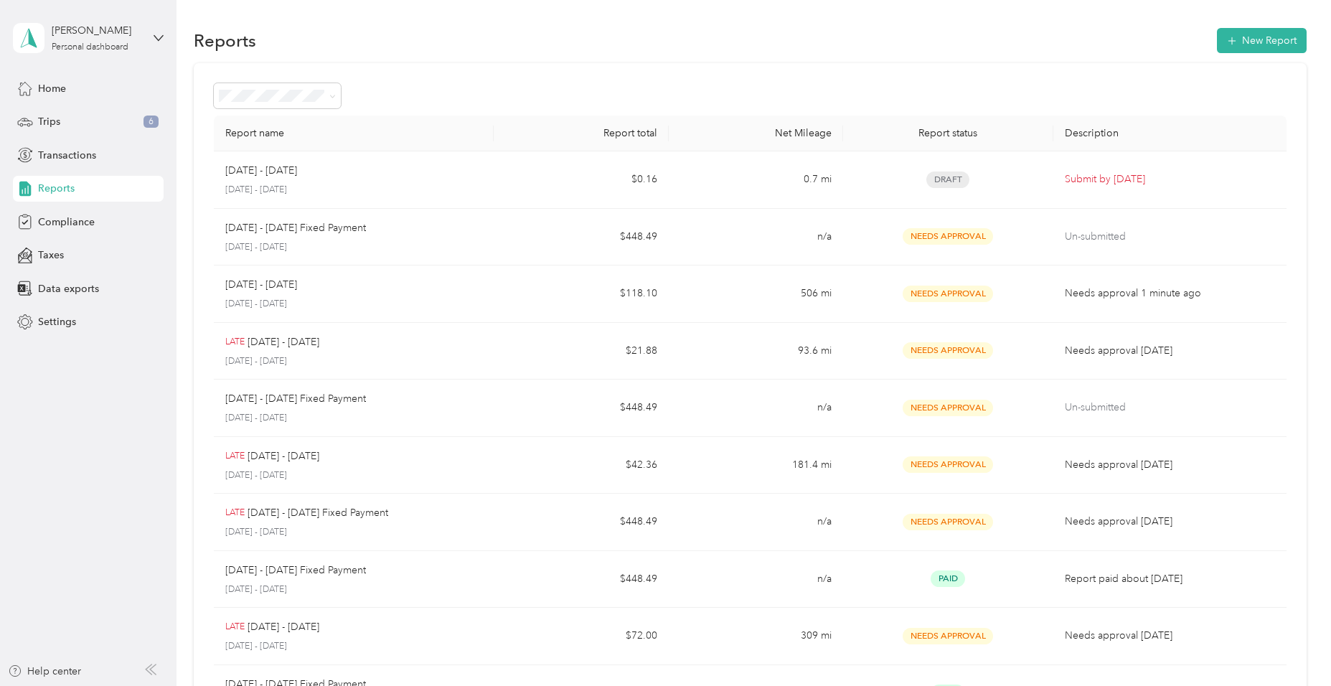
drag, startPoint x: 137, startPoint y: 197, endPoint x: 509, endPoint y: 42, distance: 403.6
click at [510, 37] on div "Reports New Report" at bounding box center [750, 40] width 1112 height 30
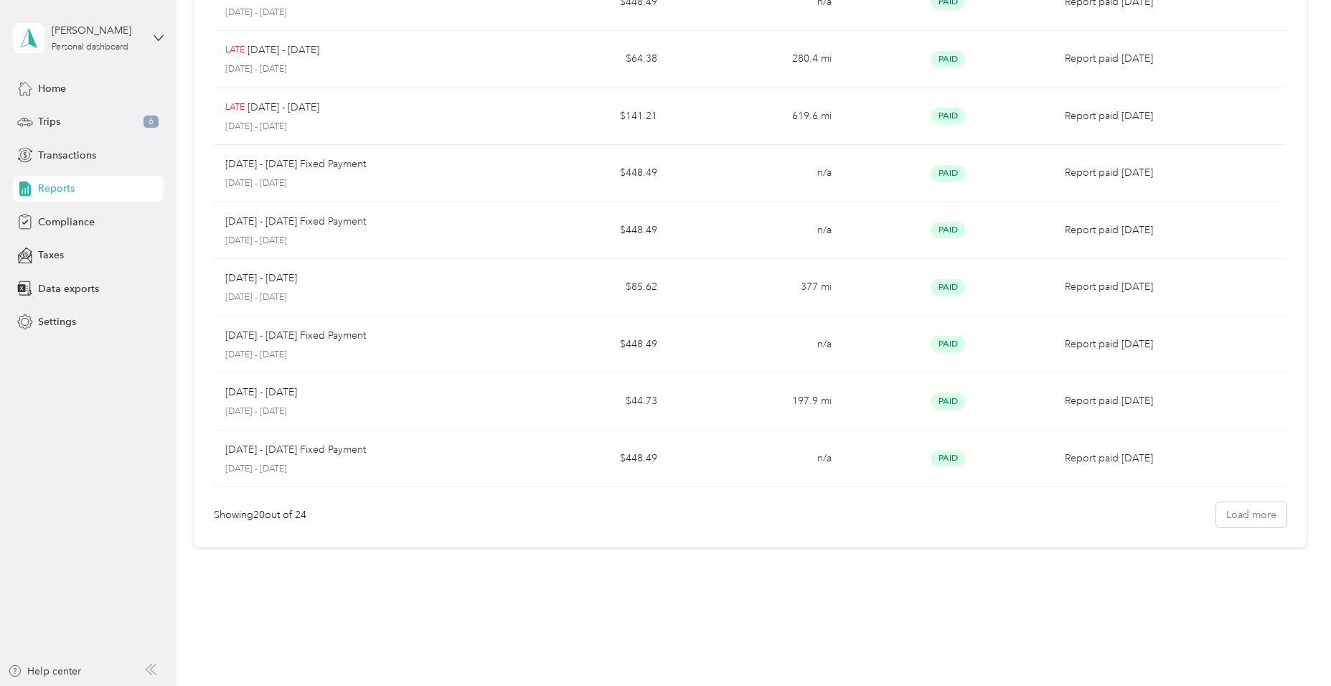
scroll to position [815, 0]
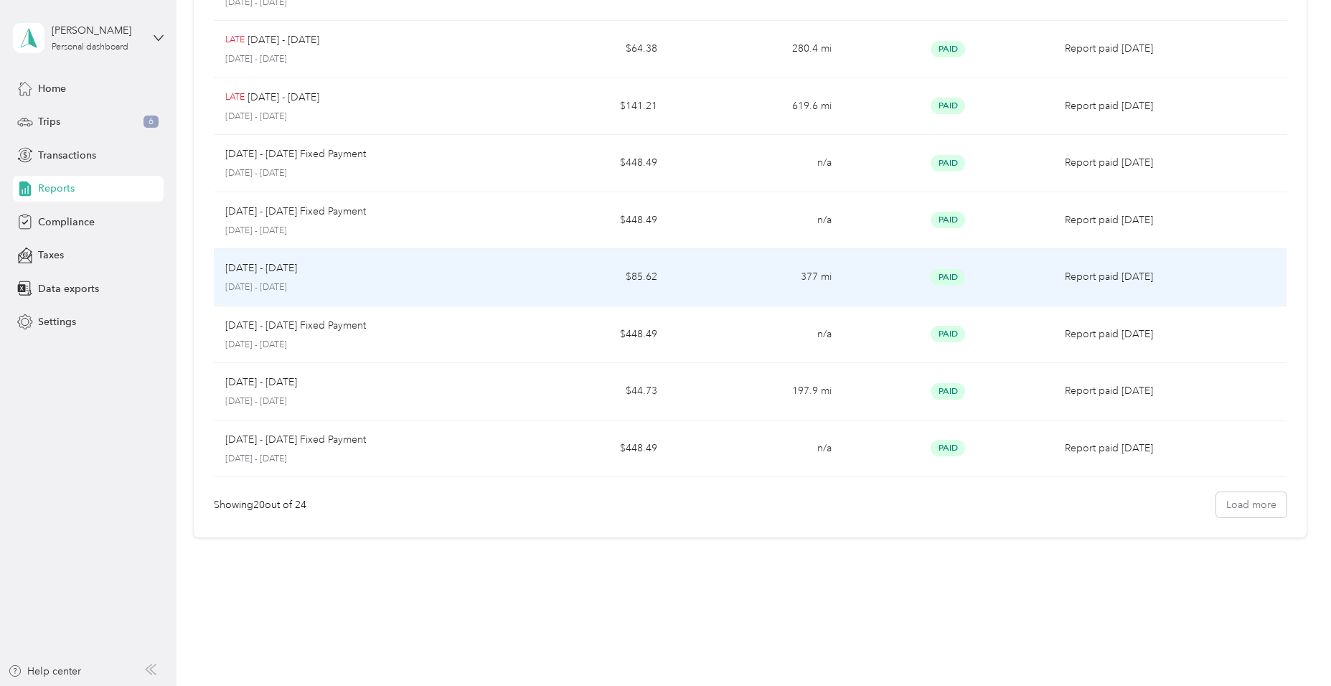
click at [799, 271] on td "377 mi" at bounding box center [756, 277] width 175 height 57
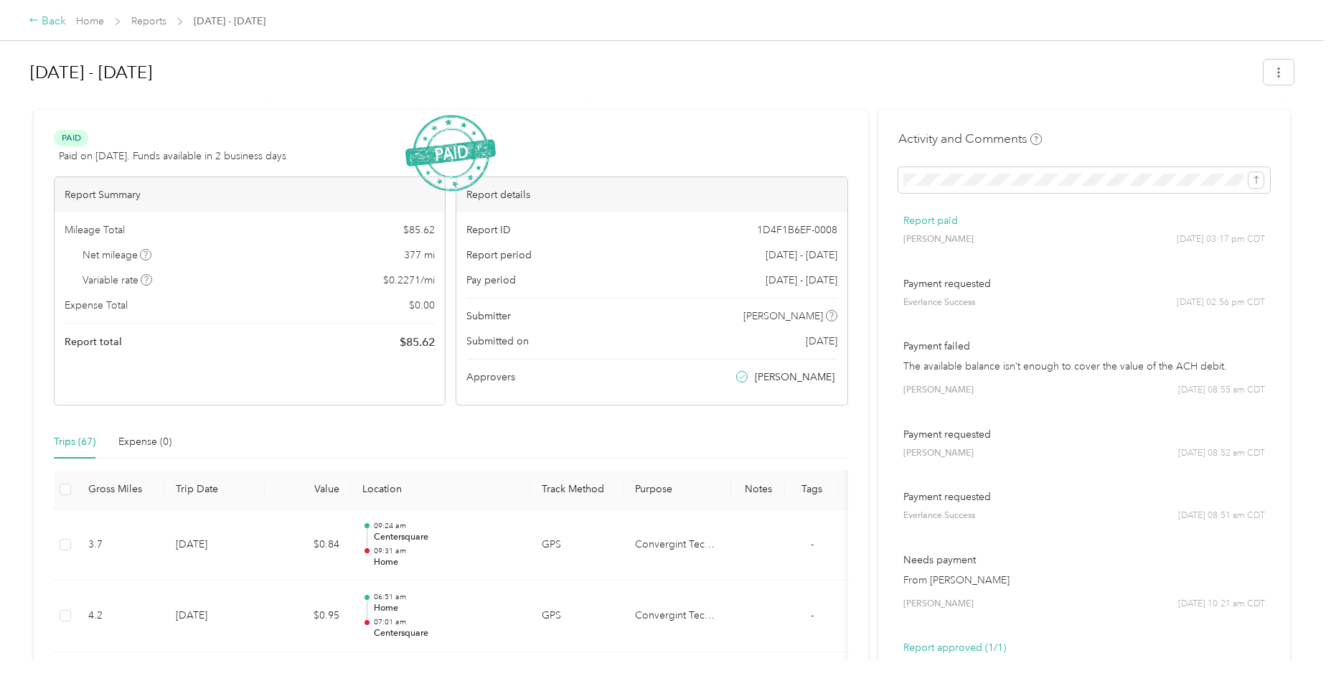
click at [34, 25] on icon at bounding box center [34, 20] width 10 height 10
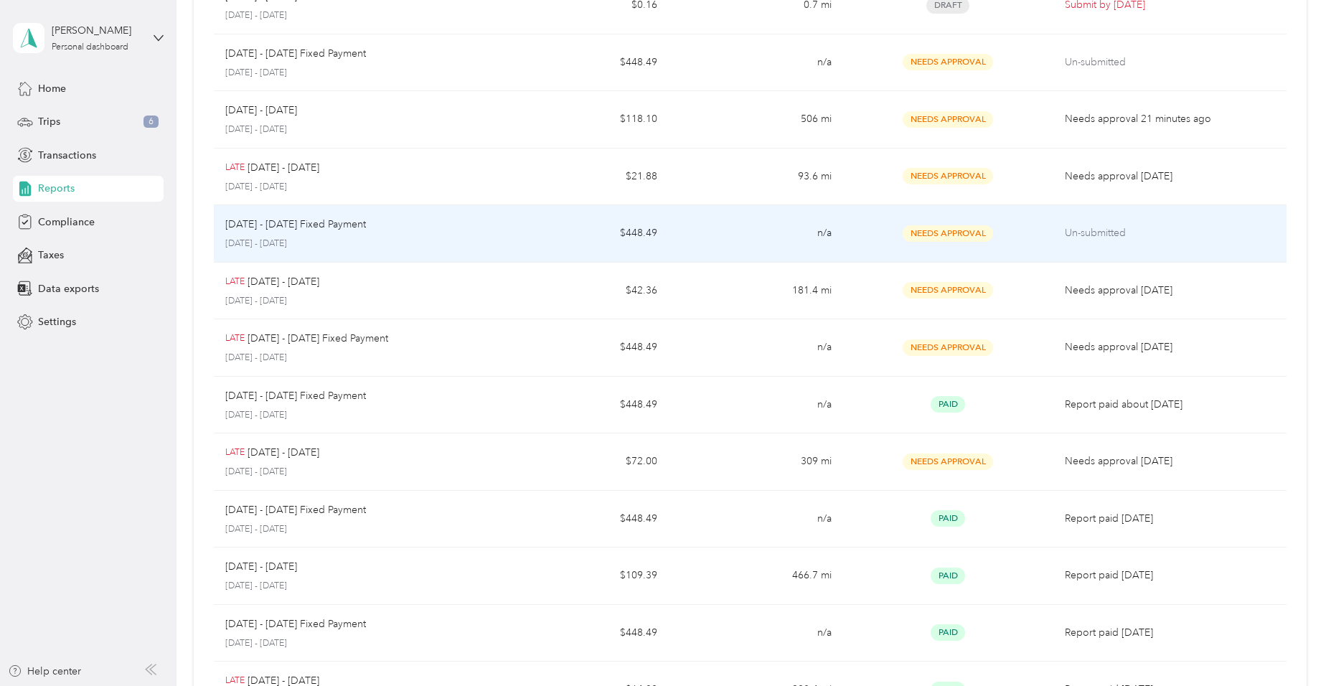
scroll to position [98, 0]
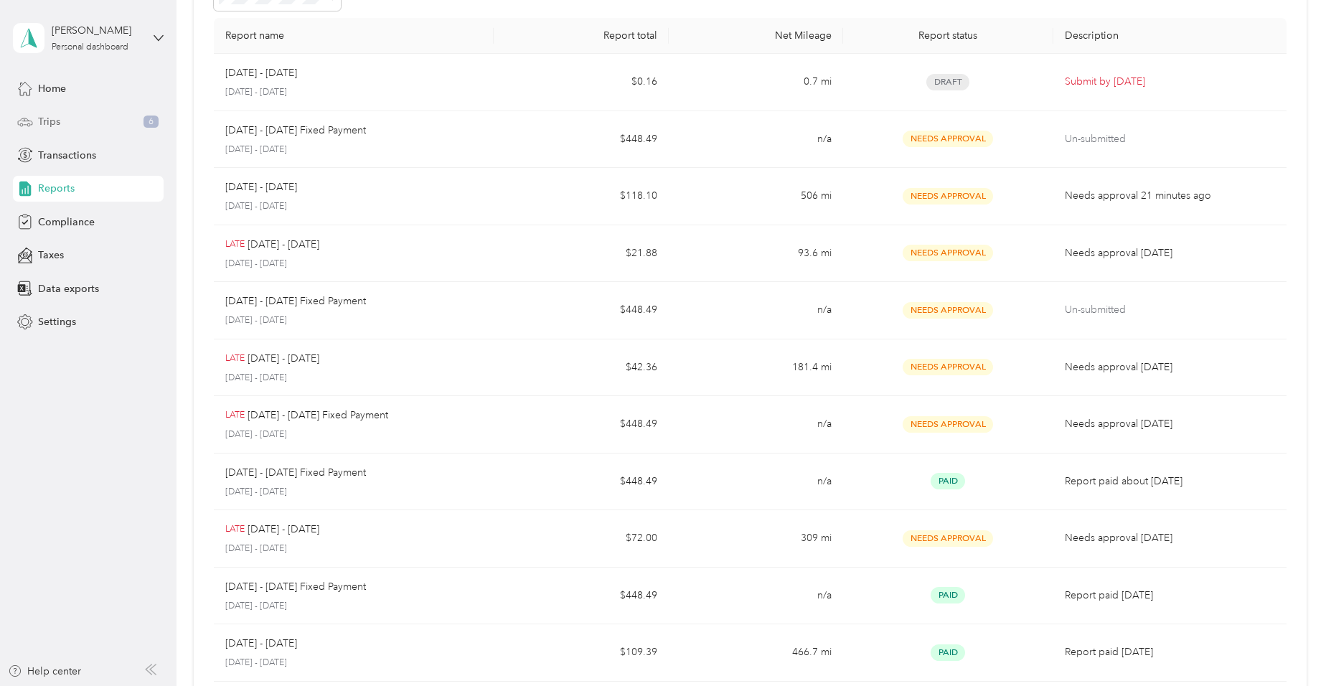
click at [73, 118] on div "Trips 6" at bounding box center [88, 122] width 151 height 26
